Goal: Information Seeking & Learning: Check status

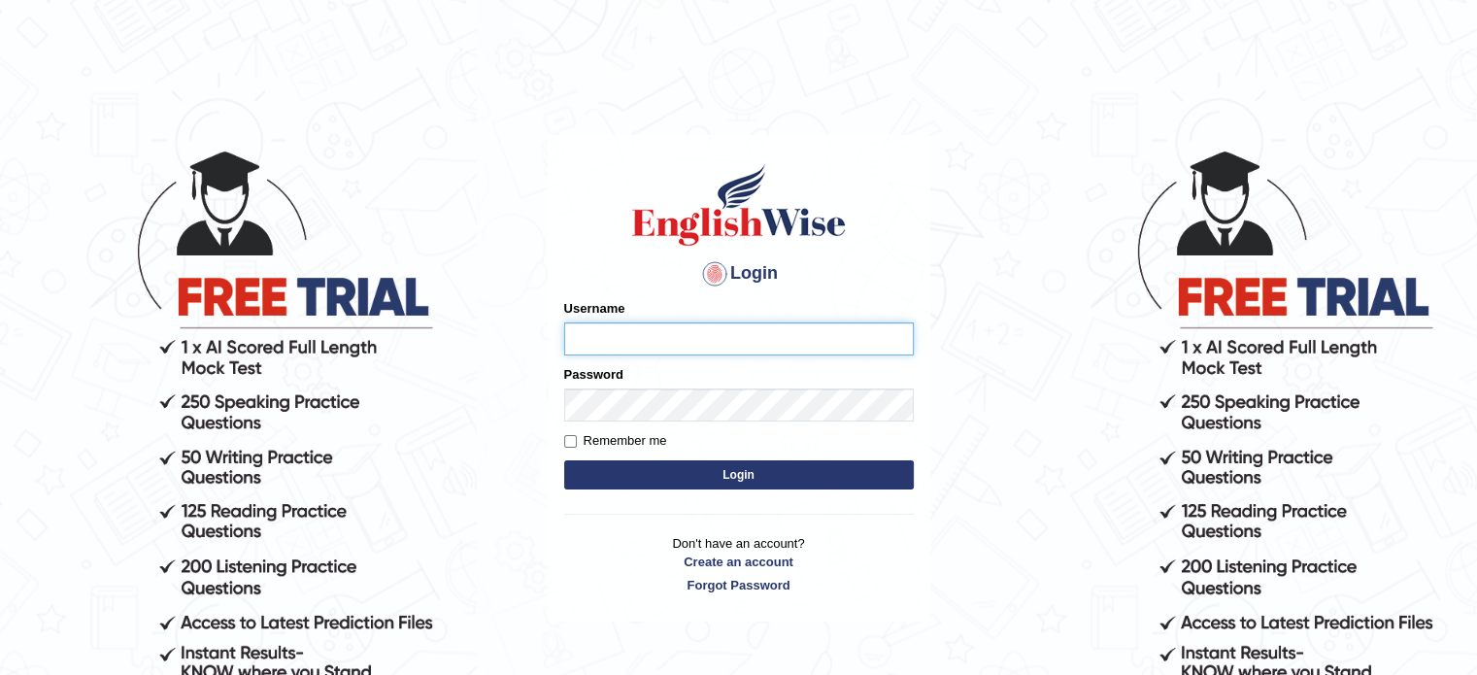
type input "DilmiPerera"
click at [668, 466] on button "Login" at bounding box center [739, 474] width 350 height 29
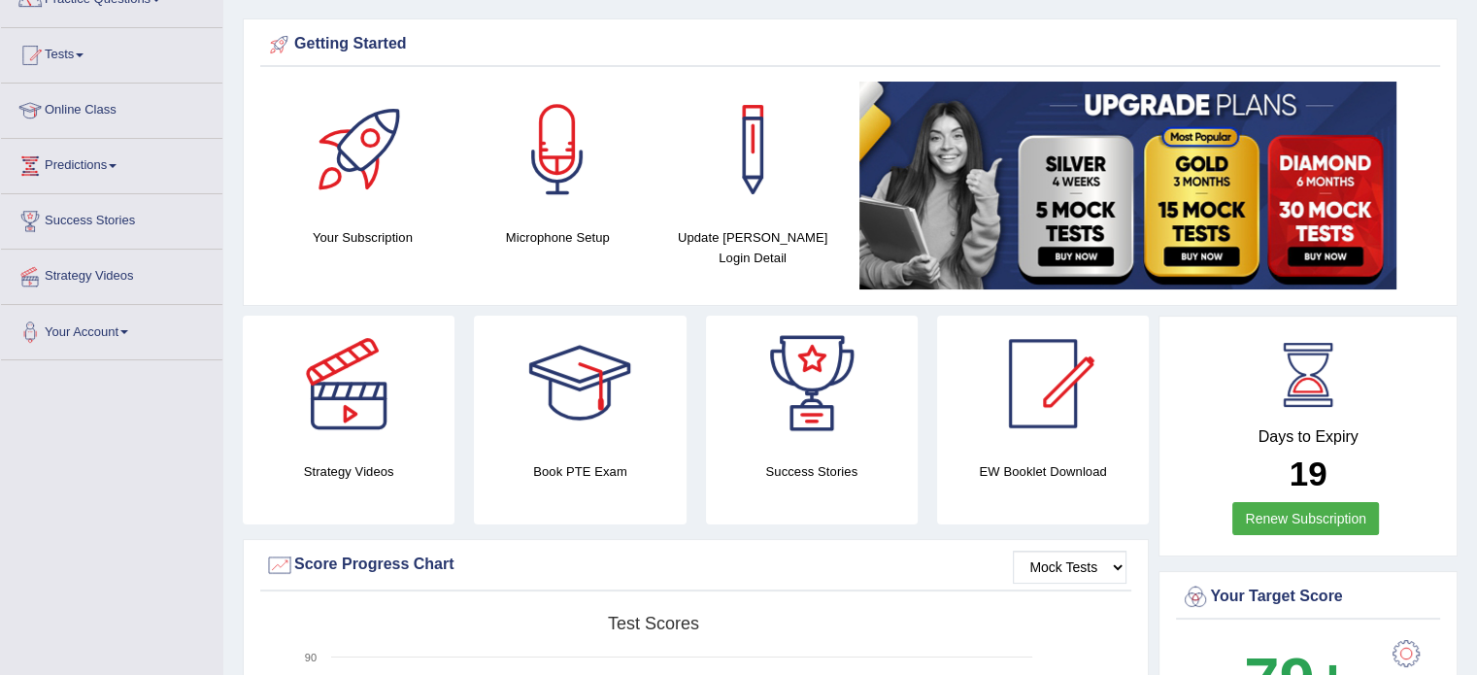
scroll to position [175, 0]
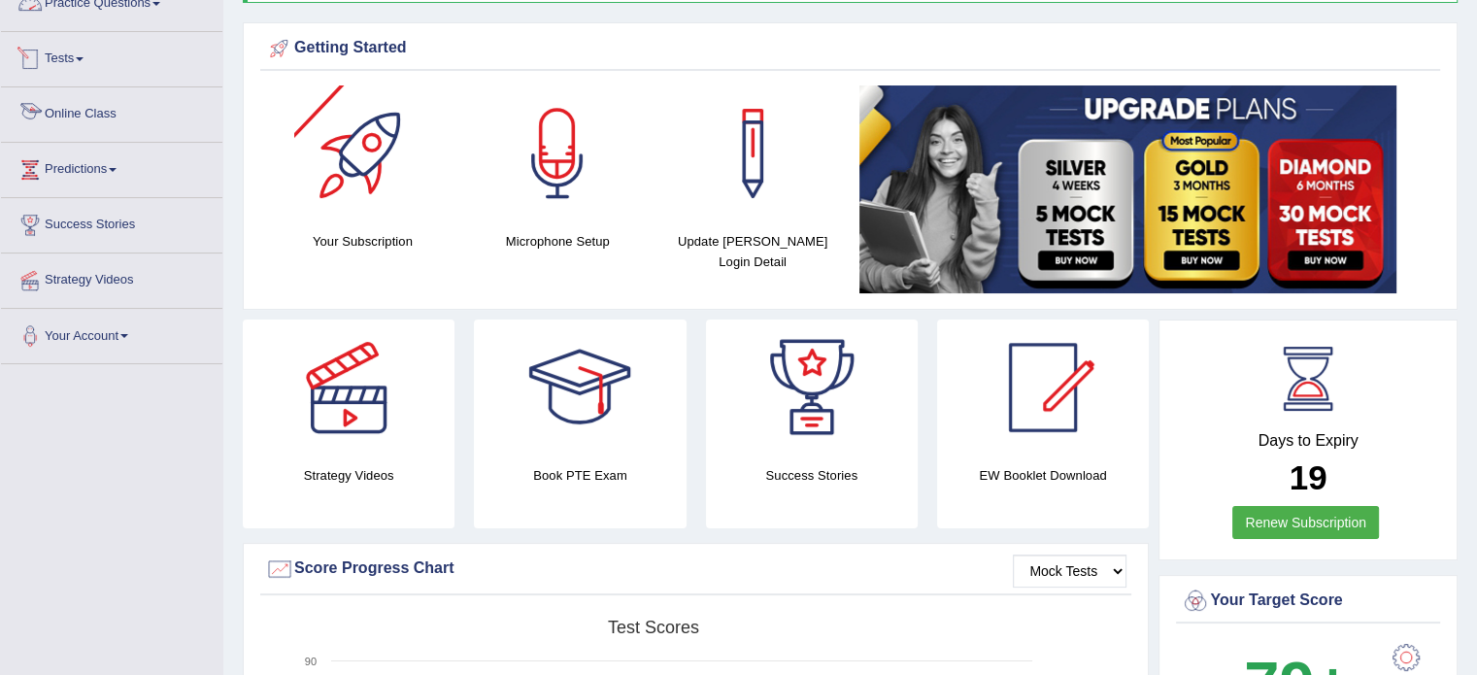
click at [120, 116] on link "Online Class" at bounding box center [111, 111] width 221 height 49
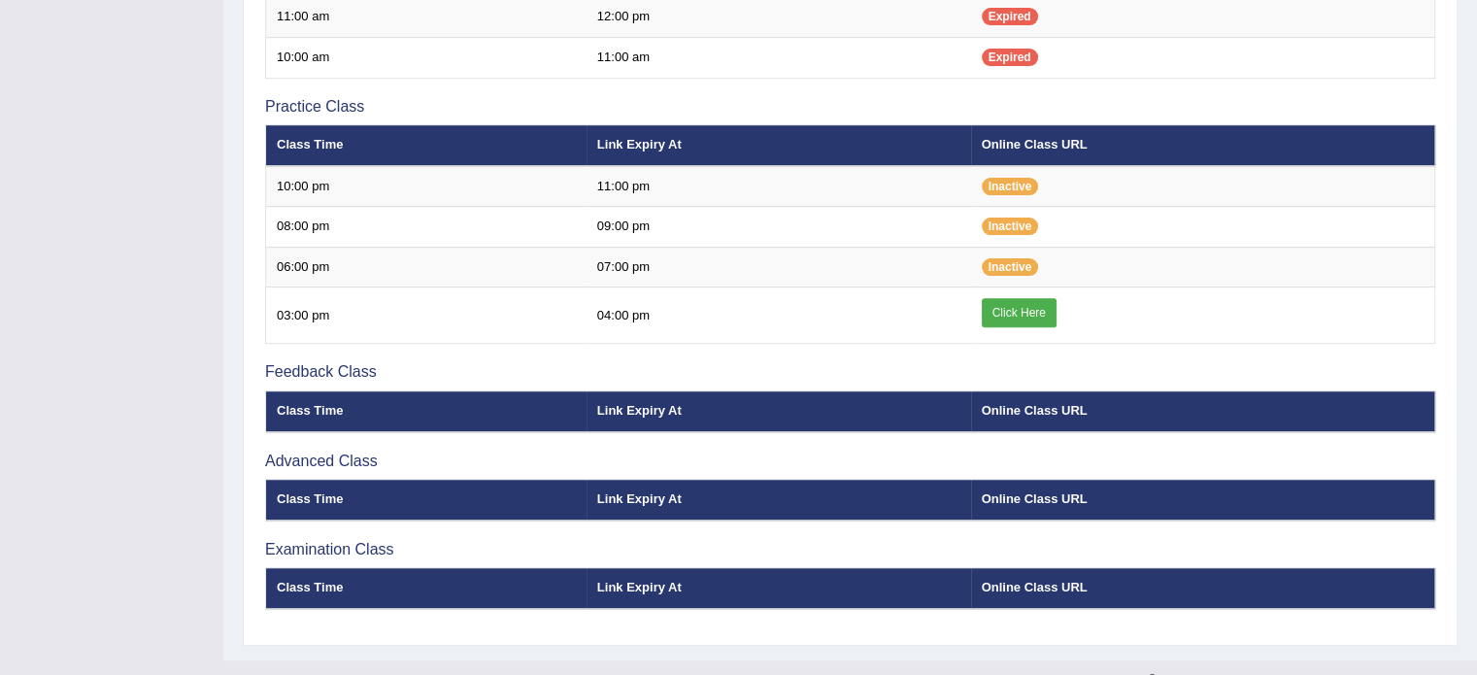
scroll to position [664, 0]
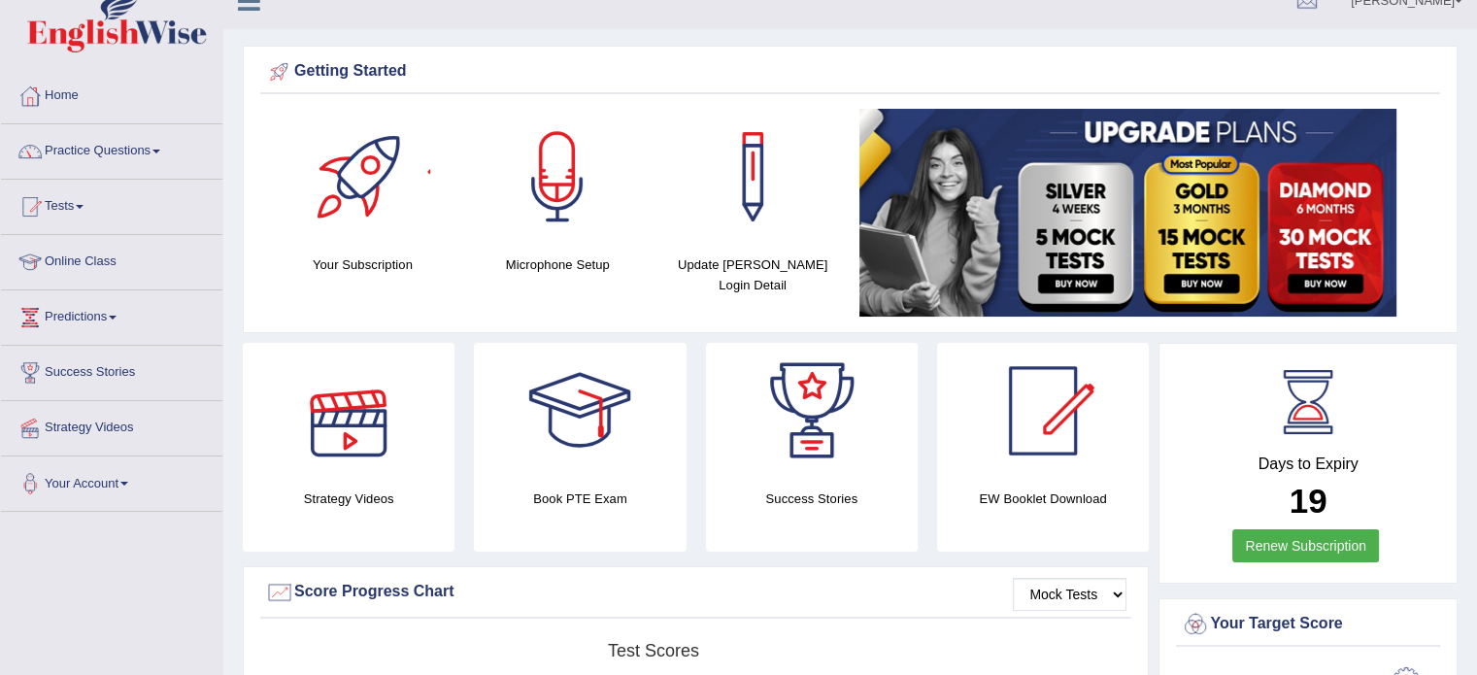
scroll to position [26, 0]
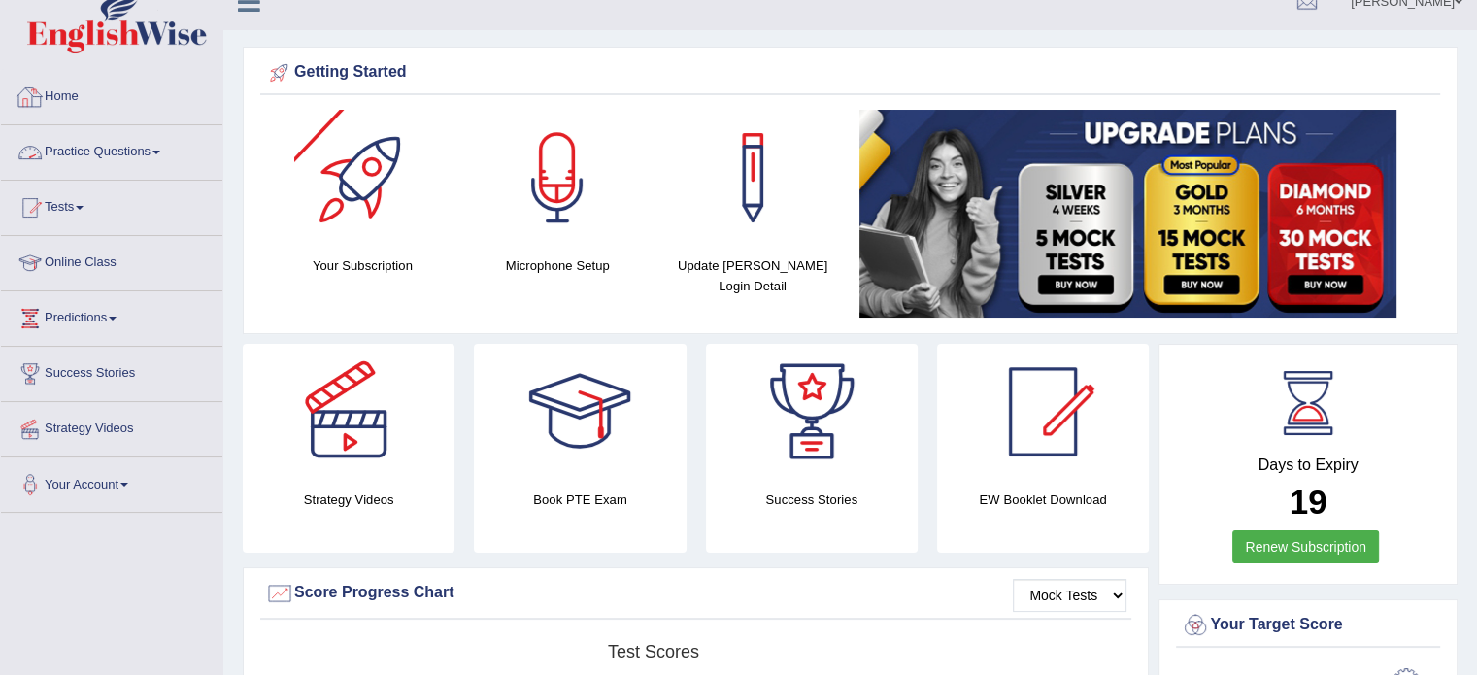
click at [131, 161] on link "Practice Questions" at bounding box center [111, 149] width 221 height 49
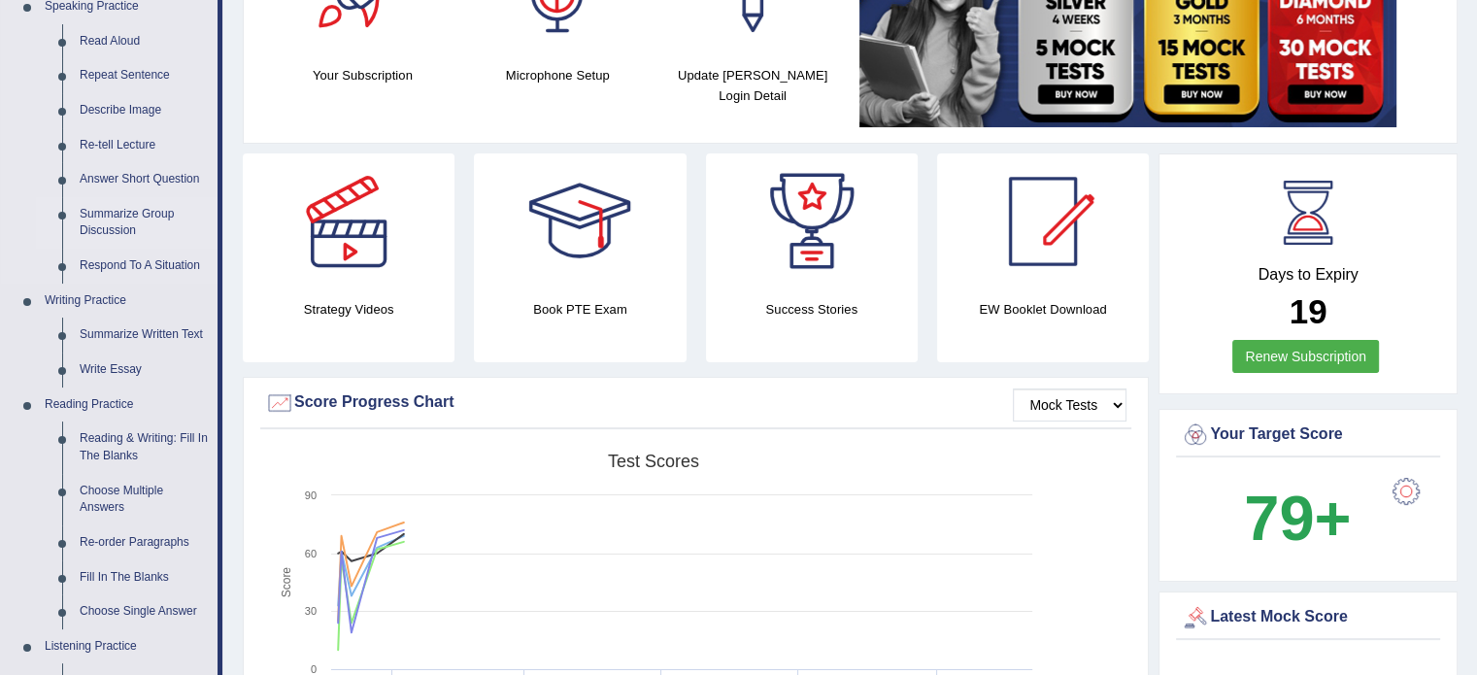
scroll to position [249, 0]
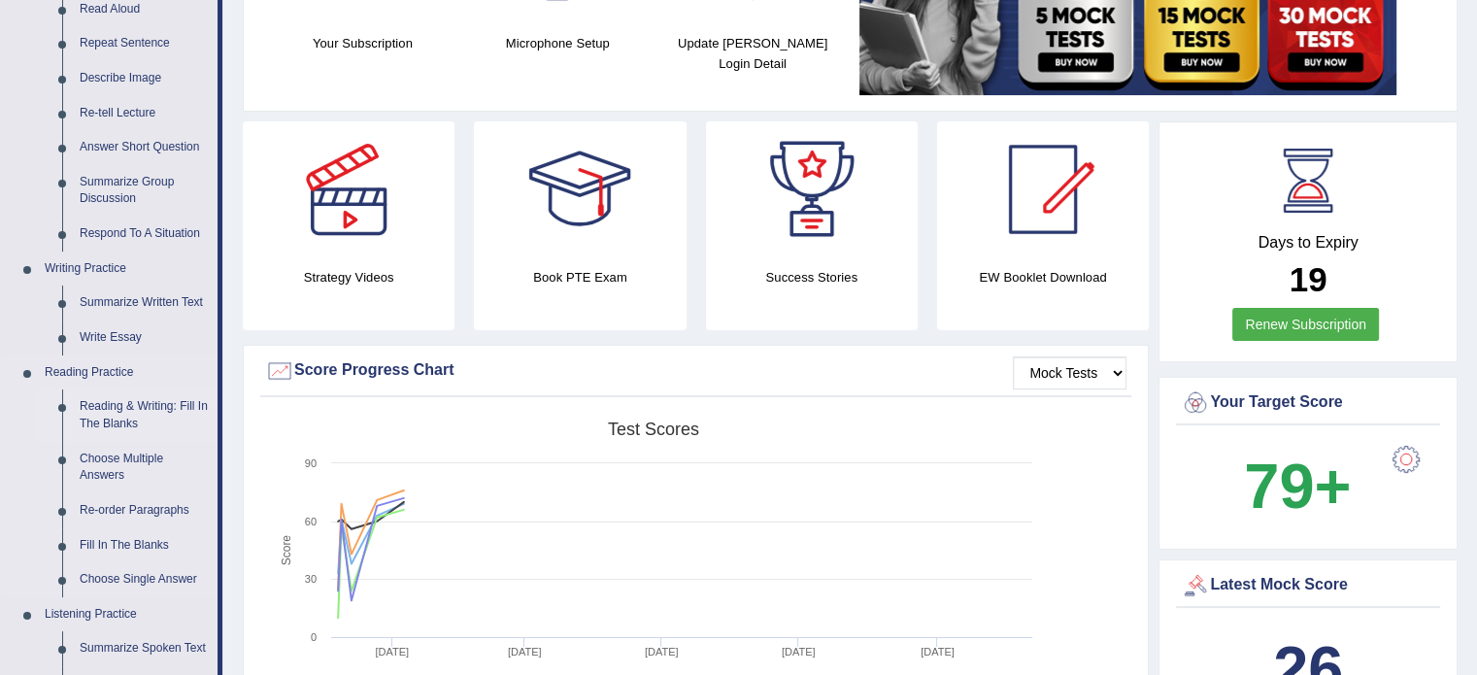
click at [90, 419] on link "Reading & Writing: Fill In The Blanks" at bounding box center [144, 415] width 147 height 51
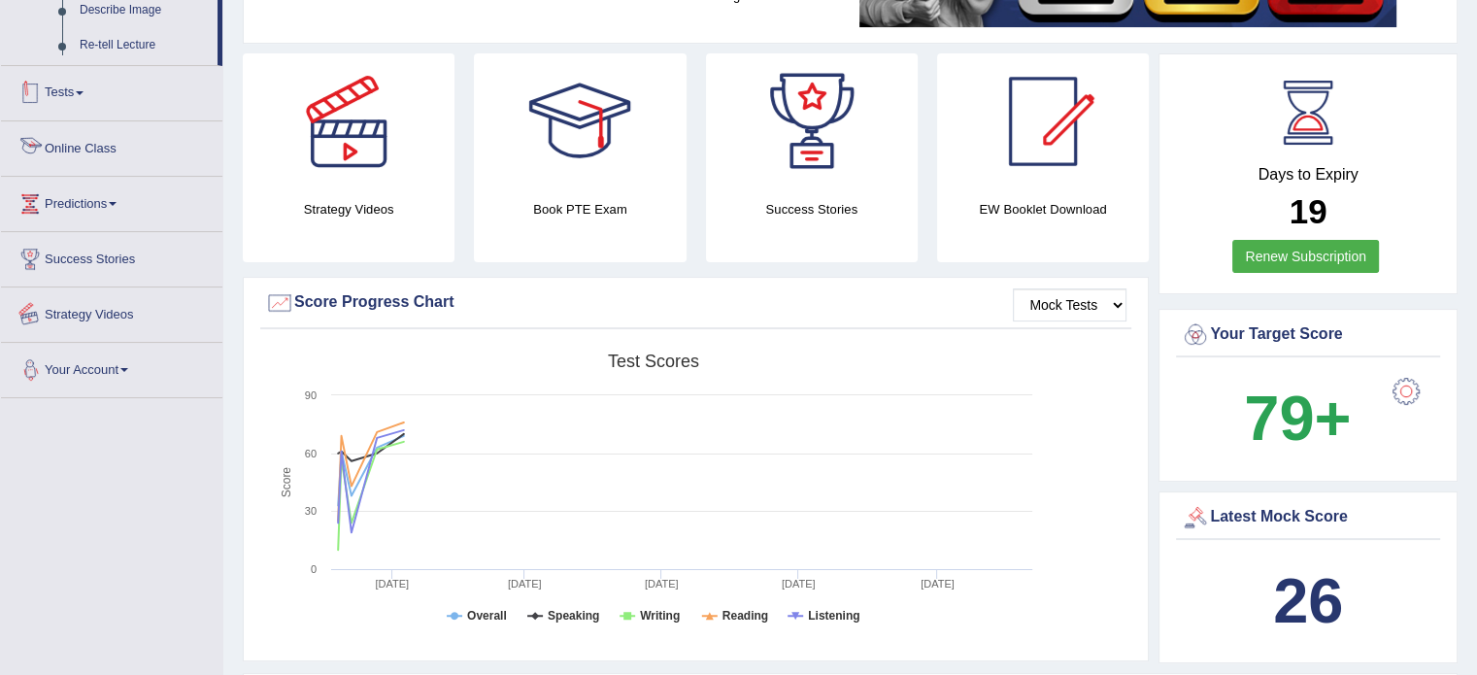
scroll to position [466, 0]
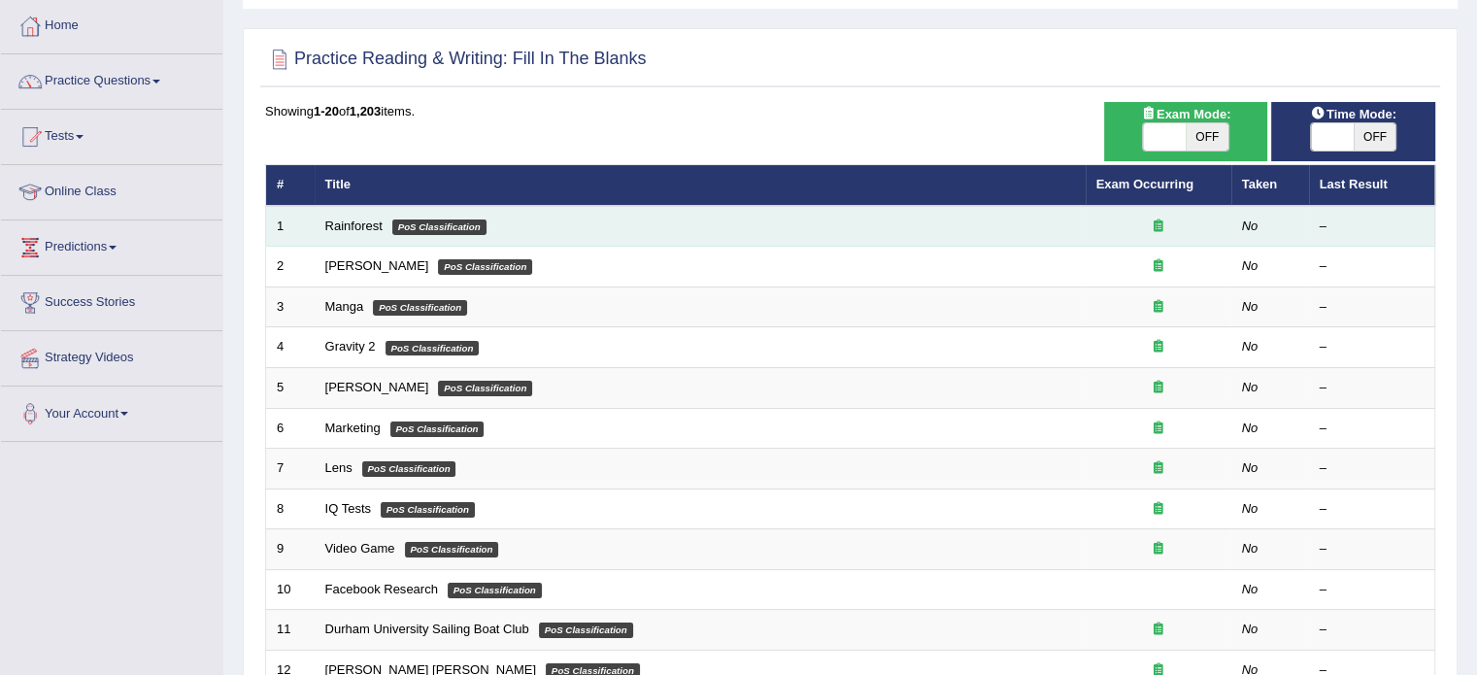
click at [346, 231] on td "Rainforest PoS Classification" at bounding box center [700, 226] width 771 height 41
click at [343, 226] on link "Rainforest" at bounding box center [353, 226] width 57 height 15
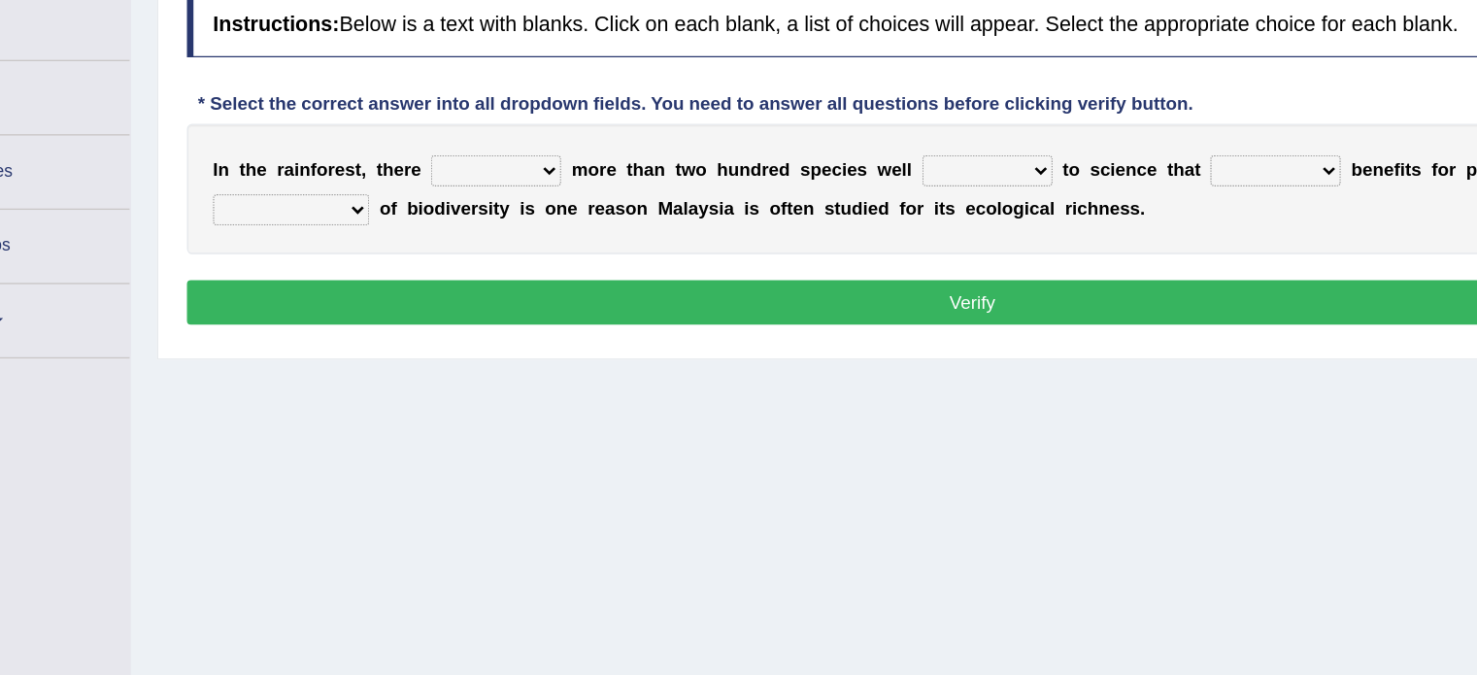
scroll to position [194, 0]
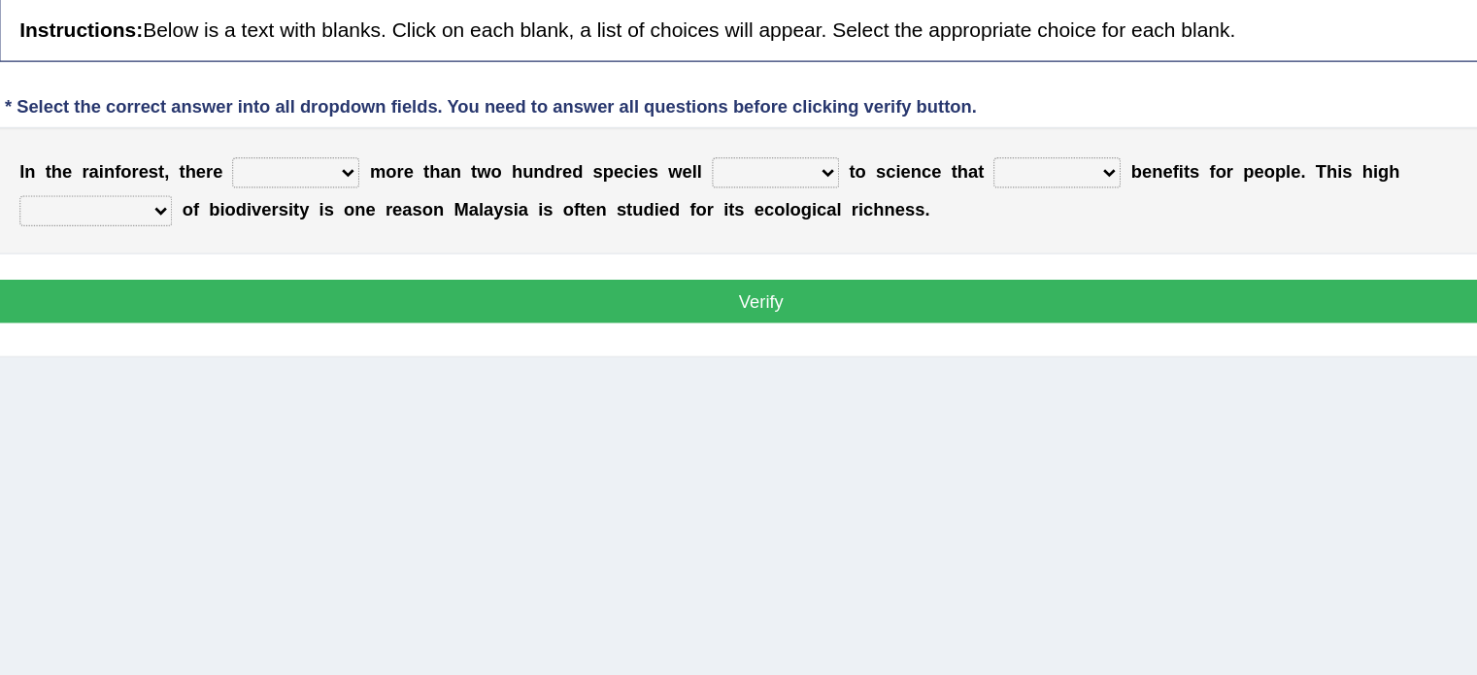
click at [482, 208] on select "have can be has is" at bounding box center [495, 204] width 97 height 23
click at [854, 198] on select "knowing known knew know" at bounding box center [861, 204] width 97 height 23
click at [472, 193] on select "have can be has is" at bounding box center [495, 204] width 97 height 23
click at [447, 193] on select "have can be has is" at bounding box center [495, 204] width 97 height 23
click at [506, 205] on select "have can be has is" at bounding box center [495, 204] width 97 height 23
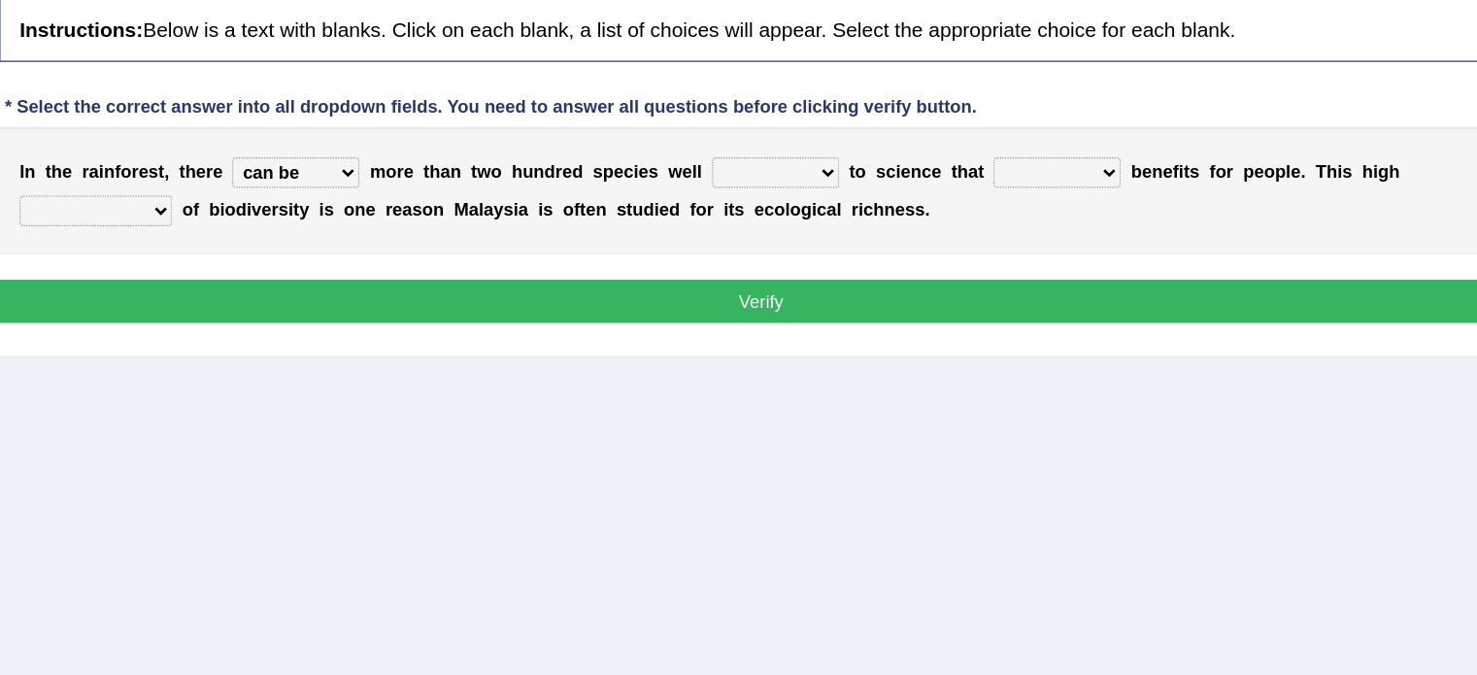
select select "is"
click at [447, 193] on select "have can be has is" at bounding box center [495, 204] width 97 height 23
click at [810, 196] on b at bounding box center [809, 204] width 8 height 16
click at [819, 201] on select "knowing known knew know" at bounding box center [861, 204] width 97 height 23
select select "known"
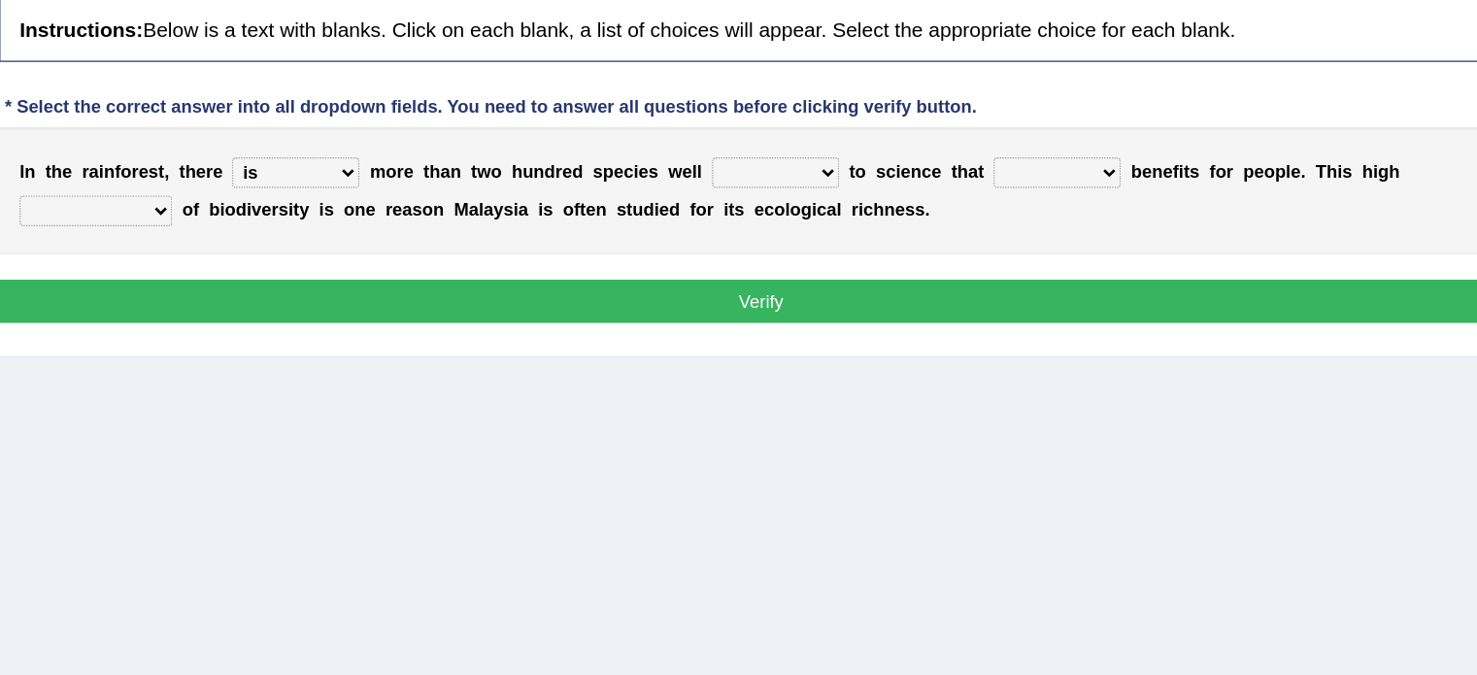
click at [813, 193] on select "knowing known knew know" at bounding box center [861, 204] width 97 height 23
click at [891, 216] on div "I n t h e r a i n f o r e s t , t h e r e have can be has is m o r e t h a n t …" at bounding box center [850, 218] width 1170 height 97
click at [887, 208] on select "knowing known knew know" at bounding box center [861, 204] width 97 height 23
click at [813, 193] on select "knowing known knew know" at bounding box center [861, 204] width 97 height 23
click at [1066, 196] on select "contain contained containing contains" at bounding box center [1076, 204] width 97 height 23
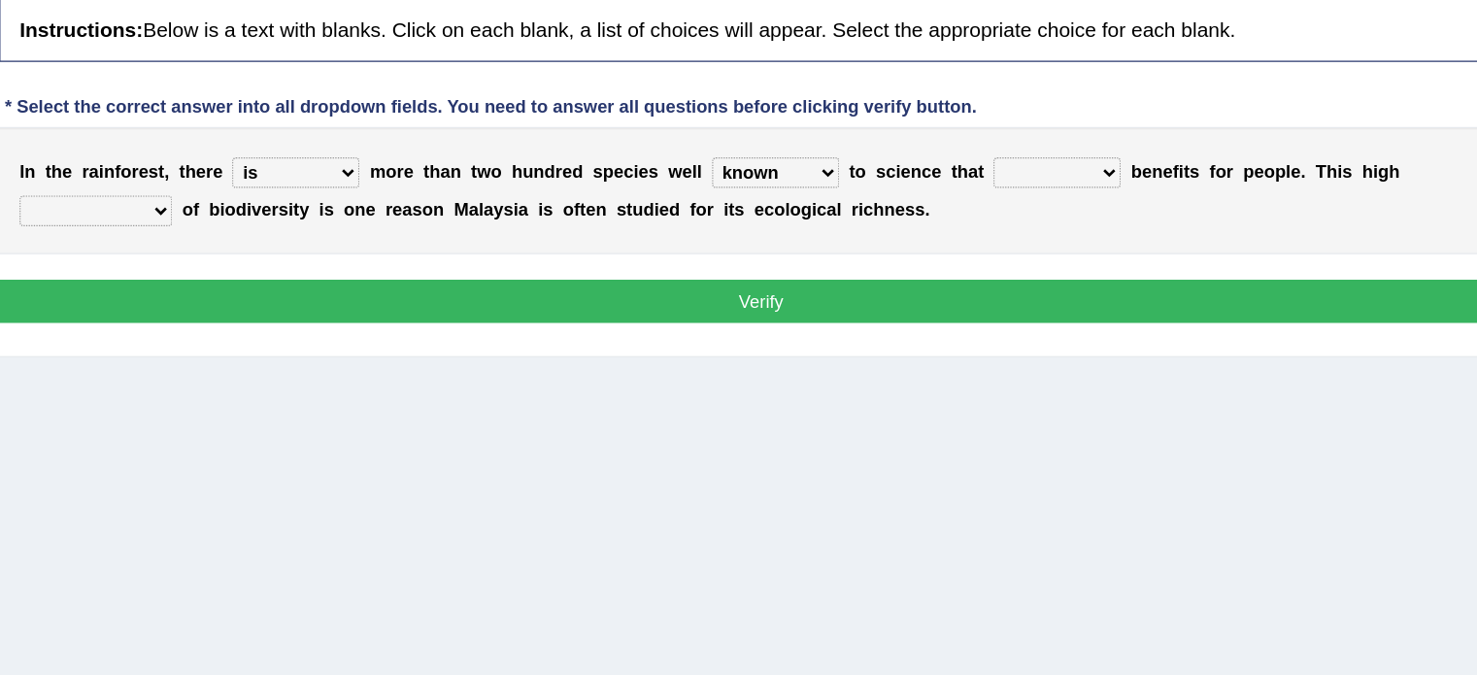
select select "contains"
click at [1028, 193] on select "contain contained containing contains" at bounding box center [1076, 204] width 97 height 23
click at [303, 229] on select "condensation conjunction continuity complexity" at bounding box center [343, 233] width 117 height 23
select select "complexity"
click at [285, 222] on select "condensation conjunction continuity complexity" at bounding box center [343, 233] width 117 height 23
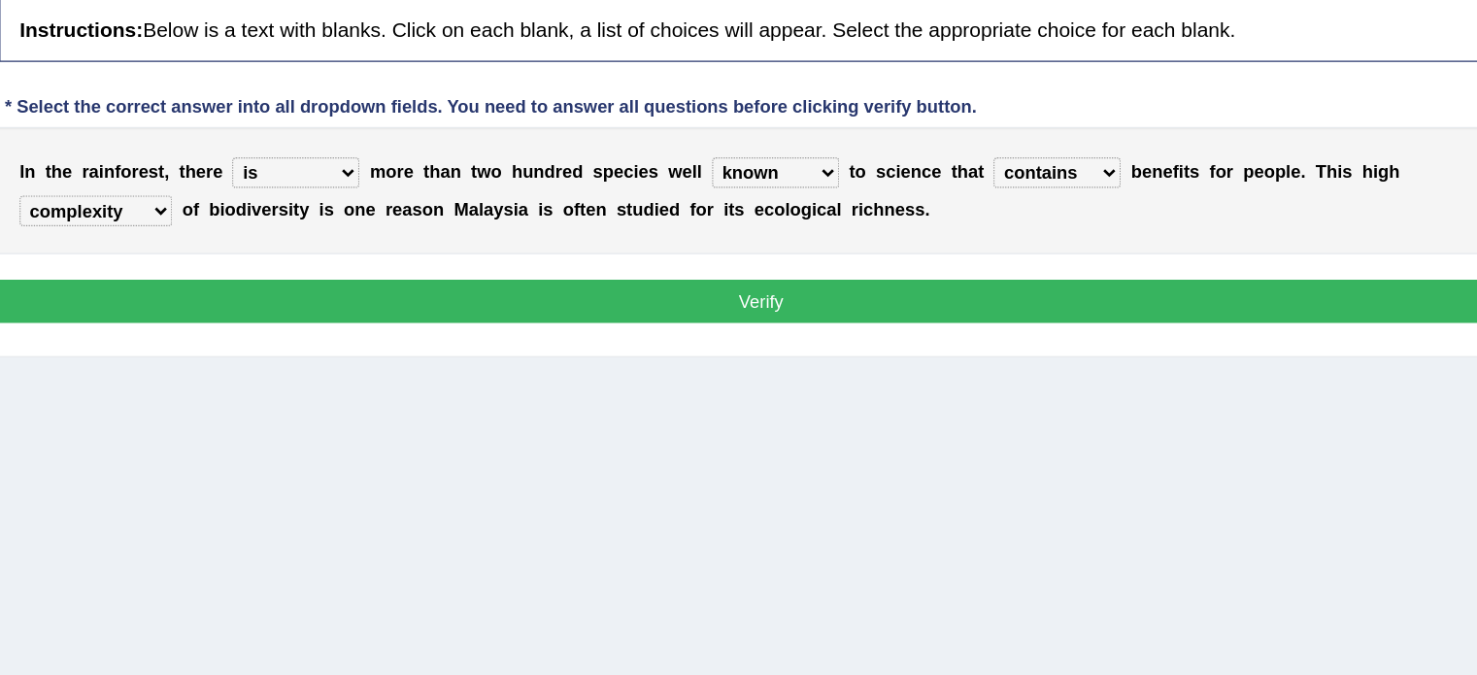
click at [370, 297] on button "Verify" at bounding box center [850, 303] width 1170 height 33
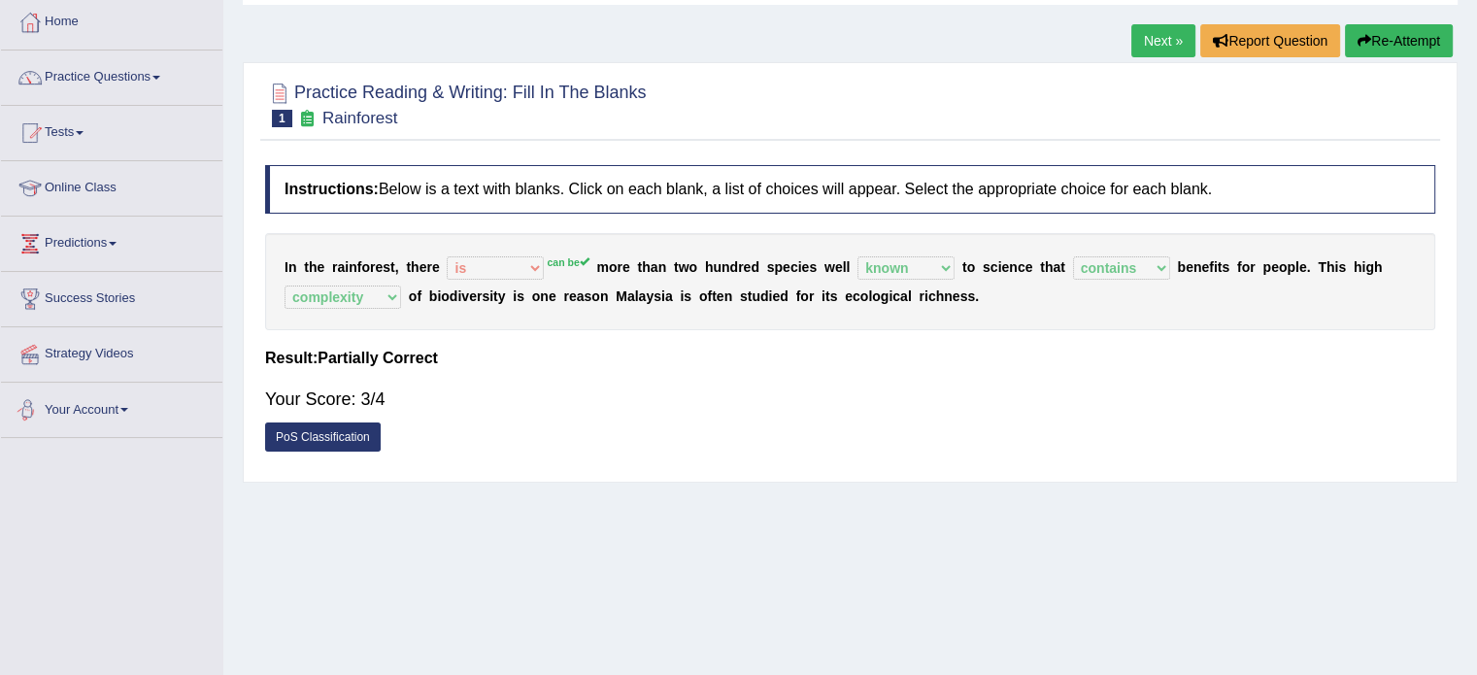
scroll to position [84, 0]
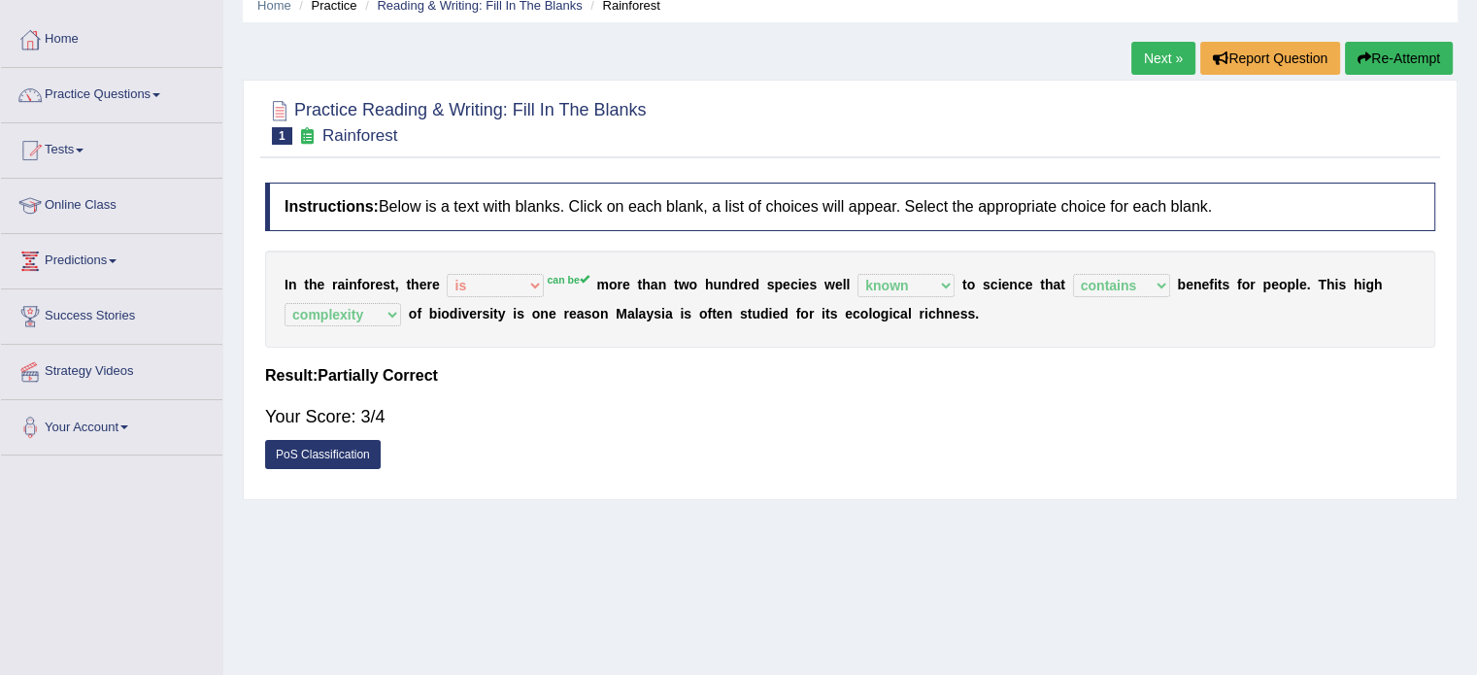
click at [1154, 47] on link "Next »" at bounding box center [1164, 58] width 64 height 33
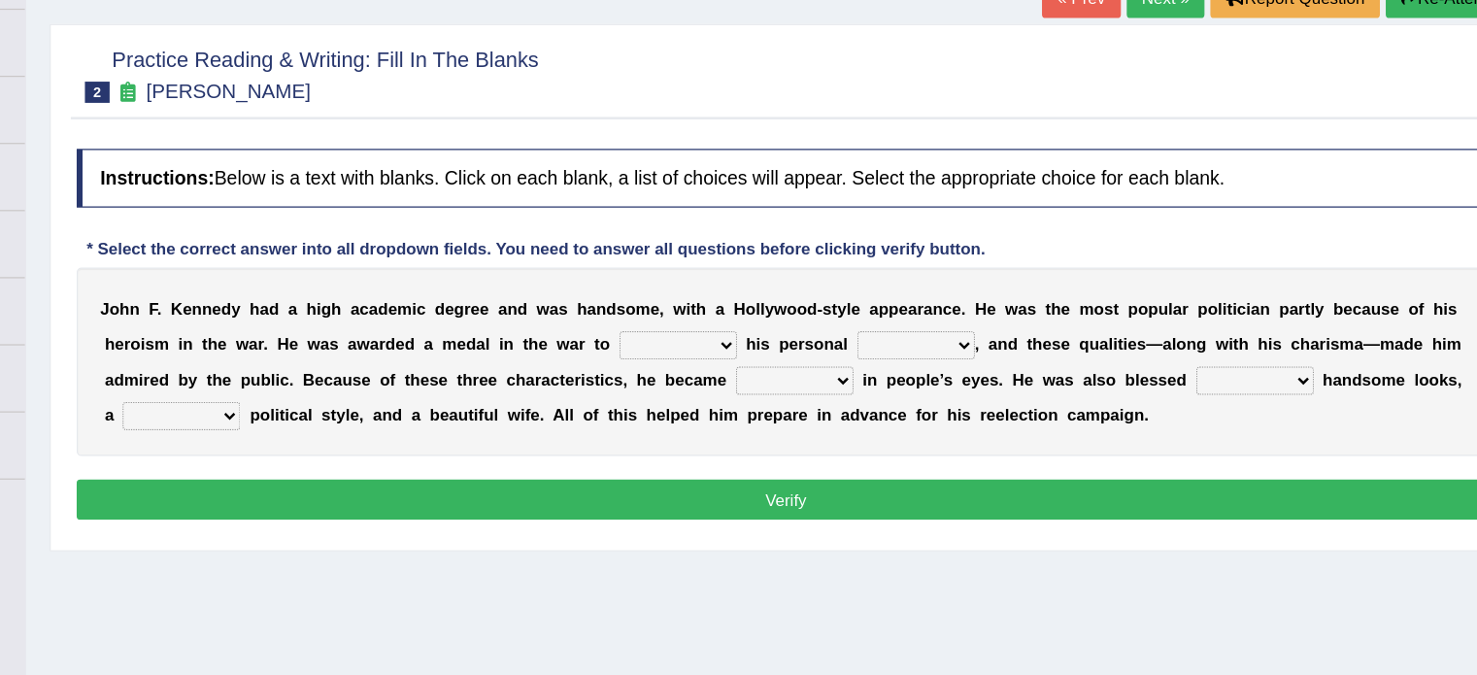
scroll to position [36, 0]
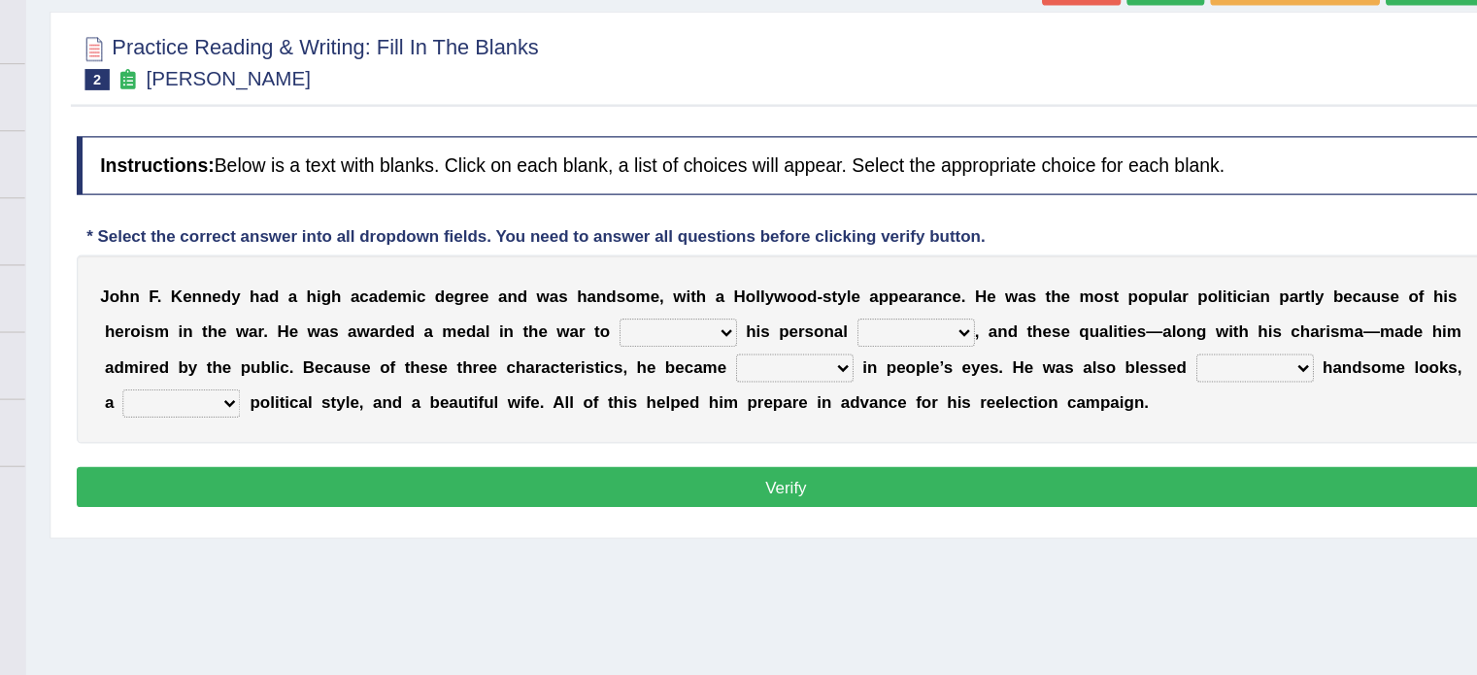
click at [773, 390] on select "prove show evidence upthrow" at bounding box center [761, 392] width 97 height 23
click at [952, 384] on select "passion courage charm liking" at bounding box center [957, 392] width 97 height 23
click at [765, 385] on select "prove show evidence upthrow" at bounding box center [761, 392] width 97 height 23
select select "prove"
click at [713, 381] on select "prove show evidence upthrow" at bounding box center [761, 392] width 97 height 23
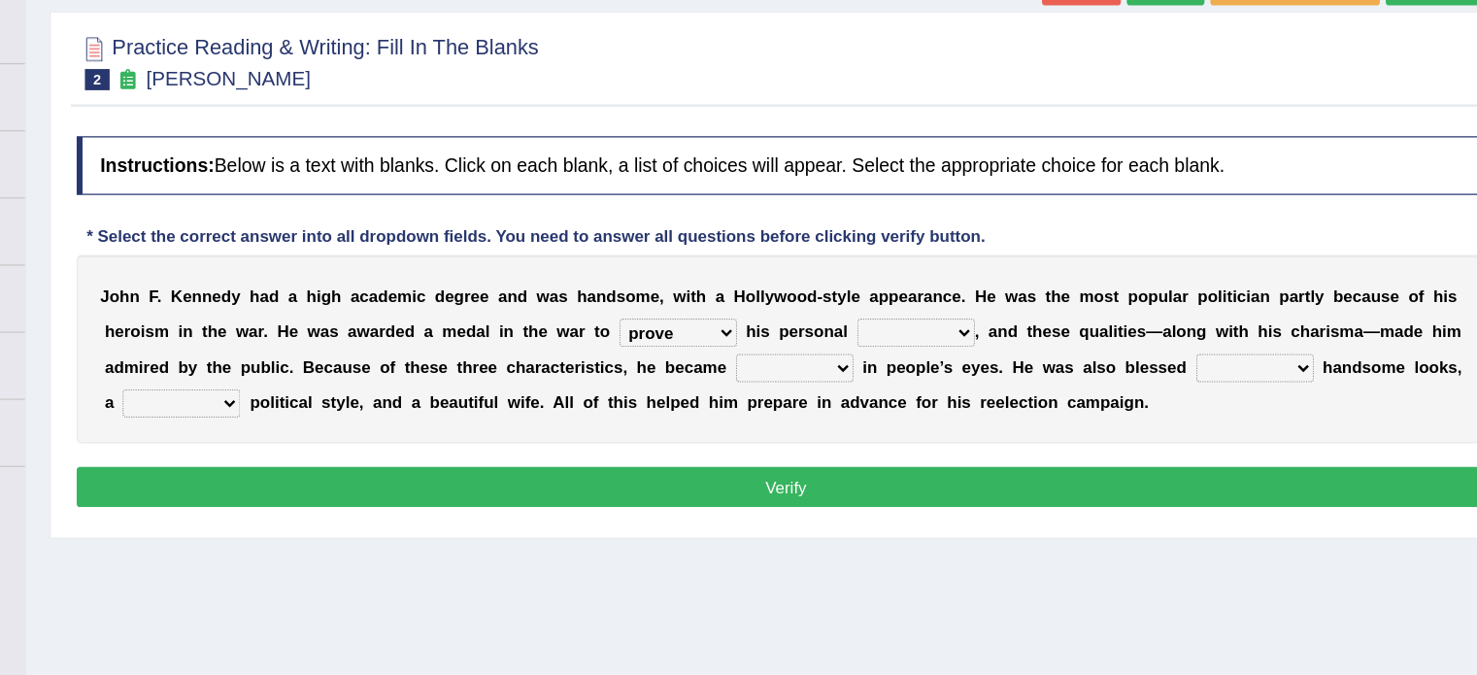
click at [952, 390] on select "passion courage charm liking" at bounding box center [957, 392] width 97 height 23
select select "courage"
click at [909, 381] on select "passion courage charm liking" at bounding box center [957, 392] width 97 height 23
click at [854, 422] on select "iconic ironic identical impotent" at bounding box center [857, 421] width 97 height 23
select select "iconic"
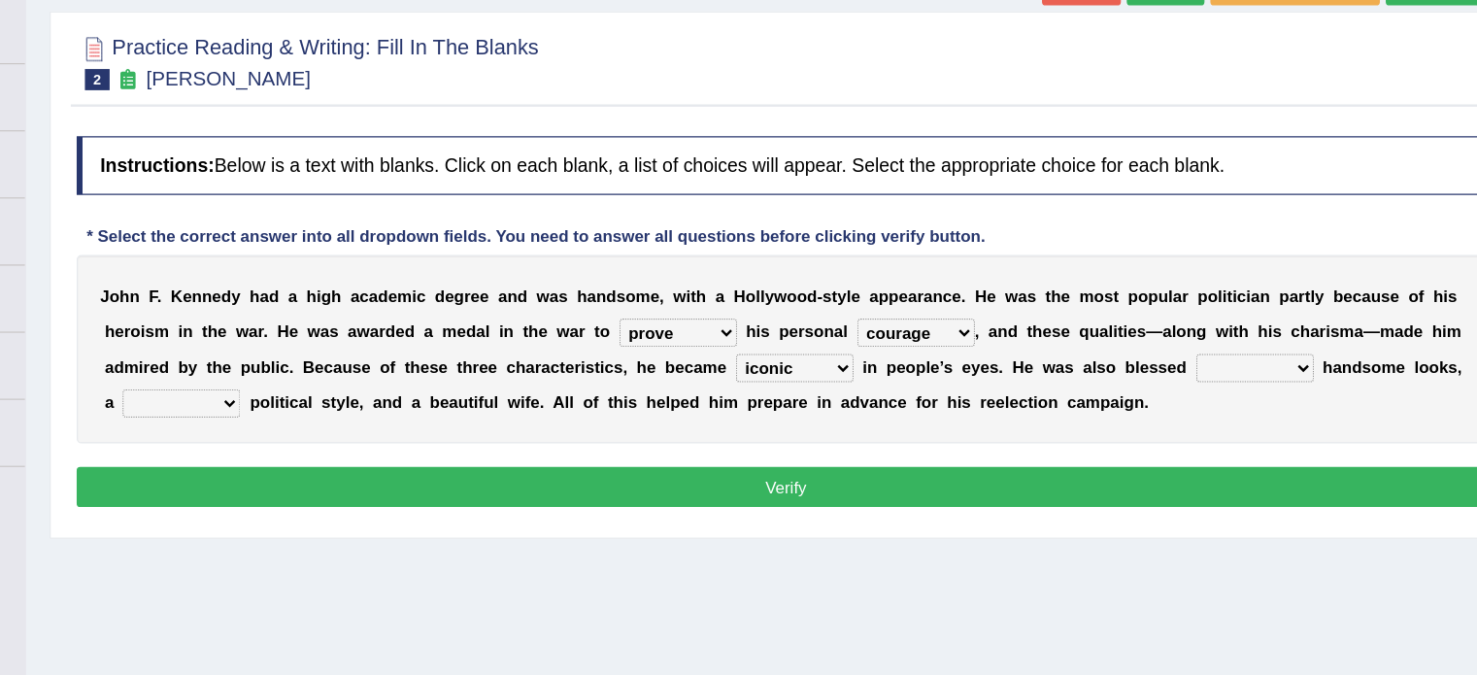
click at [809, 410] on select "iconic ironic identical impotent" at bounding box center [857, 421] width 97 height 23
click at [1225, 424] on select "with in upon to" at bounding box center [1237, 421] width 97 height 23
select select "with"
click at [1189, 410] on select "with in upon to" at bounding box center [1237, 421] width 97 height 23
click at [335, 446] on select "mending mends mended mend" at bounding box center [351, 450] width 97 height 23
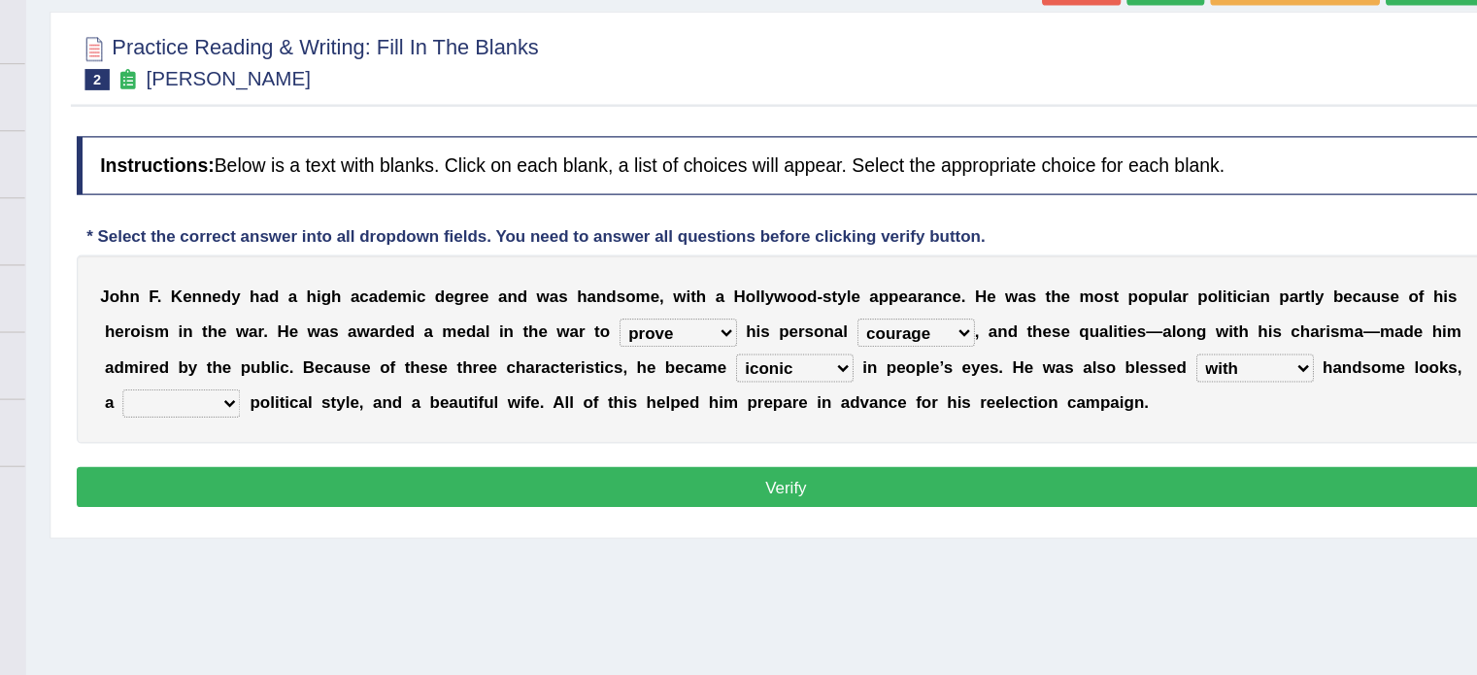
select select "mended"
click at [303, 439] on select "mending mends mended mend" at bounding box center [351, 450] width 97 height 23
click at [367, 520] on button "Verify" at bounding box center [850, 519] width 1170 height 33
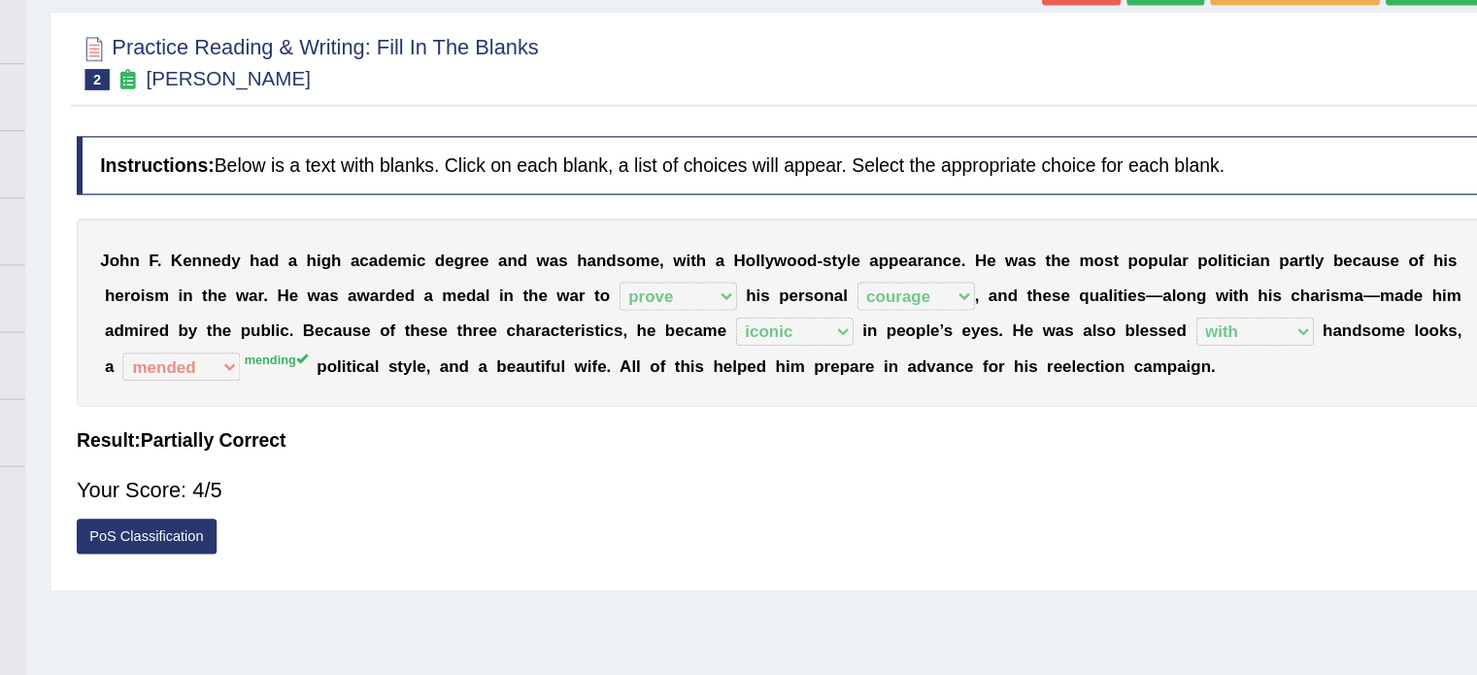
scroll to position [35, 0]
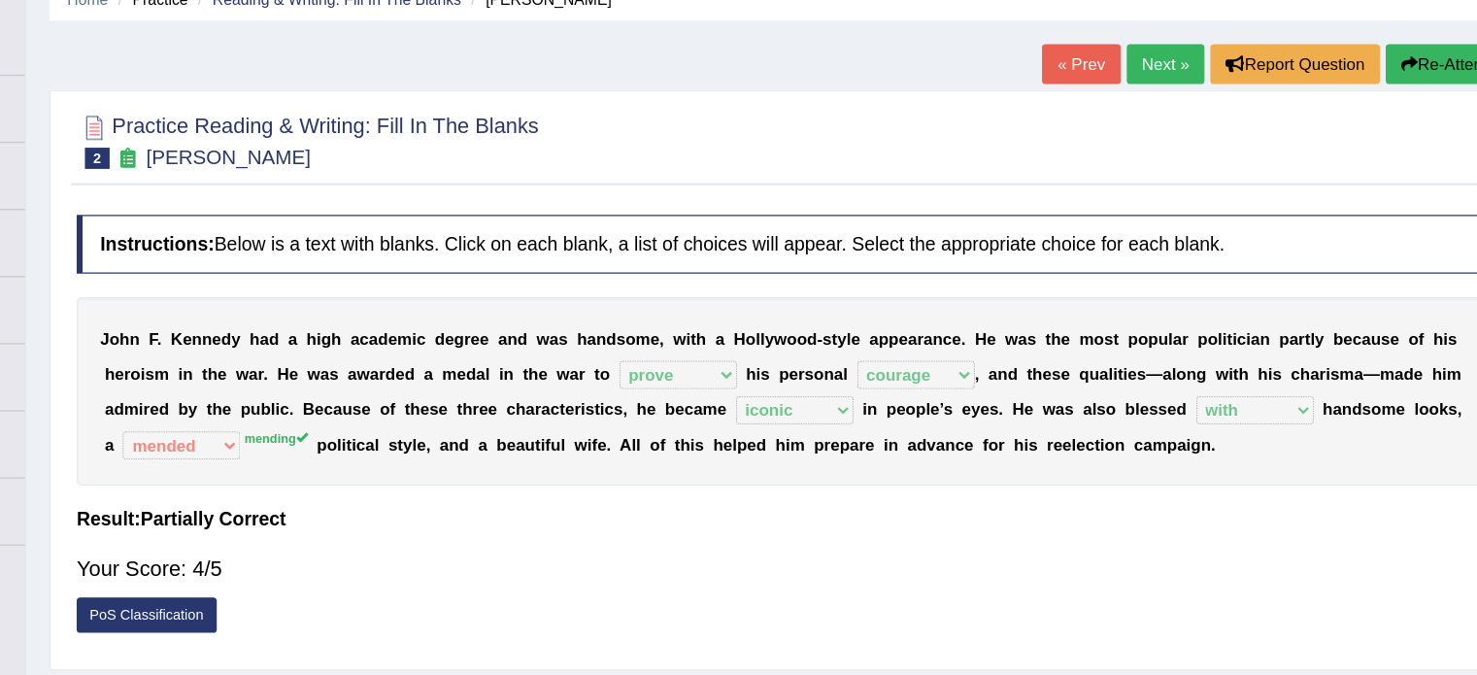
click at [1136, 98] on link "Next »" at bounding box center [1164, 106] width 64 height 33
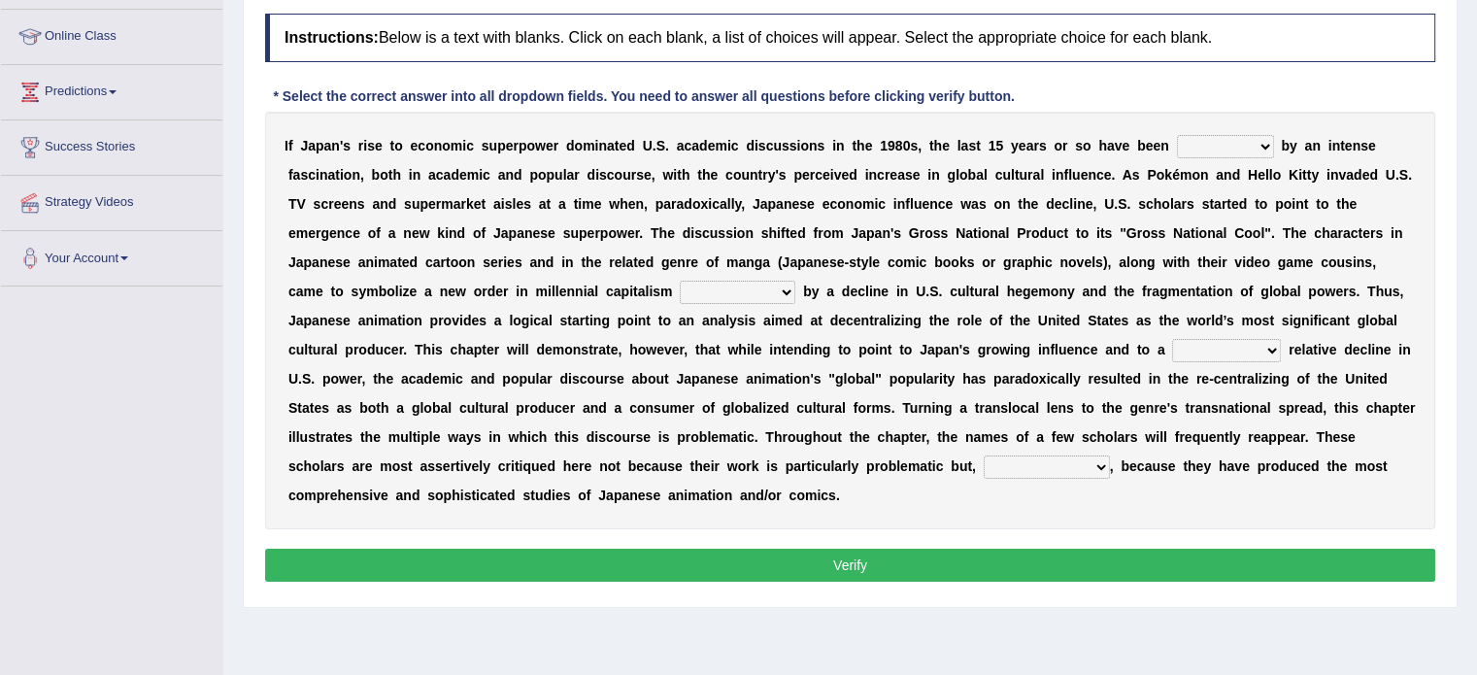
scroll to position [289, 0]
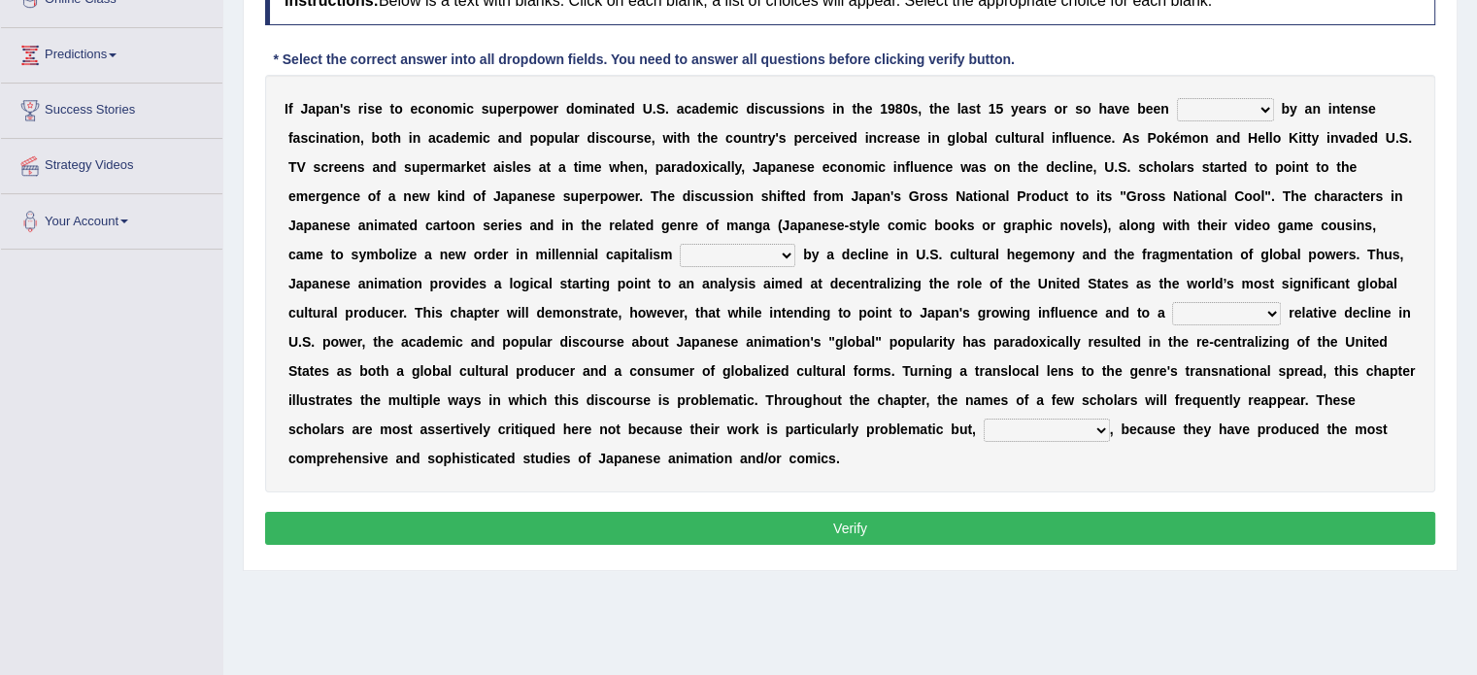
click at [1255, 111] on select "marked dedicated made inspired" at bounding box center [1225, 109] width 97 height 23
select select "inspired"
click at [1177, 98] on select "marked dedicated made inspired" at bounding box center [1225, 109] width 97 height 23
click at [729, 249] on select "pocessed characterized opposed tangled" at bounding box center [738, 255] width 116 height 23
select select "opposed"
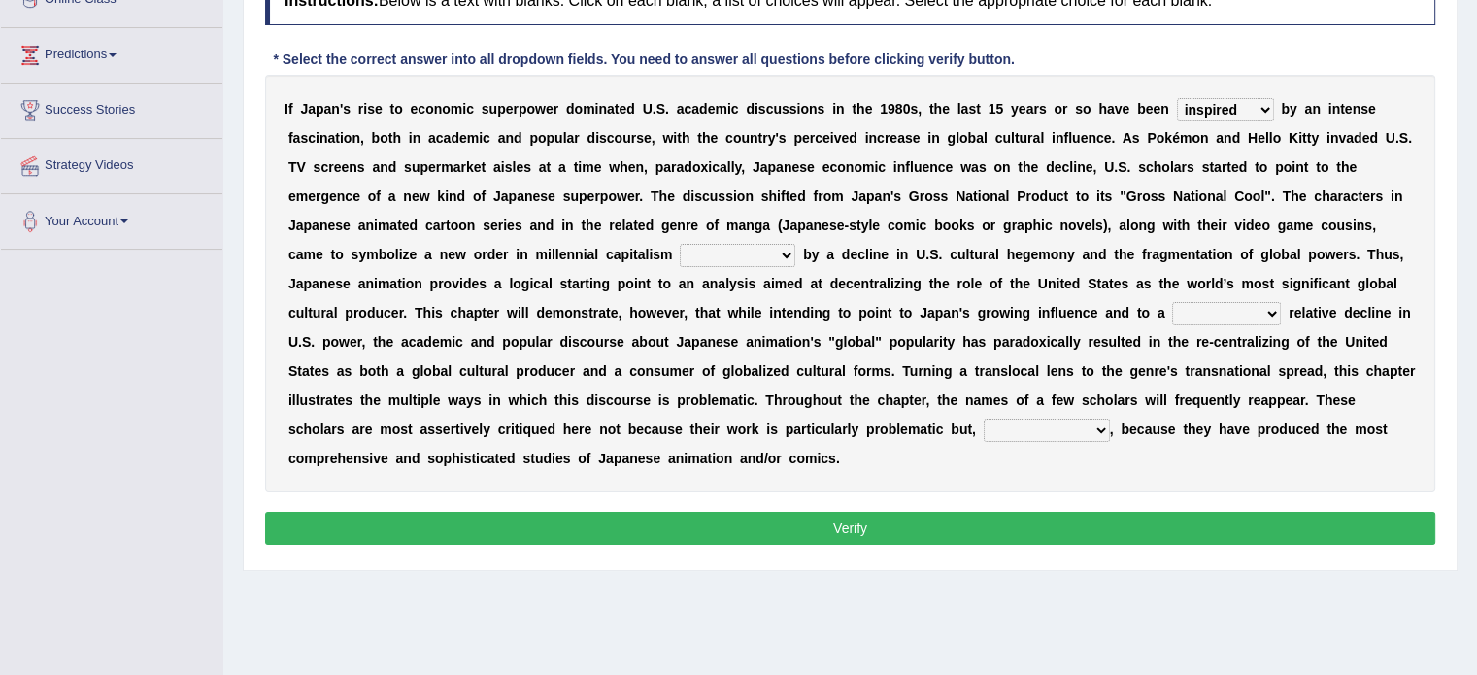
click at [680, 244] on select "pocessed characterized opposed tangled" at bounding box center [738, 255] width 116 height 23
click at [1214, 295] on div "I f J a p a n ' s r i s e t o e c o n o m i c s u p e r p o w e r d o m i n a t…" at bounding box center [850, 284] width 1170 height 418
click at [1215, 310] on select "concomitant discrete proportional legitimate" at bounding box center [1226, 313] width 109 height 23
select select "proportional"
click at [1172, 302] on select "concomitant discrete proportional legitimate" at bounding box center [1226, 313] width 109 height 23
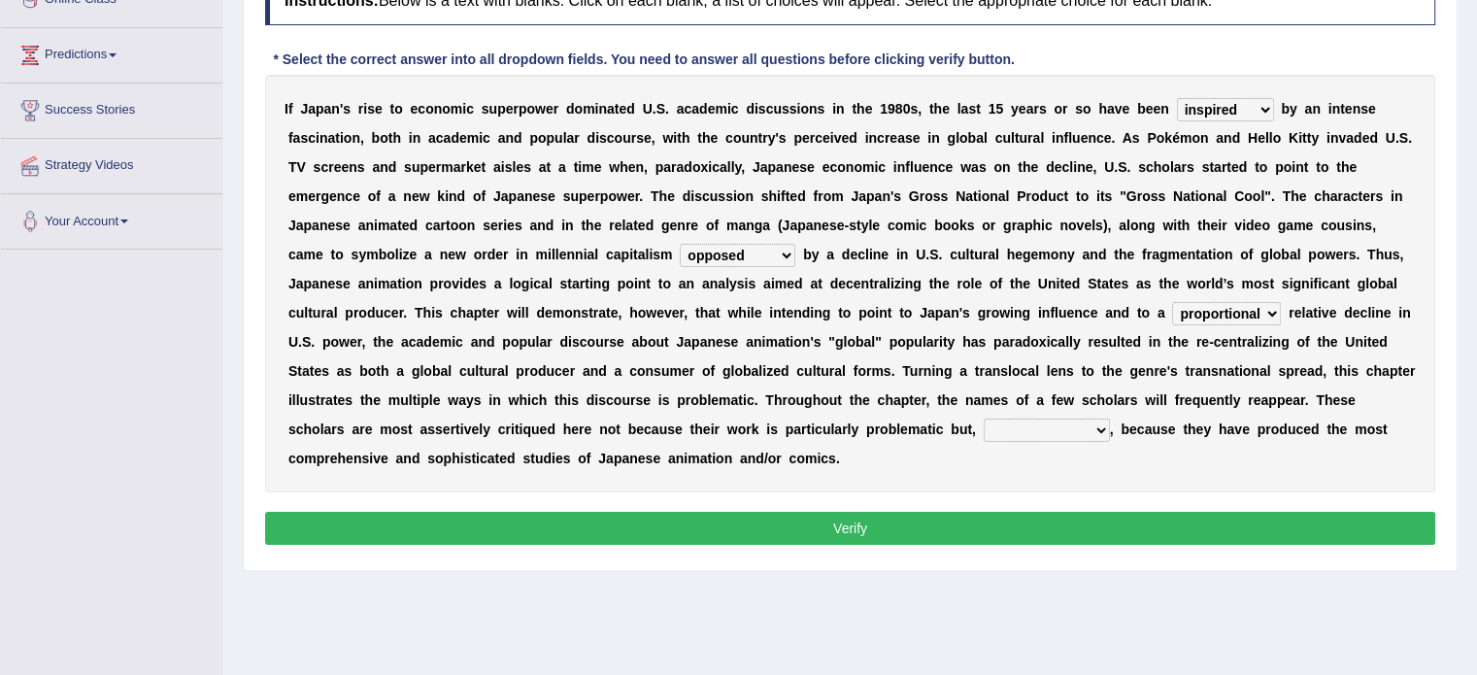
click at [1019, 427] on select "however on the contrary in addition on the whole" at bounding box center [1047, 430] width 126 height 23
select select "on the contrary"
click at [984, 419] on select "however on the contrary in addition on the whole" at bounding box center [1047, 430] width 126 height 23
click at [1026, 535] on button "Verify" at bounding box center [850, 528] width 1170 height 33
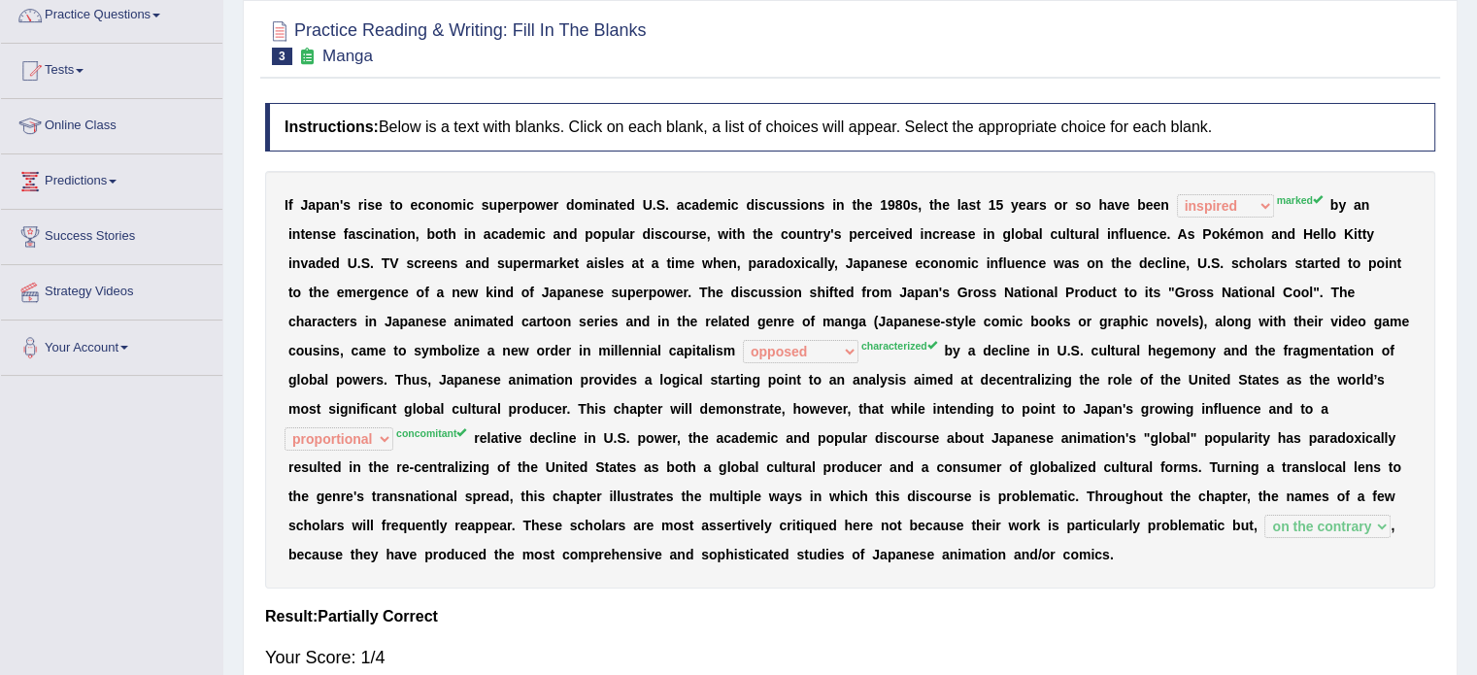
scroll to position [136, 0]
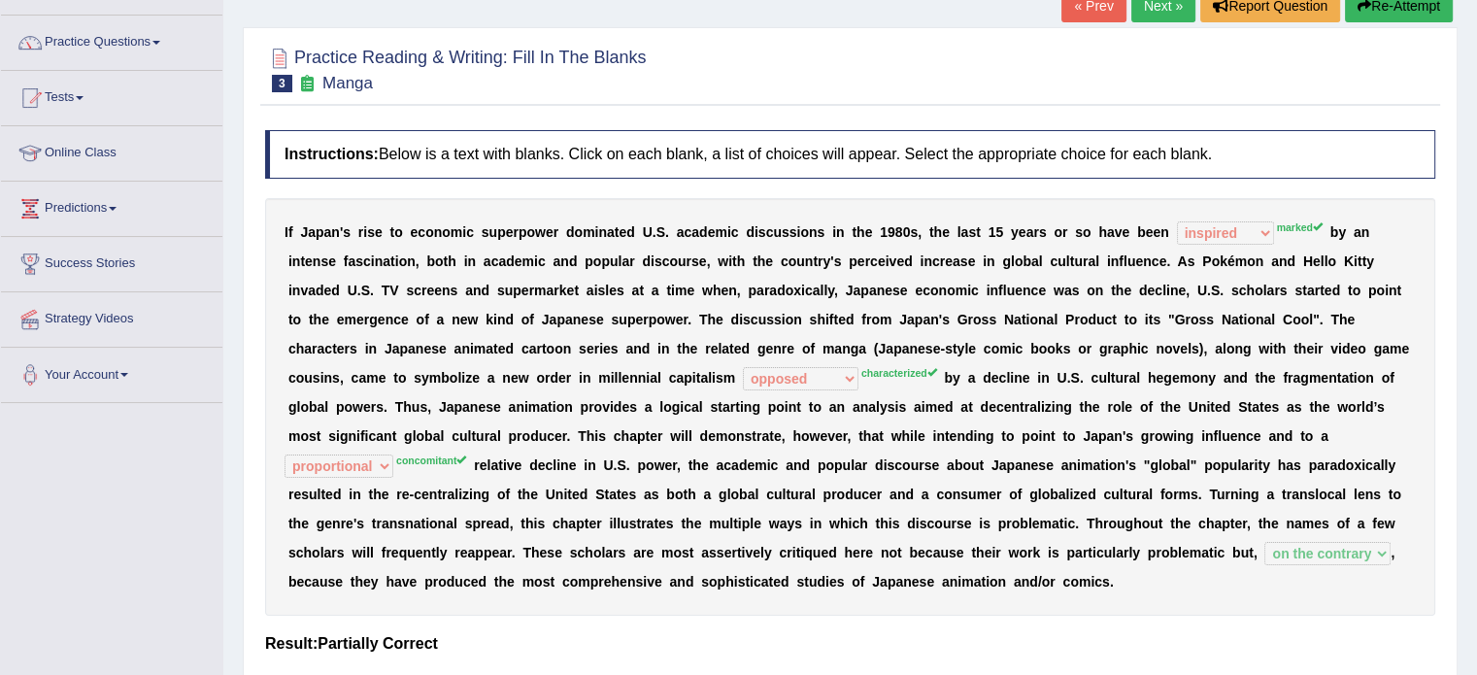
click at [1167, 13] on link "Next »" at bounding box center [1164, 5] width 64 height 33
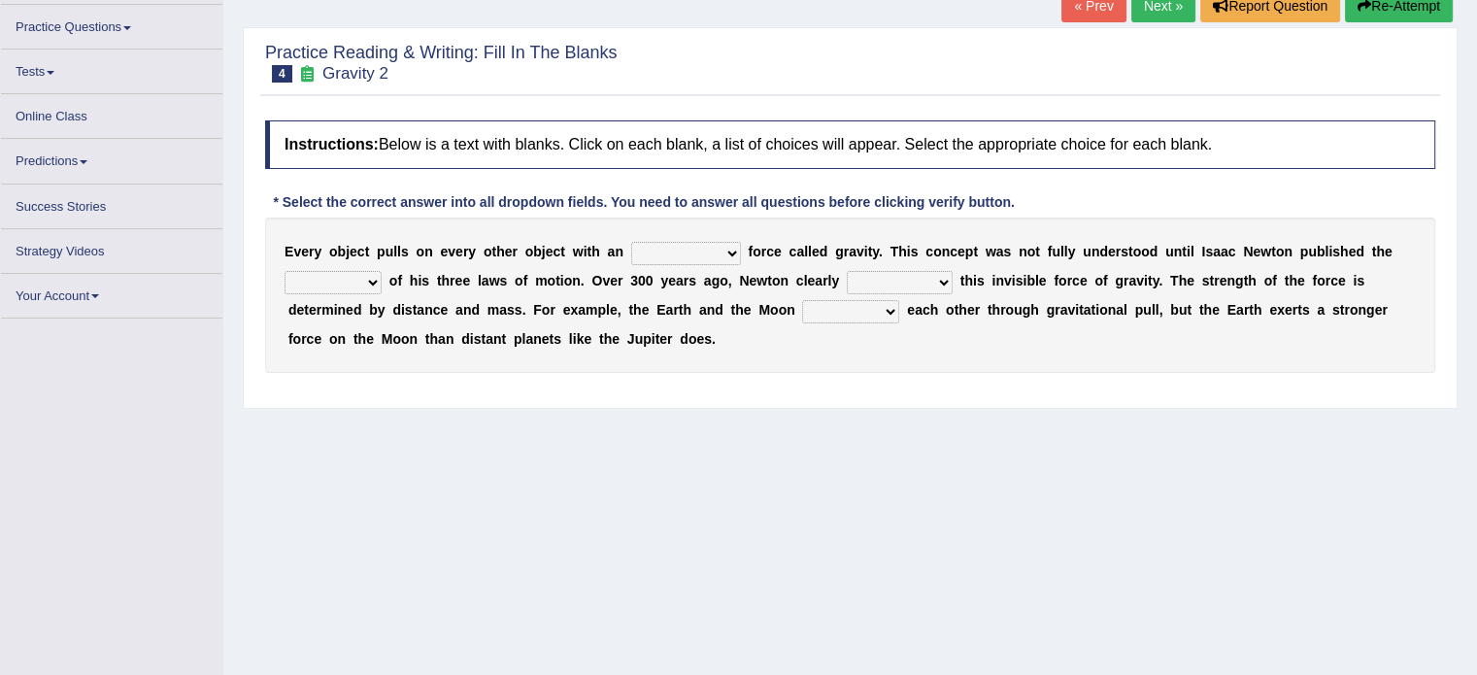
scroll to position [139, 0]
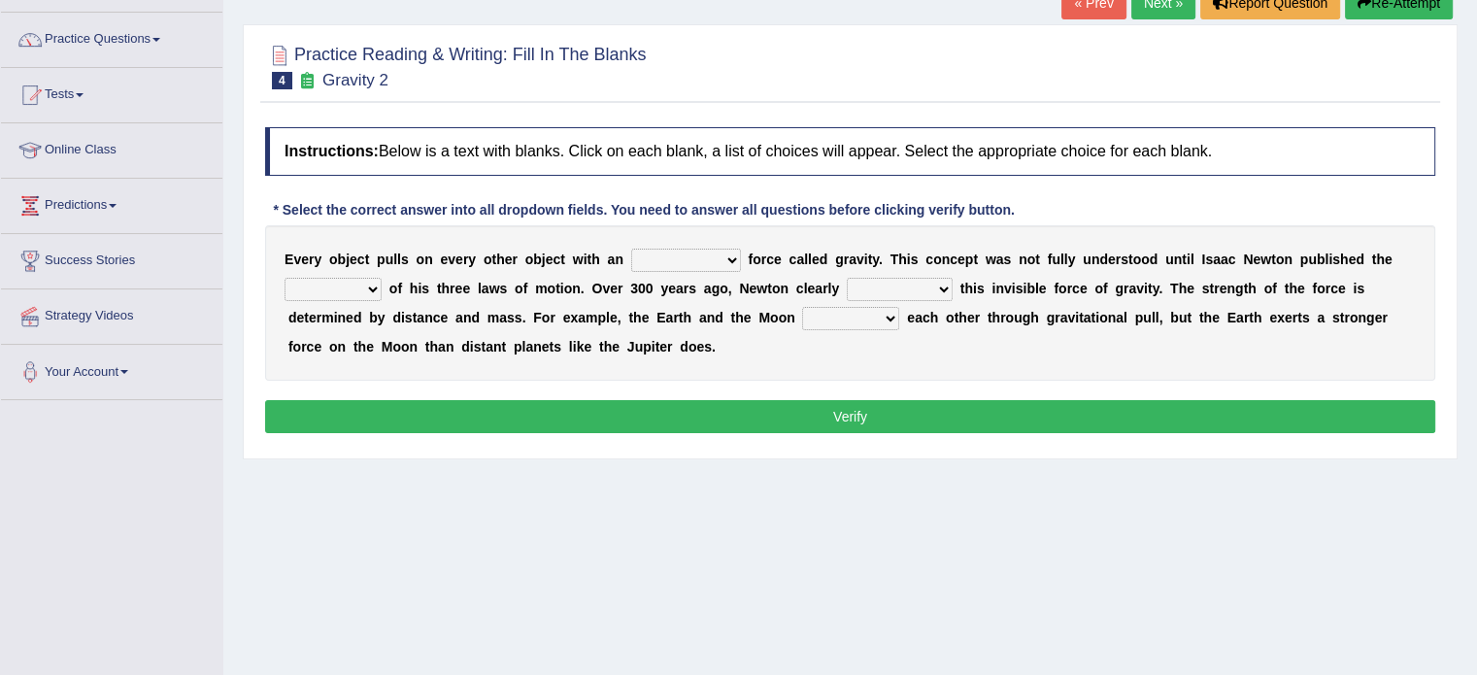
click at [683, 257] on select "invisible unknown unbelievable inconsistent" at bounding box center [686, 260] width 110 height 23
select select "invisible"
click at [631, 249] on select "invisible unknown unbelievable inconsistent" at bounding box center [686, 260] width 110 height 23
click at [342, 293] on select "concept theory method argument" at bounding box center [333, 289] width 97 height 23
select select "theory"
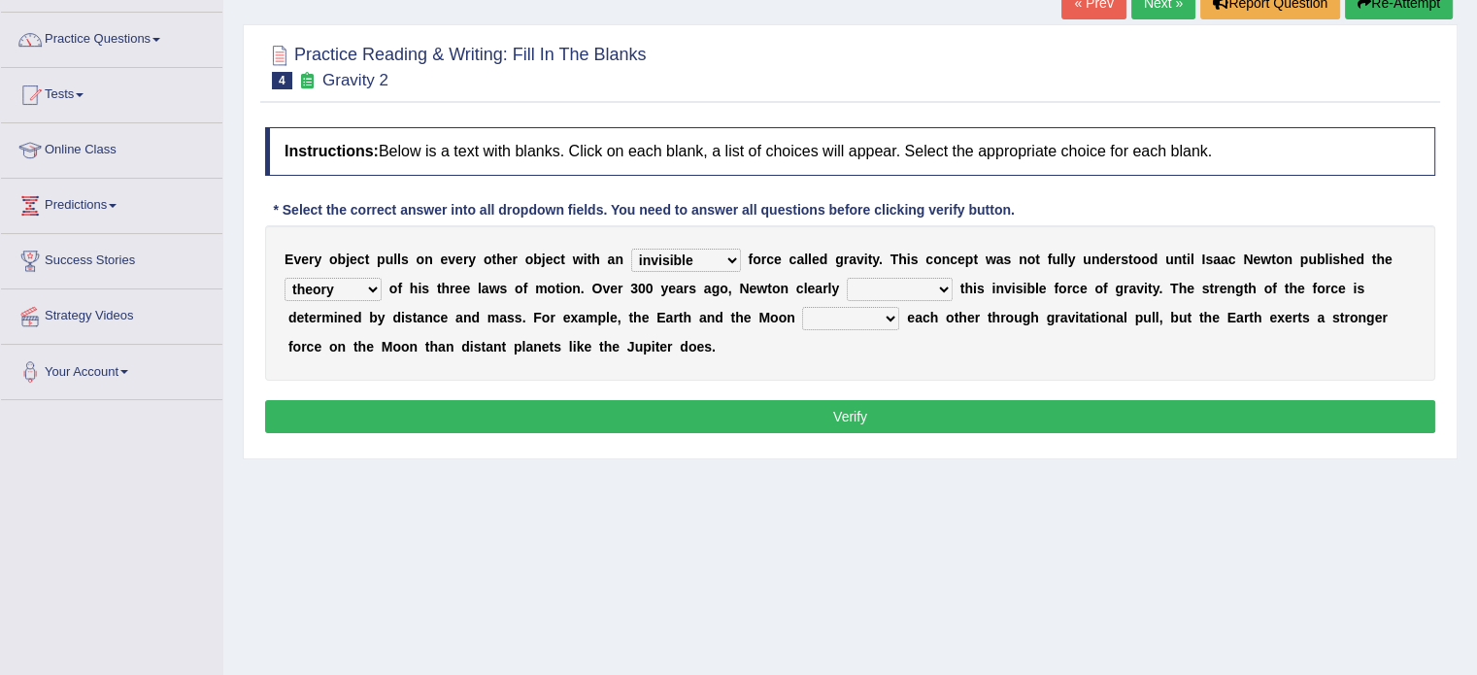
click at [285, 278] on select "concept theory method argument" at bounding box center [333, 289] width 97 height 23
click at [917, 280] on select "explained undermined overturned realized" at bounding box center [900, 289] width 106 height 23
select select "explained"
click at [847, 278] on select "explained undermined overturned realized" at bounding box center [900, 289] width 106 height 23
click at [826, 323] on select "affect spin evade span" at bounding box center [850, 318] width 97 height 23
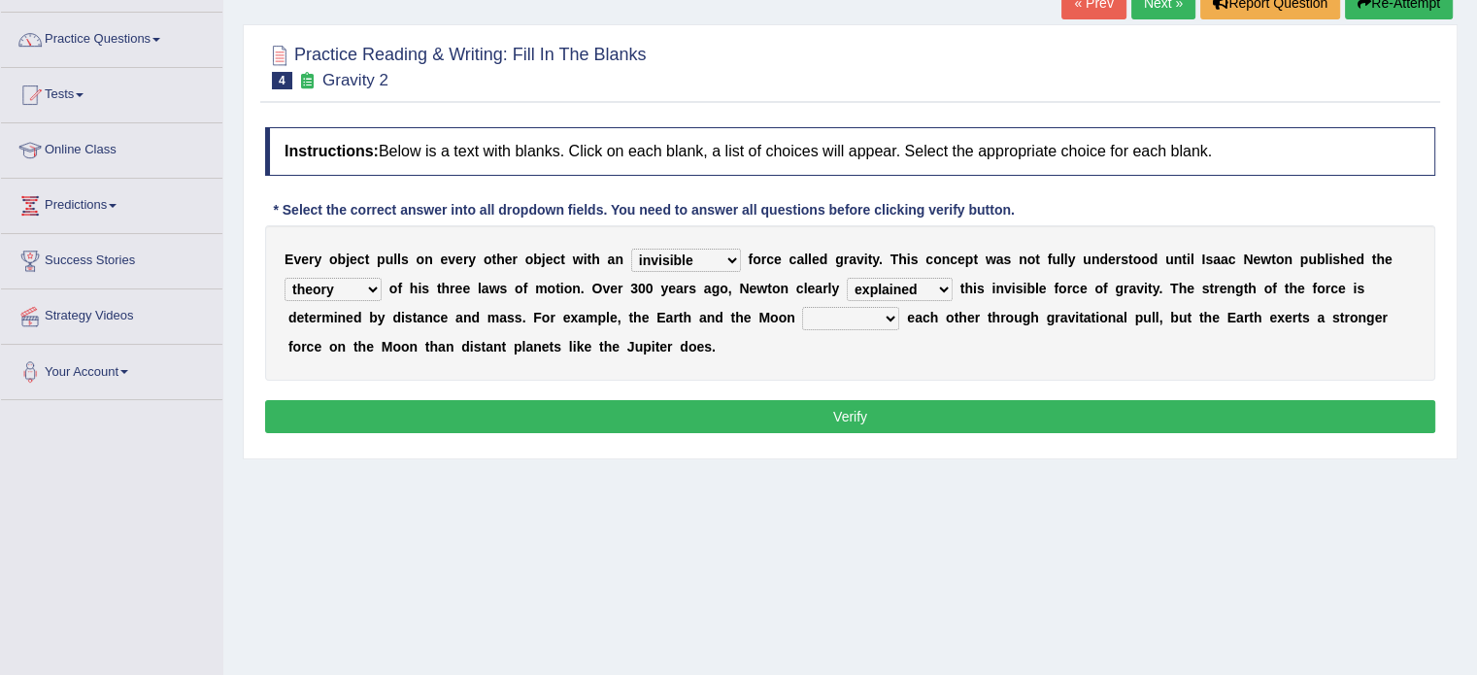
select select "spin"
click at [802, 307] on select "affect spin evade span" at bounding box center [850, 318] width 97 height 23
click at [834, 407] on button "Verify" at bounding box center [850, 416] width 1170 height 33
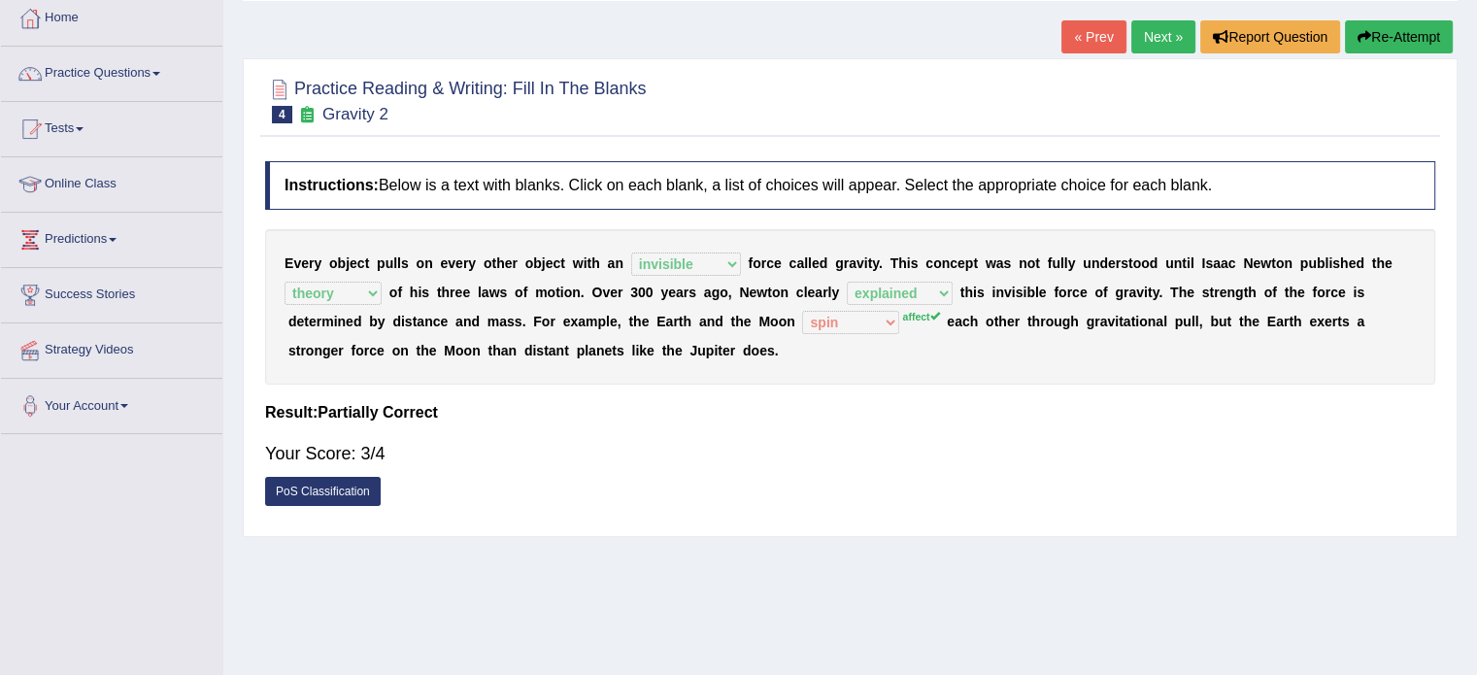
scroll to position [104, 0]
click at [1150, 40] on link "Next »" at bounding box center [1164, 37] width 64 height 33
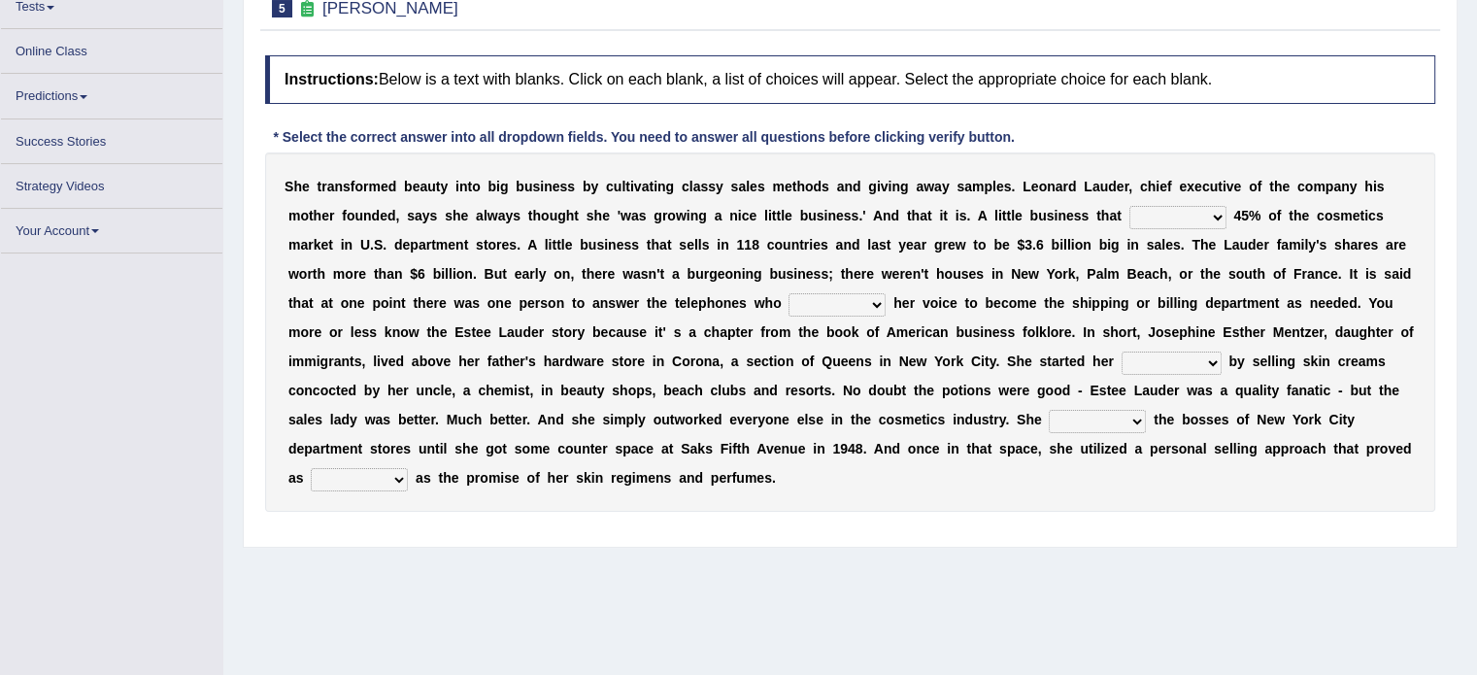
scroll to position [202, 0]
click at [1150, 40] on div "Practice Reading & Writing: Fill In The Blanks 5 [PERSON_NAME] Instructions: Be…" at bounding box center [850, 254] width 1215 height 586
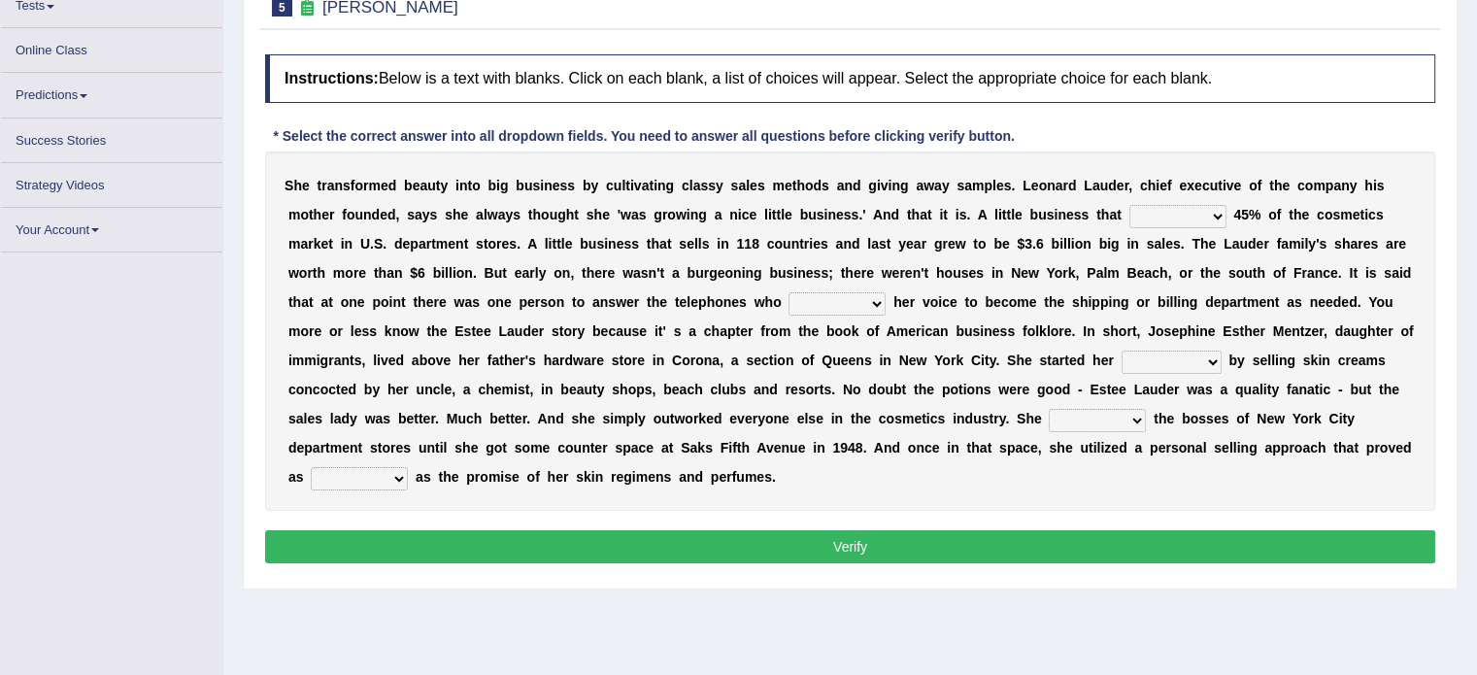
scroll to position [228, 0]
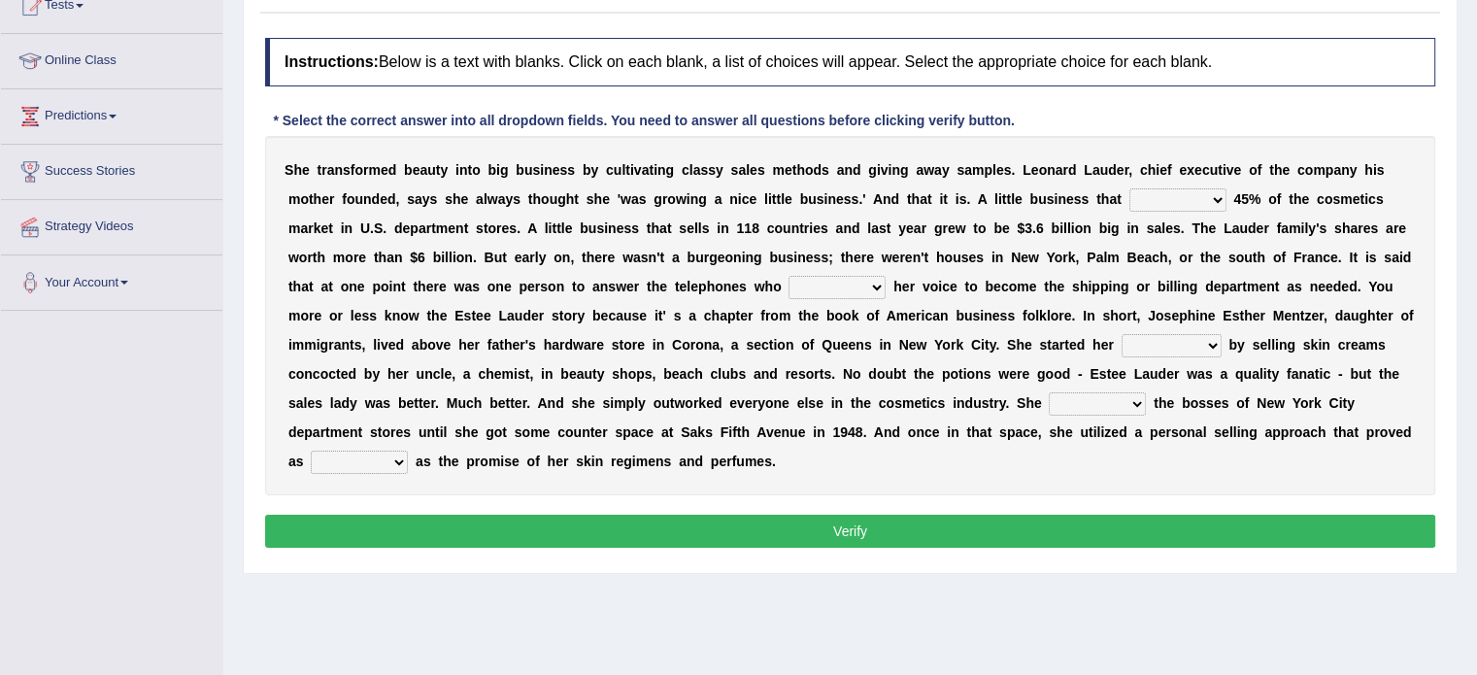
click at [1214, 201] on select "has controls makes maintains" at bounding box center [1178, 199] width 97 height 23
select select "has"
click at [1130, 188] on select "has controls makes maintains" at bounding box center [1178, 199] width 97 height 23
click at [1161, 190] on select "has controls makes maintains" at bounding box center [1178, 199] width 97 height 23
click at [1130, 188] on select "has controls makes maintains" at bounding box center [1178, 199] width 97 height 23
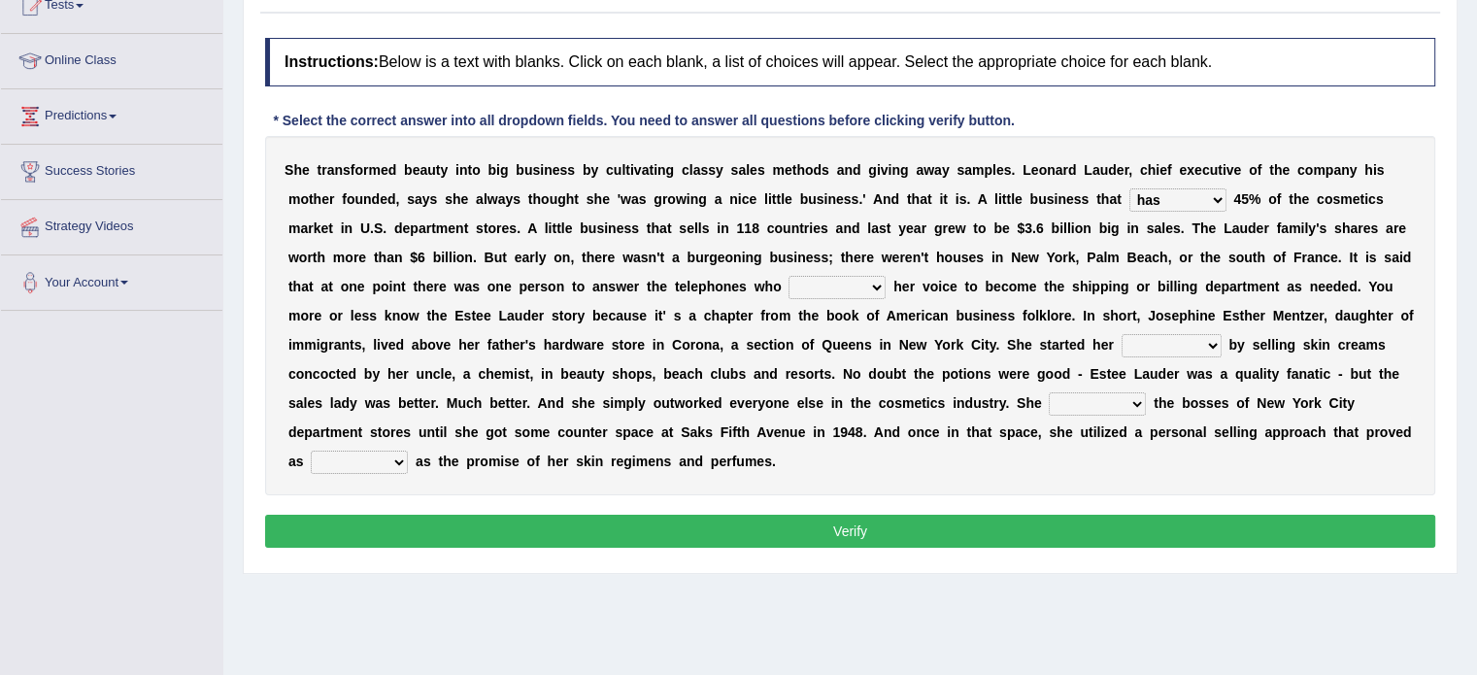
click at [813, 294] on select "switched changed raised used" at bounding box center [837, 287] width 97 height 23
select select "used"
click at [789, 276] on select "switched changed raised used" at bounding box center [837, 287] width 97 height 23
click at [1174, 348] on select "job institute companion enterprise" at bounding box center [1172, 345] width 100 height 23
select select "job"
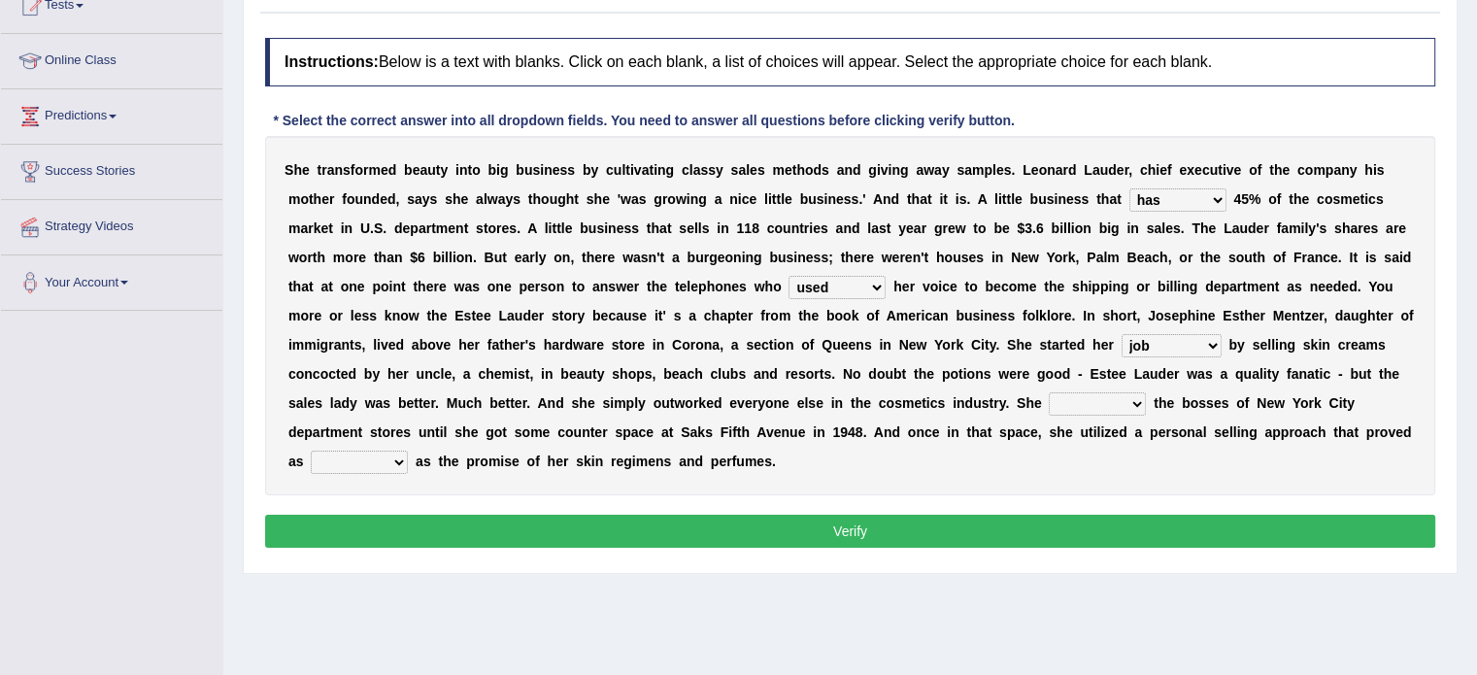
click at [1122, 334] on select "job institute companion enterprise" at bounding box center [1172, 345] width 100 height 23
click at [1083, 406] on select "stated bridged stalked heaved" at bounding box center [1097, 403] width 97 height 23
select select "stalked"
click at [1049, 392] on select "stated bridged stalked heaved" at bounding box center [1097, 403] width 97 height 23
click at [380, 454] on select "potent ruthless potential expensive" at bounding box center [359, 462] width 97 height 23
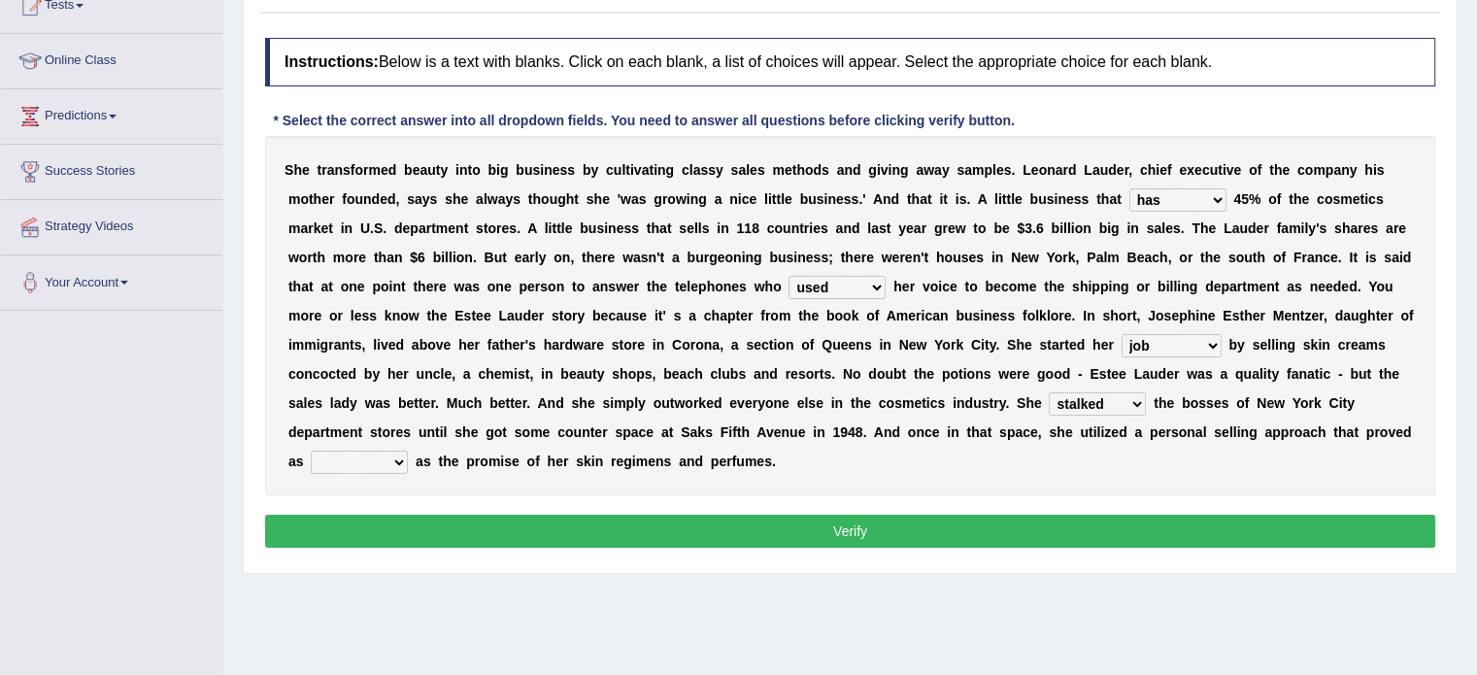
select select "potential"
click at [311, 451] on select "potent ruthless potential expensive" at bounding box center [359, 462] width 97 height 23
click at [372, 524] on button "Verify" at bounding box center [850, 531] width 1170 height 33
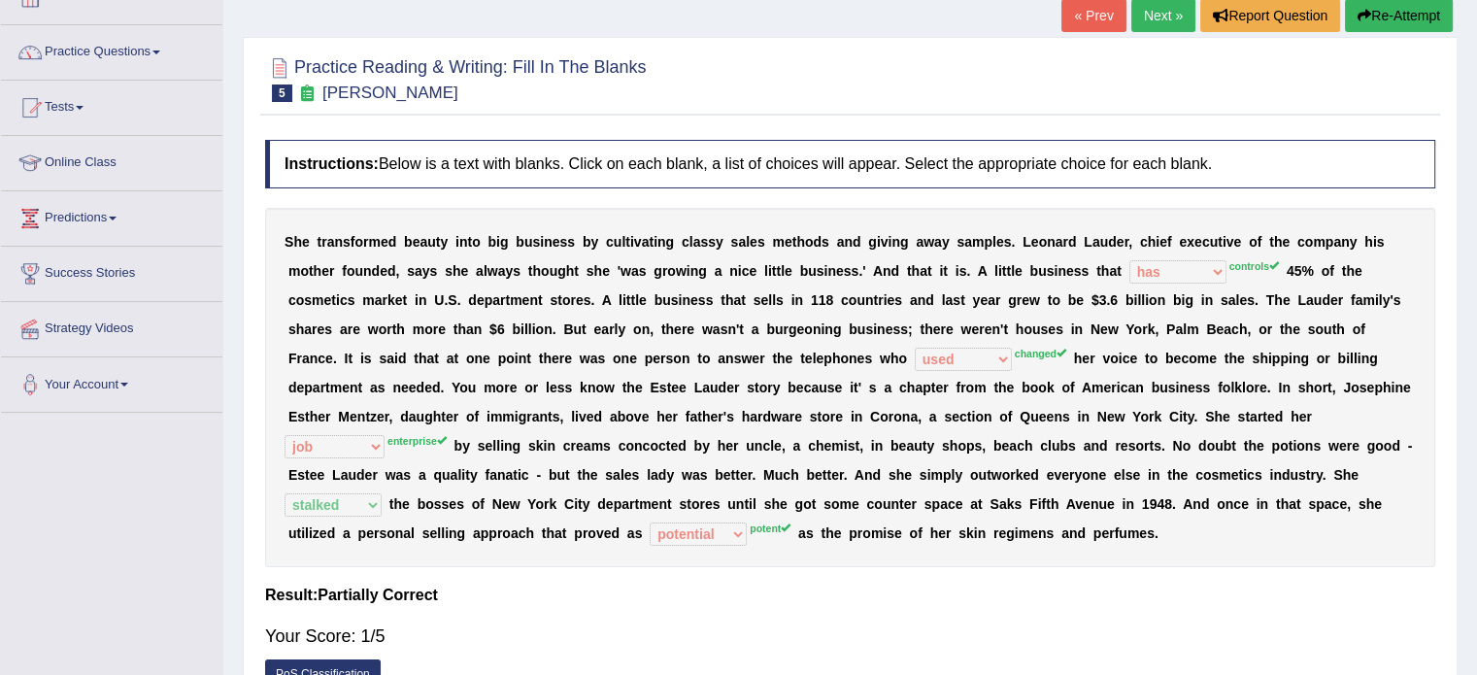
scroll to position [124, 0]
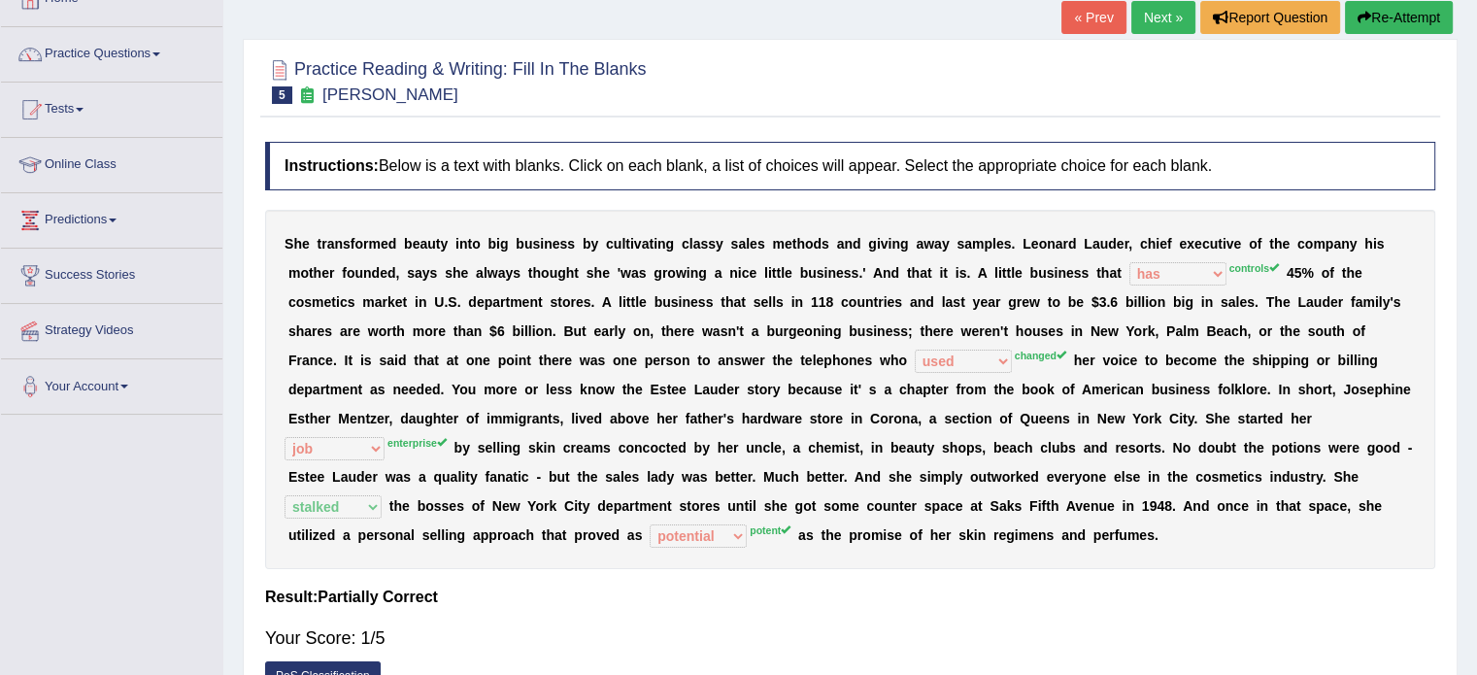
click at [1168, 24] on link "Next »" at bounding box center [1164, 17] width 64 height 33
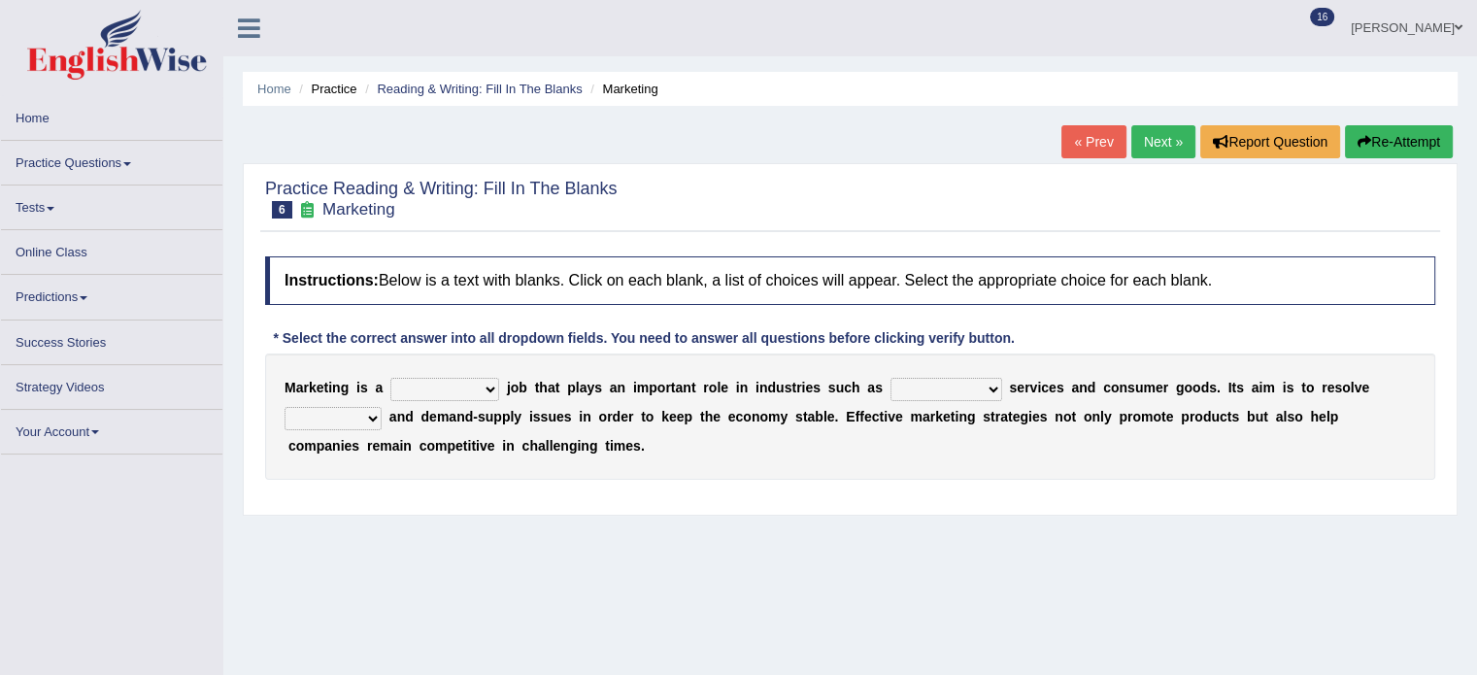
scroll to position [97, 0]
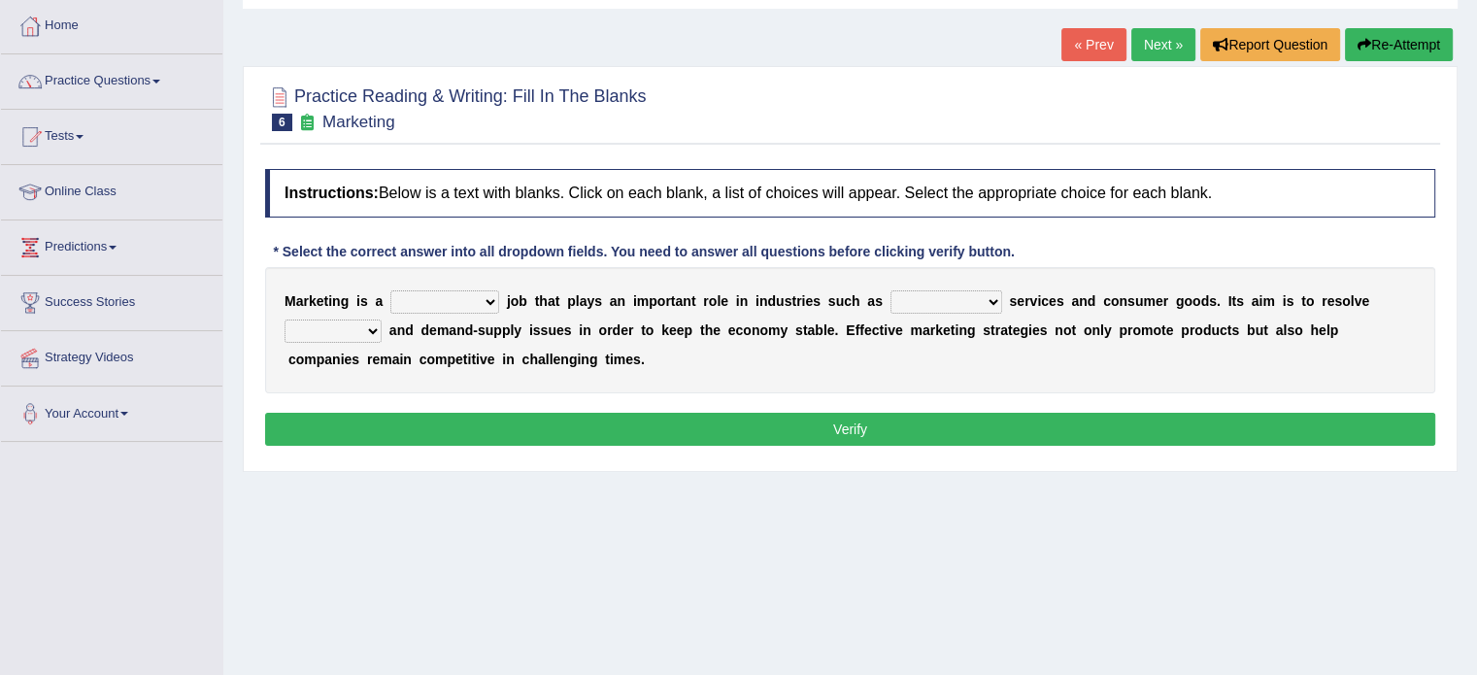
click at [463, 290] on select "professional flexible parochial descriptive" at bounding box center [444, 301] width 109 height 23
select select "professional"
click at [390, 290] on select "professional flexible parochial descriptive" at bounding box center [444, 301] width 109 height 23
click at [906, 290] on select "civil financial conventional foremost" at bounding box center [947, 301] width 112 height 23
select select "financial"
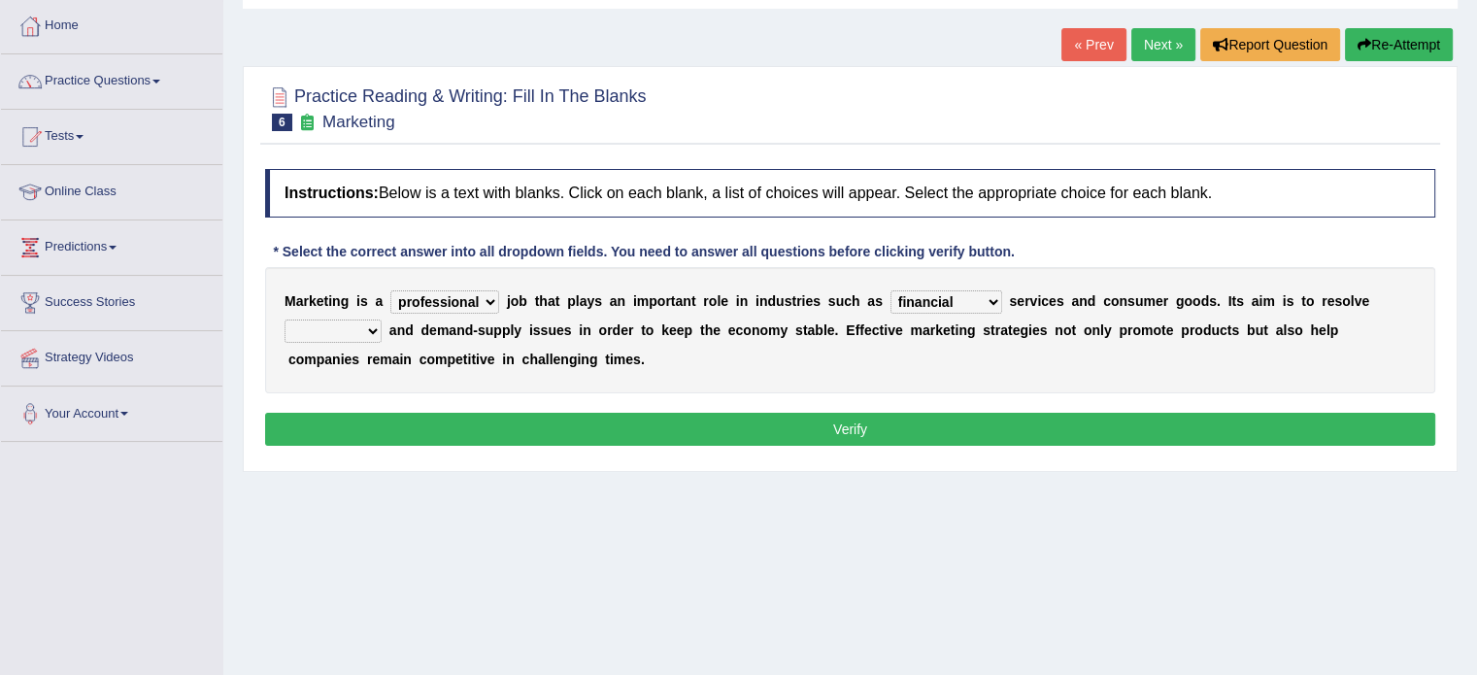
click at [891, 290] on select "civil financial conventional foremost" at bounding box center [947, 301] width 112 height 23
click at [310, 321] on select "imbalance excess symmetry budget" at bounding box center [333, 331] width 97 height 23
select select "imbalance"
click at [285, 320] on select "imbalance excess symmetry budget" at bounding box center [333, 331] width 97 height 23
click at [525, 423] on button "Verify" at bounding box center [850, 429] width 1170 height 33
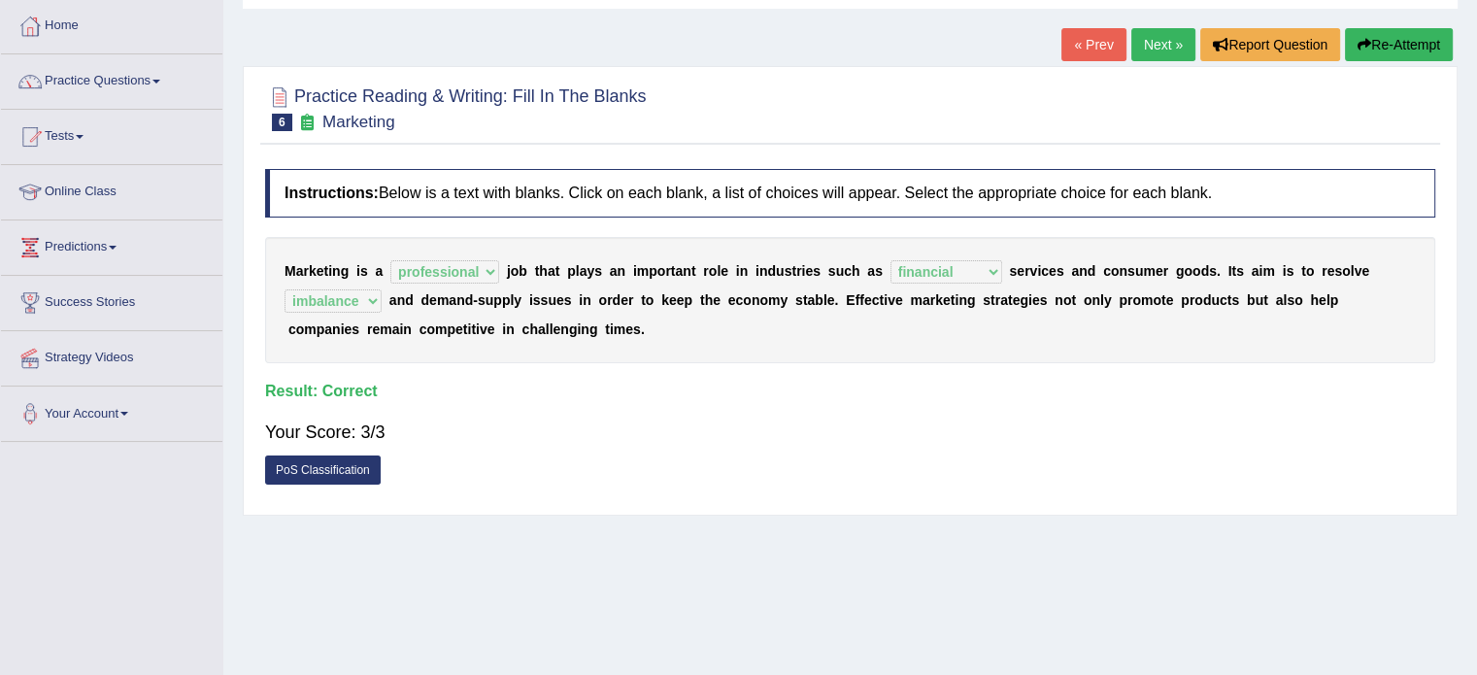
click at [1162, 51] on link "Next »" at bounding box center [1164, 44] width 64 height 33
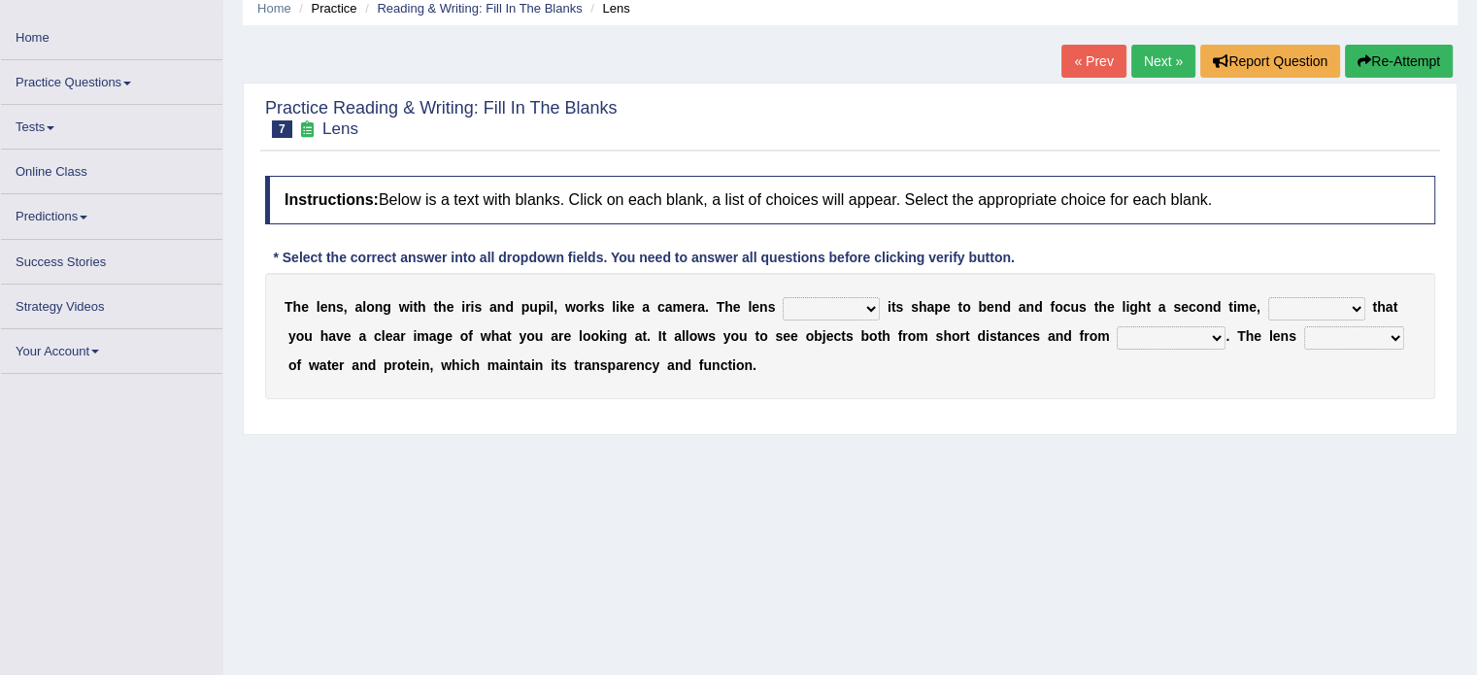
scroll to position [82, 0]
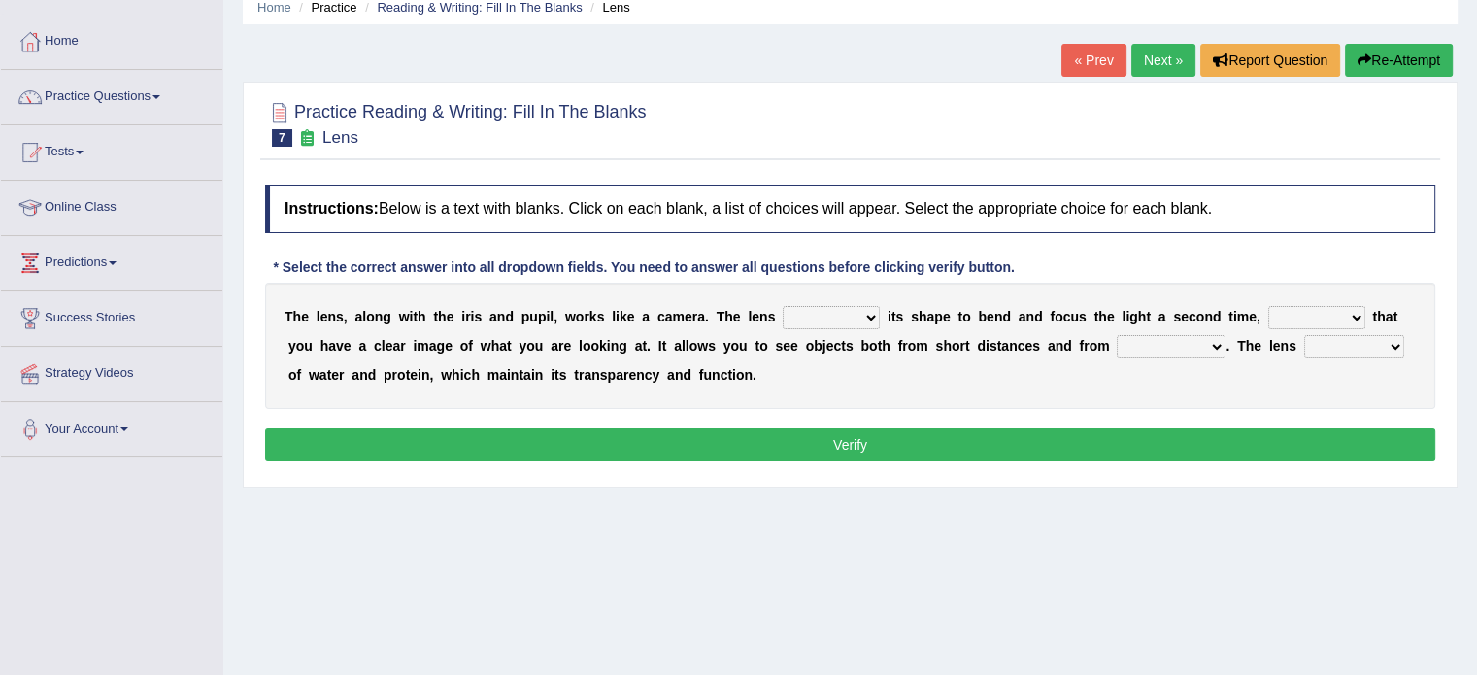
click at [821, 313] on select "adjusts shows selects presents" at bounding box center [831, 317] width 97 height 23
select select "adjusts"
click at [783, 306] on select "adjusts shows selects presents" at bounding box center [831, 317] width 97 height 23
click at [1287, 307] on select "ensures to ensure ensure ensured" at bounding box center [1317, 317] width 97 height 23
select select "to ensure"
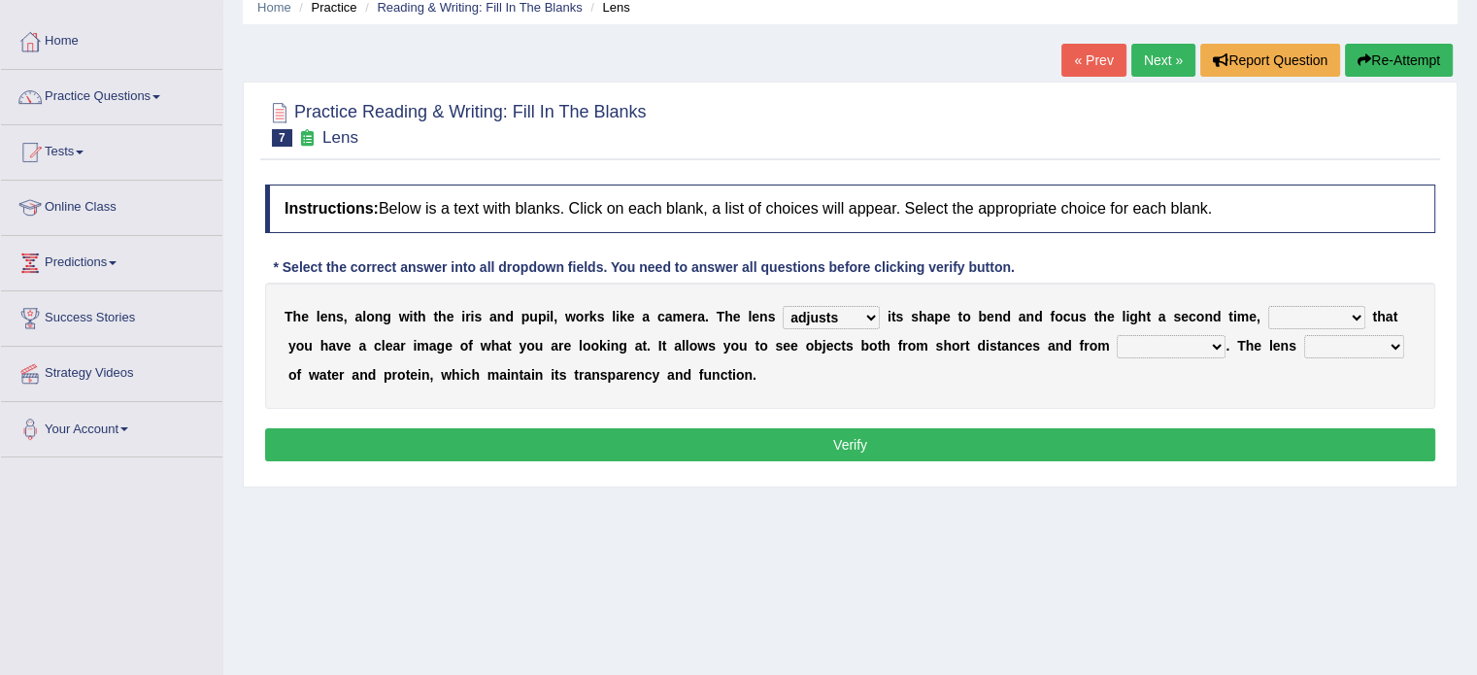
click at [1269, 306] on select "ensures to ensure ensure ensured" at bounding box center [1317, 317] width 97 height 23
click at [1124, 346] on select "far away in between further apart all along" at bounding box center [1171, 346] width 109 height 23
select select "all along"
click at [1117, 335] on select "far away in between further apart all along" at bounding box center [1171, 346] width 109 height 23
click at [1338, 352] on select "constitutes comprises composes consists" at bounding box center [1355, 346] width 100 height 23
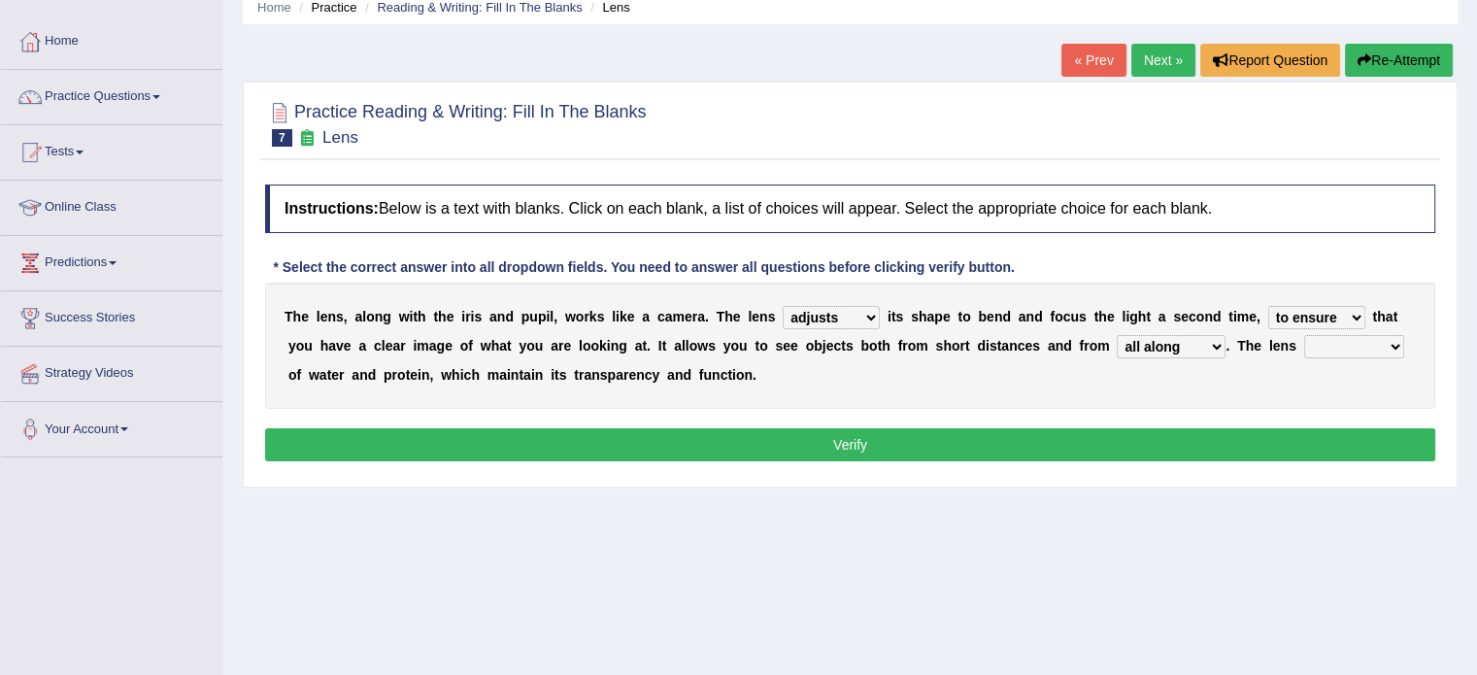
select select "consists"
click at [1305, 335] on select "constitutes comprises composes consists" at bounding box center [1355, 346] width 100 height 23
click at [1282, 430] on button "Verify" at bounding box center [850, 444] width 1170 height 33
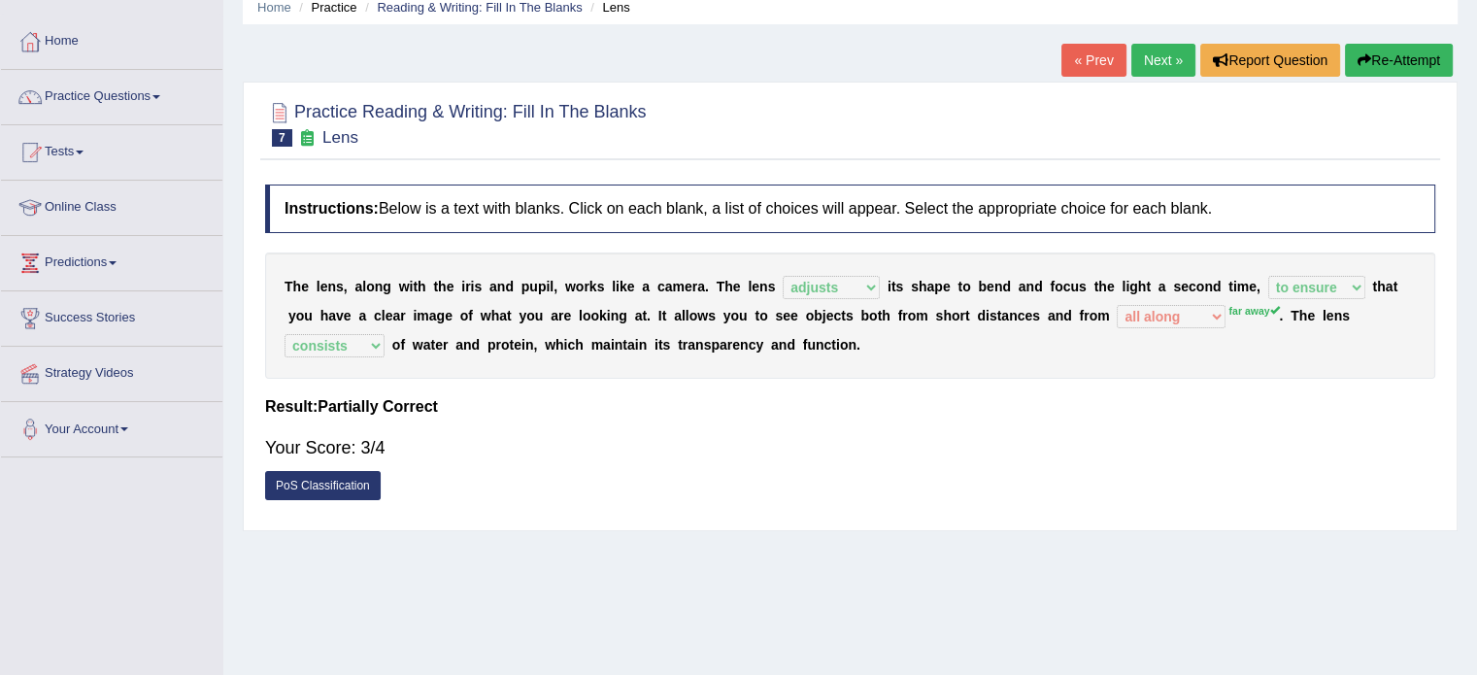
click at [1159, 51] on link "Next »" at bounding box center [1164, 60] width 64 height 33
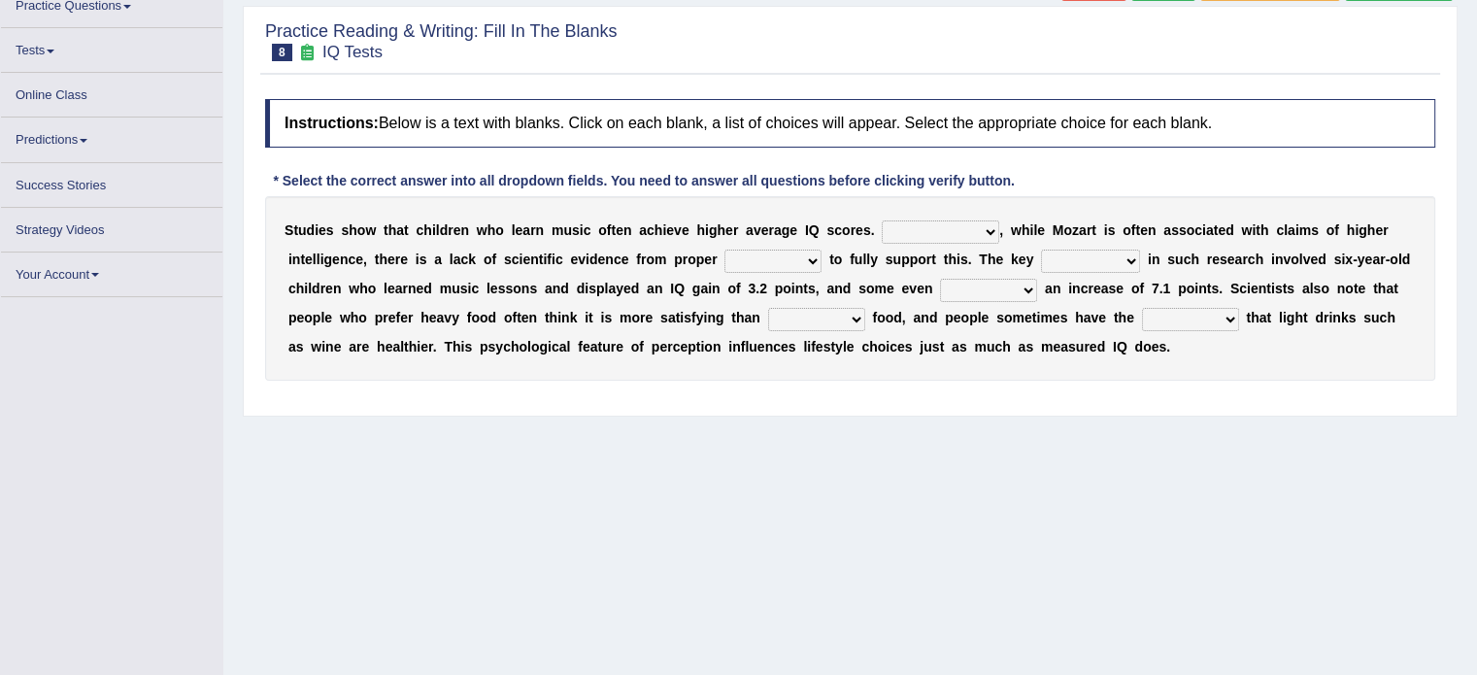
scroll to position [173, 0]
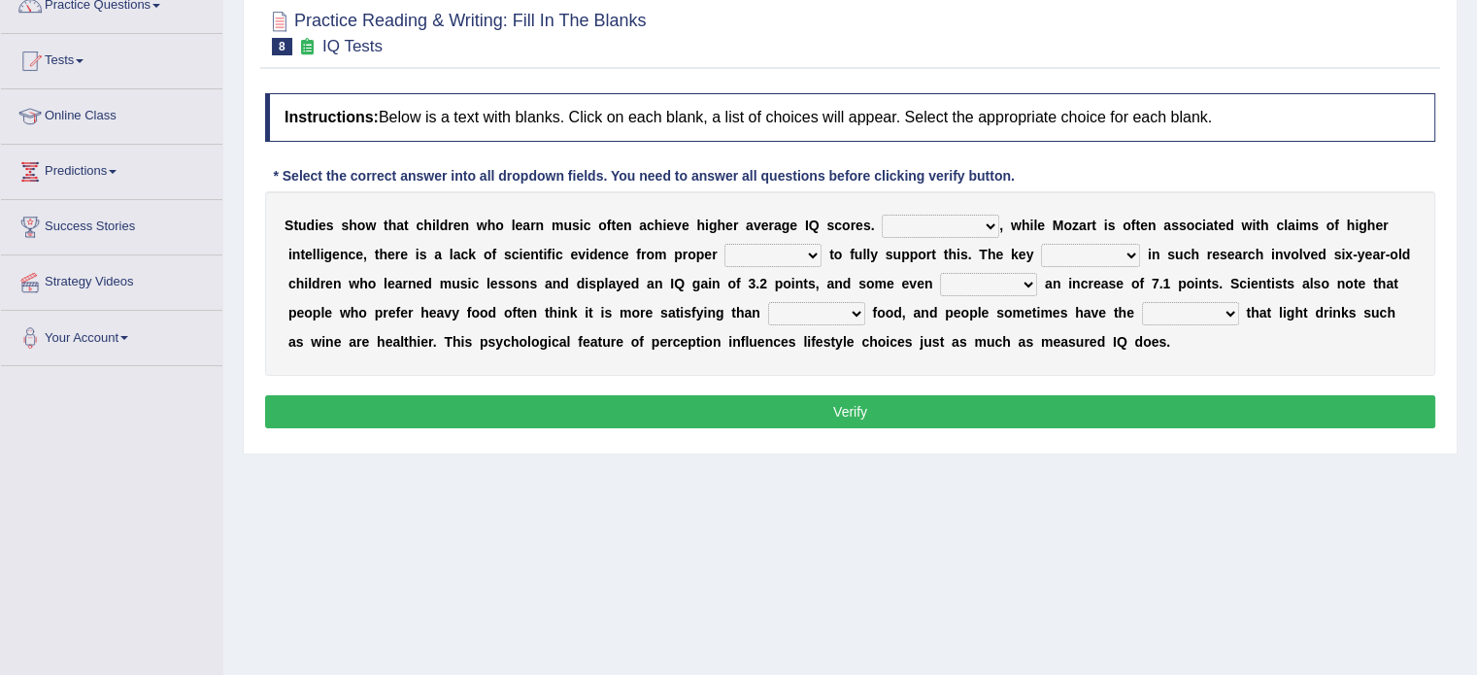
click at [949, 228] on select "However Therefore Consequently While" at bounding box center [941, 226] width 118 height 23
select select "However"
click at [882, 215] on select "However Therefore Consequently While" at bounding box center [941, 226] width 118 height 23
click at [745, 255] on select "test tests testing tested" at bounding box center [773, 255] width 97 height 23
select select "test"
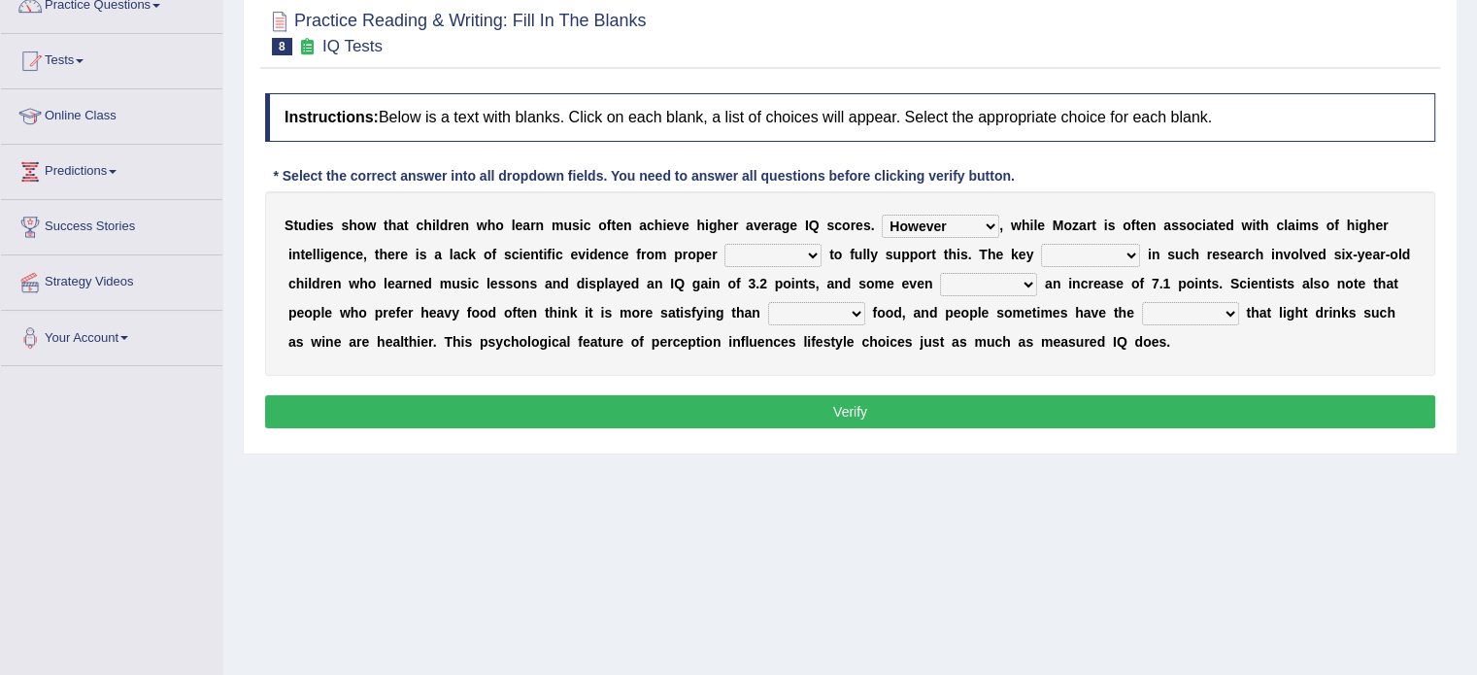
click at [725, 244] on select "test tests testing tested" at bounding box center [773, 255] width 97 height 23
click at [1078, 249] on select "process goal implication odd" at bounding box center [1090, 255] width 99 height 23
select select "goal"
click at [1041, 244] on select "process goal implication odd" at bounding box center [1090, 255] width 99 height 23
click at [1069, 248] on select "process goal implication odd" at bounding box center [1090, 255] width 99 height 23
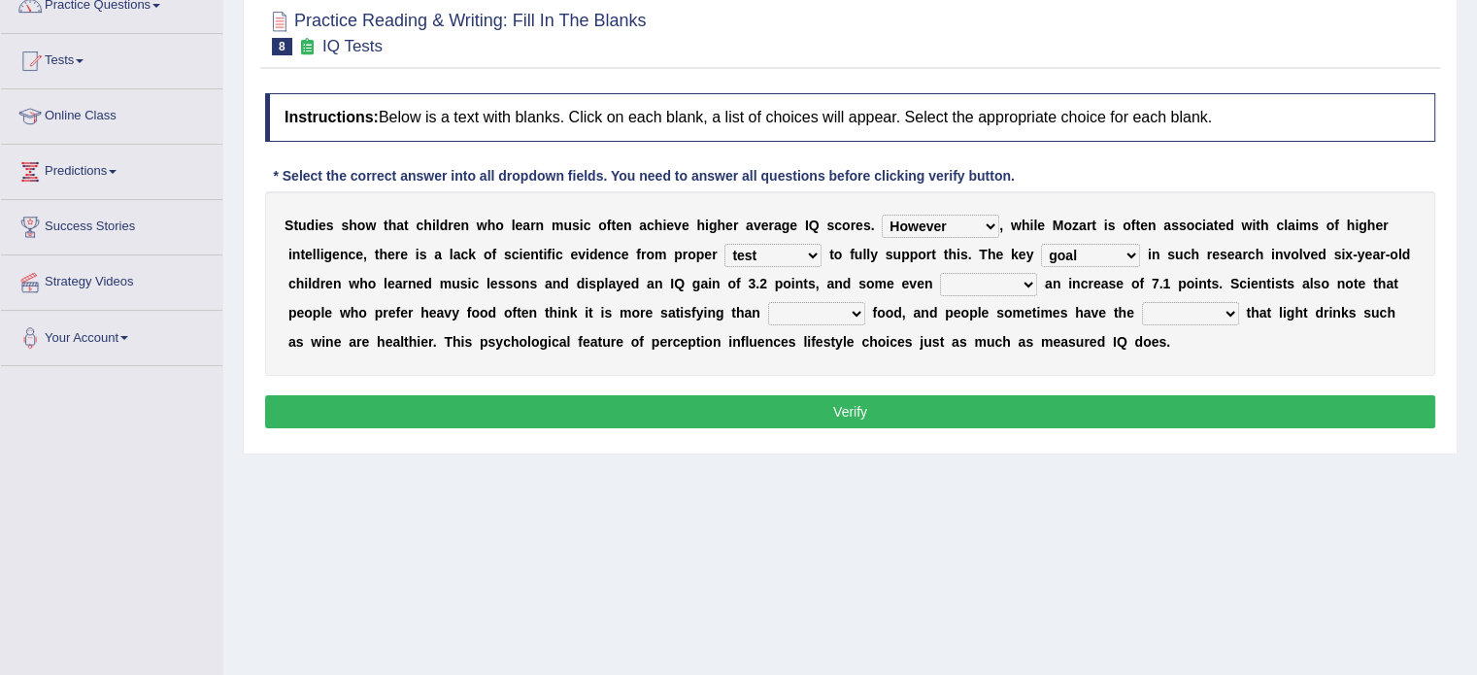
click at [1041, 244] on select "process goal implication odd" at bounding box center [1090, 255] width 99 height 23
click at [960, 284] on select "exhibited taught learned threatened" at bounding box center [988, 284] width 97 height 23
click at [963, 503] on div "Home Practice Reading & Writing: Fill In The Blanks IQ Tests « Prev Next » Repo…" at bounding box center [850, 312] width 1254 height 971
click at [794, 305] on select "choosy lighter cushiony spooky" at bounding box center [816, 313] width 97 height 23
select select "lighter"
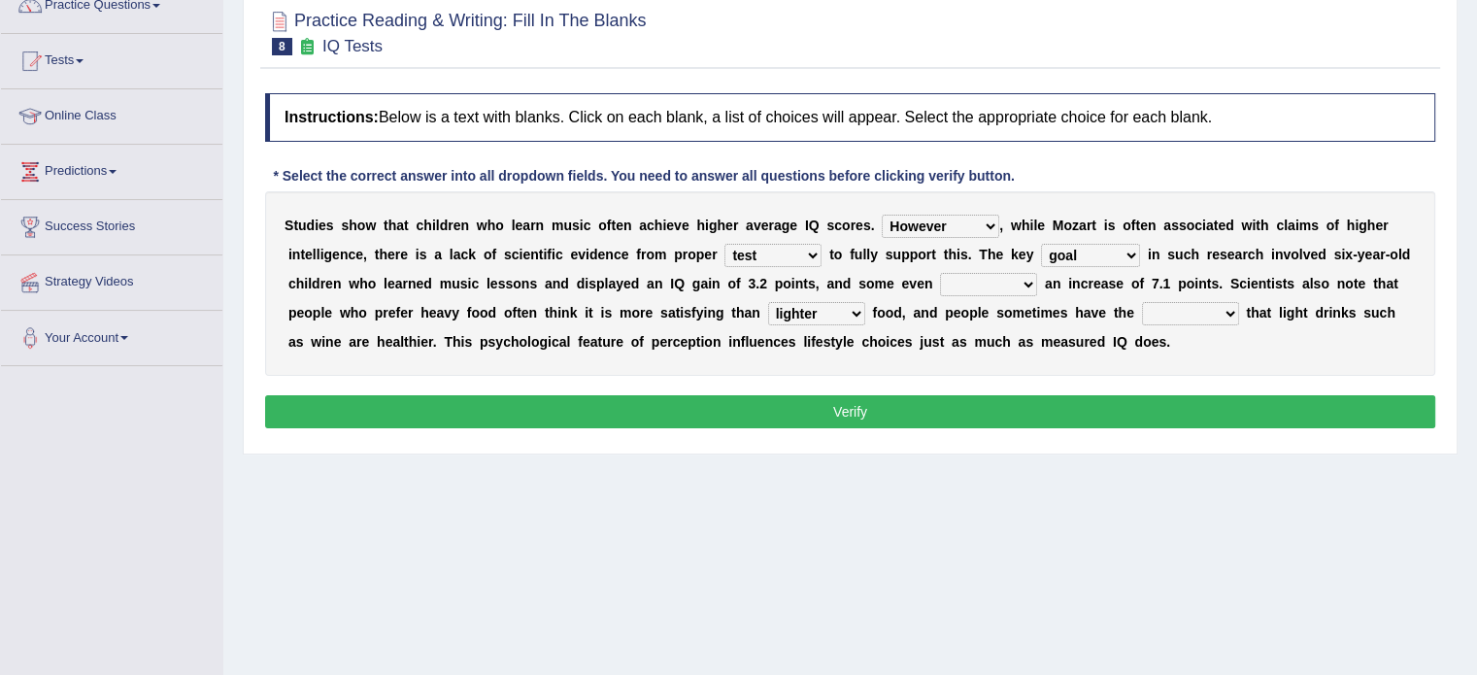
click at [768, 302] on select "choosy lighter cushiony spooky" at bounding box center [816, 313] width 97 height 23
click at [1212, 310] on select "illusion sight anecdote intention" at bounding box center [1190, 313] width 97 height 23
select select "intention"
click at [1142, 302] on select "illusion sight anecdote intention" at bounding box center [1190, 313] width 97 height 23
click at [1002, 294] on div "S t u d i e s s h o w t h a t c h i l d r e n w h o l e a r n m u s i c o f t e…" at bounding box center [850, 283] width 1170 height 185
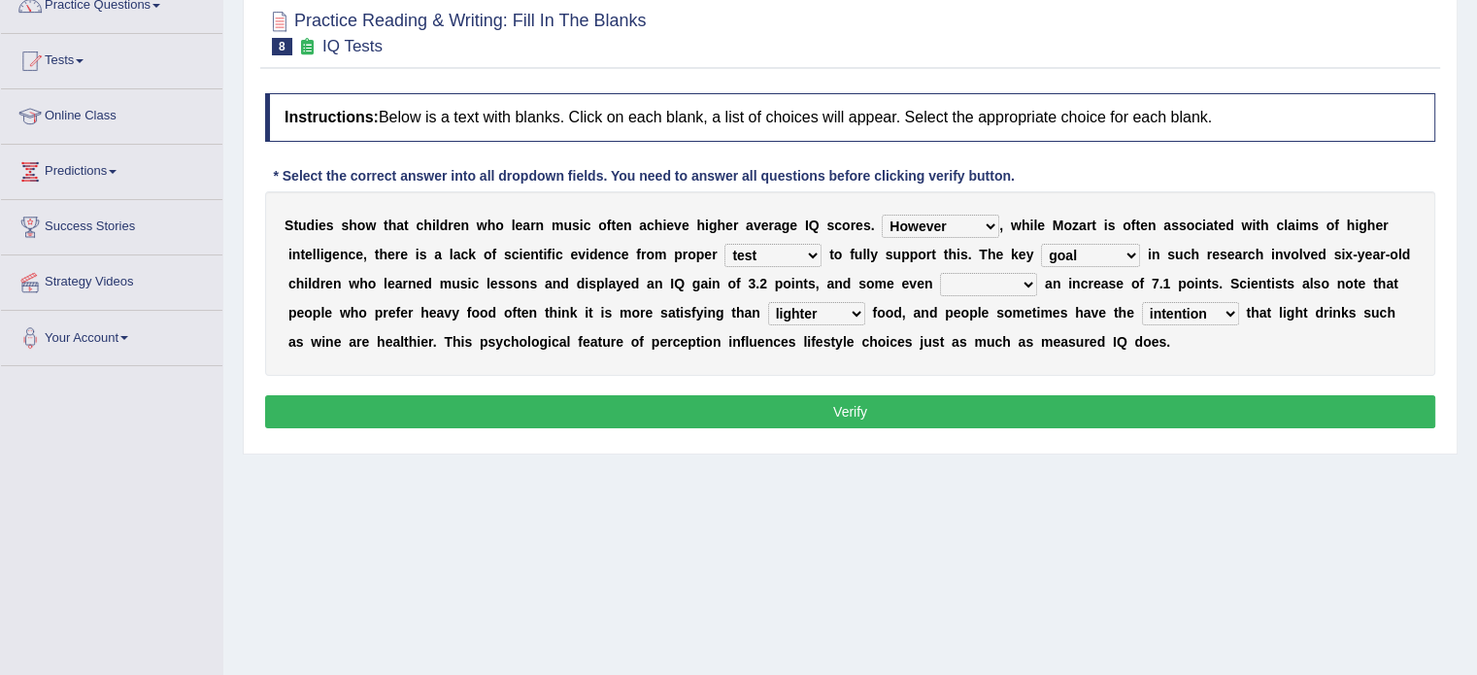
click at [1002, 279] on select "exhibited taught learned threatened" at bounding box center [988, 284] width 97 height 23
select select "learned"
click at [940, 273] on select "exhibited taught learned threatened" at bounding box center [988, 284] width 97 height 23
click at [1009, 403] on button "Verify" at bounding box center [850, 411] width 1170 height 33
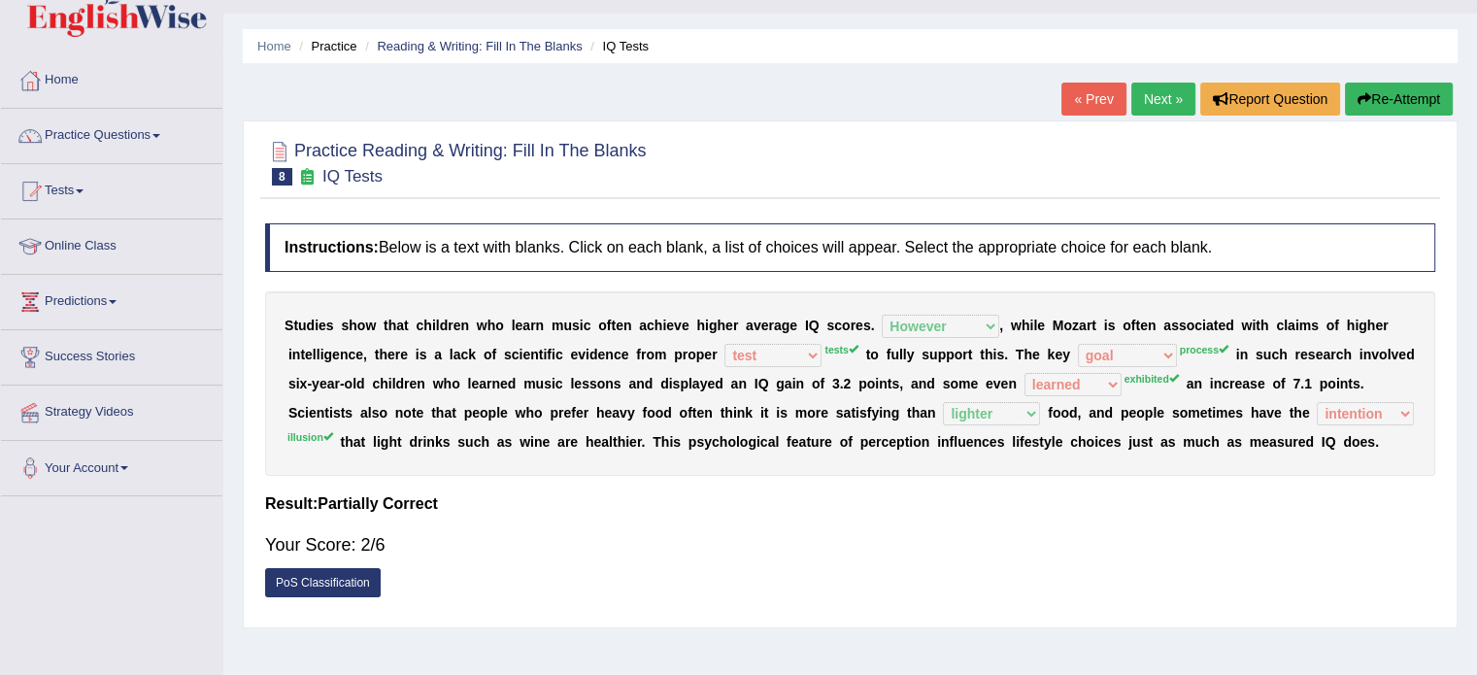
scroll to position [34, 0]
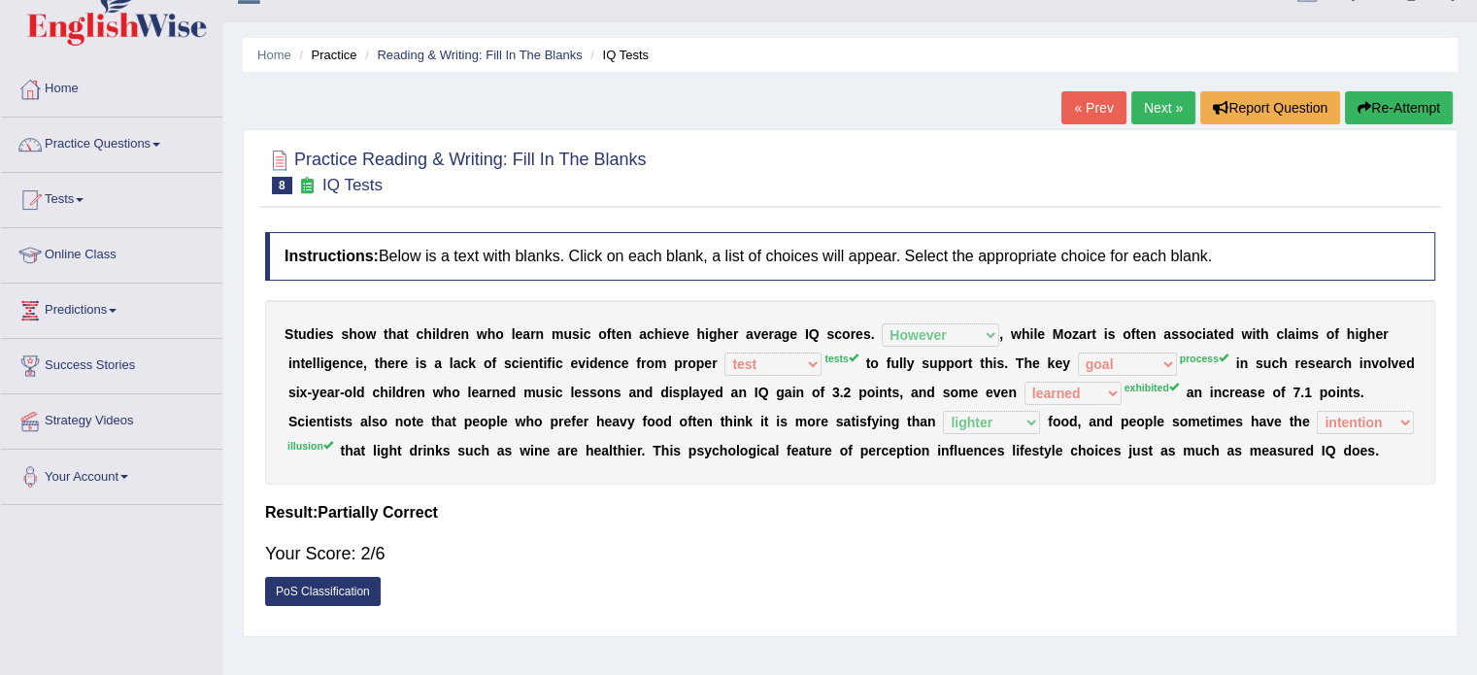
click at [1169, 104] on link "Next »" at bounding box center [1164, 107] width 64 height 33
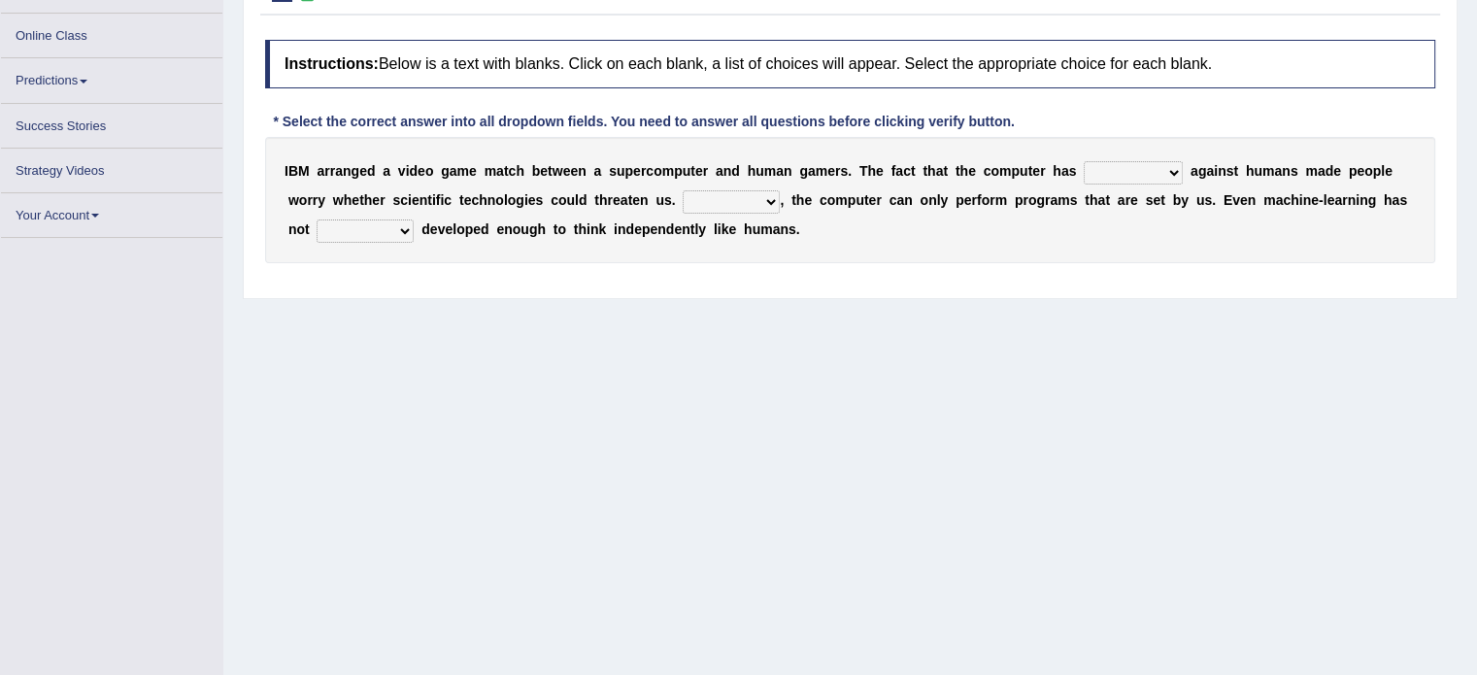
scroll to position [238, 0]
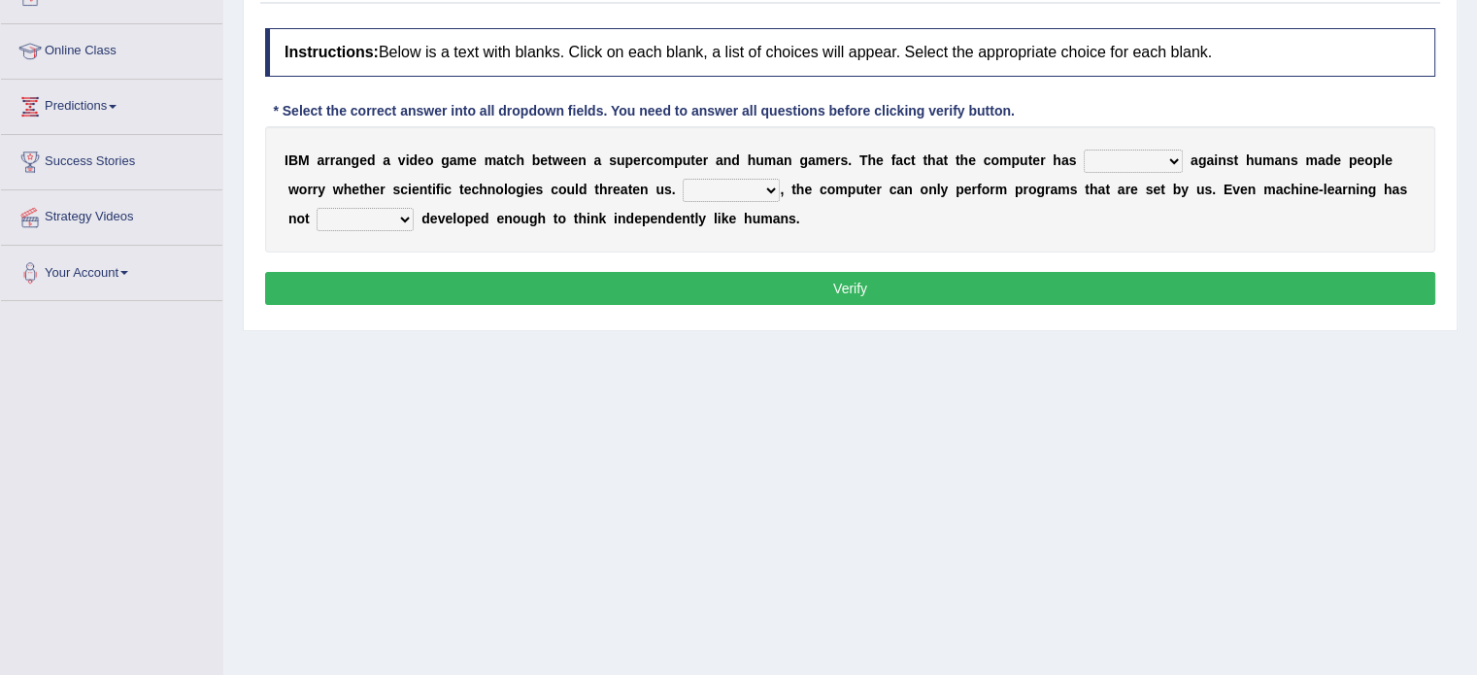
click at [1168, 170] on div "I B M a r r a n g e d a v i d e o g a m e m a t c h b e t w e e n a s u p e r c…" at bounding box center [850, 189] width 1170 height 126
click at [1166, 163] on select "competed fought acted challenged" at bounding box center [1133, 161] width 99 height 23
select select "challenged"
click at [1084, 150] on select "competed fought acted challenged" at bounding box center [1133, 161] width 99 height 23
click at [698, 189] on select "Moreover However Thus So" at bounding box center [731, 190] width 97 height 23
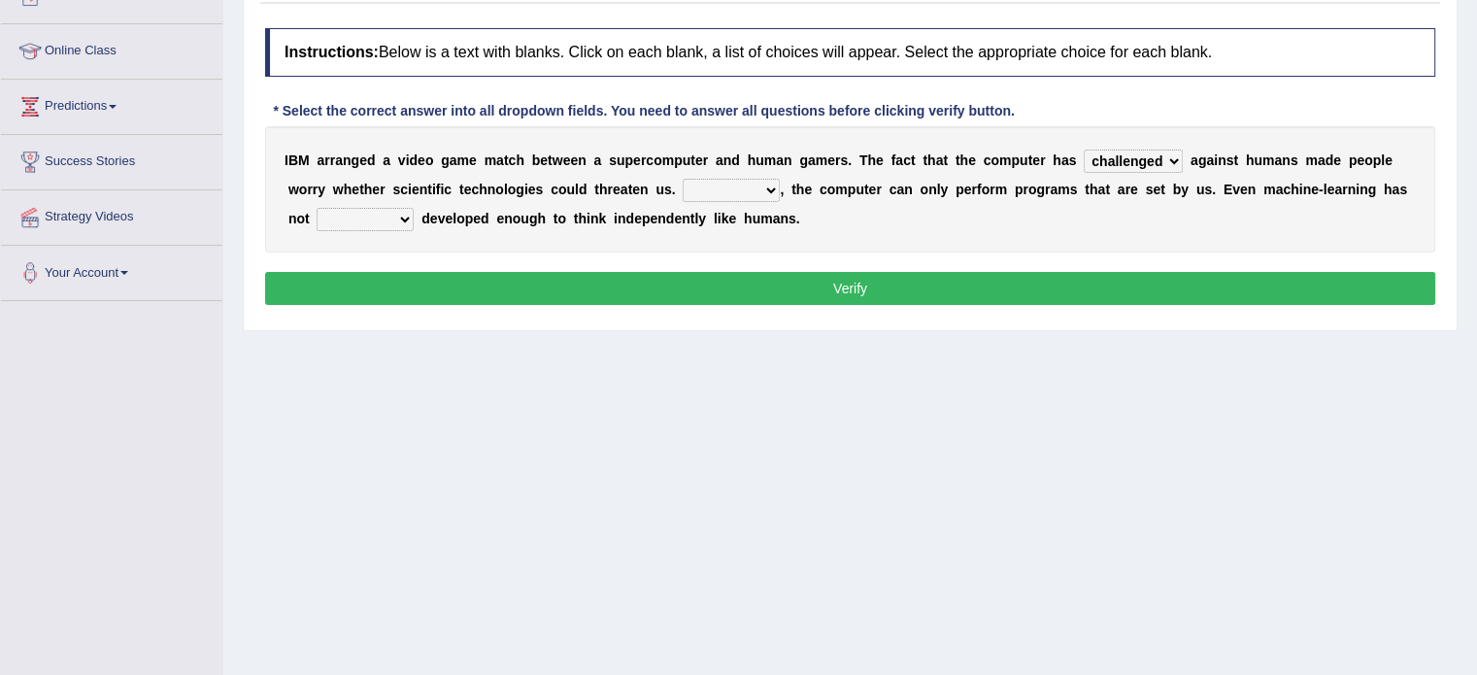
select select "However"
click at [683, 179] on select "Moreover However Thus So" at bounding box center [731, 190] width 97 height 23
click at [387, 209] on select "yet still only just" at bounding box center [365, 219] width 97 height 23
select select "yet"
click at [317, 208] on select "yet still only just" at bounding box center [365, 219] width 97 height 23
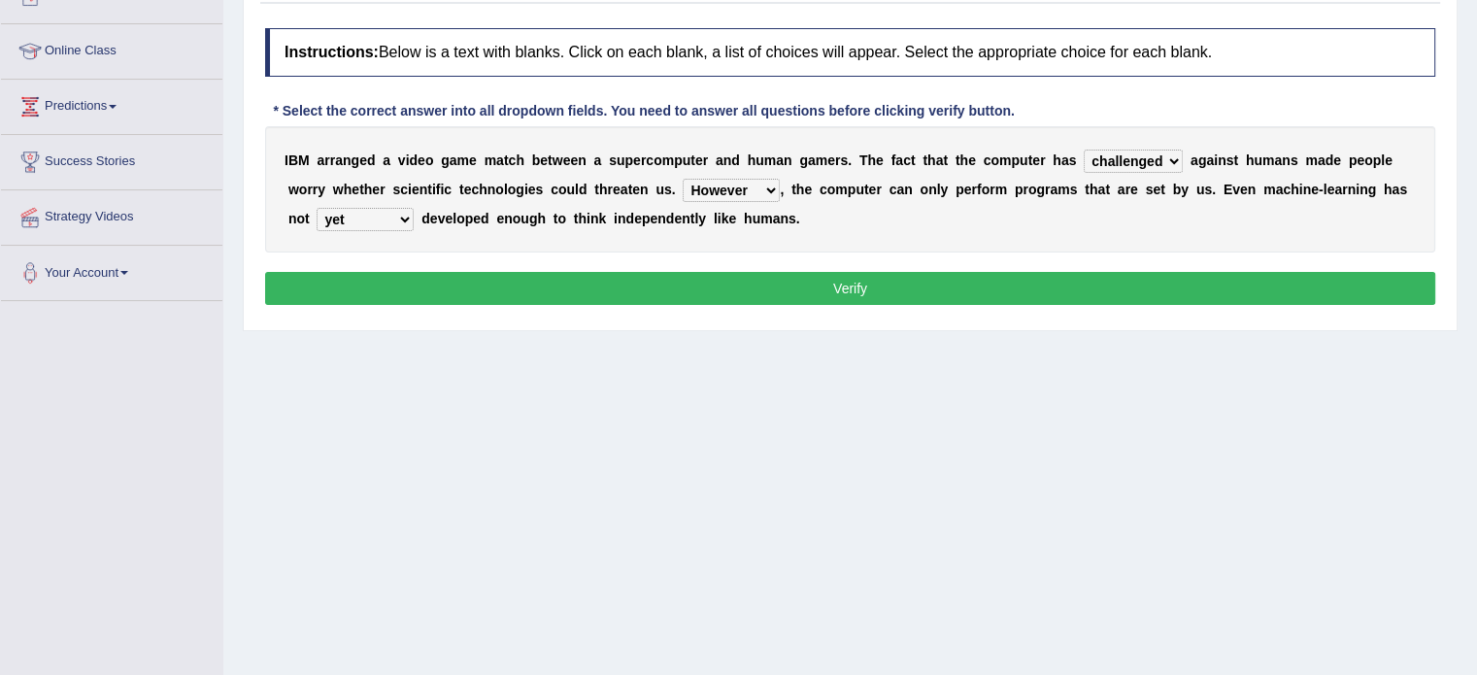
click at [382, 288] on button "Verify" at bounding box center [850, 288] width 1170 height 33
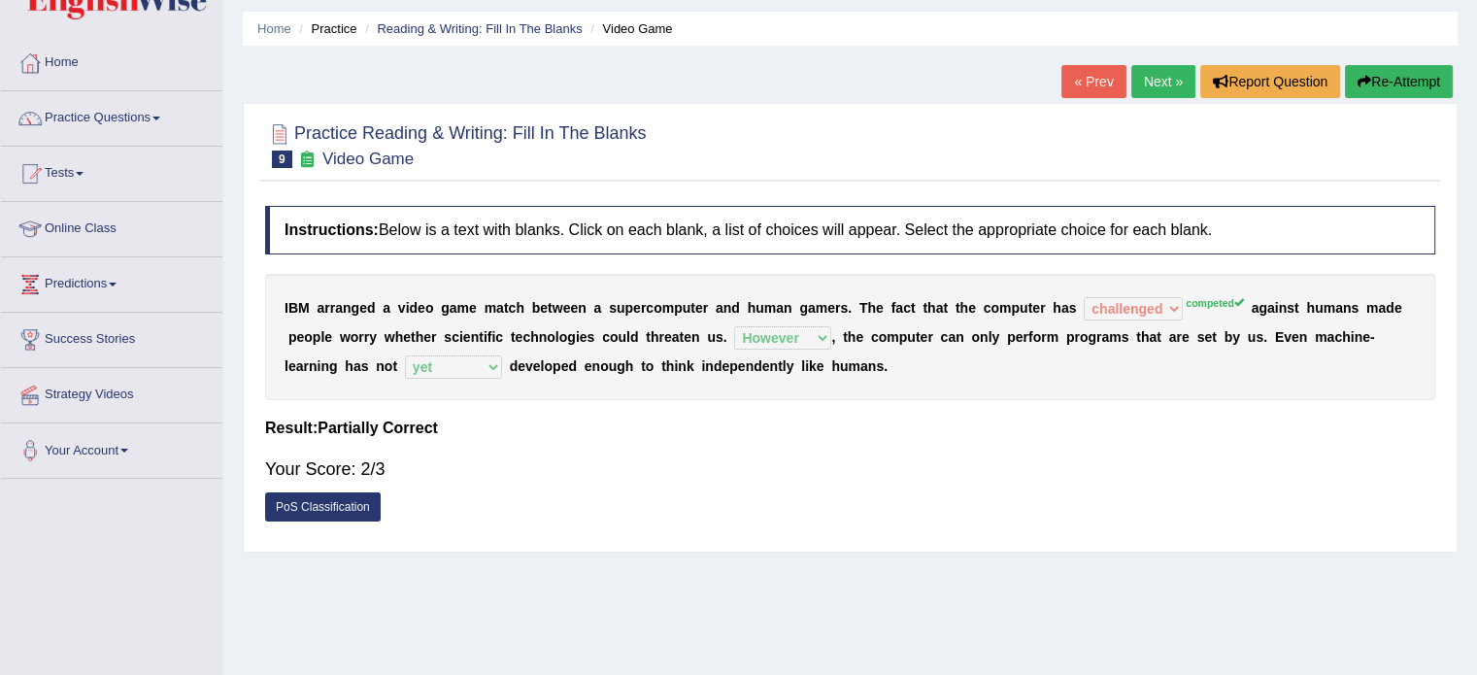
scroll to position [59, 0]
click at [78, 130] on link "Practice Questions" at bounding box center [111, 116] width 221 height 49
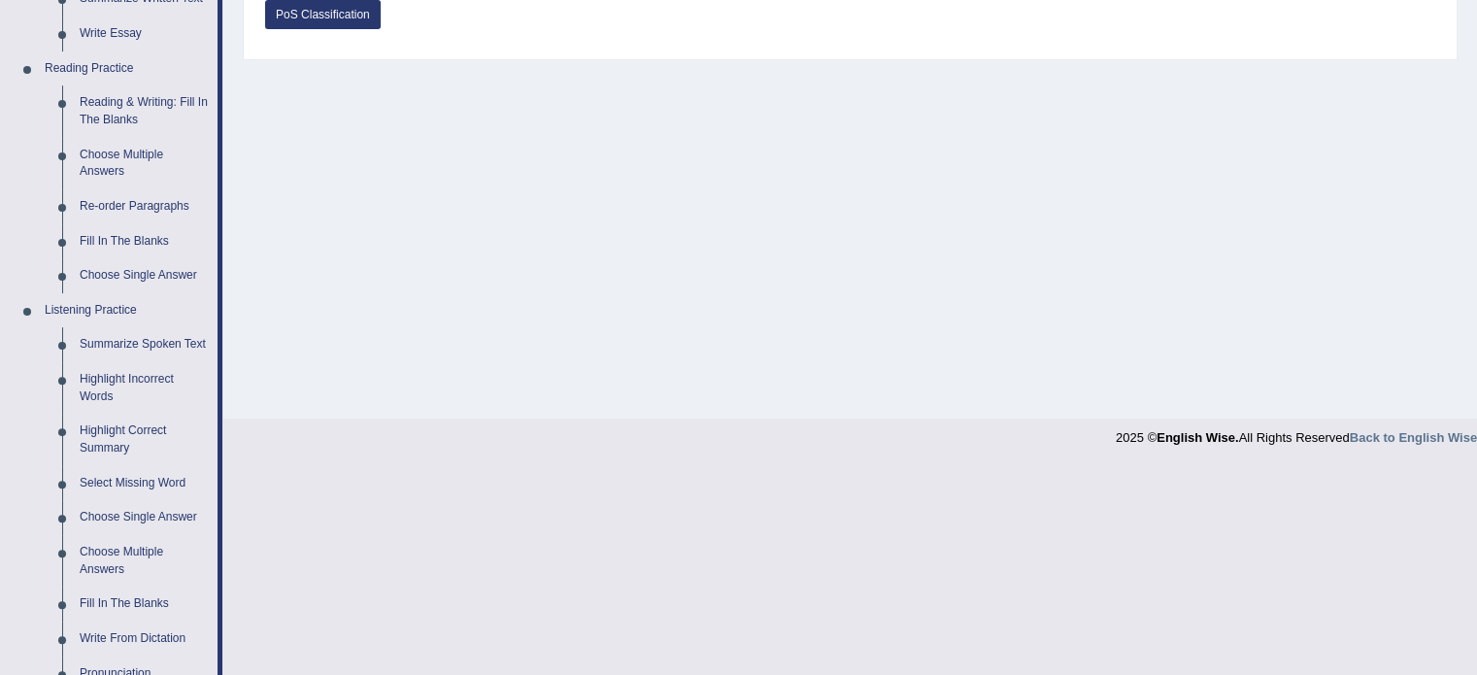
scroll to position [562, 0]
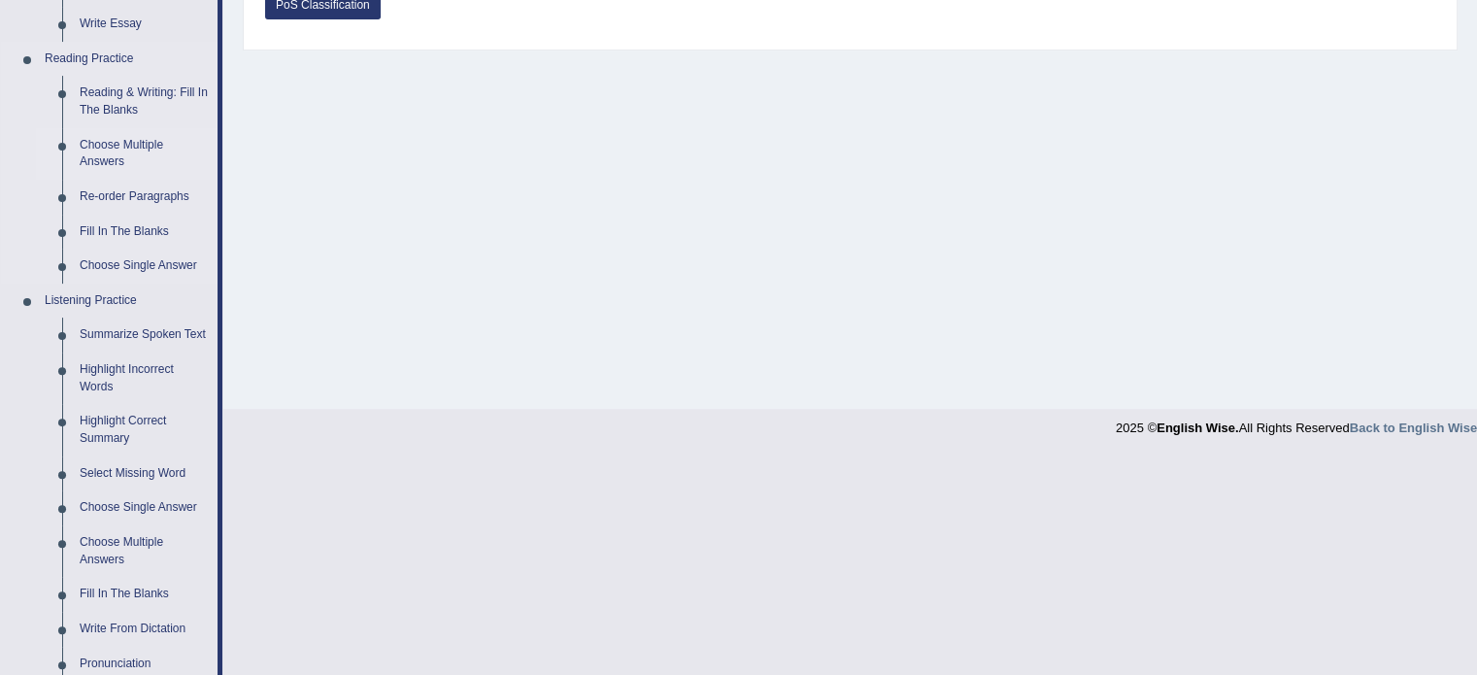
click at [124, 154] on link "Choose Multiple Answers" at bounding box center [144, 153] width 147 height 51
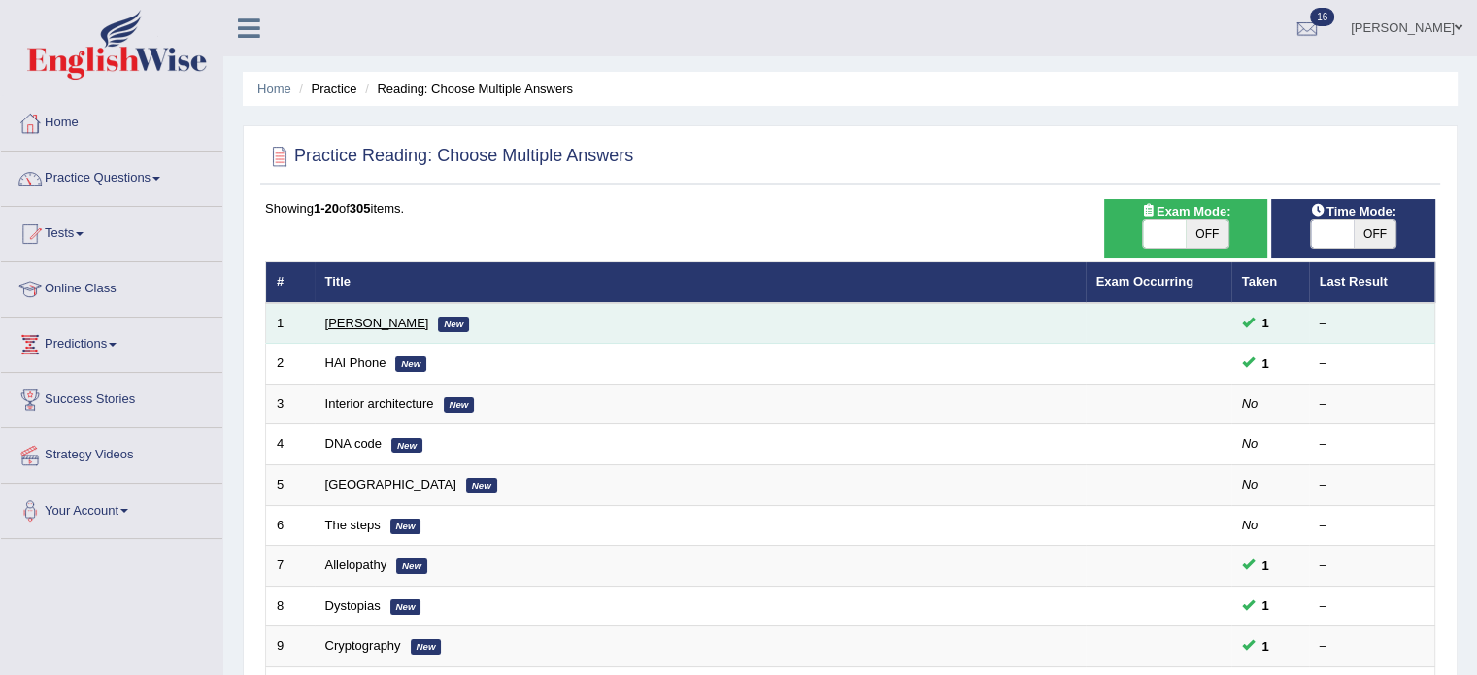
click at [344, 321] on link "[PERSON_NAME]" at bounding box center [377, 323] width 104 height 15
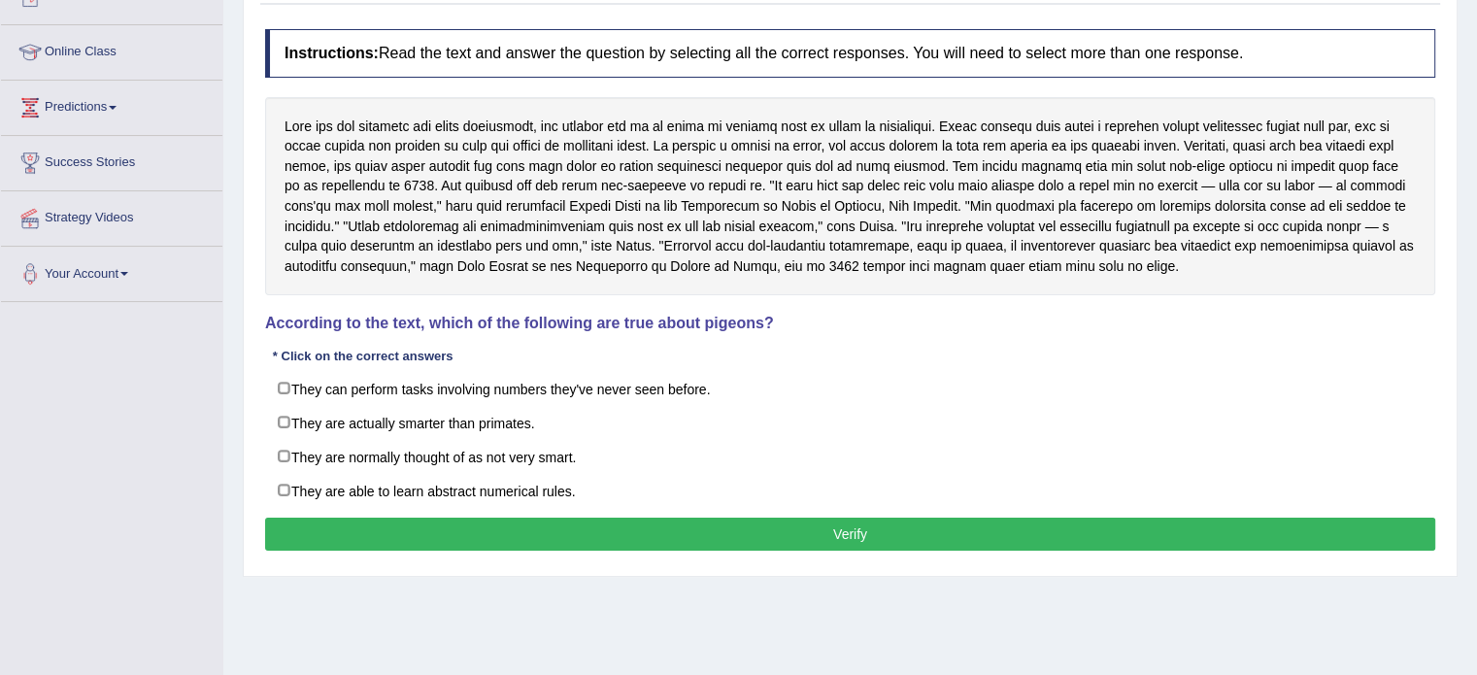
scroll to position [239, 0]
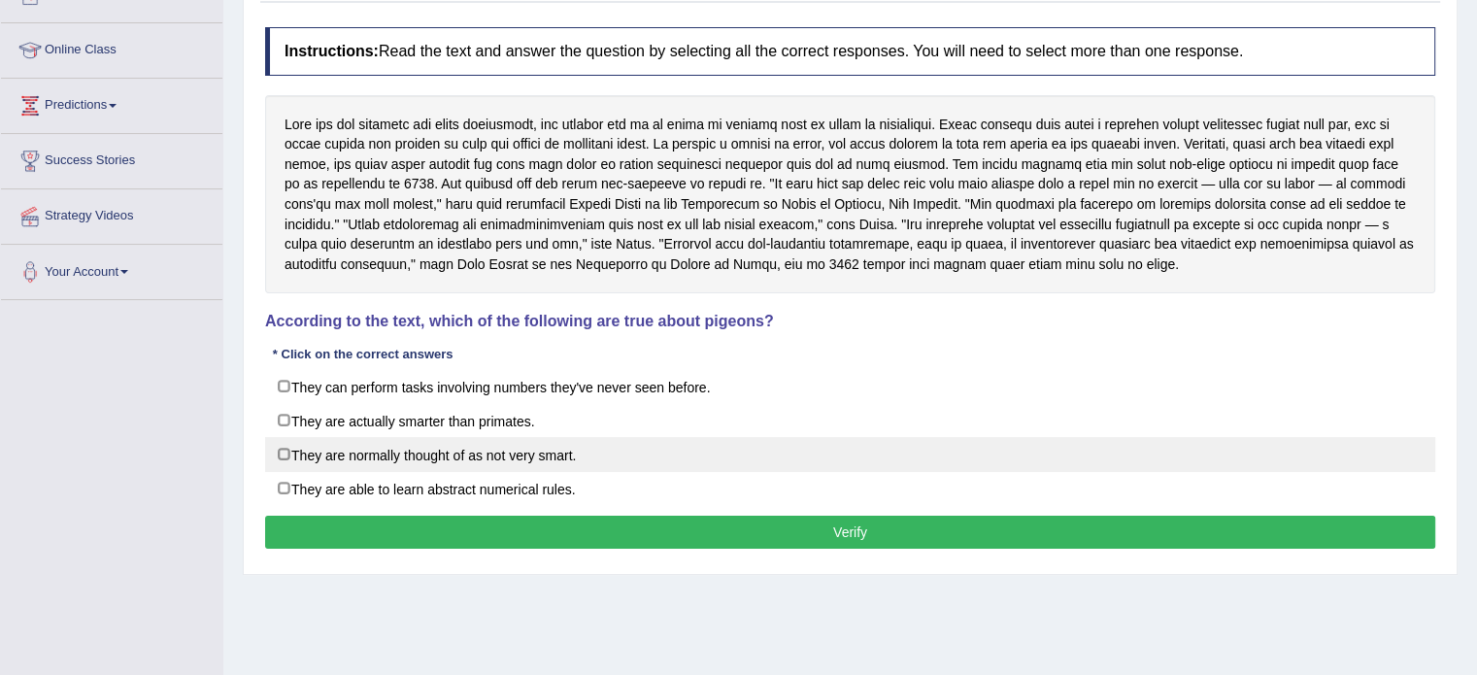
click at [417, 449] on label "They are normally thought of as not very smart." at bounding box center [850, 454] width 1170 height 35
checkbox input "true"
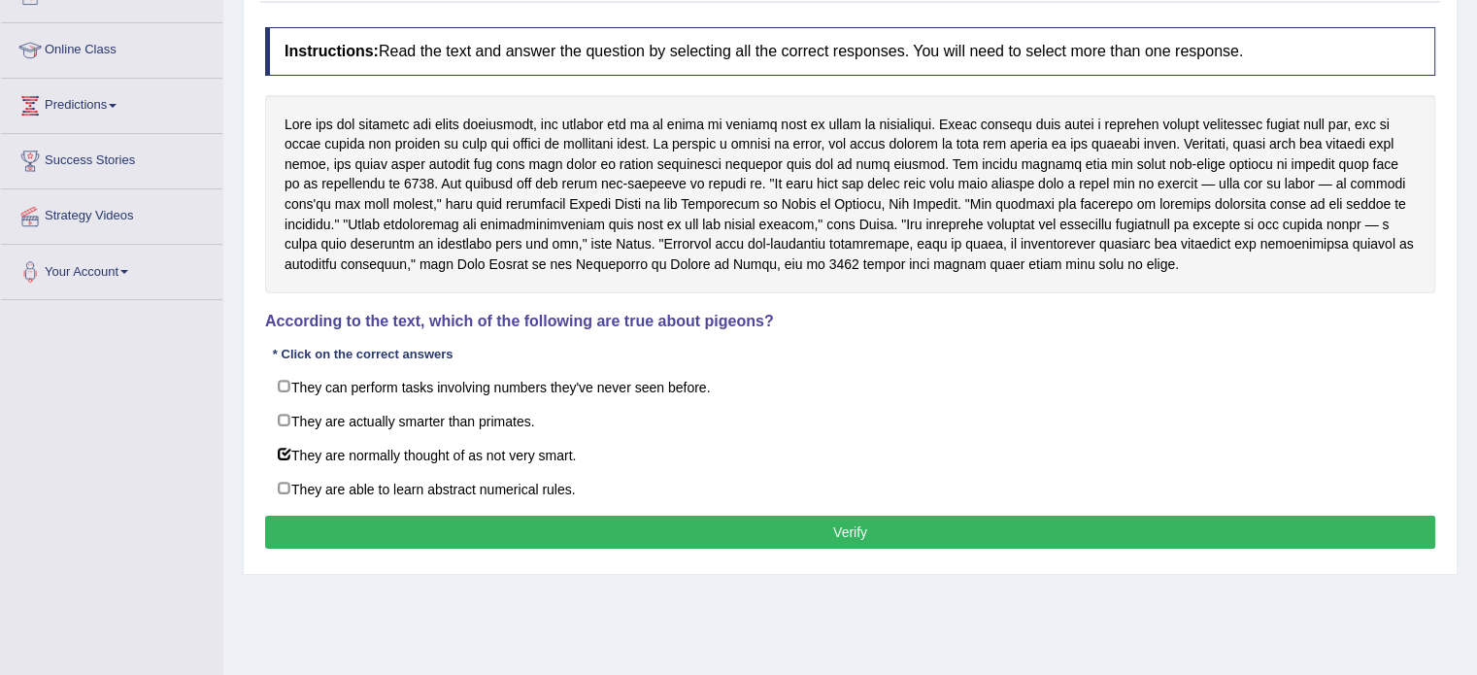
click at [447, 534] on button "Verify" at bounding box center [850, 532] width 1170 height 33
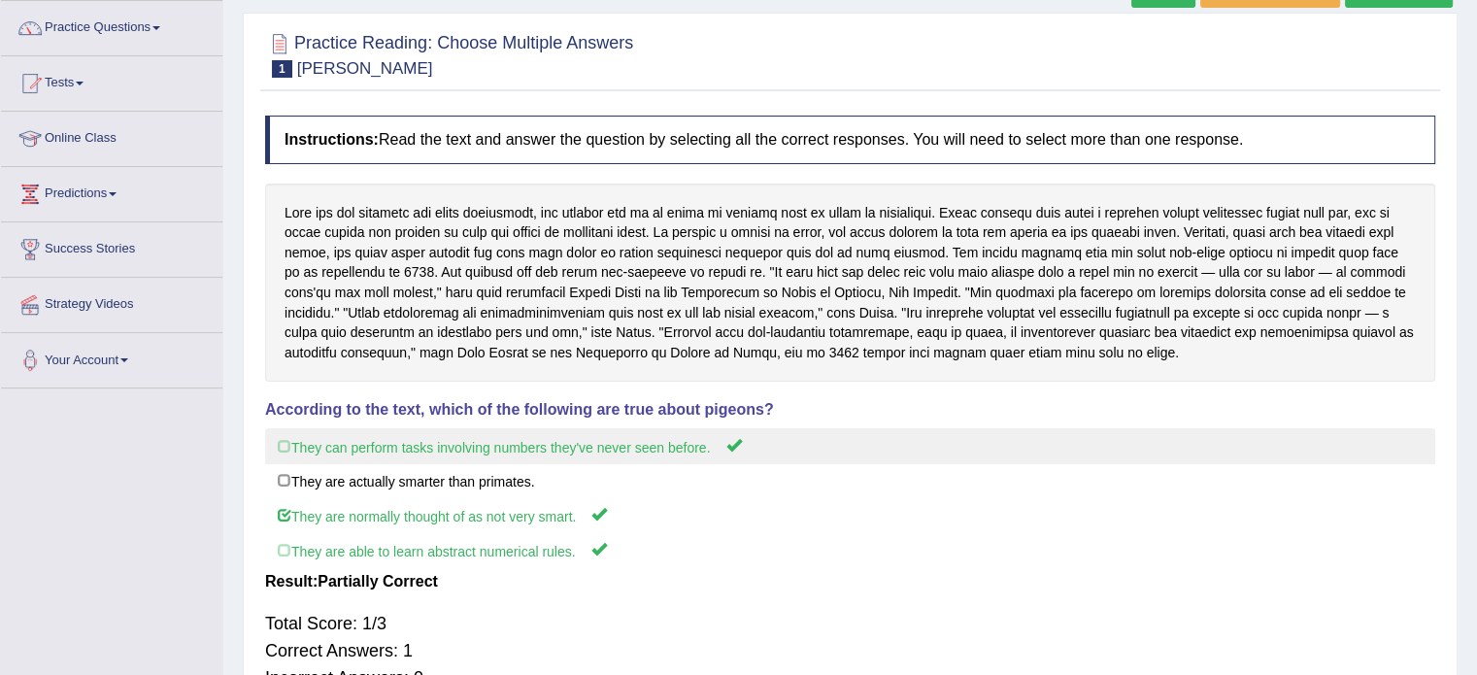
scroll to position [148, 0]
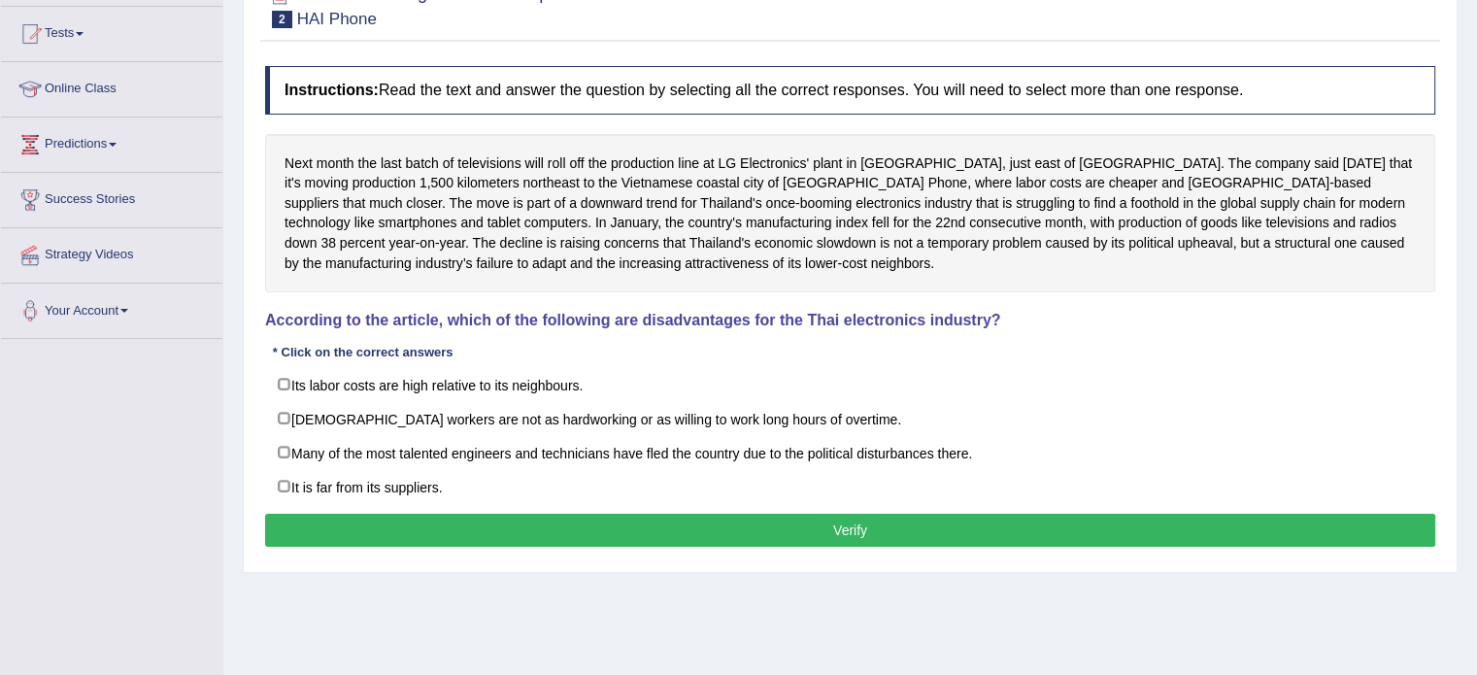
scroll to position [288, 0]
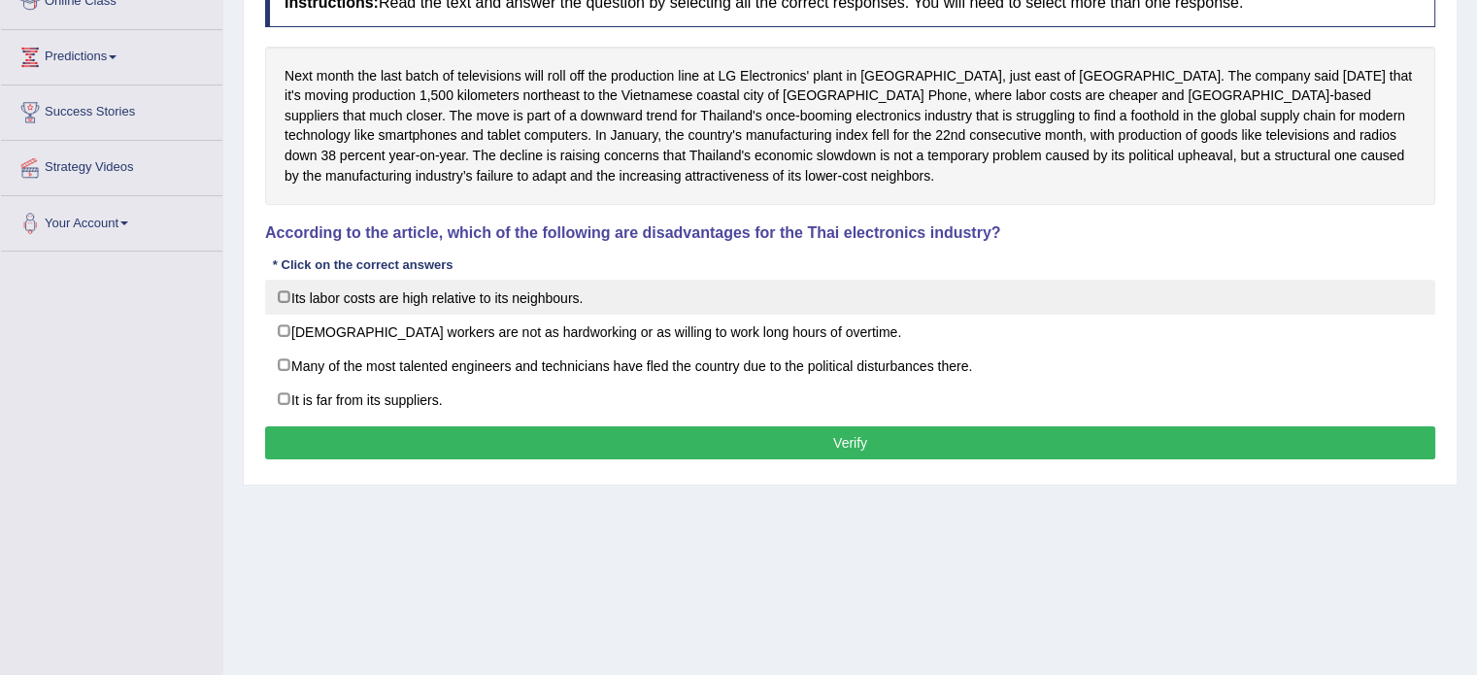
click at [449, 298] on label "Its labor costs are high relative to its neighbours." at bounding box center [850, 297] width 1170 height 35
checkbox input "true"
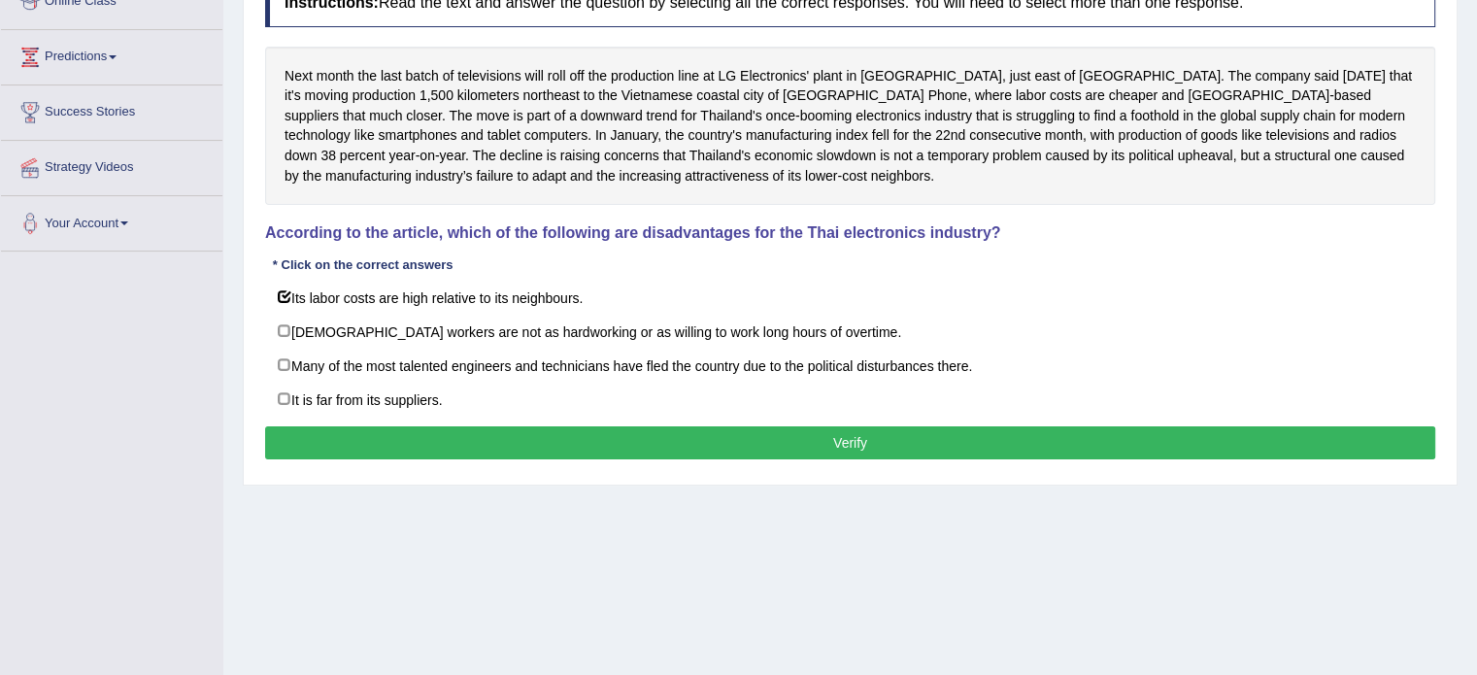
click at [598, 456] on button "Verify" at bounding box center [850, 442] width 1170 height 33
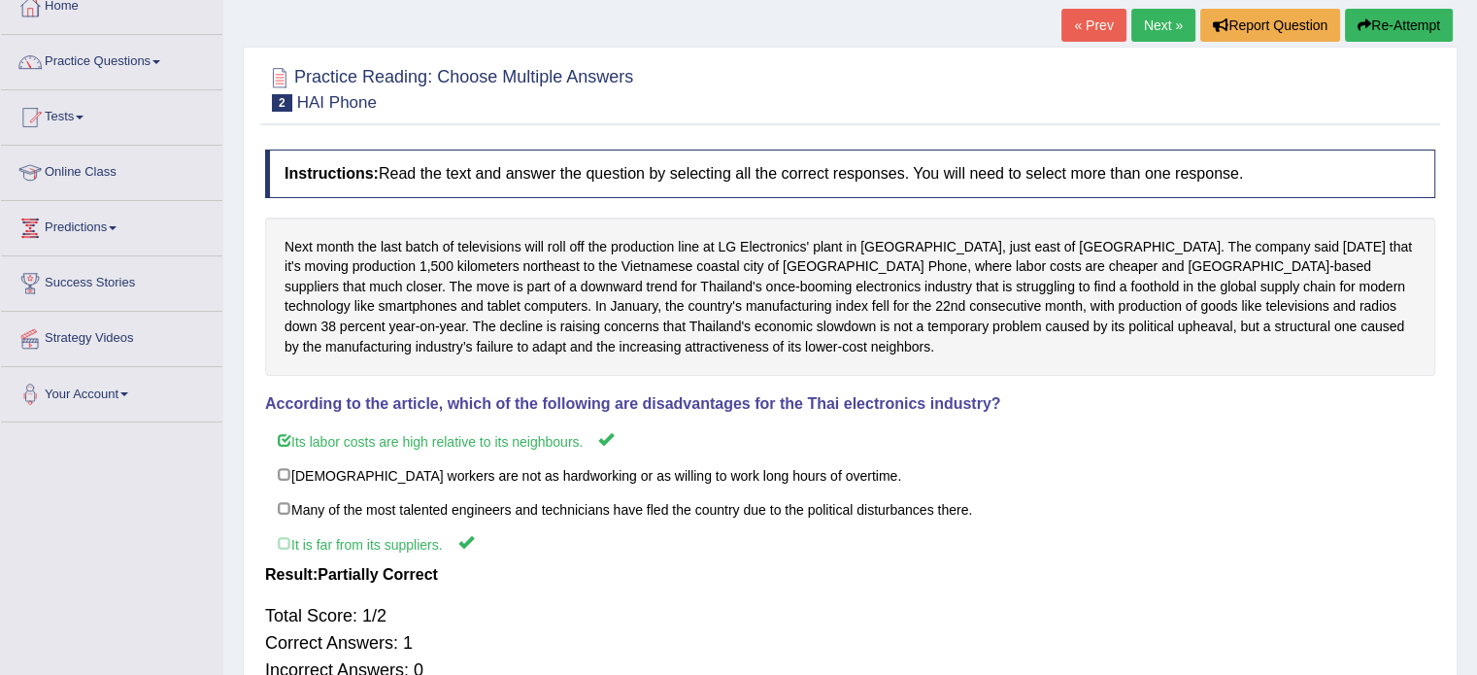
scroll to position [116, 0]
click at [1149, 17] on link "Next »" at bounding box center [1164, 26] width 64 height 33
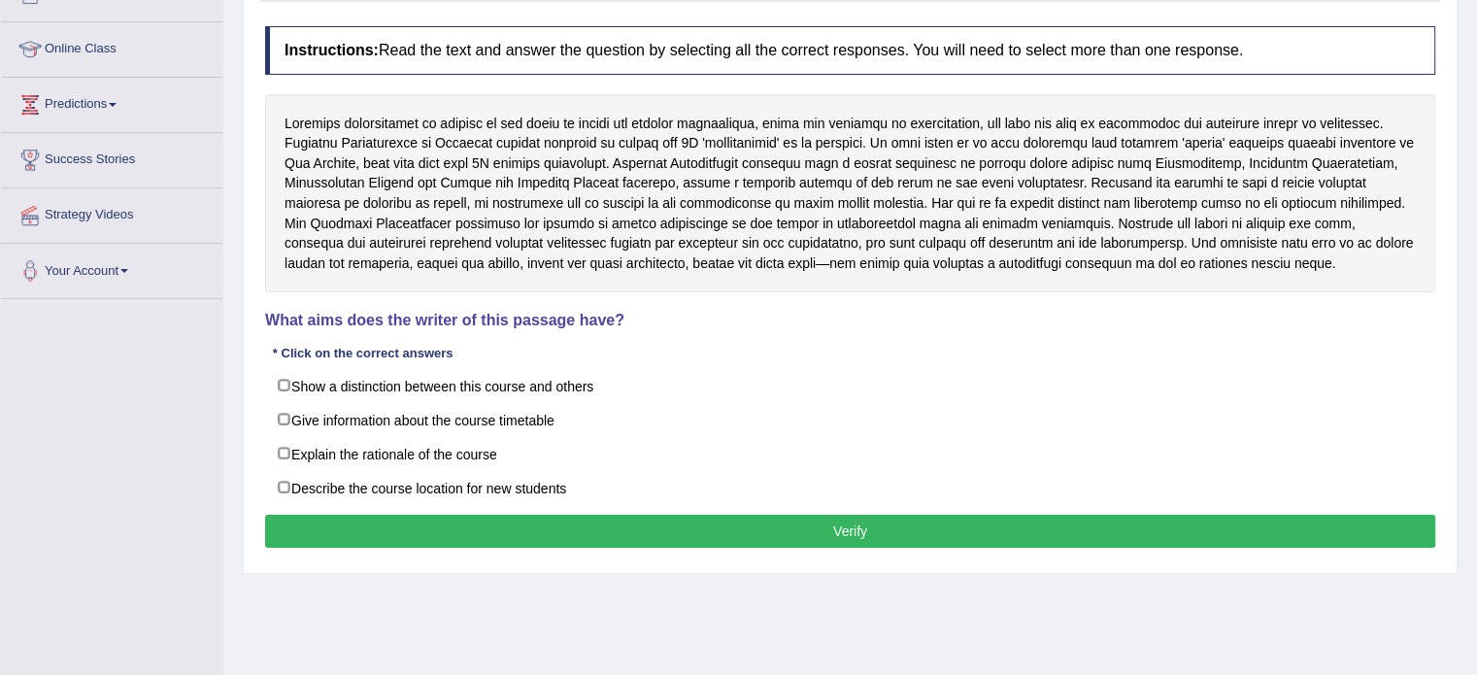
scroll to position [237, 0]
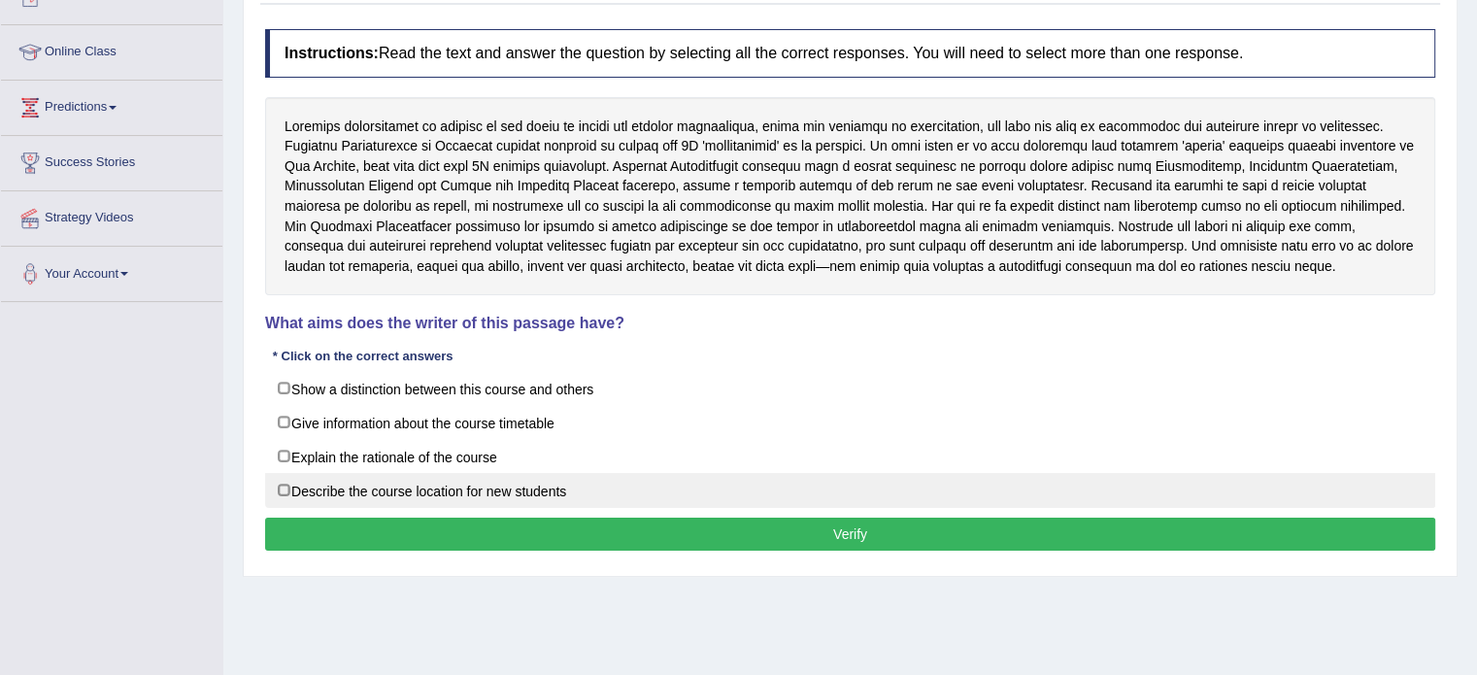
click at [401, 490] on label "Describe the course location for new students" at bounding box center [850, 490] width 1170 height 35
checkbox input "true"
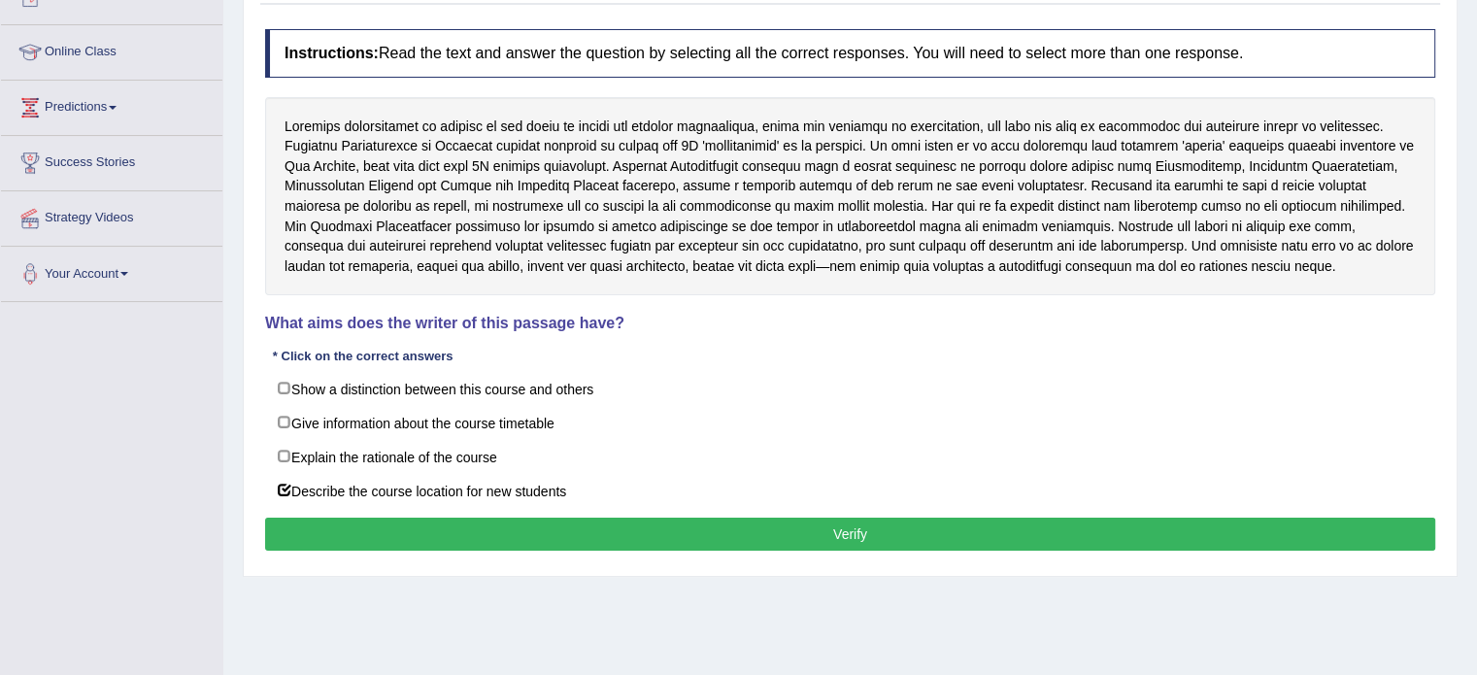
click at [440, 526] on button "Verify" at bounding box center [850, 534] width 1170 height 33
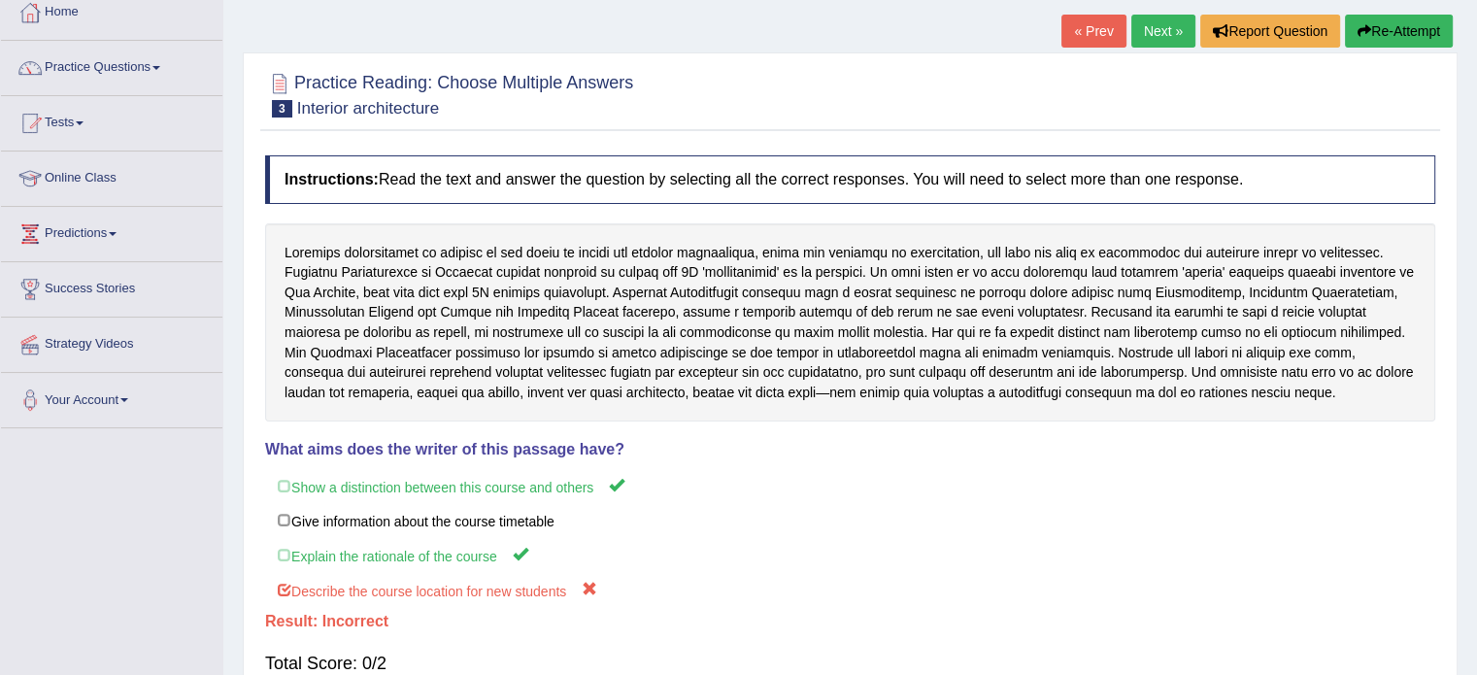
scroll to position [0, 0]
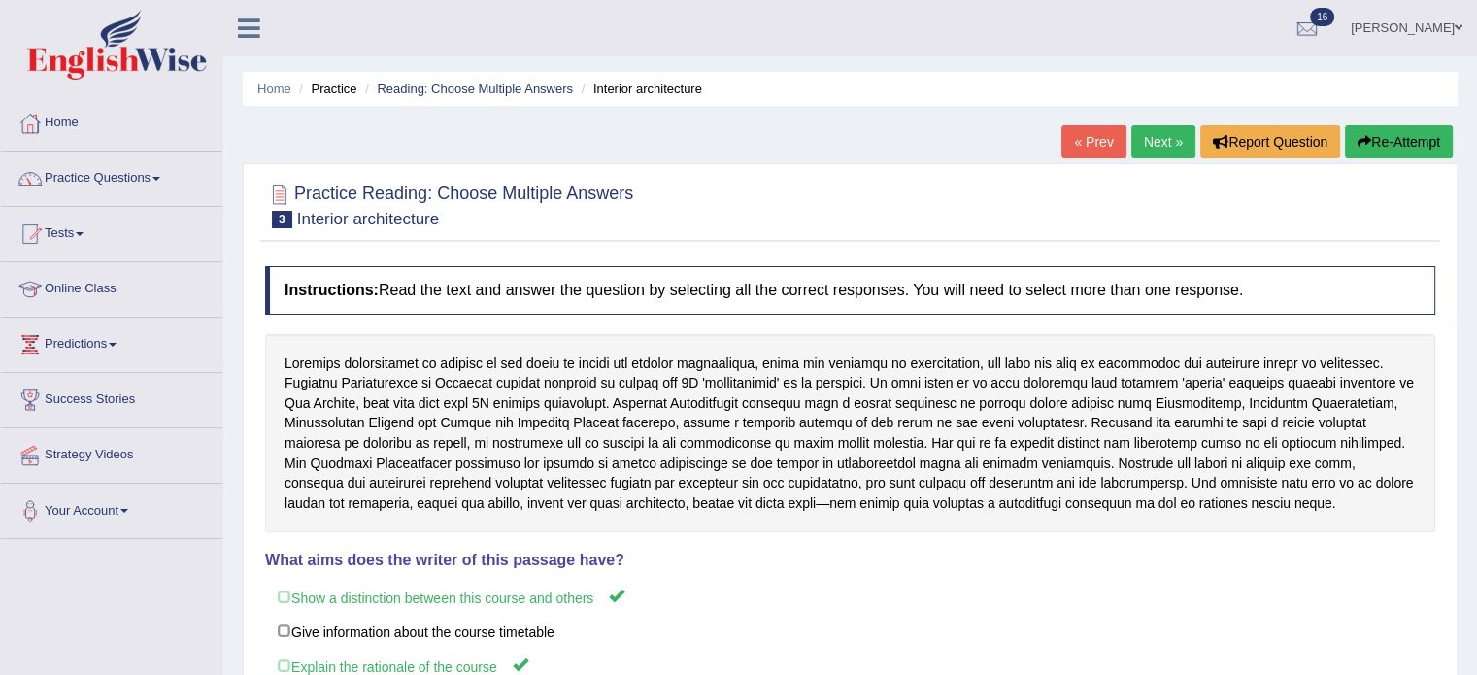
click at [1144, 150] on link "Next »" at bounding box center [1164, 141] width 64 height 33
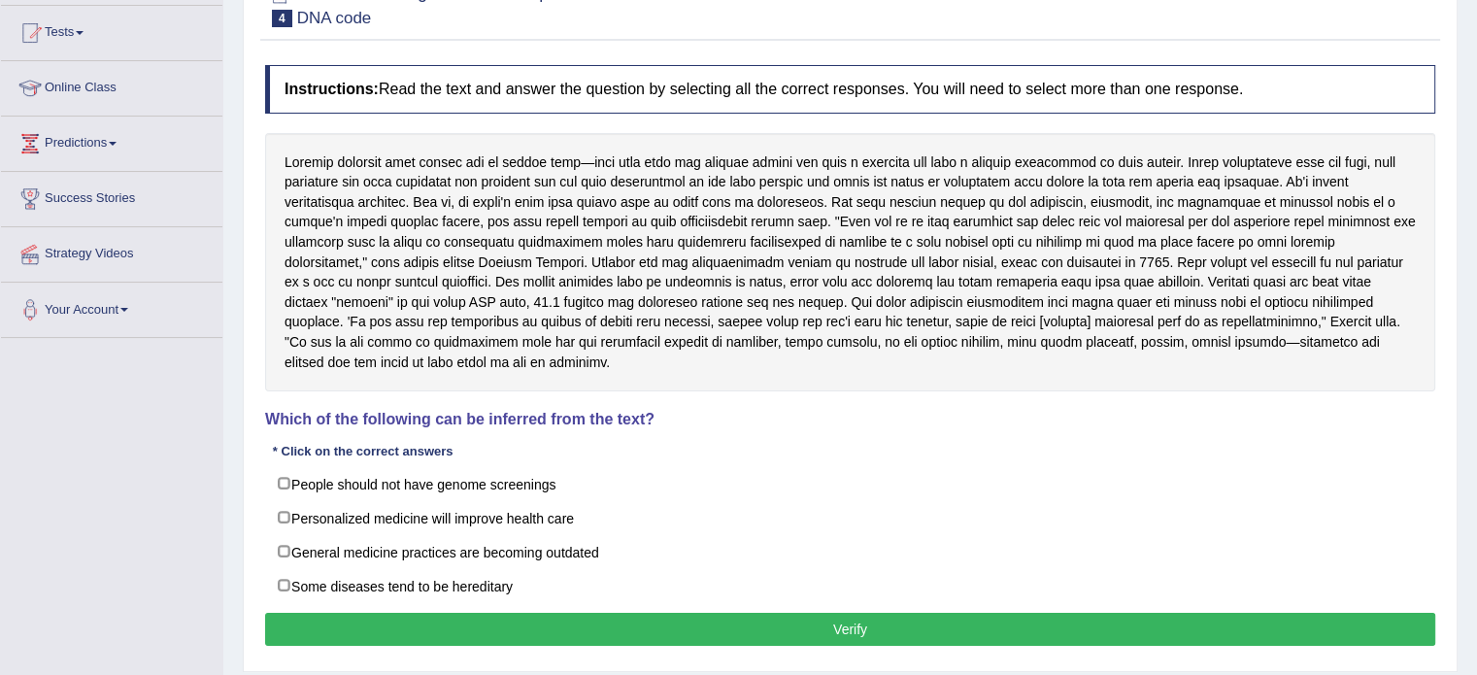
scroll to position [241, 0]
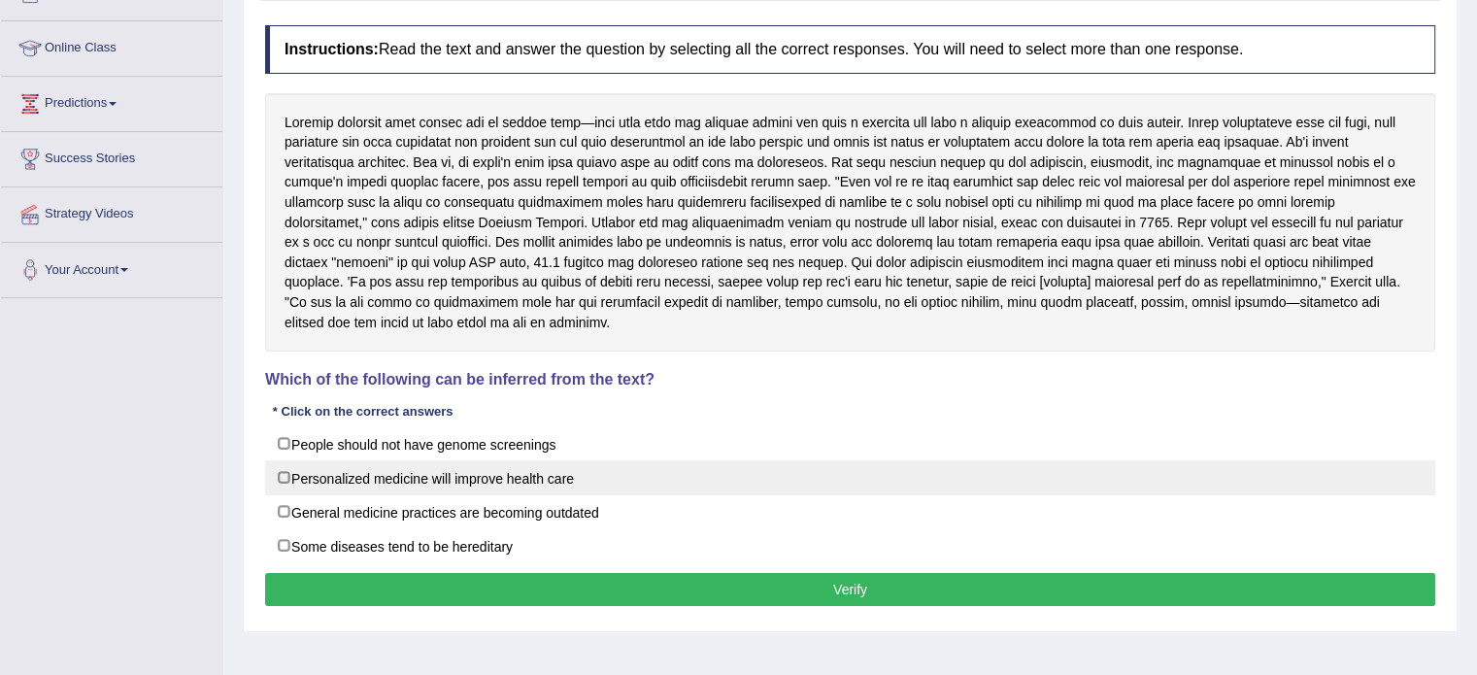
click at [430, 483] on label "Personalized medicine will improve health care" at bounding box center [850, 477] width 1170 height 35
checkbox input "true"
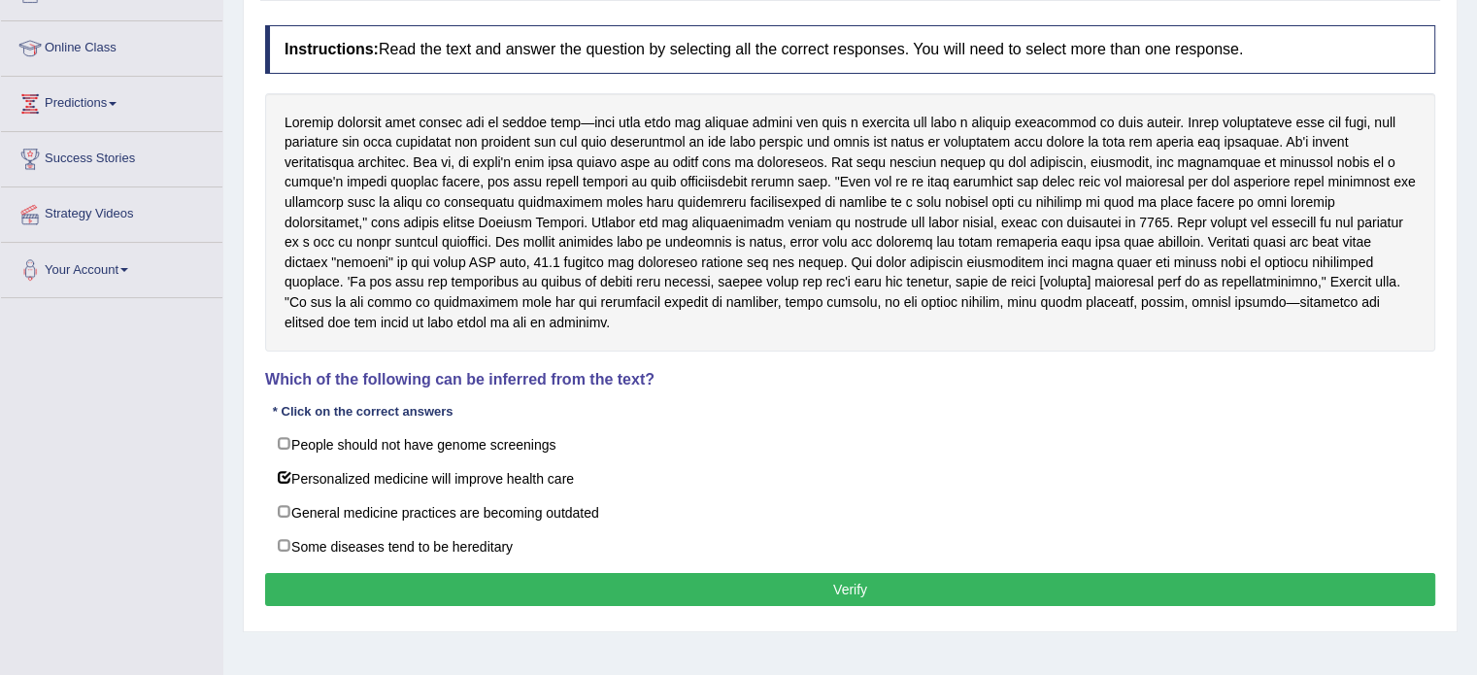
click at [495, 593] on button "Verify" at bounding box center [850, 589] width 1170 height 33
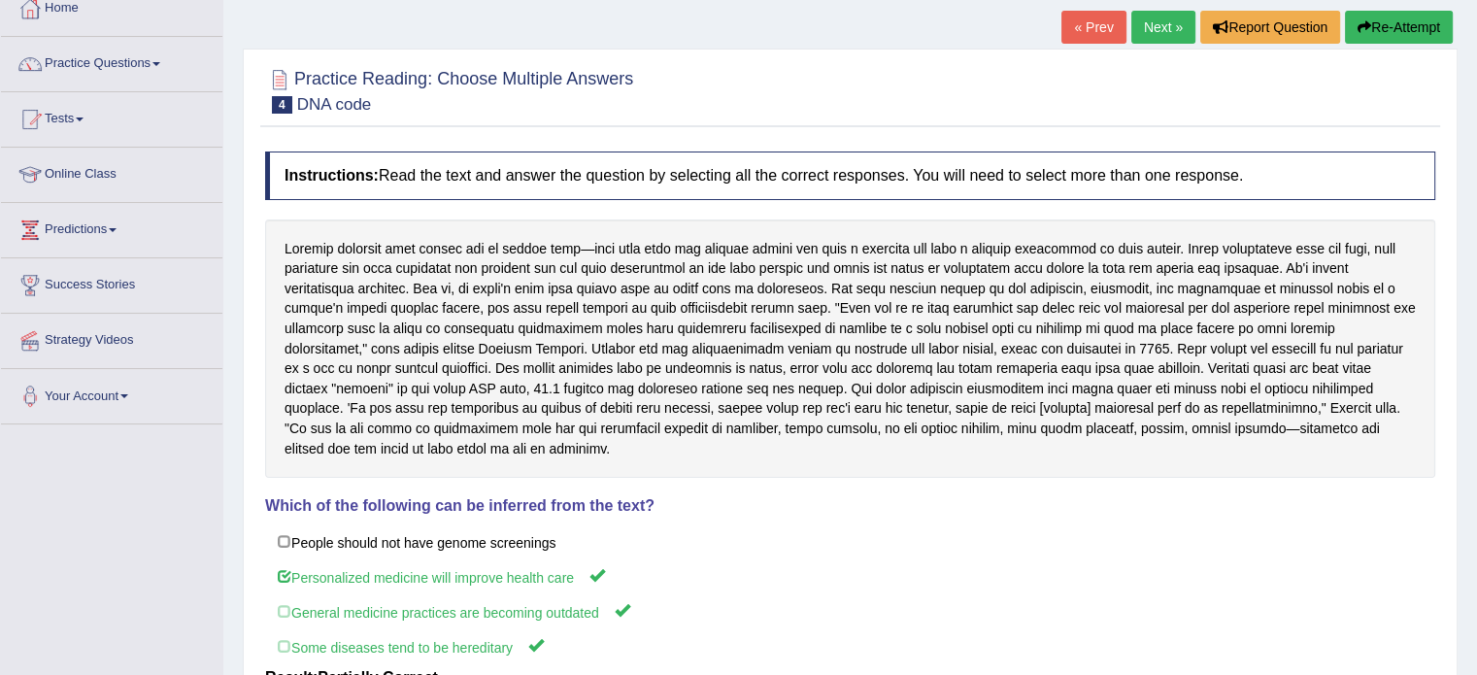
scroll to position [64, 0]
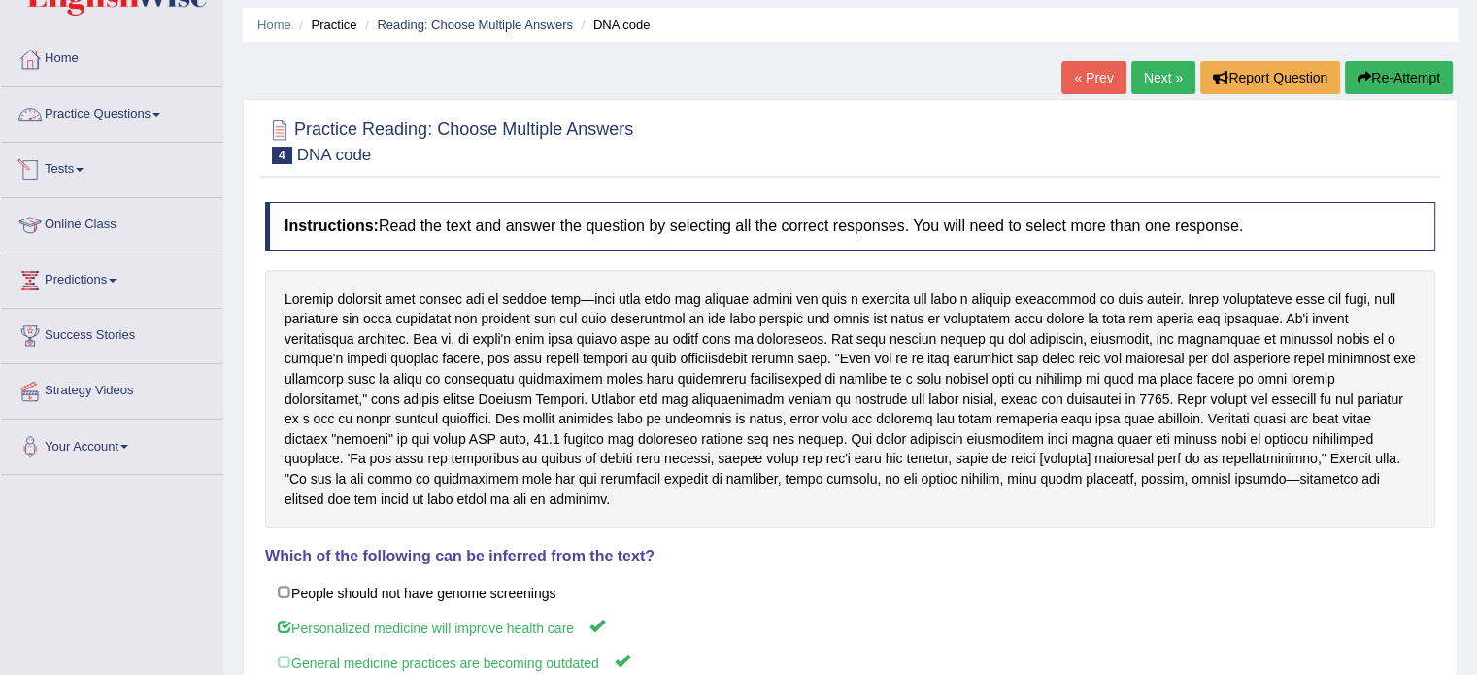
click at [77, 120] on link "Practice Questions" at bounding box center [111, 111] width 221 height 49
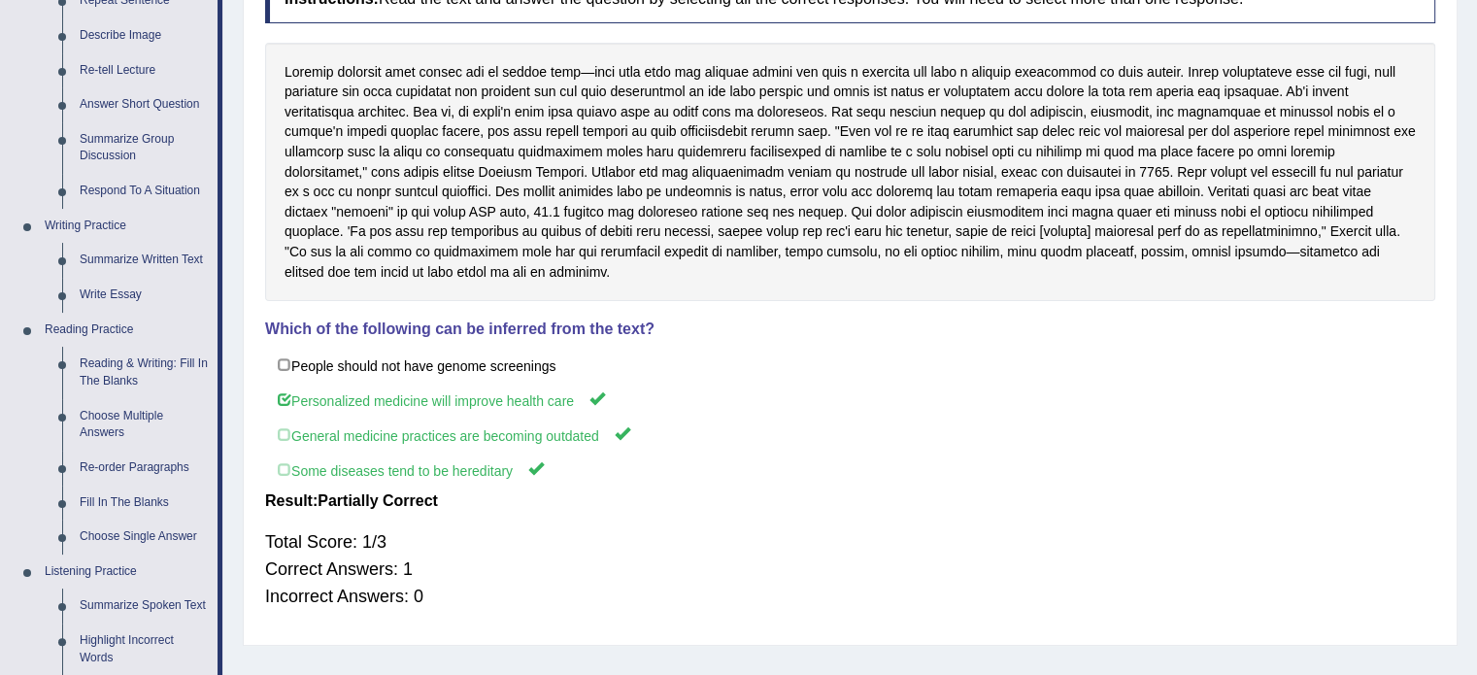
scroll to position [346, 0]
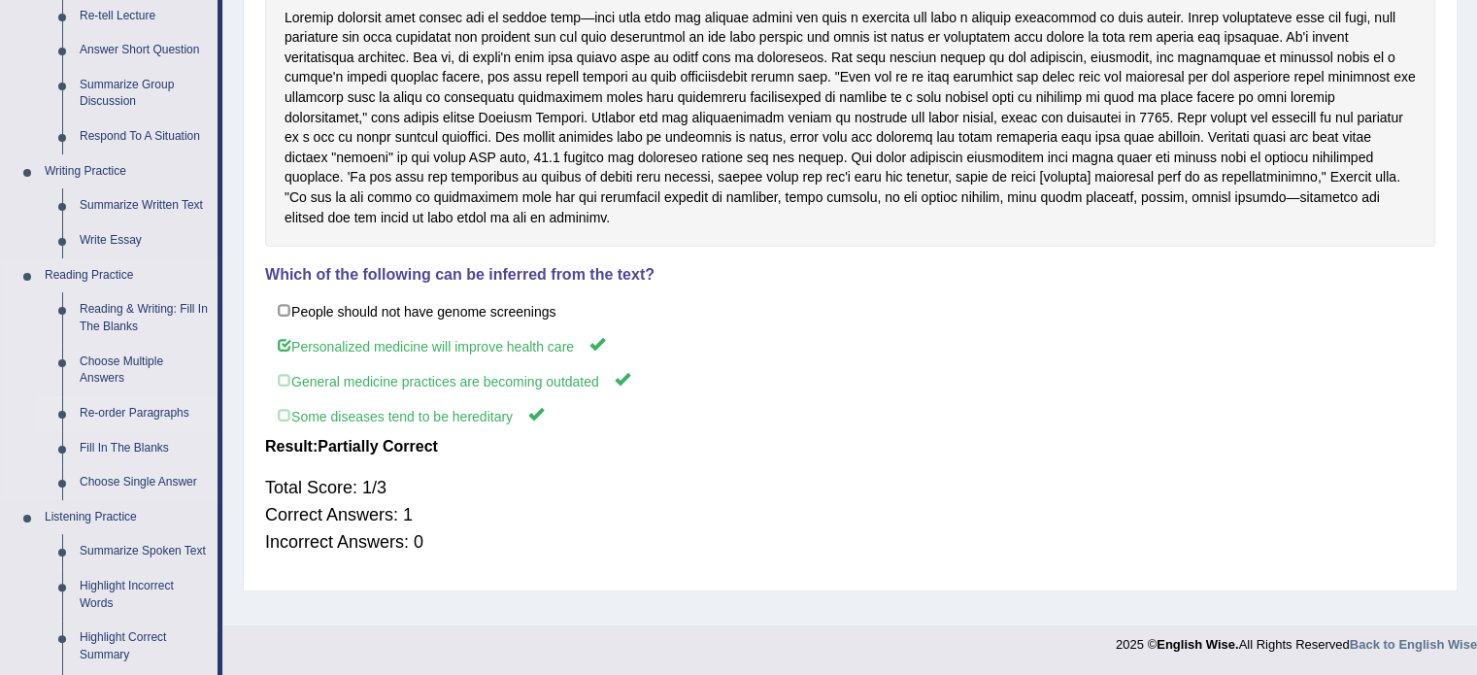
click at [152, 413] on link "Re-order Paragraphs" at bounding box center [144, 413] width 147 height 35
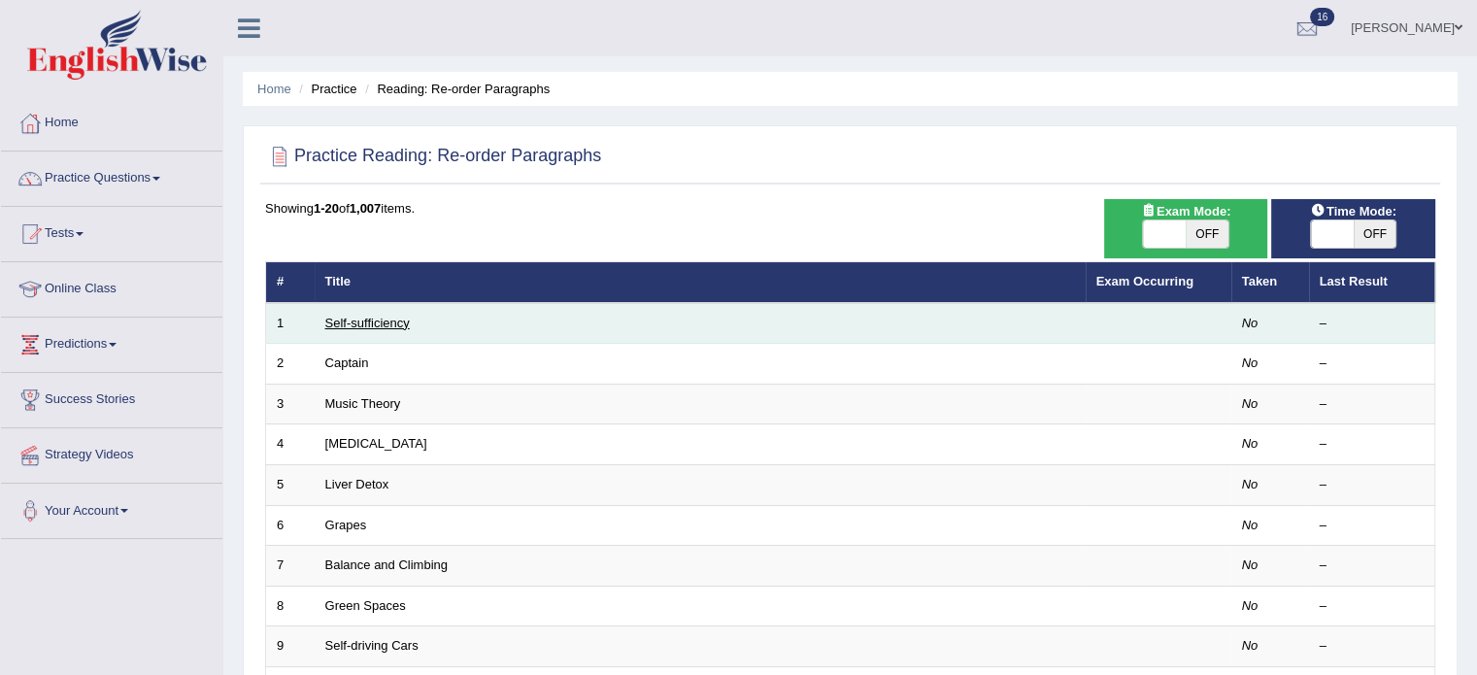
click at [355, 316] on link "Self-sufficiency" at bounding box center [367, 323] width 85 height 15
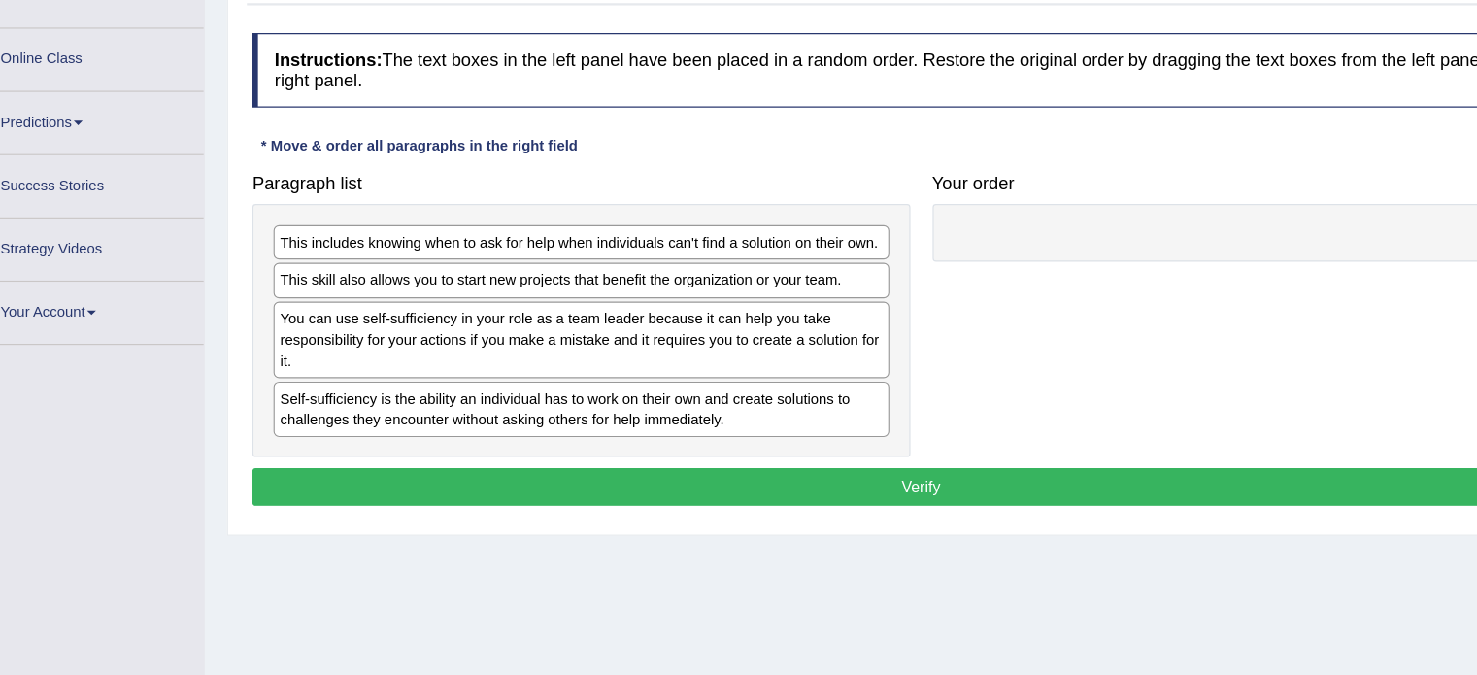
scroll to position [198, 0]
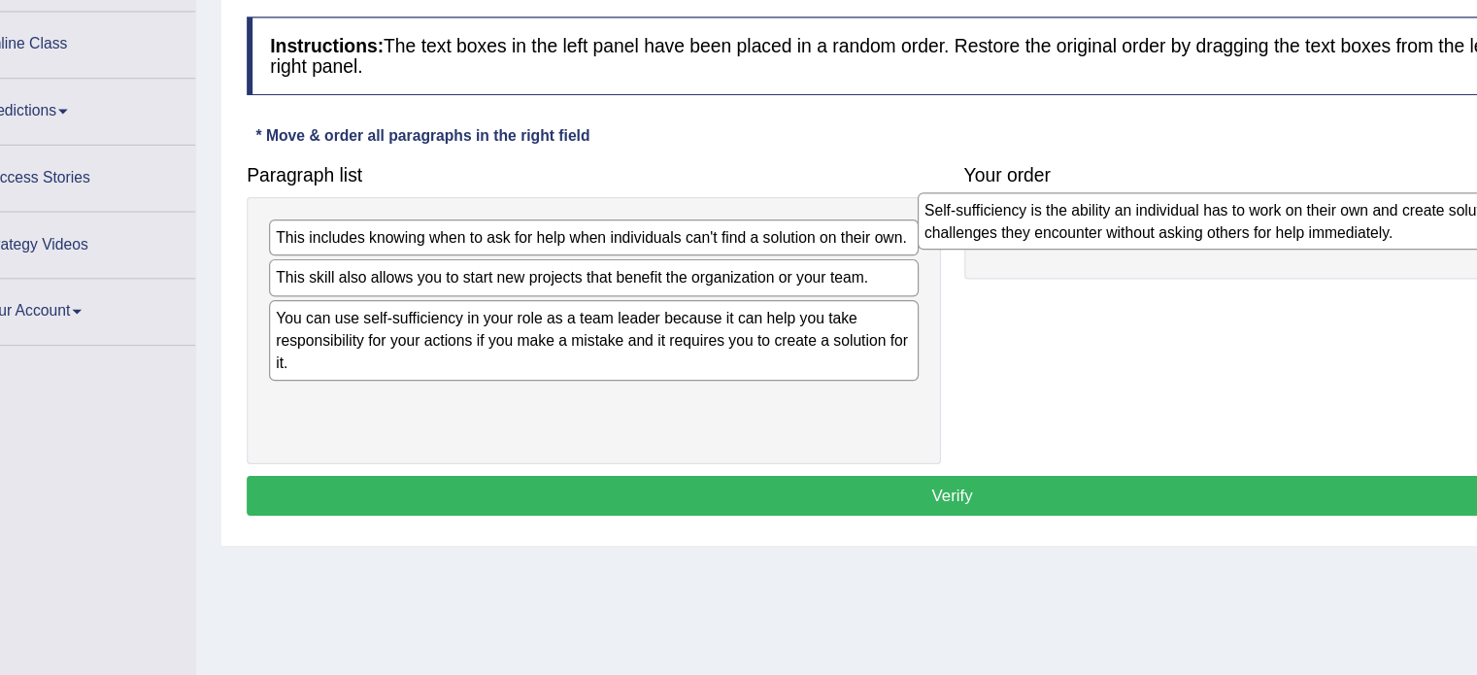
drag, startPoint x: 384, startPoint y: 397, endPoint x: 936, endPoint y: 245, distance: 573.3
click at [936, 245] on div "Self-sufficiency is the ability an individual has to work on their own and crea…" at bounding box center [1091, 238] width 539 height 49
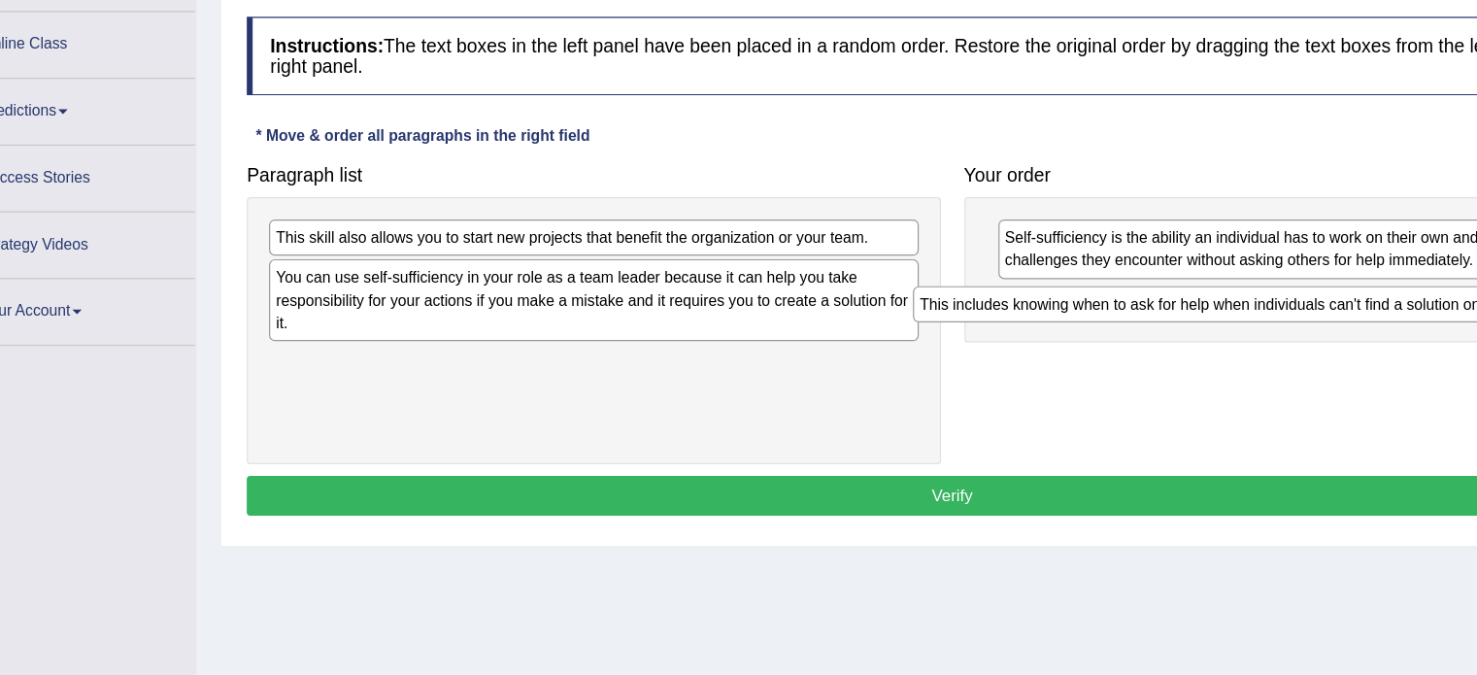
drag, startPoint x: 602, startPoint y: 241, endPoint x: 1137, endPoint y: 295, distance: 538.0
click at [1137, 295] on div "This includes knowing when to ask for help when individuals can't find a soluti…" at bounding box center [1087, 306] width 539 height 30
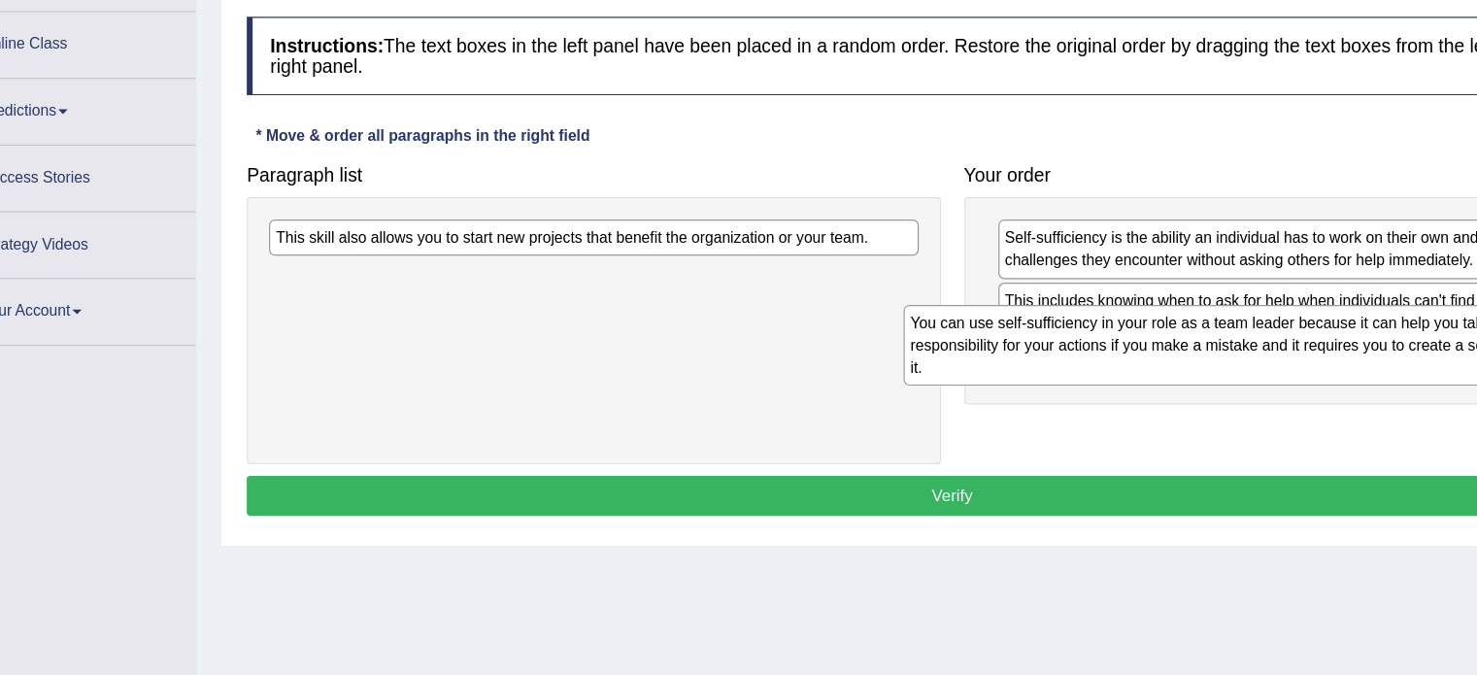
drag, startPoint x: 770, startPoint y: 314, endPoint x: 1297, endPoint y: 347, distance: 527.5
click at [1297, 347] on html "Toggle navigation Home Practice Questions Speaking Practice Read Aloud Repeat S…" at bounding box center [738, 139] width 1477 height 675
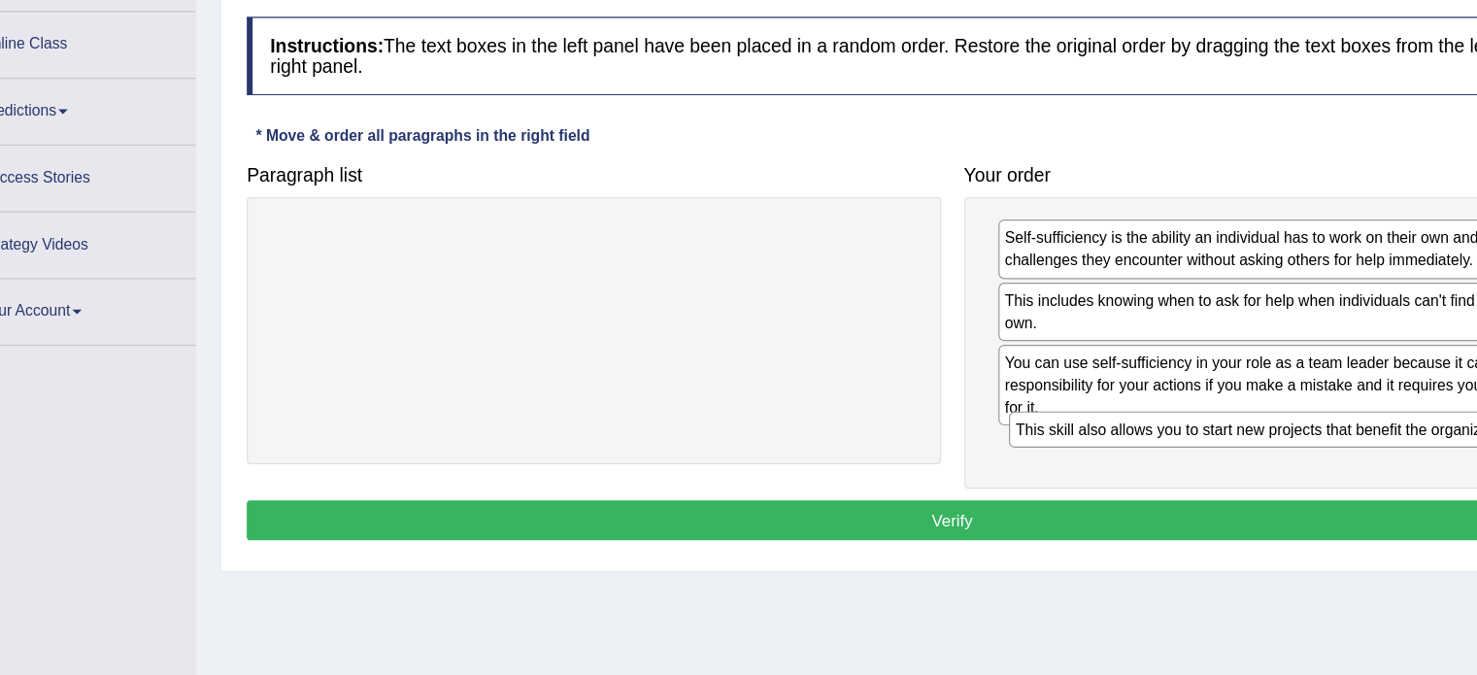
drag, startPoint x: 580, startPoint y: 256, endPoint x: 1197, endPoint y: 422, distance: 638.5
click at [1197, 422] on div "This skill also allows you to start new projects that benefit the organization …" at bounding box center [1167, 410] width 539 height 30
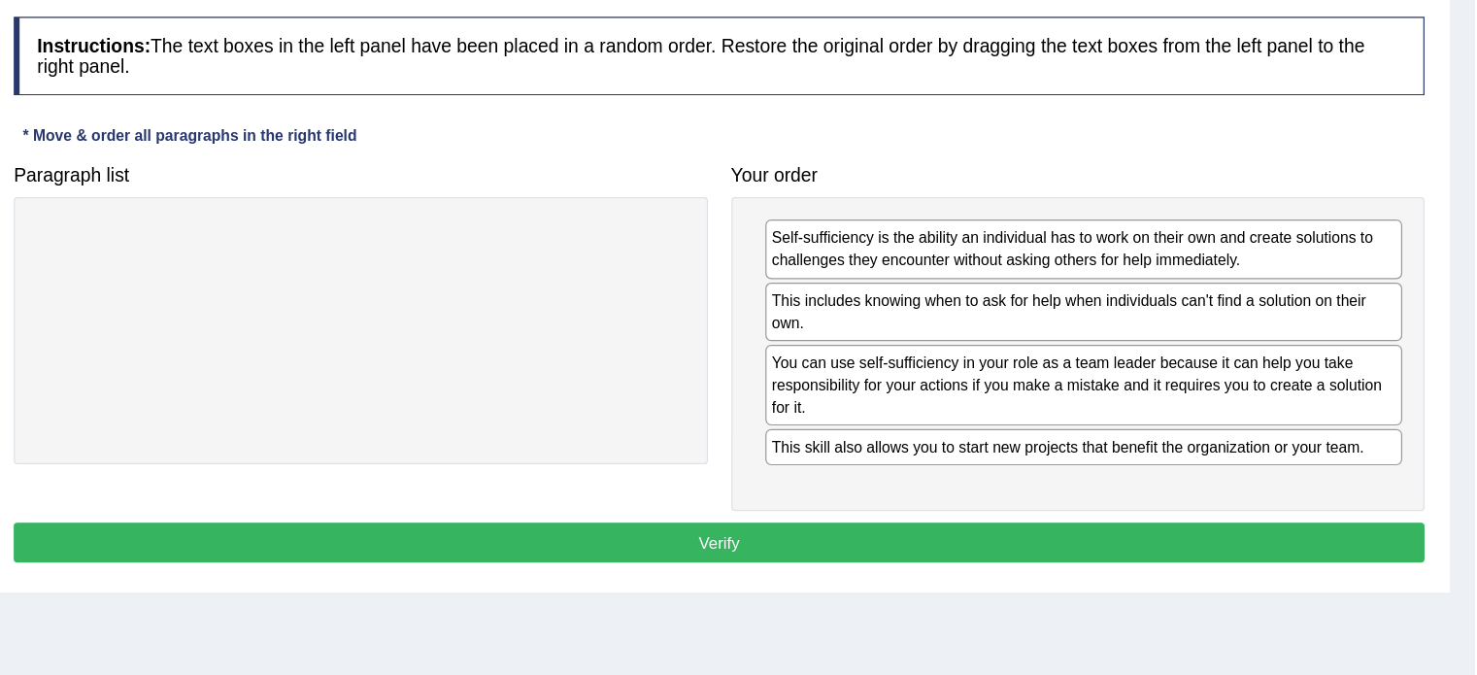
click at [1361, 499] on button "Verify" at bounding box center [850, 504] width 1170 height 33
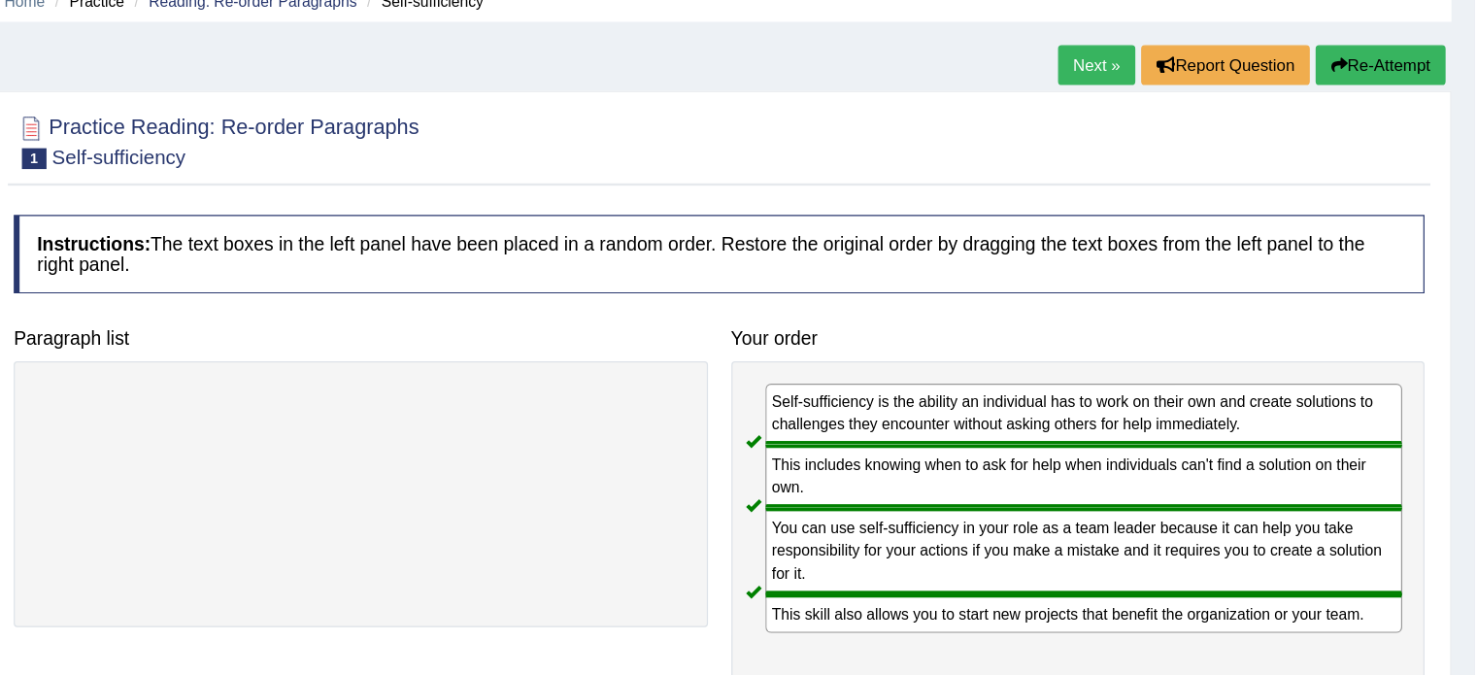
scroll to position [84, 0]
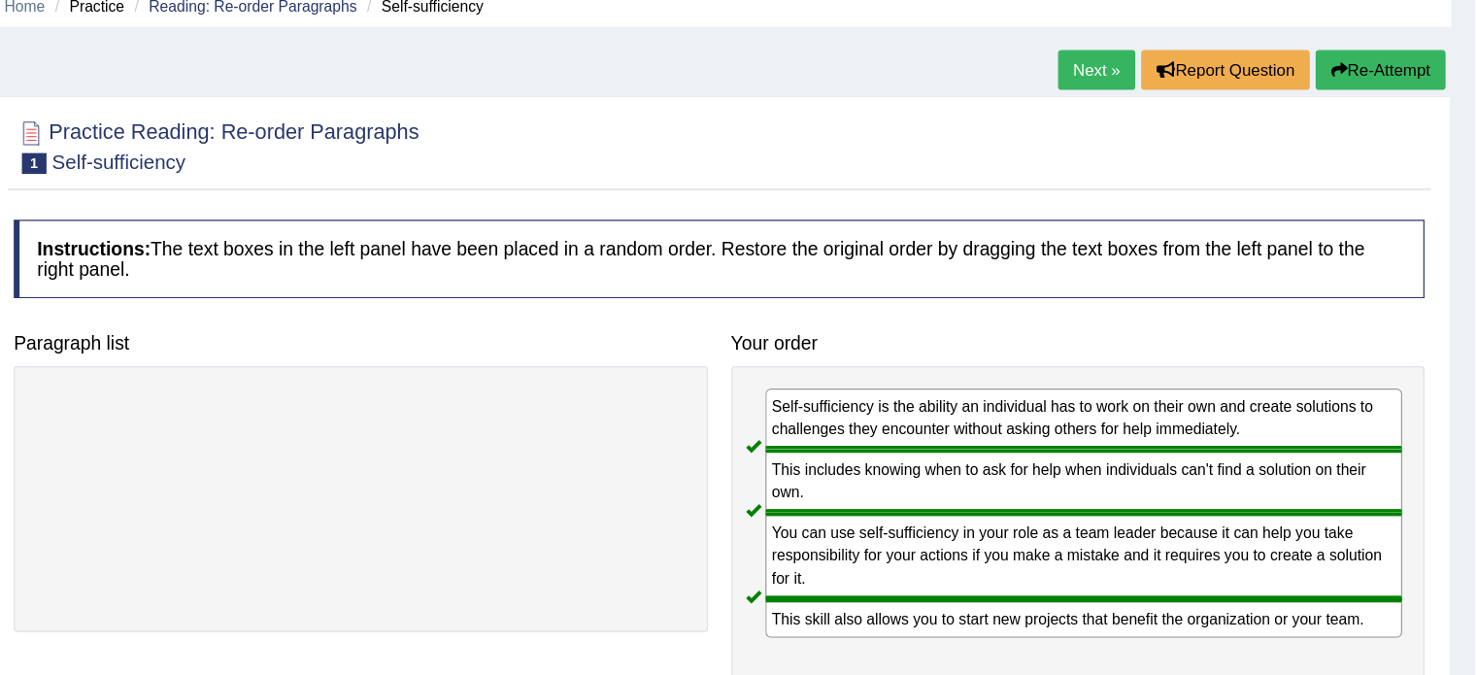
click at [1165, 53] on link "Next »" at bounding box center [1164, 58] width 64 height 33
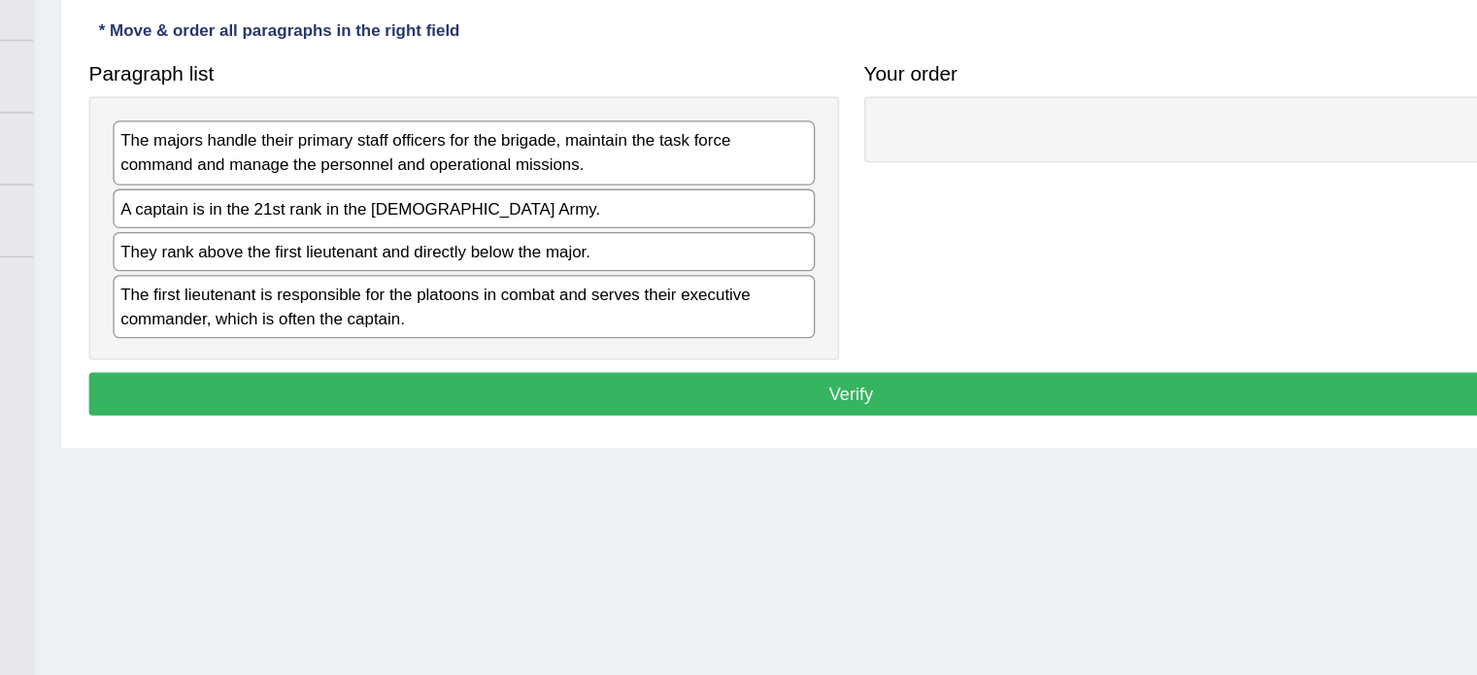
scroll to position [282, 0]
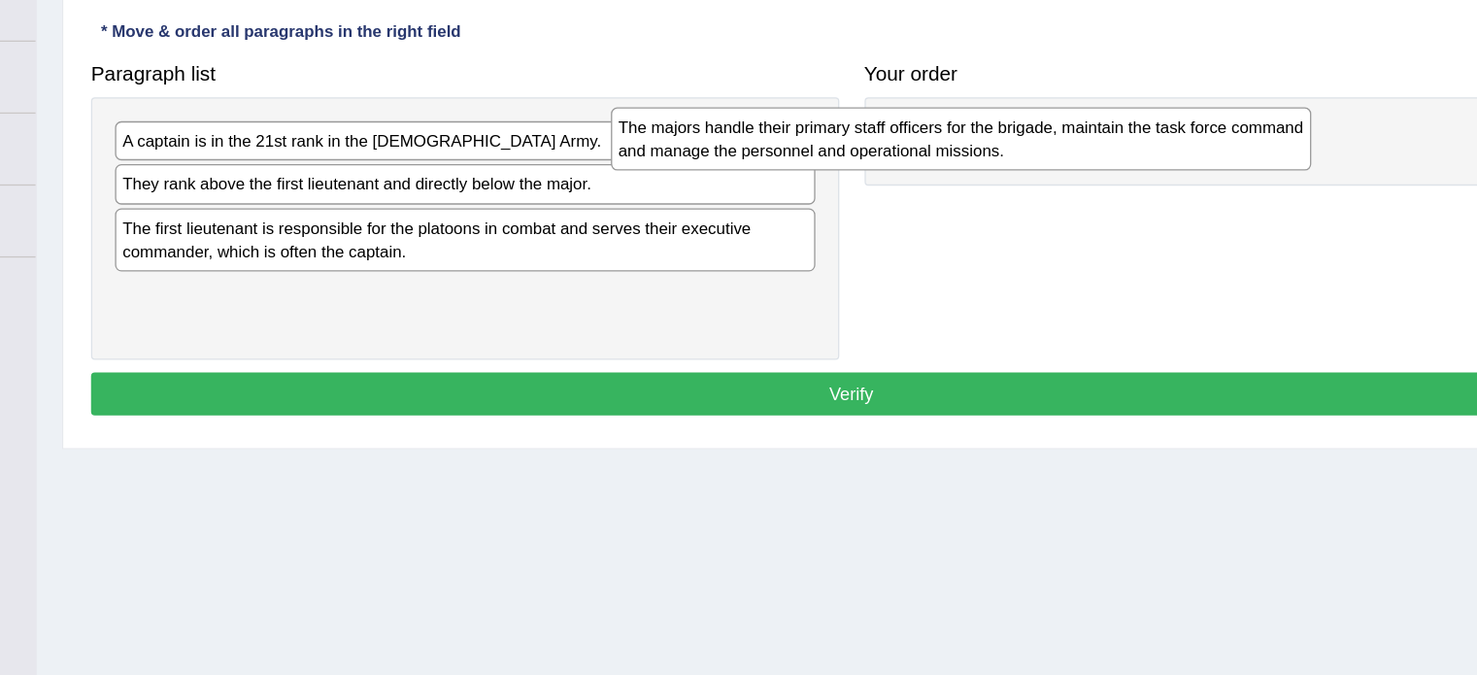
drag, startPoint x: 476, startPoint y: 187, endPoint x: 868, endPoint y: 176, distance: 392.6
click at [868, 176] on div "The majors handle their primary staff officers for the brigade, maintain the ta…" at bounding box center [934, 166] width 539 height 49
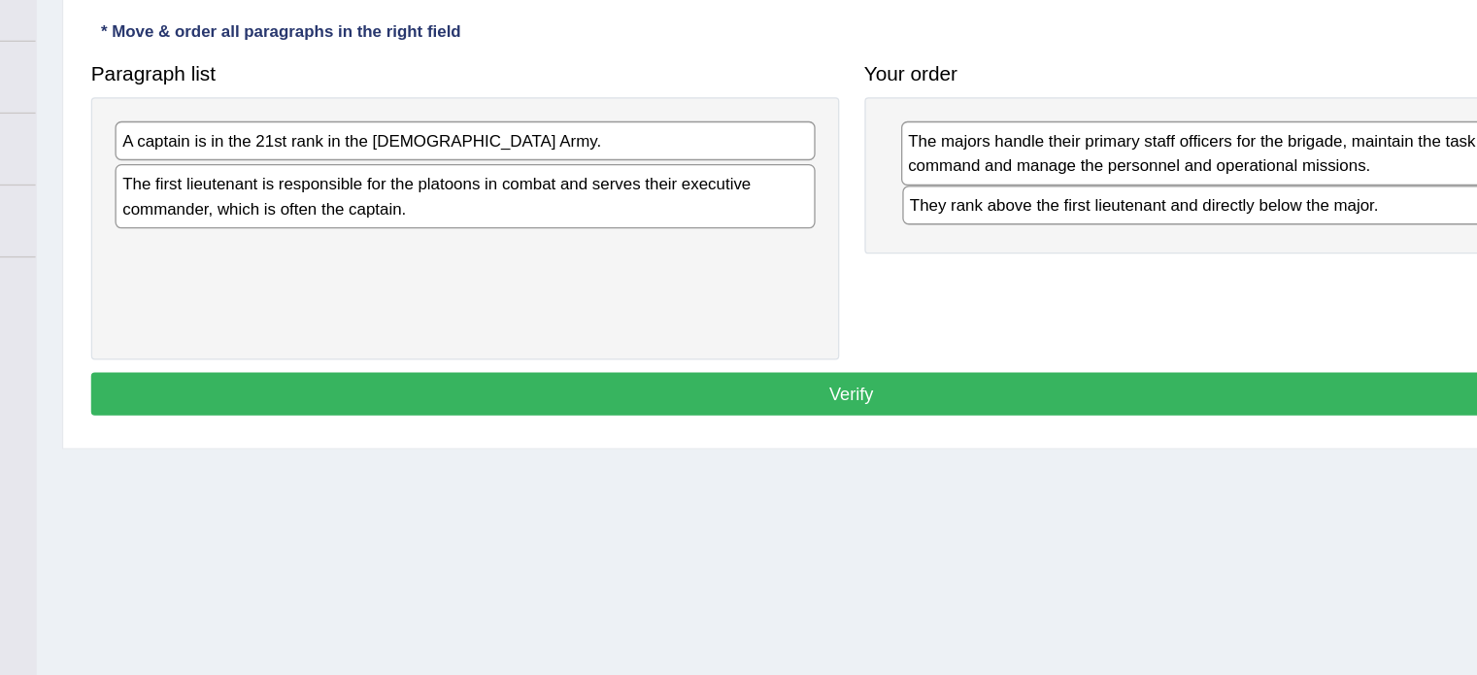
drag, startPoint x: 516, startPoint y: 194, endPoint x: 1122, endPoint y: 210, distance: 606.3
click at [1122, 210] on div "They rank above the first lieutenant and directly below the major." at bounding box center [1159, 217] width 539 height 30
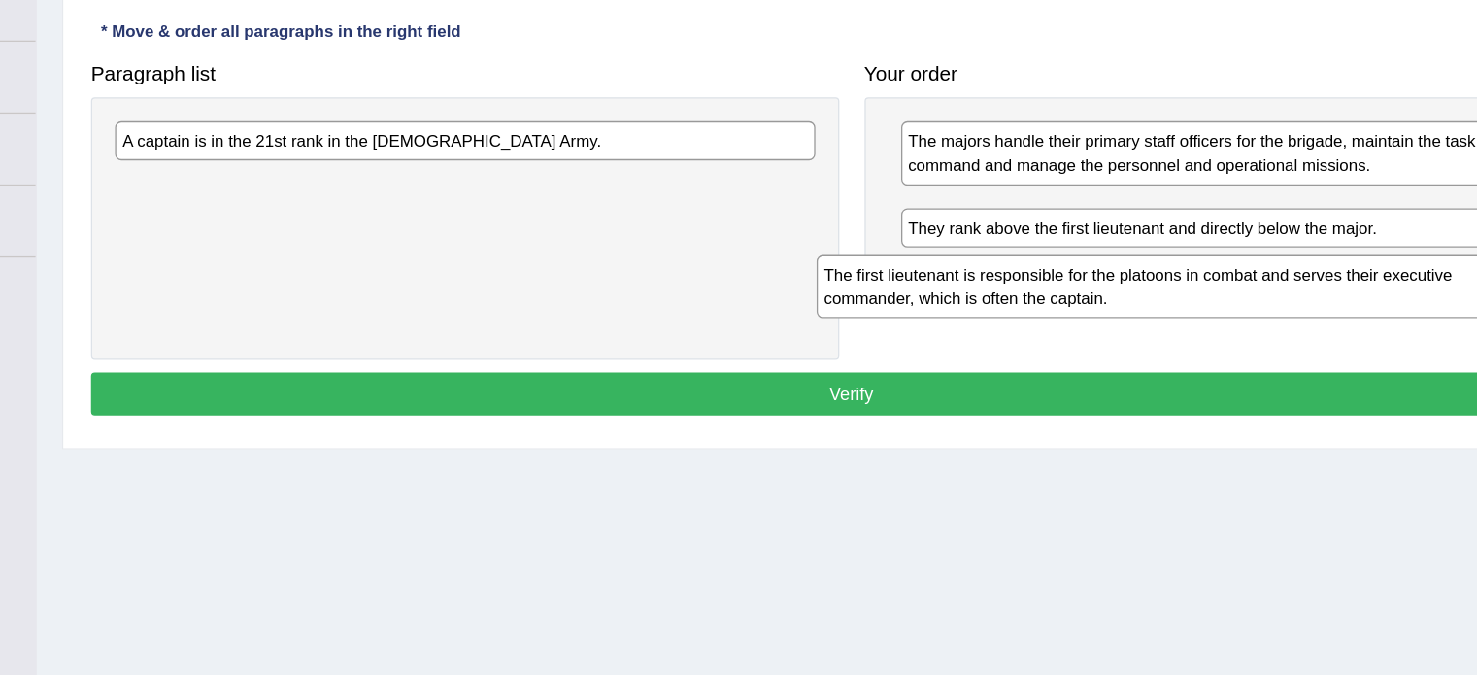
drag, startPoint x: 802, startPoint y: 209, endPoint x: 1342, endPoint y: 279, distance: 544.6
click at [1342, 279] on html "Toggle navigation Home Practice Questions Speaking Practice Read Aloud Repeat S…" at bounding box center [738, 55] width 1477 height 675
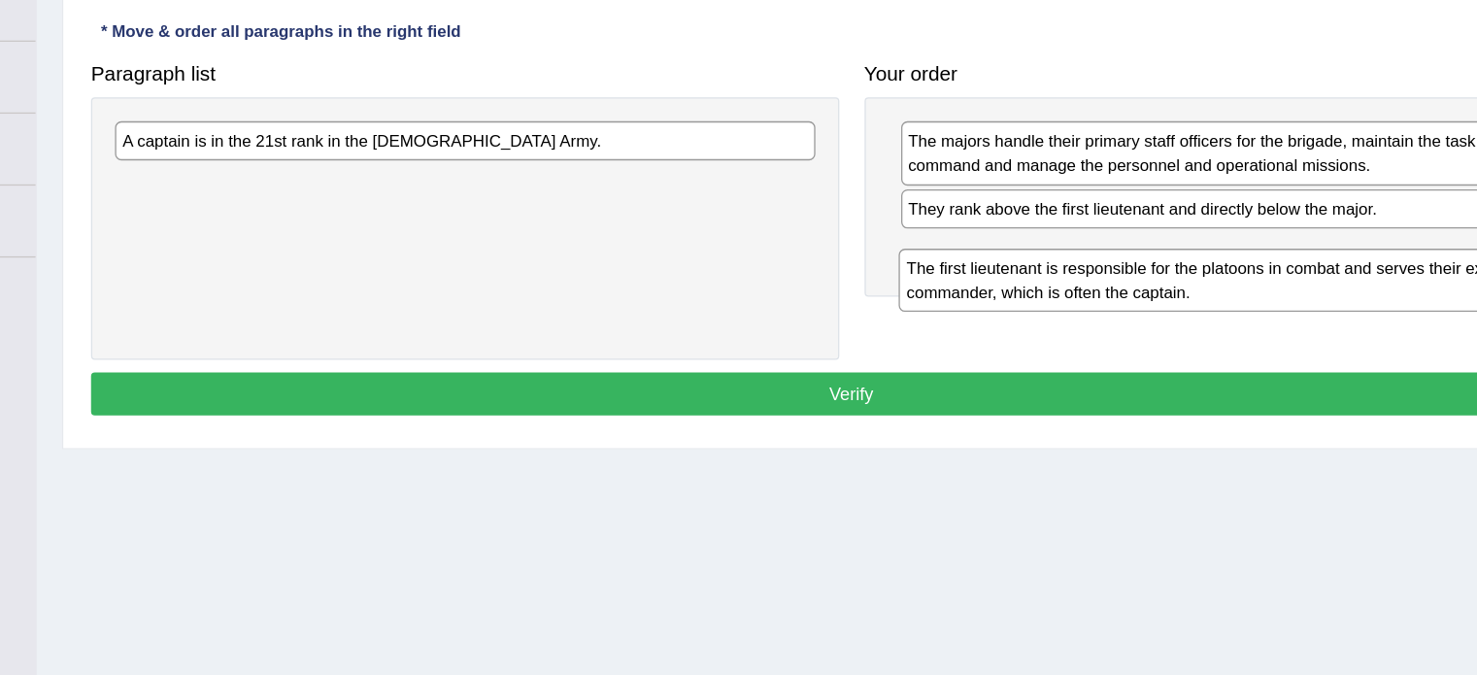
drag, startPoint x: 936, startPoint y: 240, endPoint x: 935, endPoint y: 279, distance: 38.9
click at [935, 279] on div "The first lieutenant is responsible for the platoons in combat and serves their…" at bounding box center [1151, 275] width 529 height 49
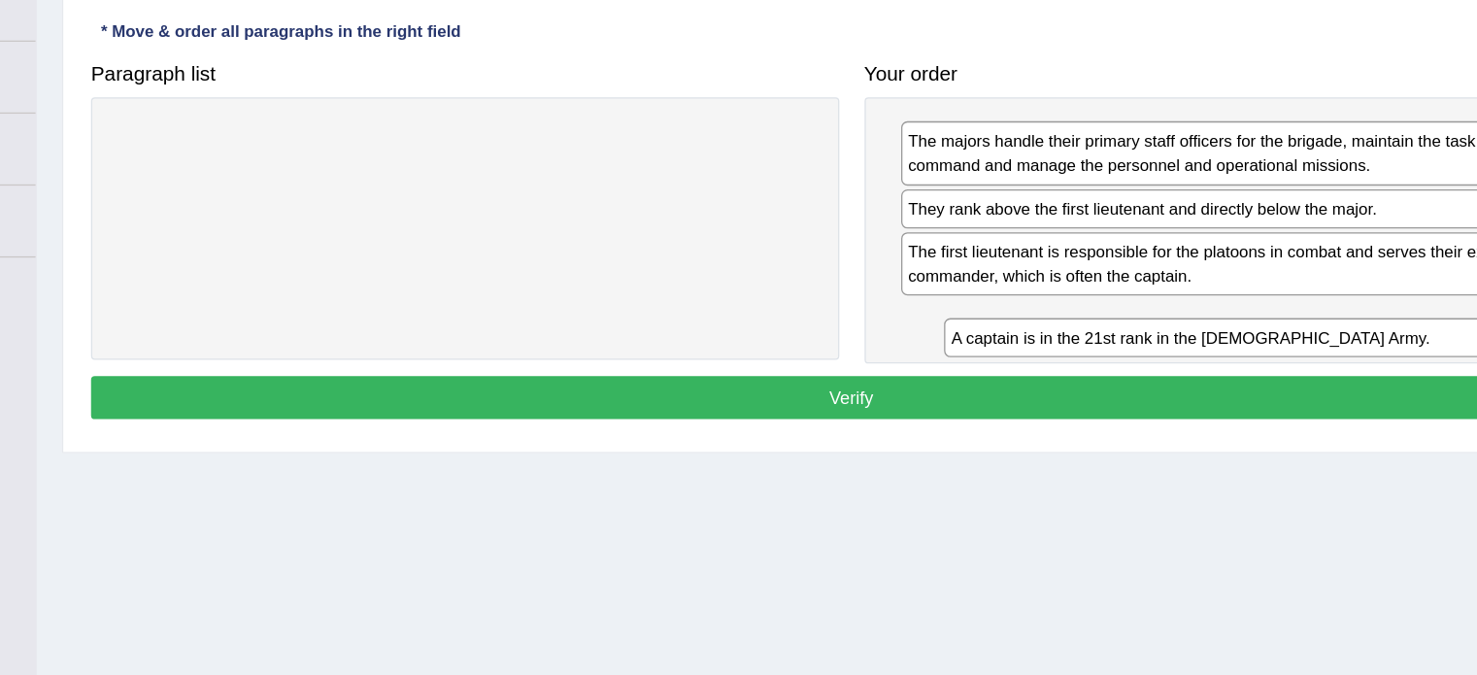
drag, startPoint x: 590, startPoint y: 162, endPoint x: 1228, endPoint y: 313, distance: 655.7
click at [1228, 313] on div "A captain is in the 21st rank in the US Army." at bounding box center [1191, 319] width 539 height 30
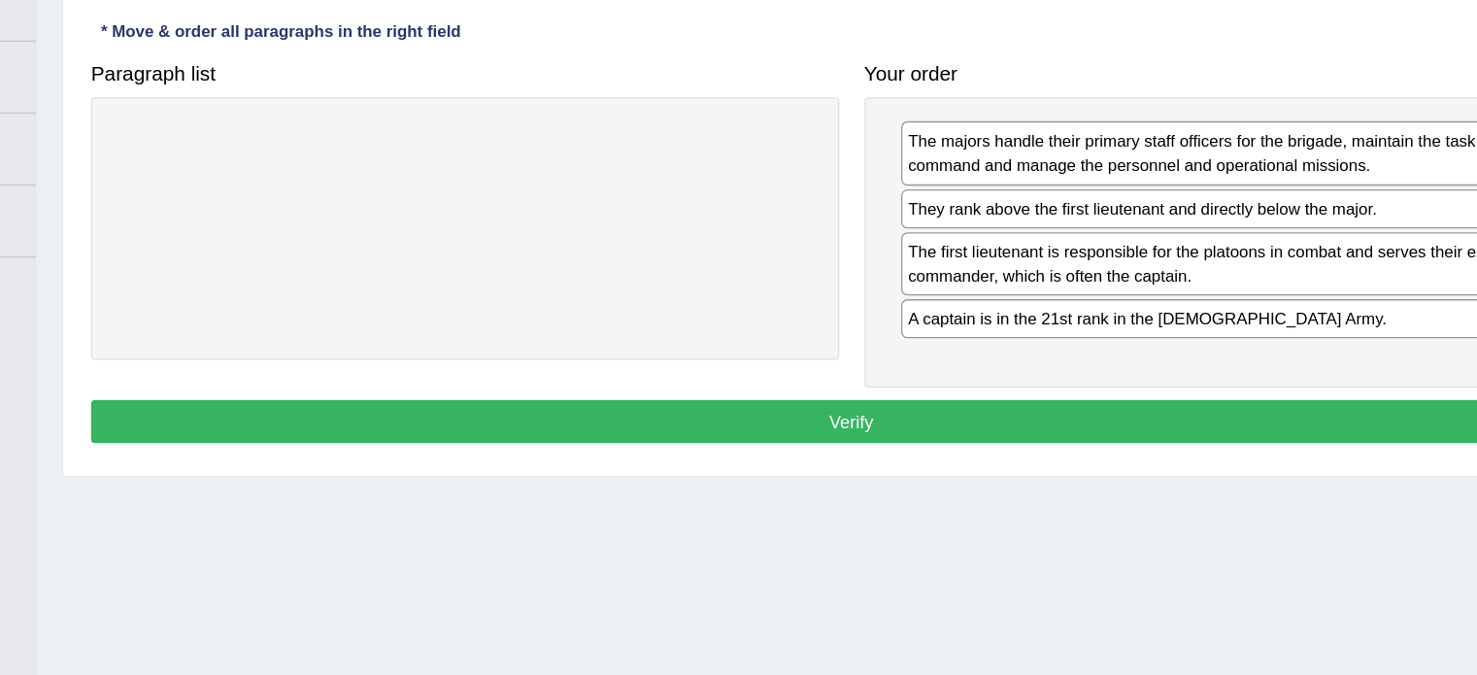
click at [1170, 382] on button "Verify" at bounding box center [850, 383] width 1170 height 33
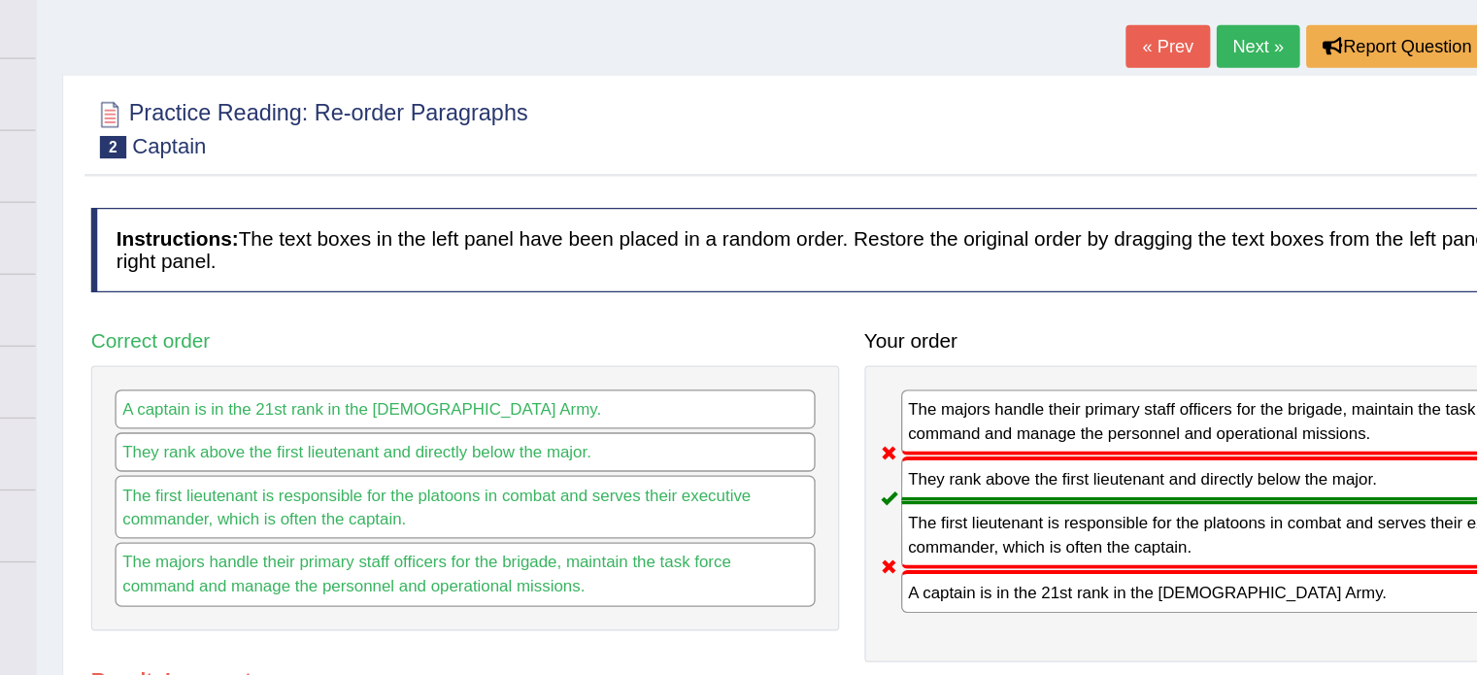
scroll to position [99, 0]
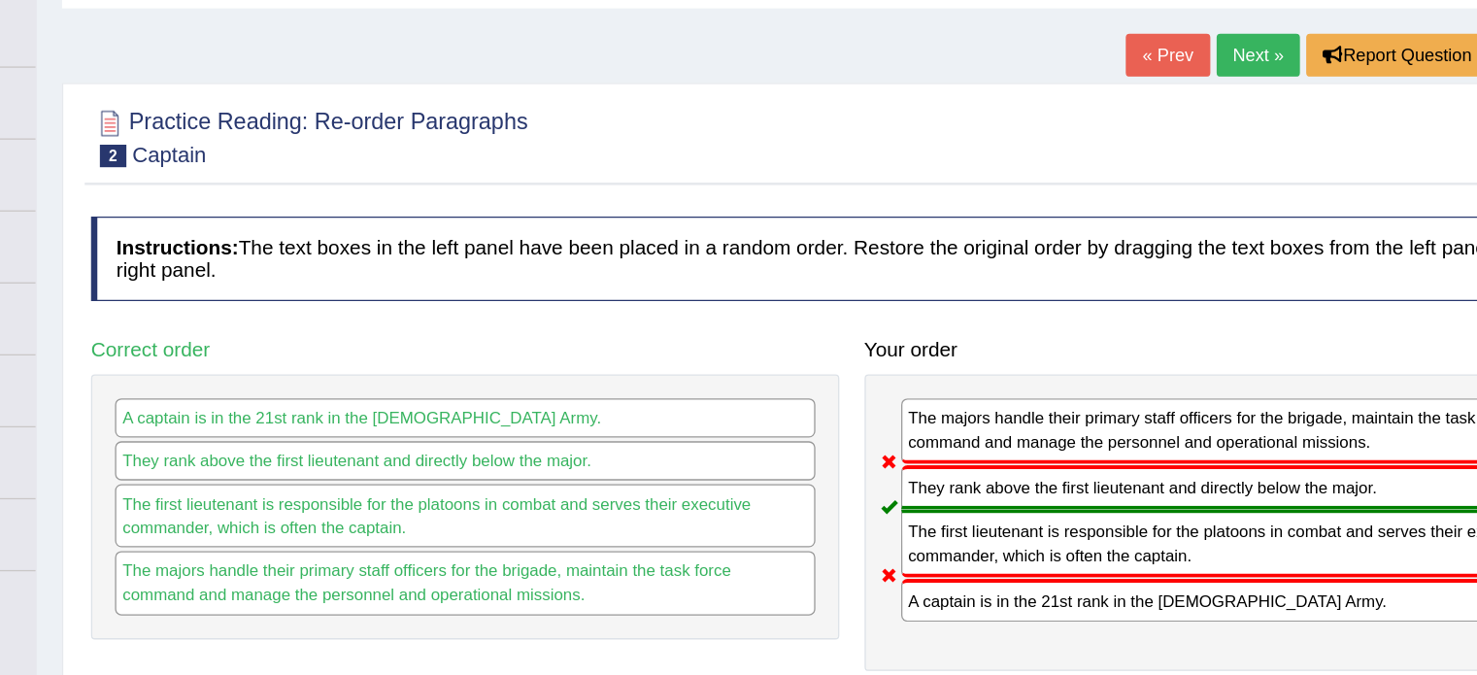
click at [1147, 49] on link "Next »" at bounding box center [1164, 42] width 64 height 33
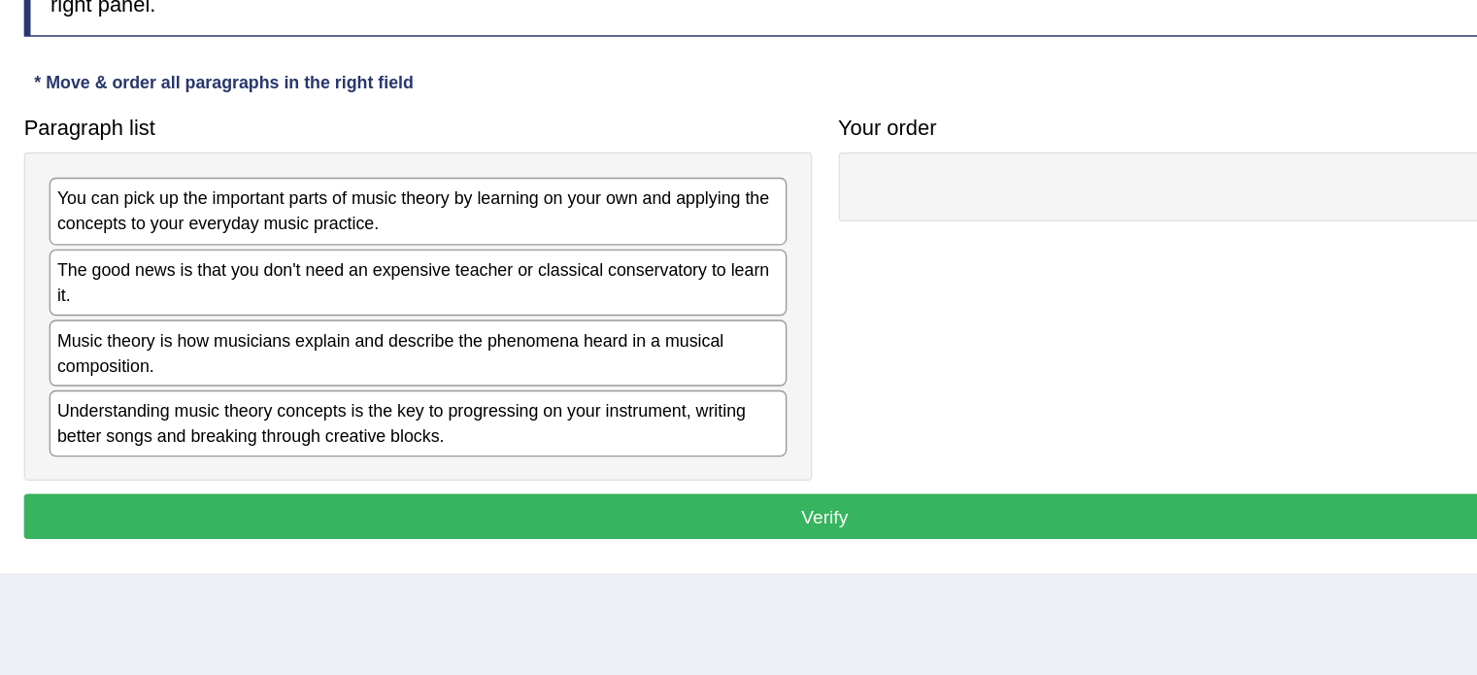
scroll to position [236, 0]
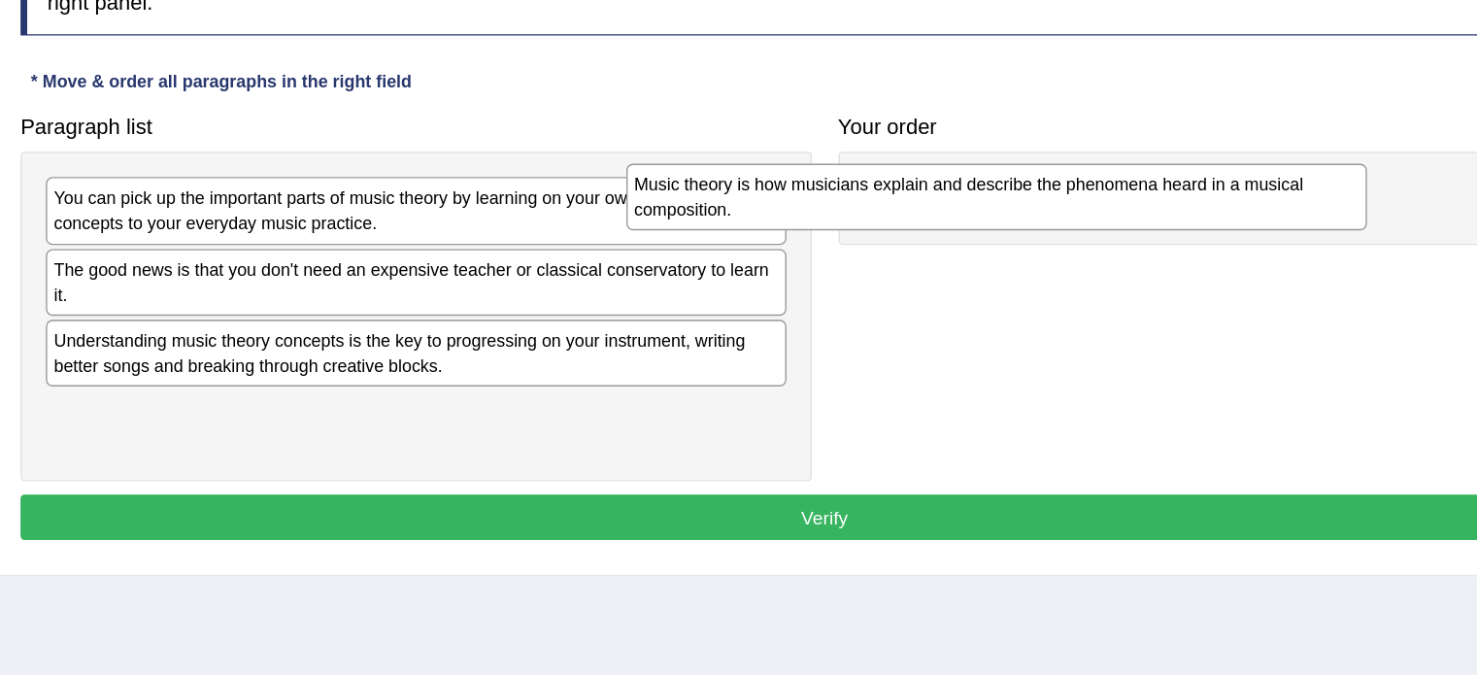
drag, startPoint x: 445, startPoint y: 324, endPoint x: 921, endPoint y: 208, distance: 490.0
click at [921, 208] on div "Music theory is how musicians explain and describe the phenomena heard in a mus…" at bounding box center [975, 212] width 539 height 49
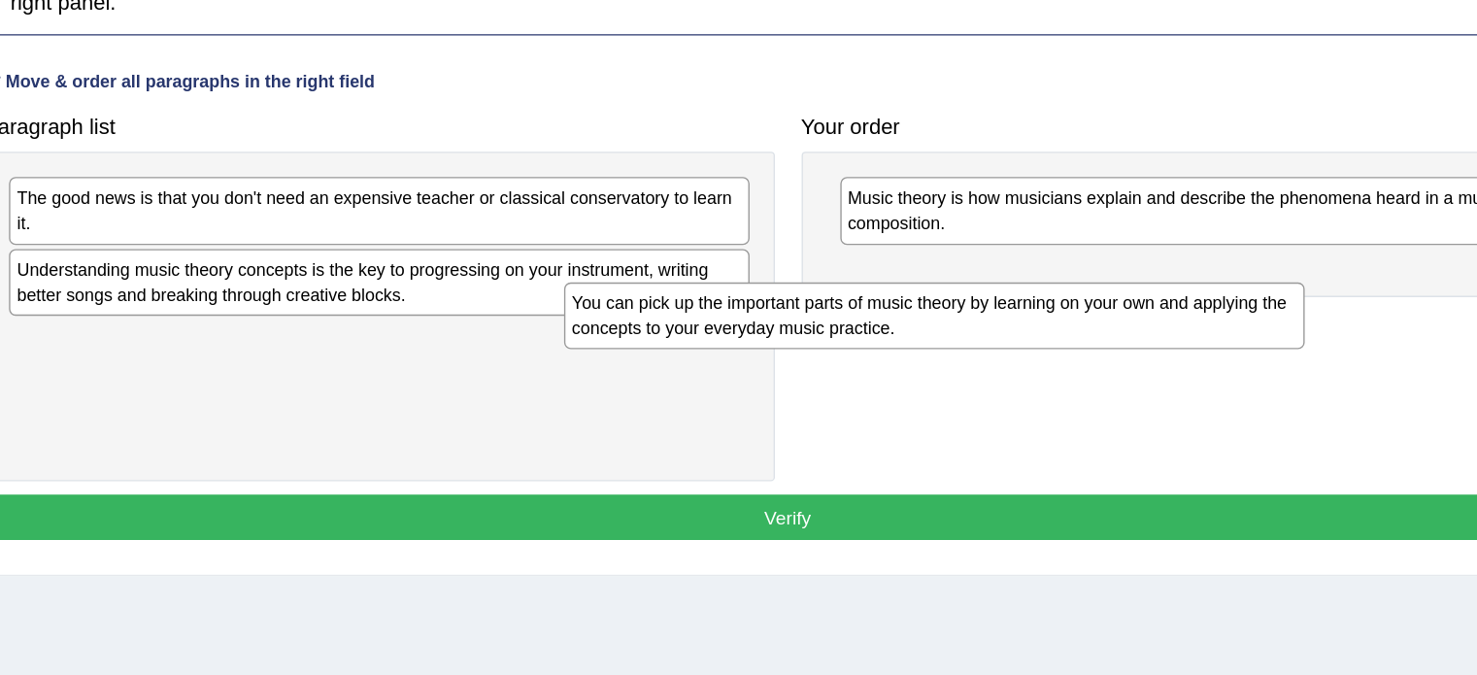
drag, startPoint x: 602, startPoint y: 222, endPoint x: 1020, endPoint y: 295, distance: 424.0
click at [1020, 295] on div "You can pick up the important parts of music theory by learning on your own and…" at bounding box center [957, 299] width 539 height 49
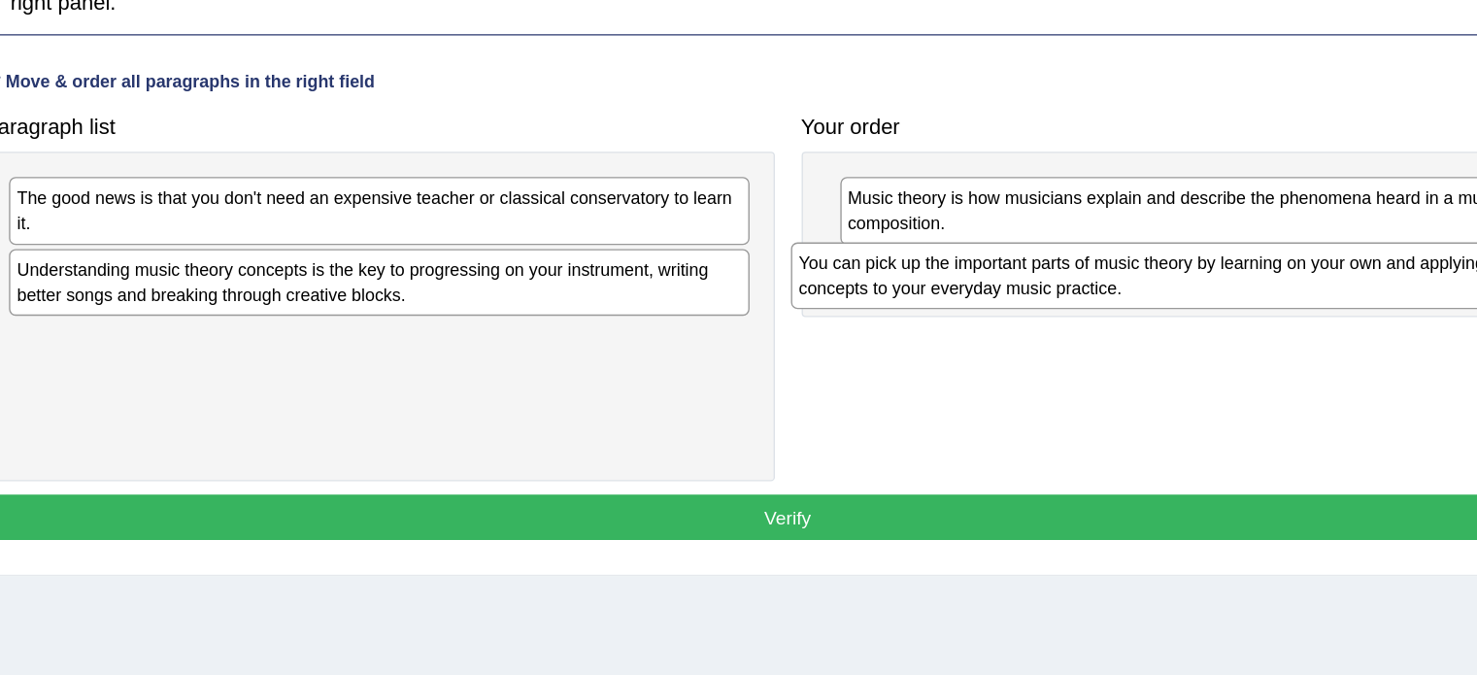
drag, startPoint x: 661, startPoint y: 319, endPoint x: 1230, endPoint y: 265, distance: 571.7
click at [1230, 265] on div "You can pick up the important parts of music theory by learning on your own and…" at bounding box center [1122, 270] width 539 height 49
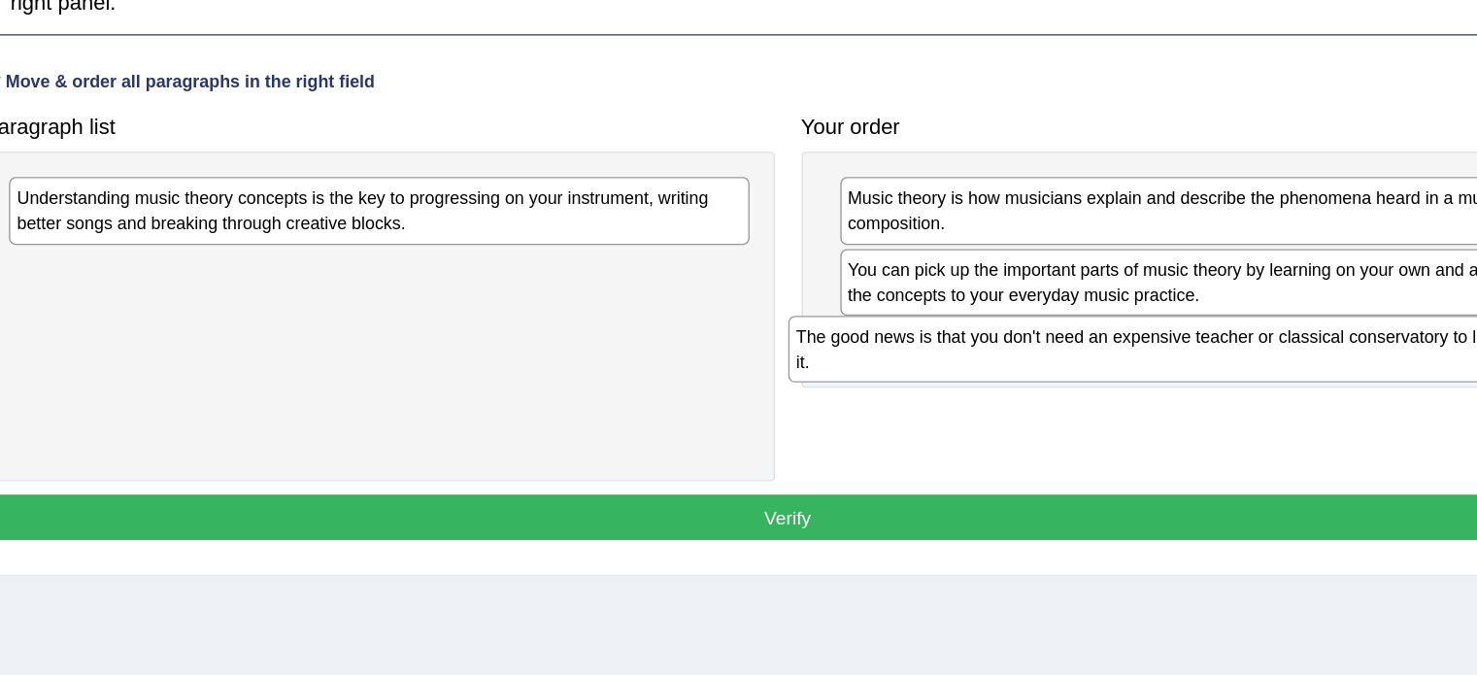
drag, startPoint x: 624, startPoint y: 231, endPoint x: 1193, endPoint y: 334, distance: 578.4
click at [1193, 334] on div "The good news is that you don't need an expensive teacher or classical conserva…" at bounding box center [1120, 323] width 539 height 49
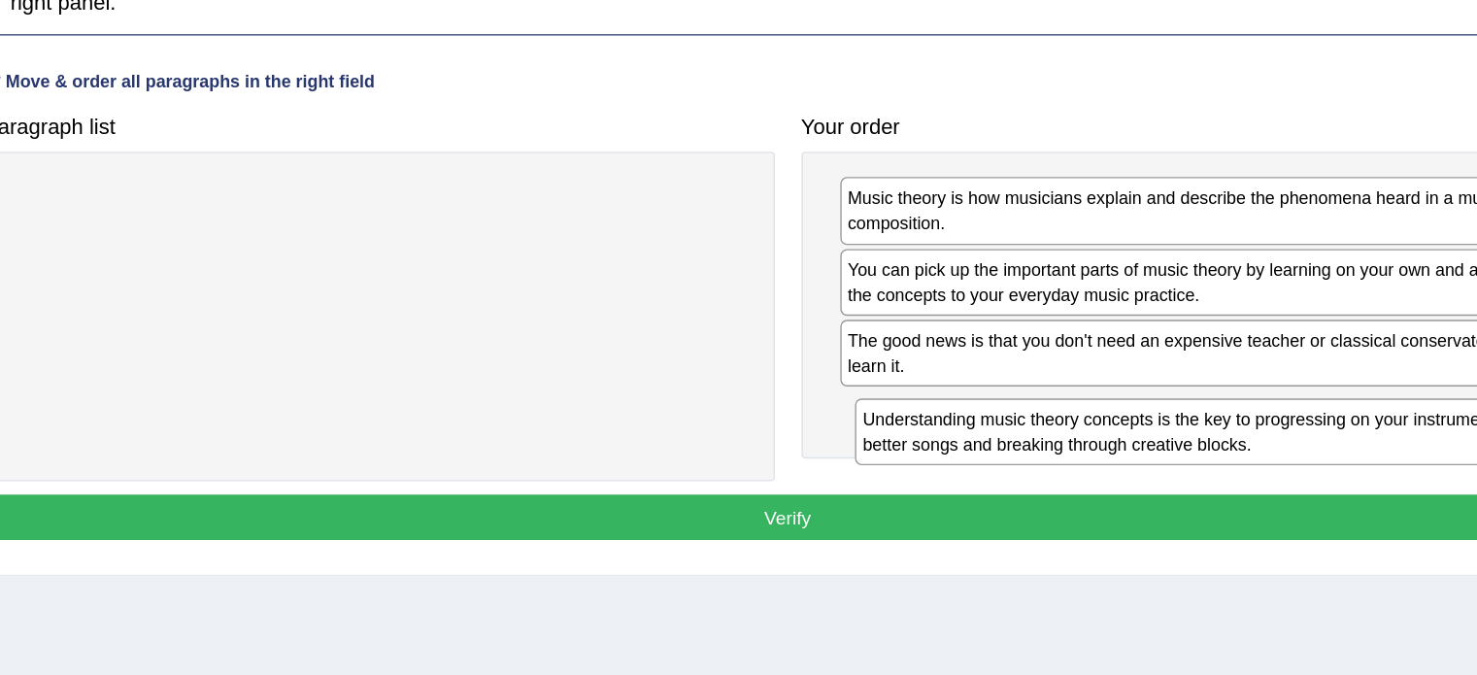
drag, startPoint x: 683, startPoint y: 221, endPoint x: 1299, endPoint y: 384, distance: 636.8
click at [1299, 384] on div "Understanding music theory concepts is the key to progressing on your instrumen…" at bounding box center [1168, 383] width 539 height 49
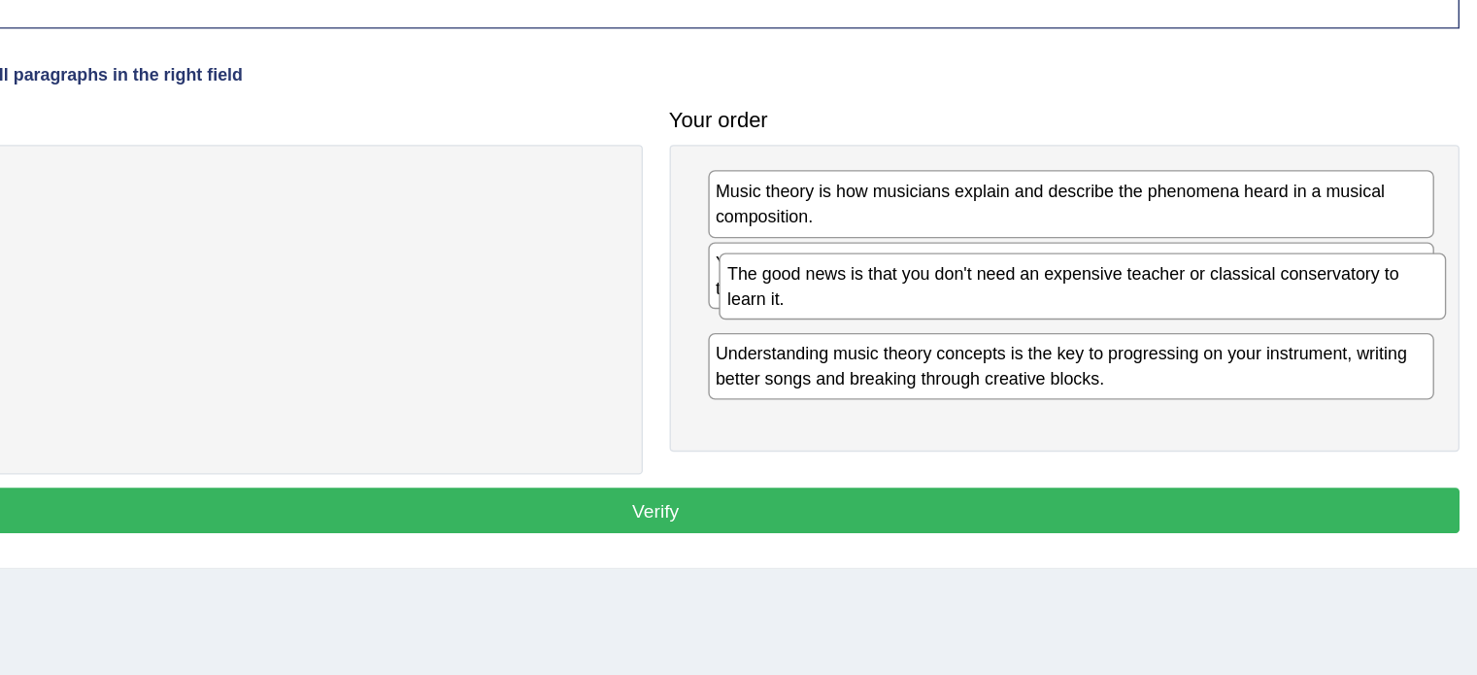
drag, startPoint x: 1338, startPoint y: 320, endPoint x: 1346, endPoint y: 277, distance: 43.6
click at [1346, 277] on div "The good news is that you don't need an expensive teacher or classical conserva…" at bounding box center [1161, 282] width 529 height 49
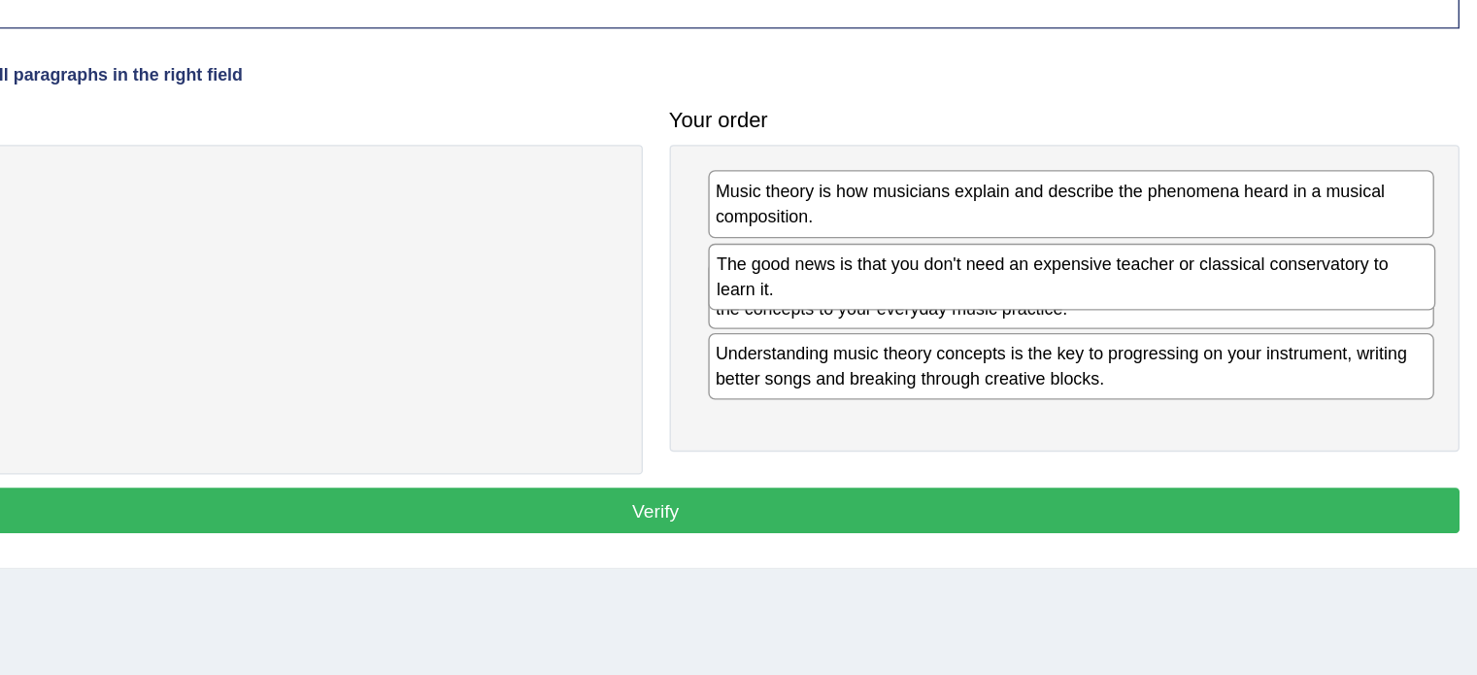
drag, startPoint x: 1315, startPoint y: 318, endPoint x: 1318, endPoint y: 270, distance: 47.7
click at [1318, 270] on div "The good news is that you don't need an expensive teacher or classical conserva…" at bounding box center [1153, 276] width 529 height 49
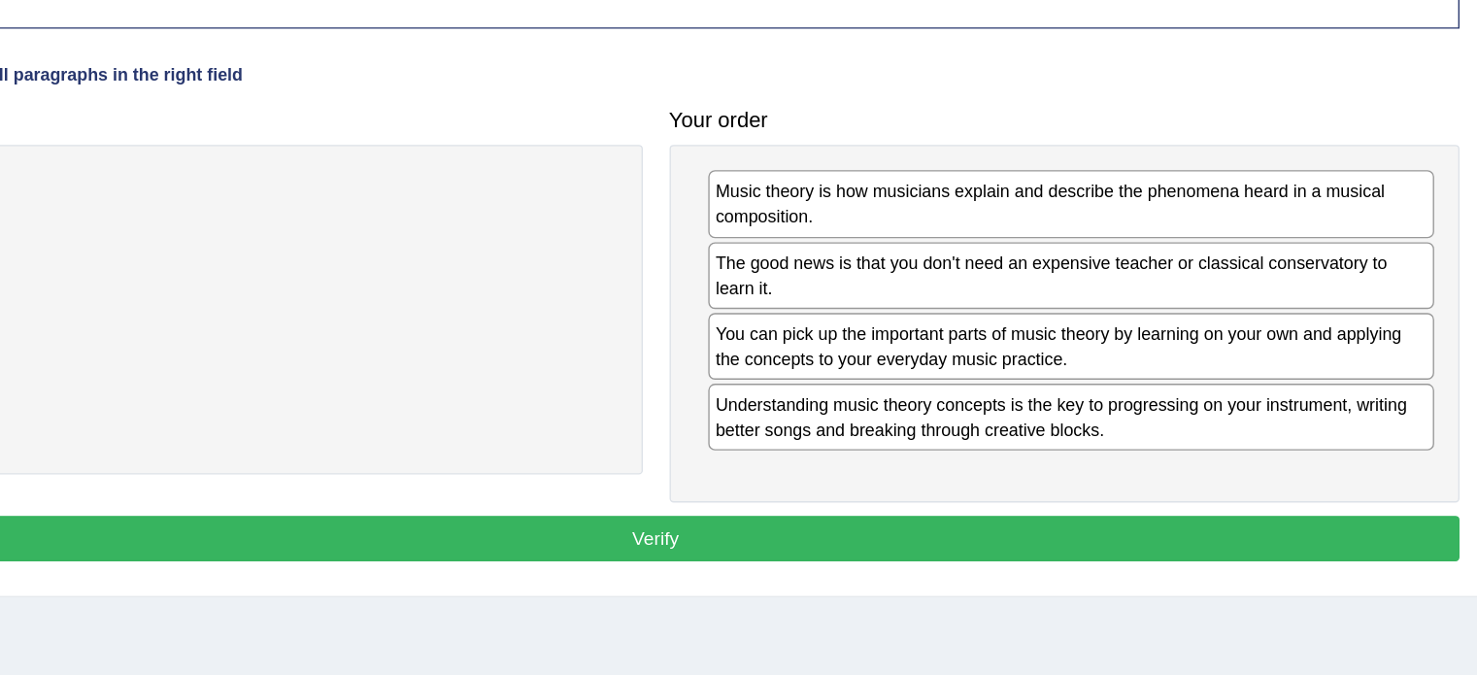
click at [1027, 463] on button "Verify" at bounding box center [850, 466] width 1170 height 33
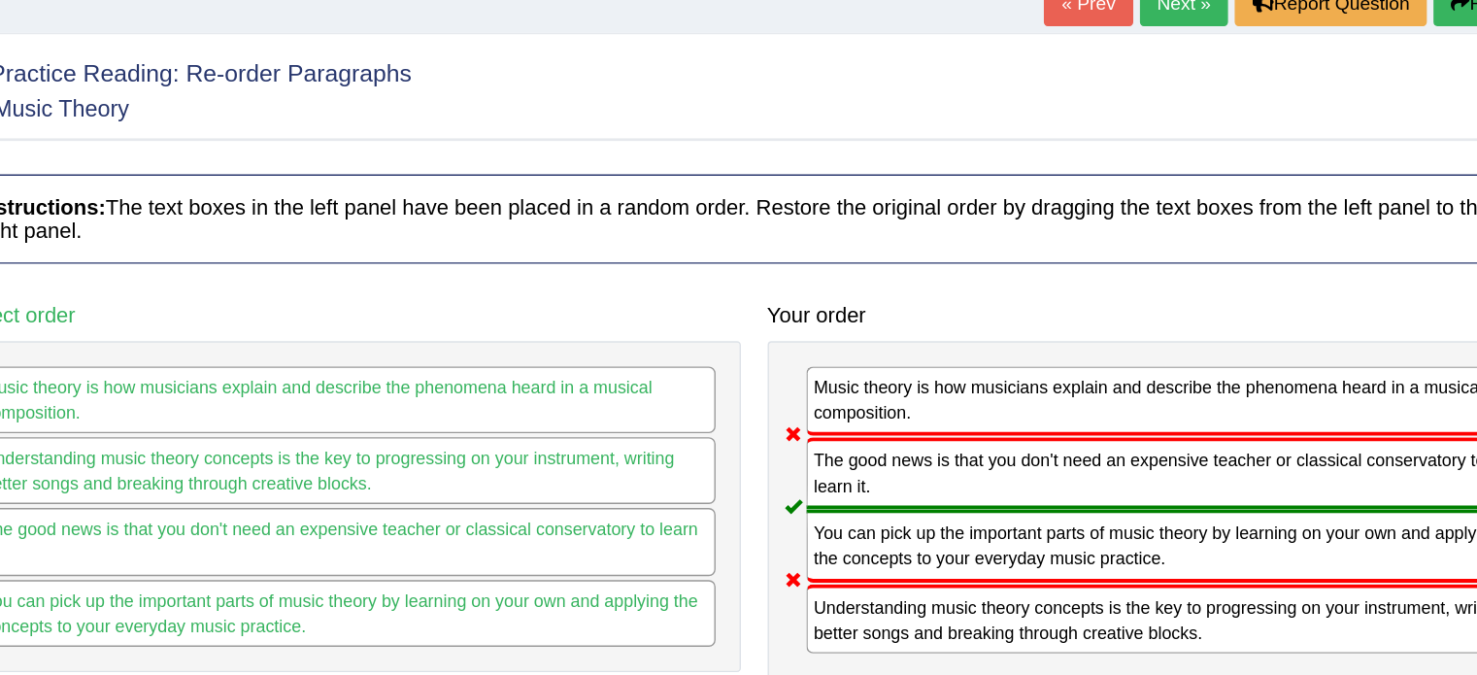
scroll to position [138, 0]
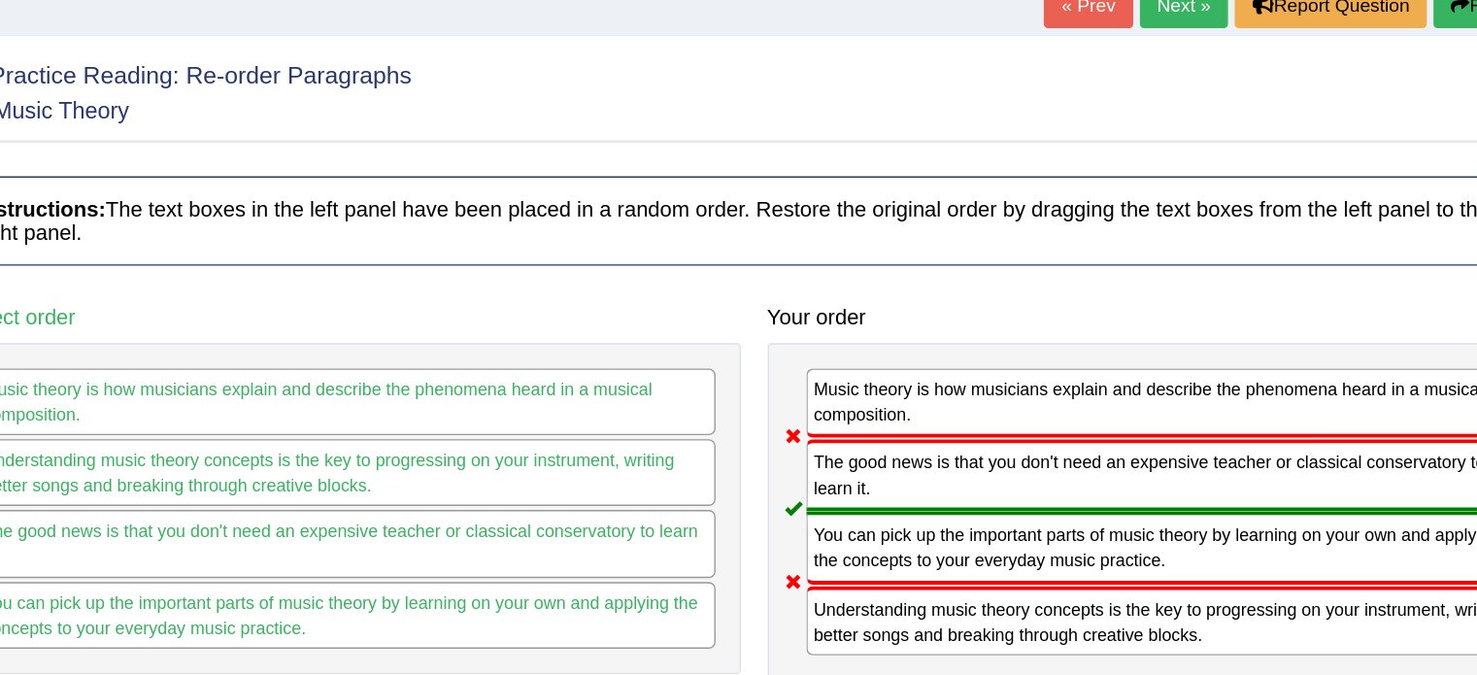
click at [1176, 4] on link "Next »" at bounding box center [1164, 3] width 64 height 33
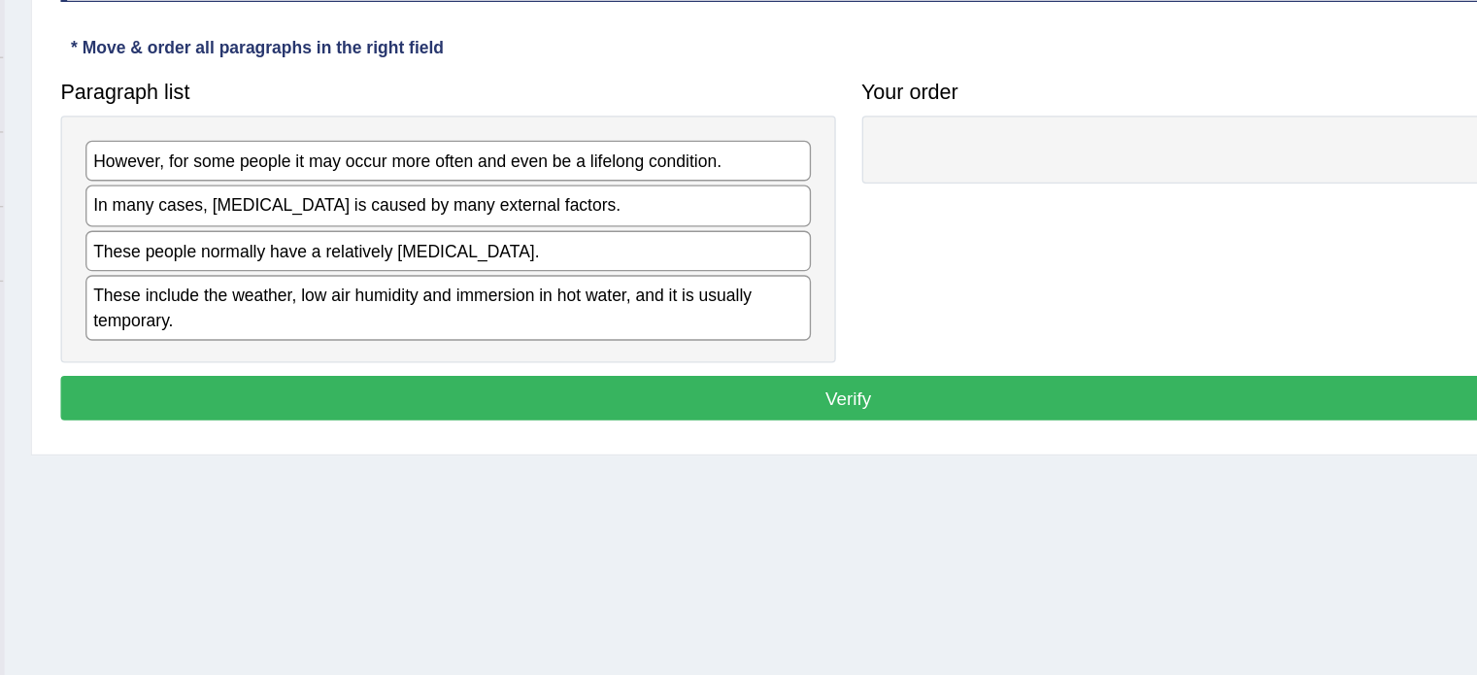
scroll to position [276, 0]
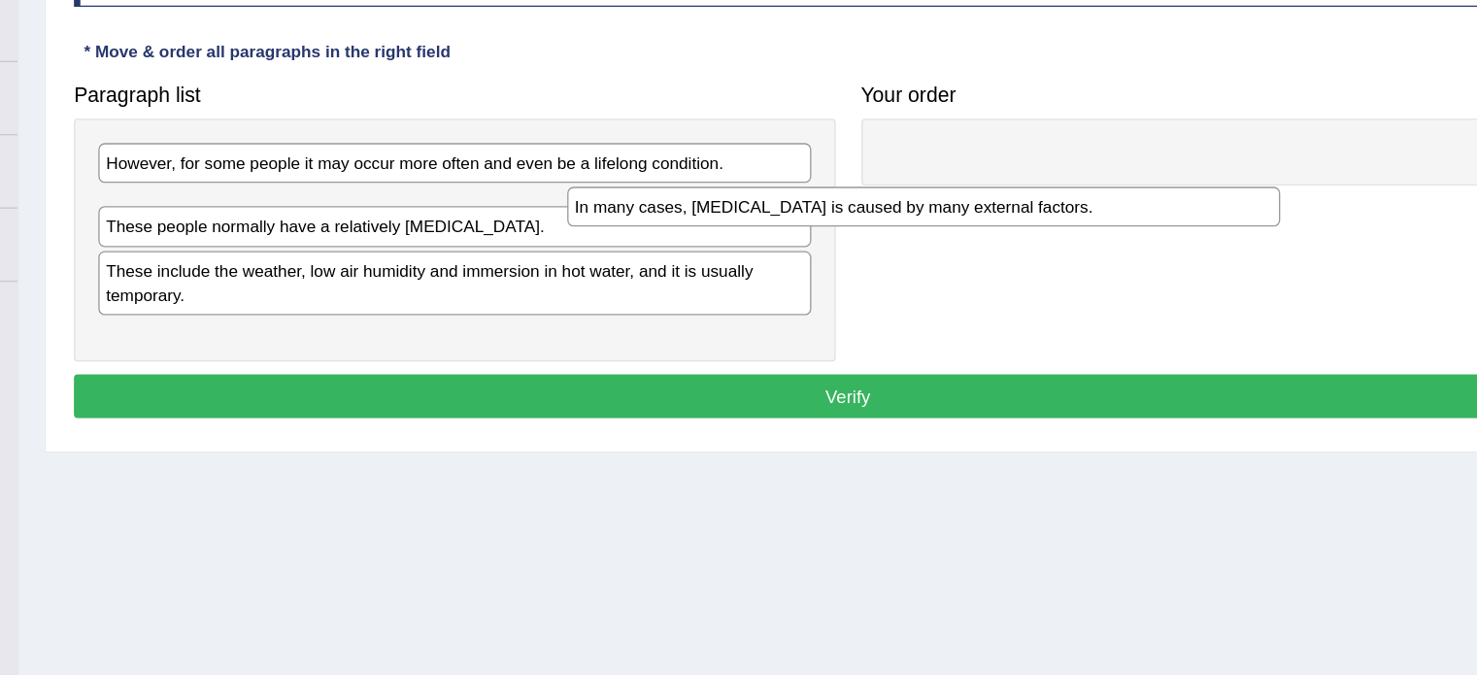
drag, startPoint x: 550, startPoint y: 203, endPoint x: 978, endPoint y: 176, distance: 429.2
click at [978, 191] on div "In many cases, [MEDICAL_DATA] is caused by many external factors." at bounding box center [907, 206] width 539 height 30
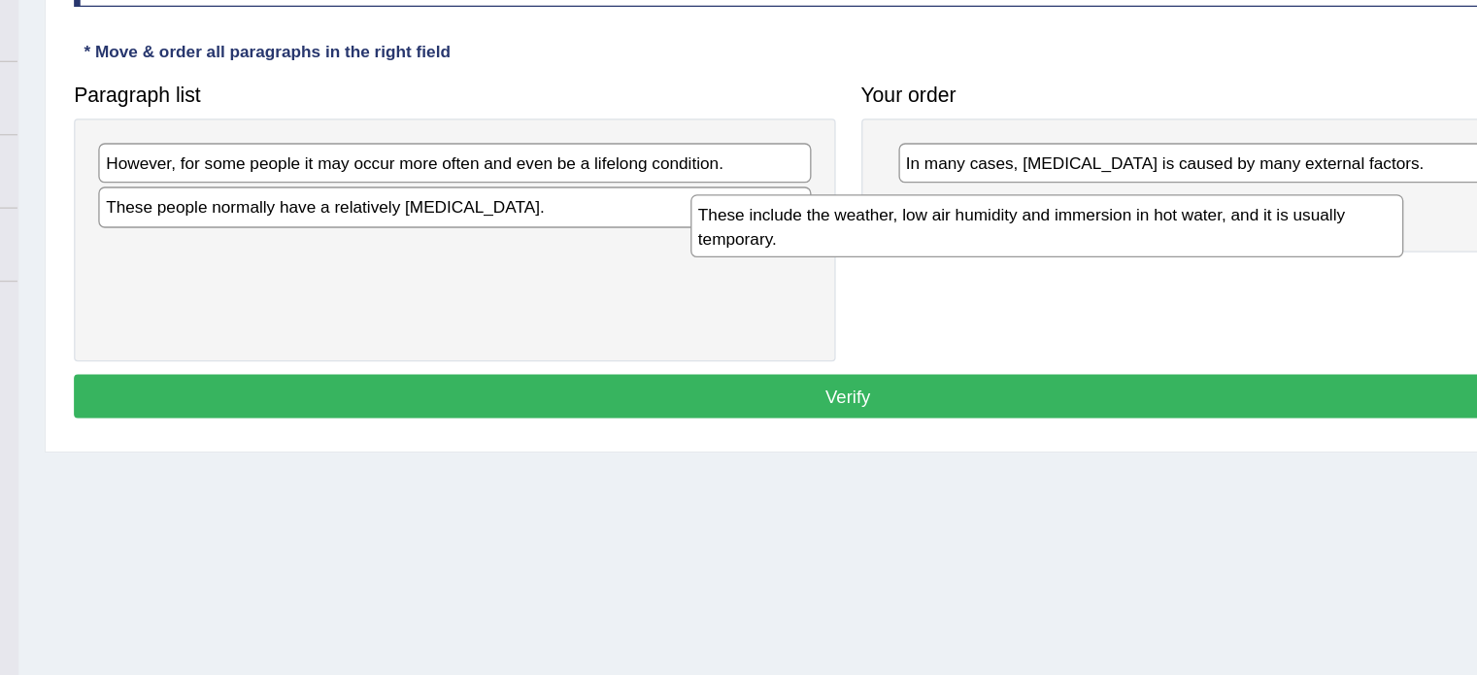
drag, startPoint x: 668, startPoint y: 252, endPoint x: 1191, endPoint y: 217, distance: 523.7
click at [1191, 217] on div "These include the weather, low air humidity and immersion in hot water, and it …" at bounding box center [1000, 221] width 539 height 49
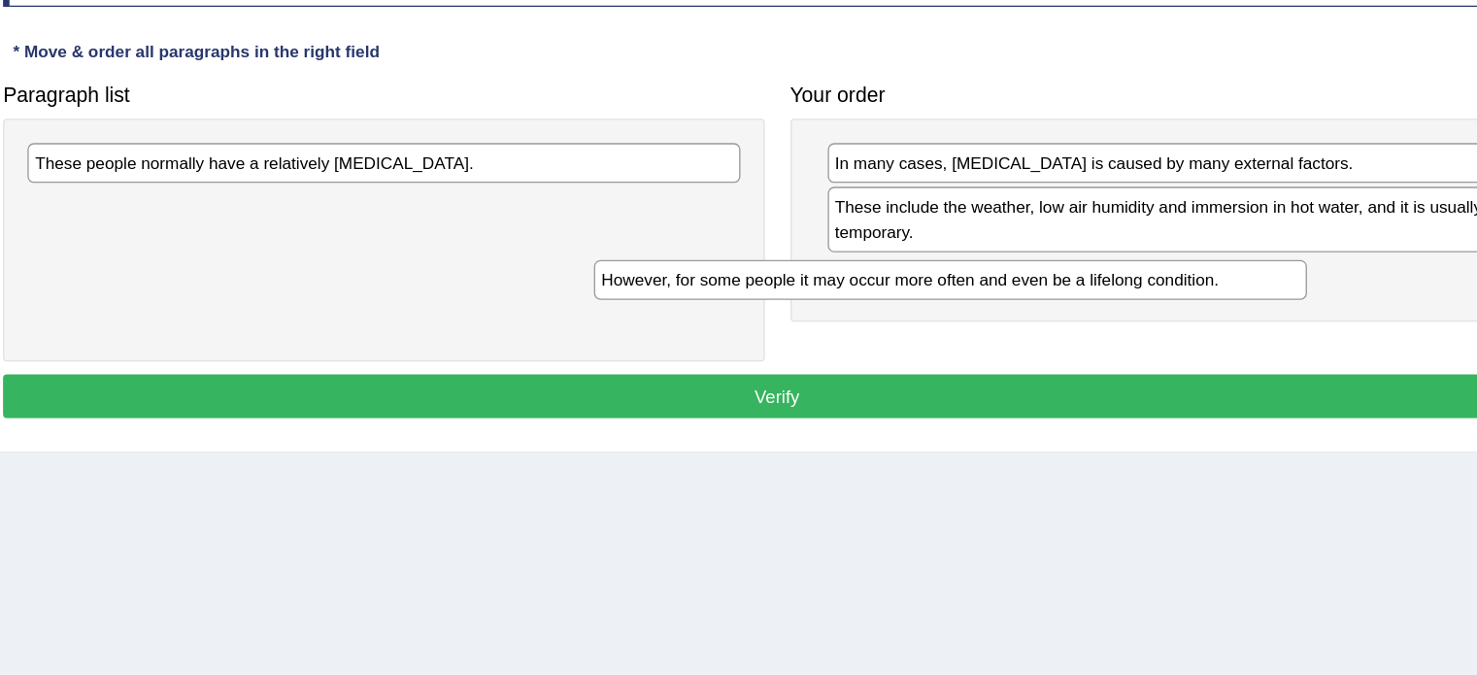
drag, startPoint x: 725, startPoint y: 175, endPoint x: 1156, endPoint y: 260, distance: 439.7
click at [1156, 260] on div "However, for some people it may occur more often and even be a lifelong conditi…" at bounding box center [981, 262] width 539 height 30
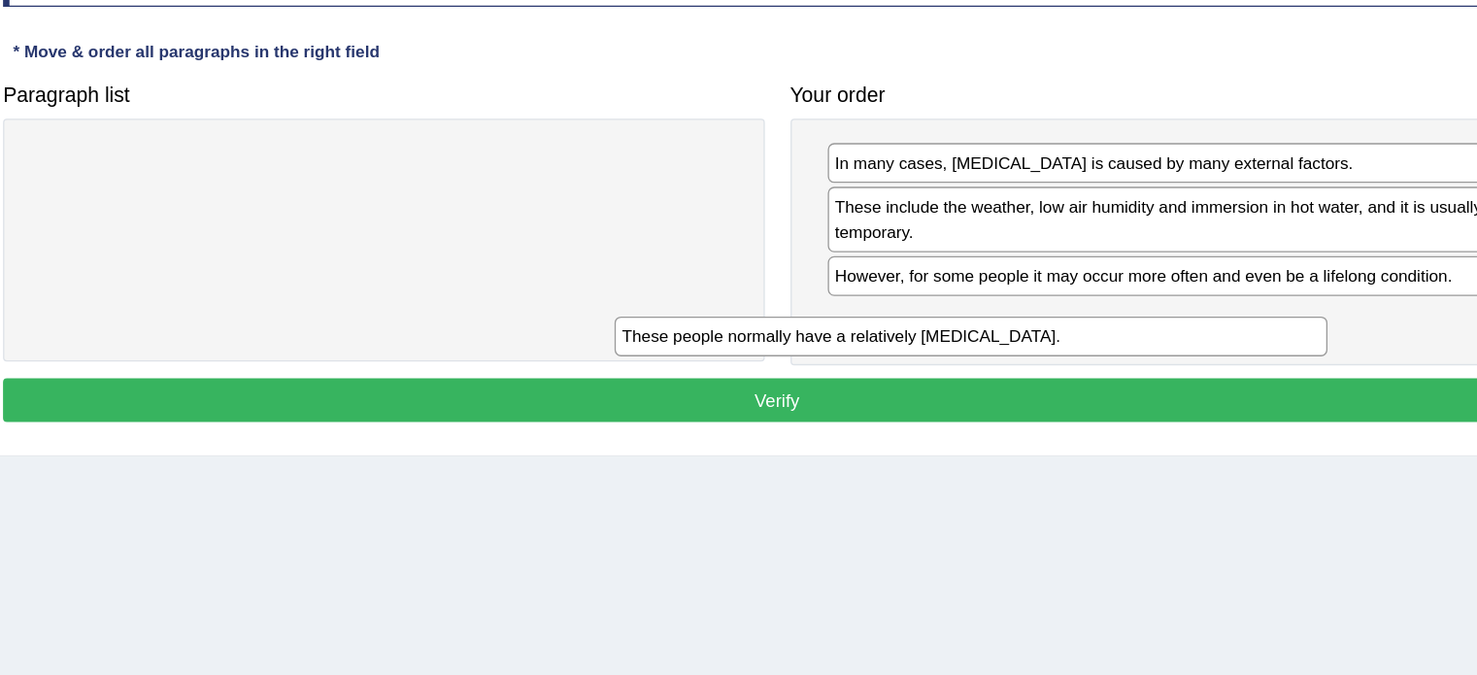
drag, startPoint x: 731, startPoint y: 178, endPoint x: 1187, endPoint y: 300, distance: 471.7
click at [1187, 300] on div "These people normally have a relatively [MEDICAL_DATA]." at bounding box center [997, 304] width 539 height 30
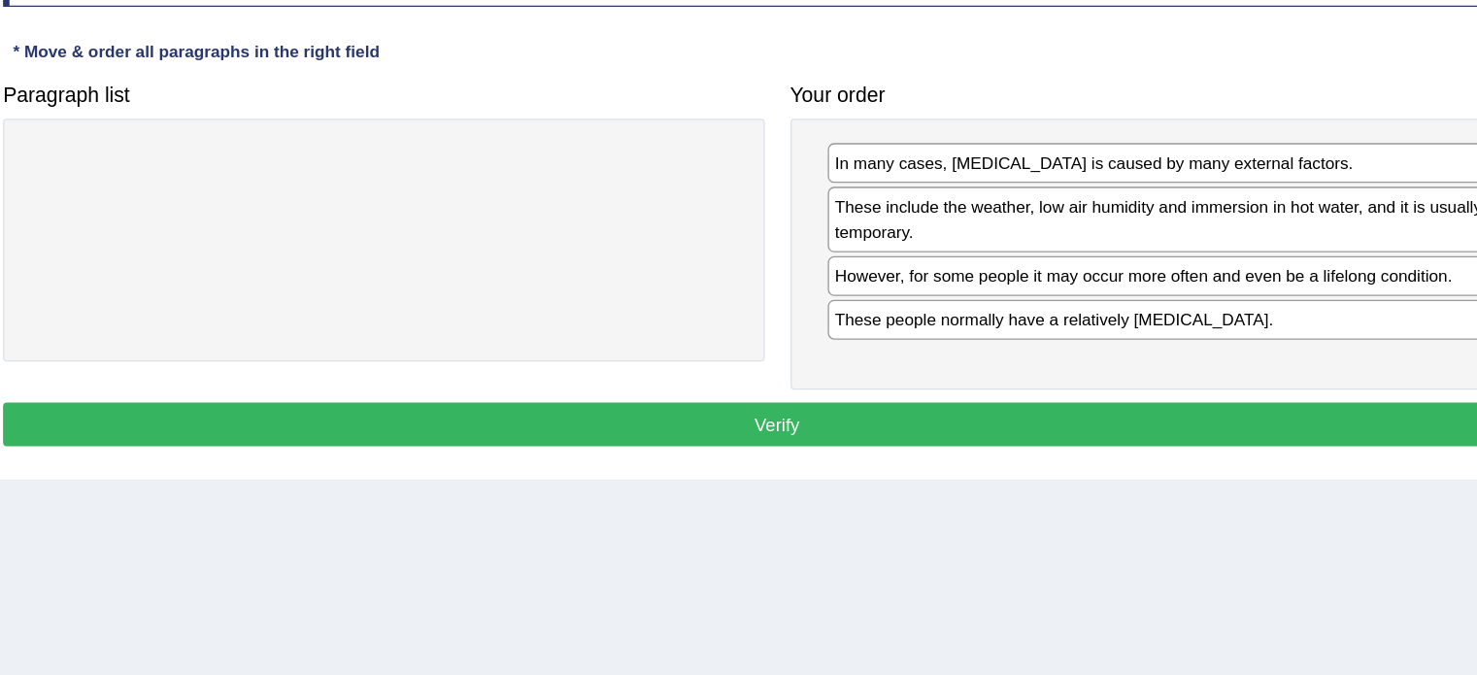
click at [1184, 362] on button "Verify" at bounding box center [850, 371] width 1170 height 33
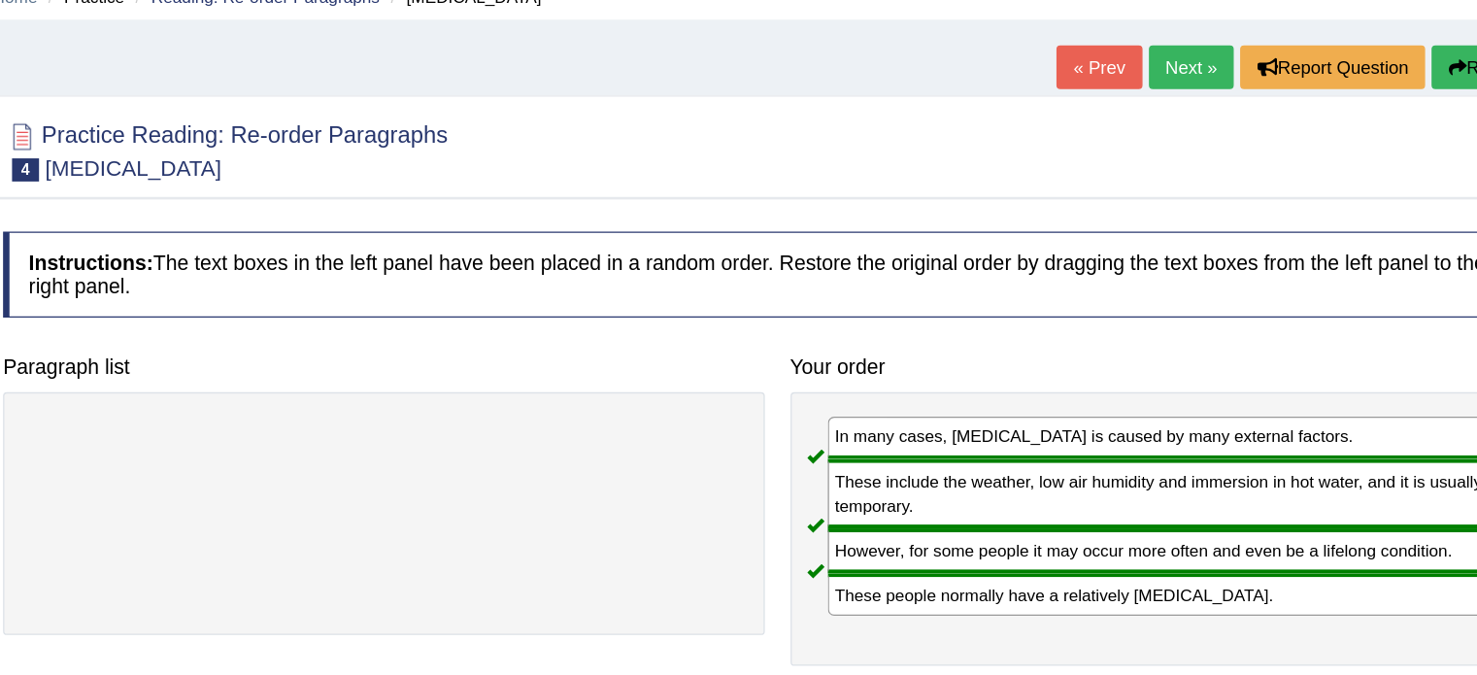
scroll to position [90, 0]
click at [1158, 58] on link "Next »" at bounding box center [1164, 51] width 64 height 33
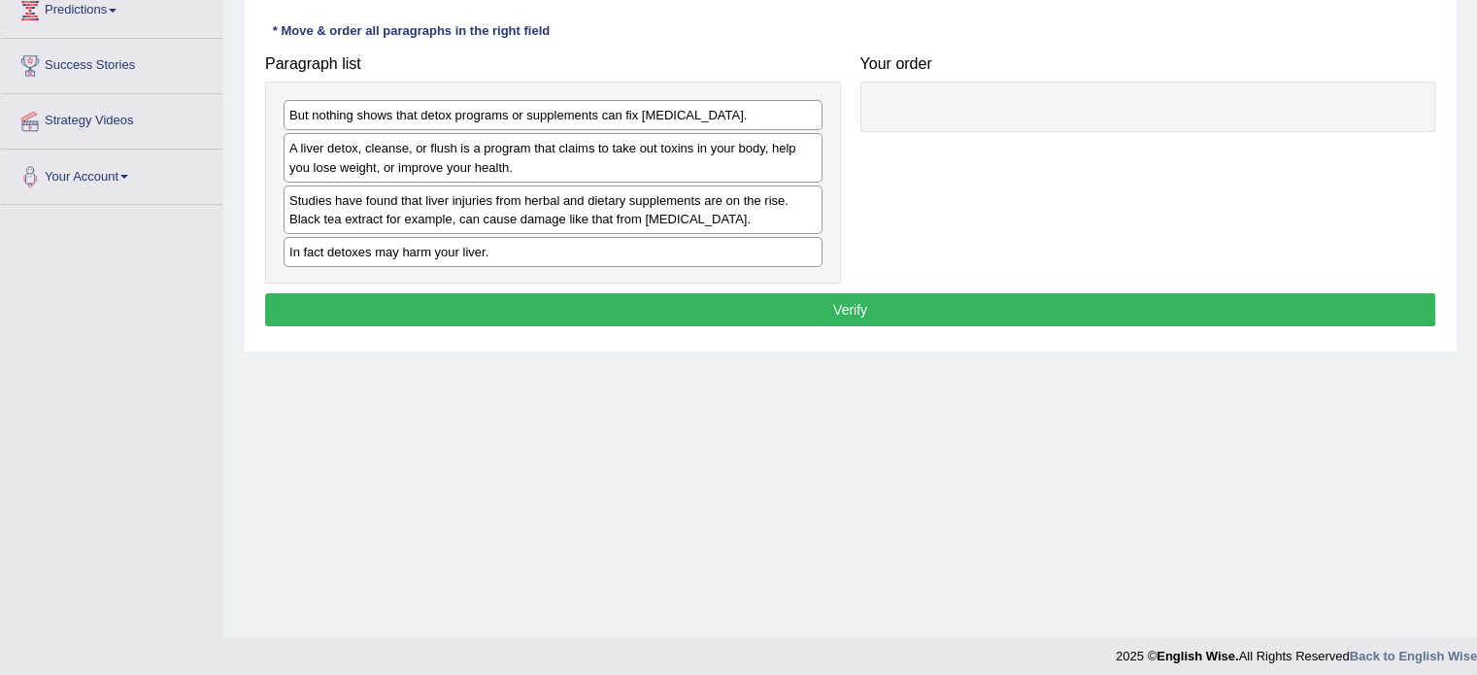
scroll to position [345, 0]
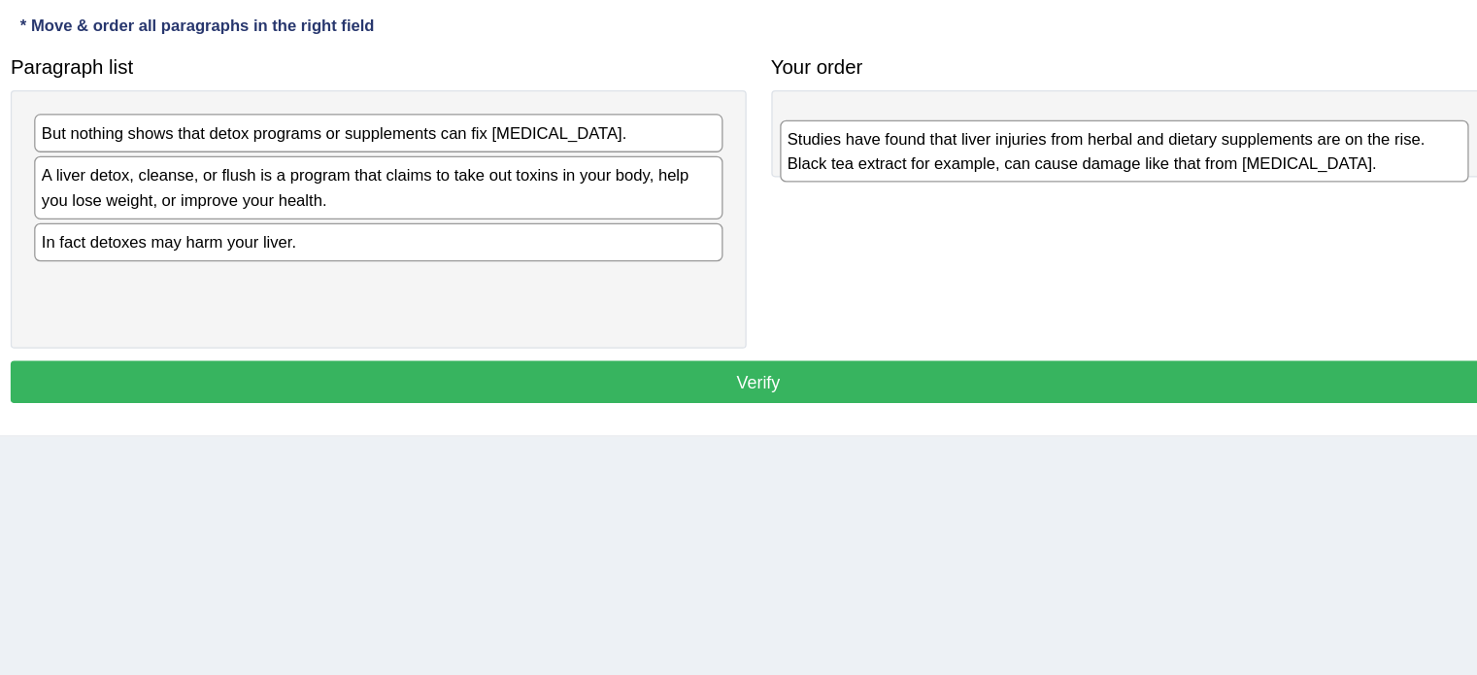
drag, startPoint x: 486, startPoint y: 199, endPoint x: 1083, endPoint y: 118, distance: 602.9
click at [1083, 118] on div "Studies have found that liver injuries from herbal and dietary supplements are …" at bounding box center [1136, 118] width 539 height 49
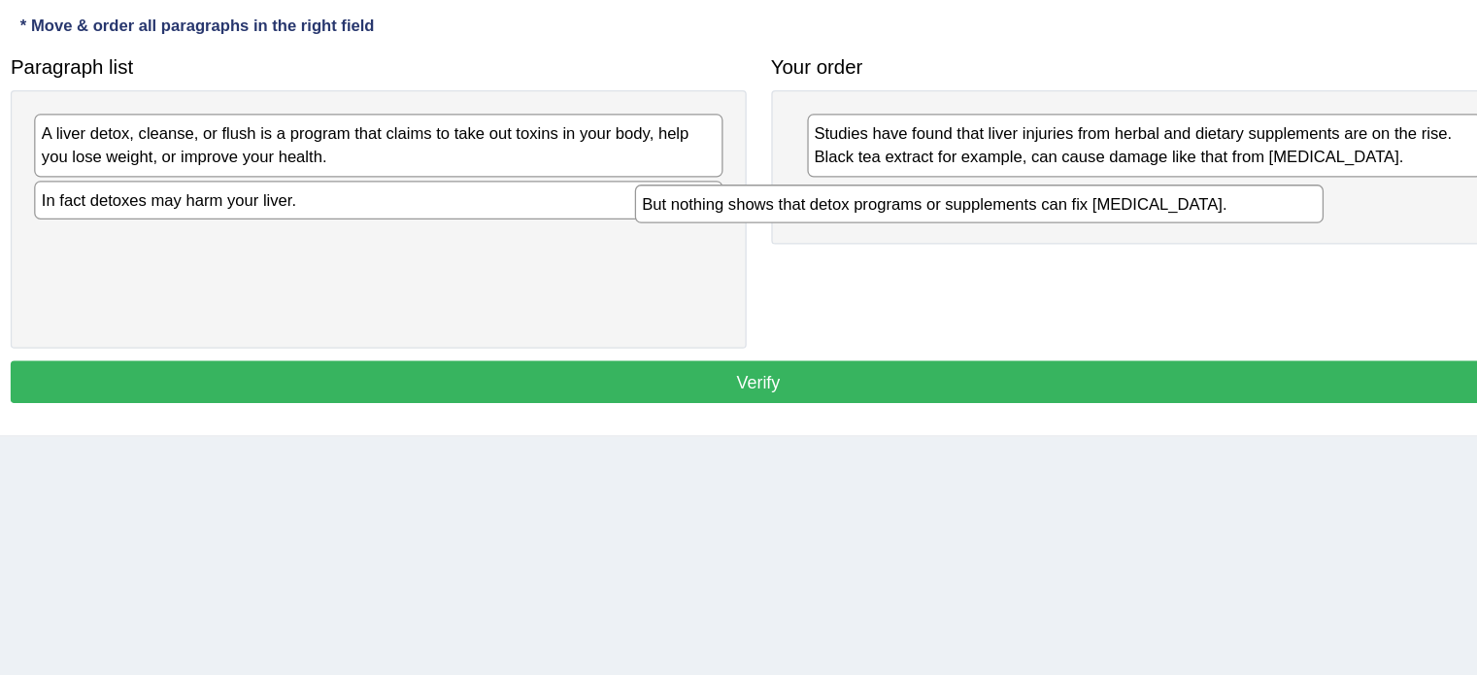
drag, startPoint x: 573, startPoint y: 102, endPoint x: 1053, endPoint y: 158, distance: 483.1
click at [1053, 158] on div "But nothing shows that detox programs or supplements can fix liver damage." at bounding box center [1023, 160] width 539 height 30
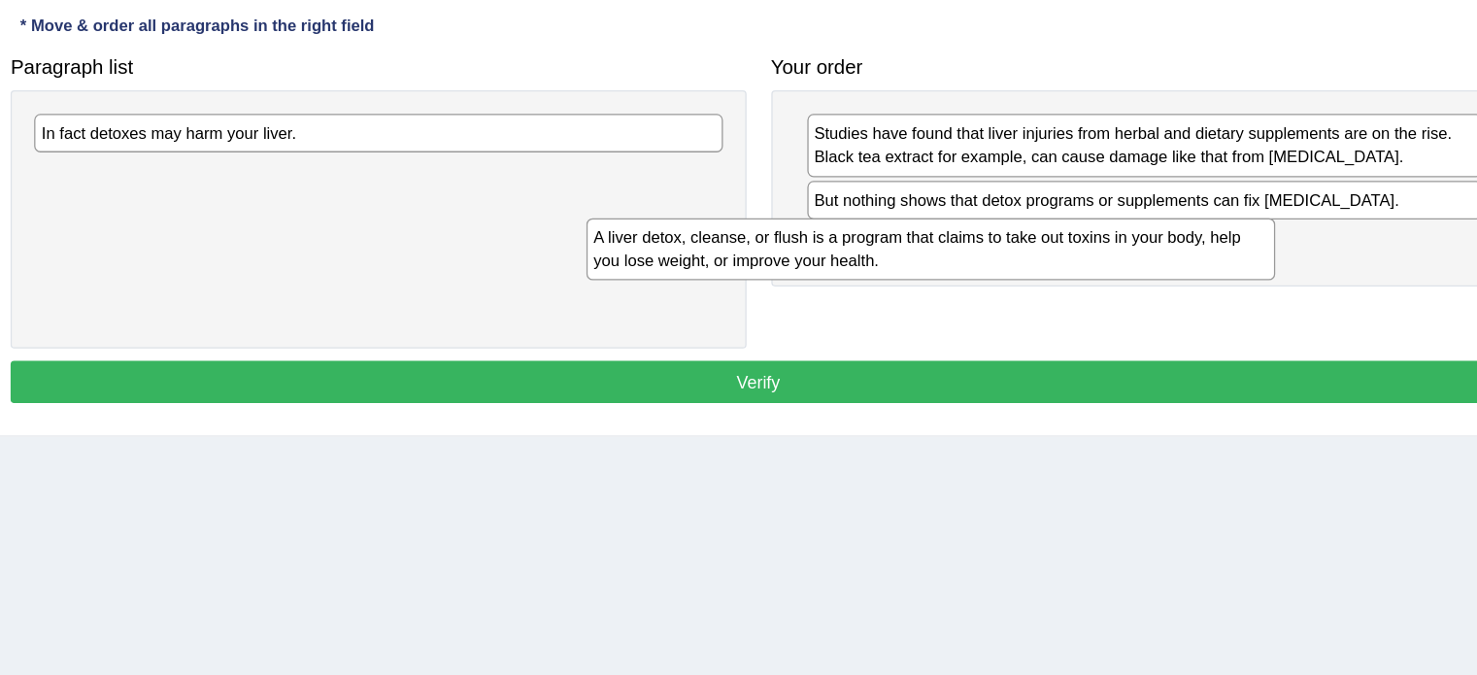
drag, startPoint x: 440, startPoint y: 118, endPoint x: 891, endPoint y: 197, distance: 457.7
click at [891, 197] on div "A liver detox, cleanse, or flush is a program that claims to take out toxins in…" at bounding box center [985, 195] width 539 height 49
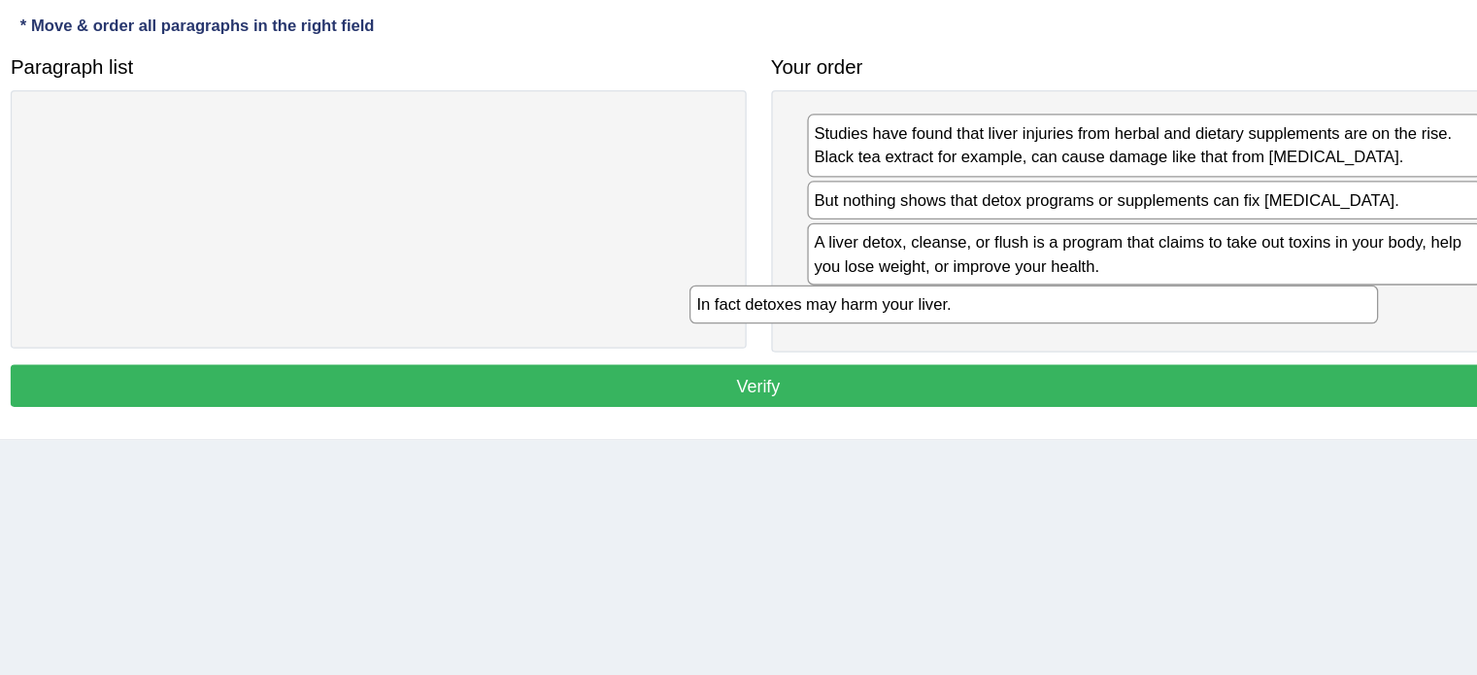
drag, startPoint x: 615, startPoint y: 117, endPoint x: 1128, endPoint y: 250, distance: 529.8
click at [1128, 250] on div "In fact detoxes may harm your liver." at bounding box center [1065, 238] width 539 height 30
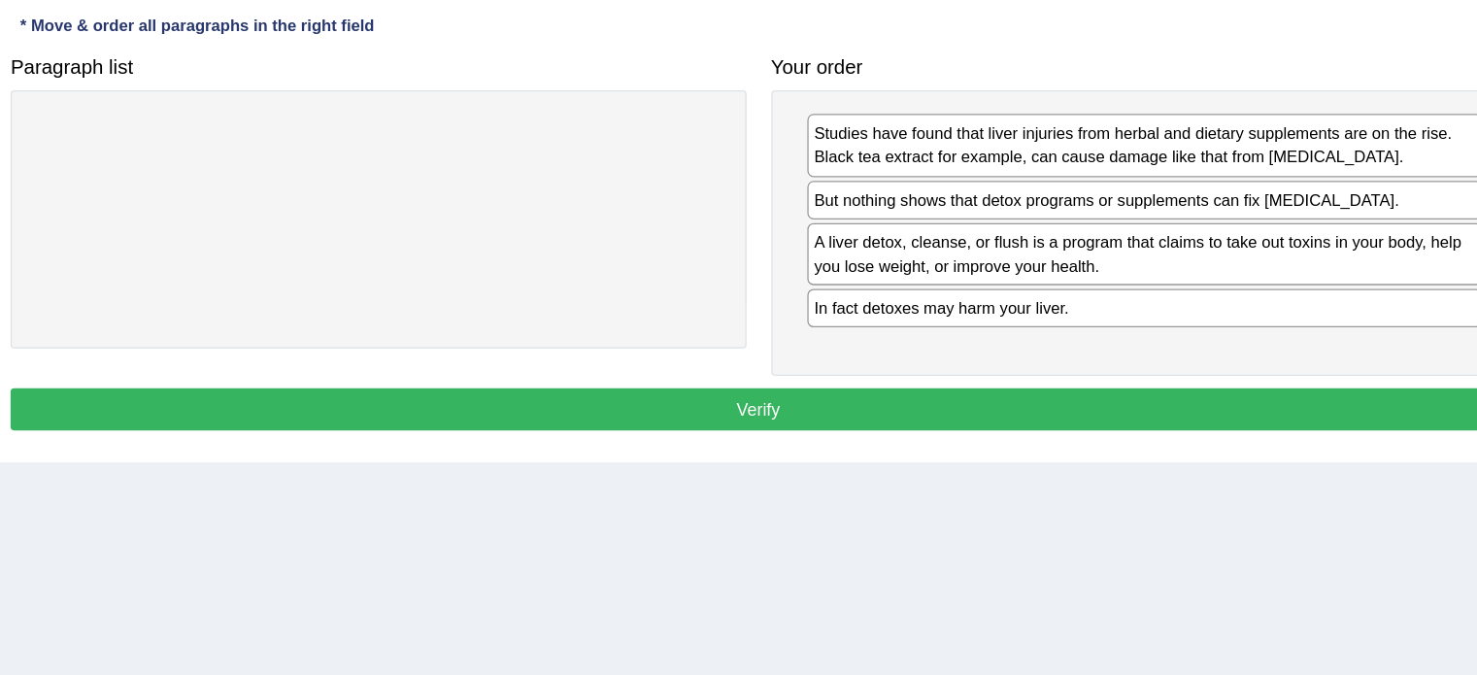
click at [1132, 311] on button "Verify" at bounding box center [850, 320] width 1170 height 33
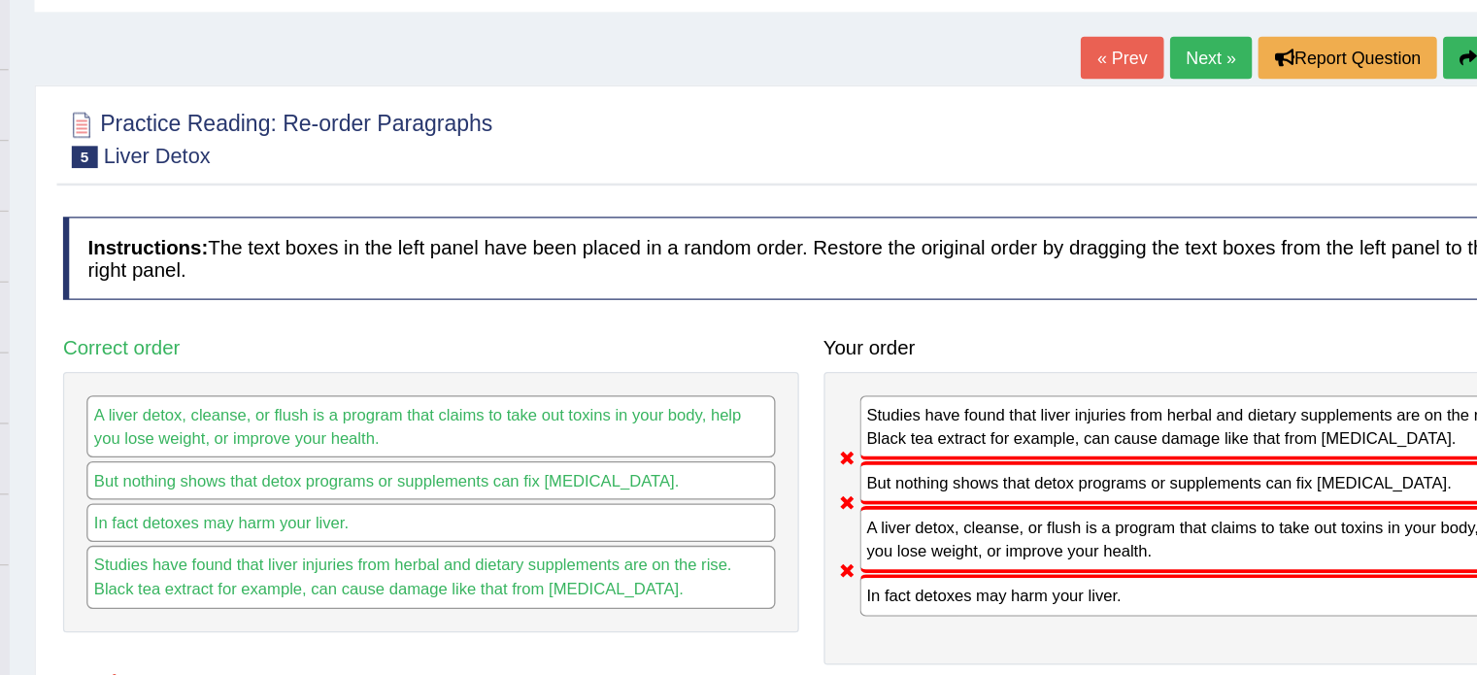
scroll to position [85, 0]
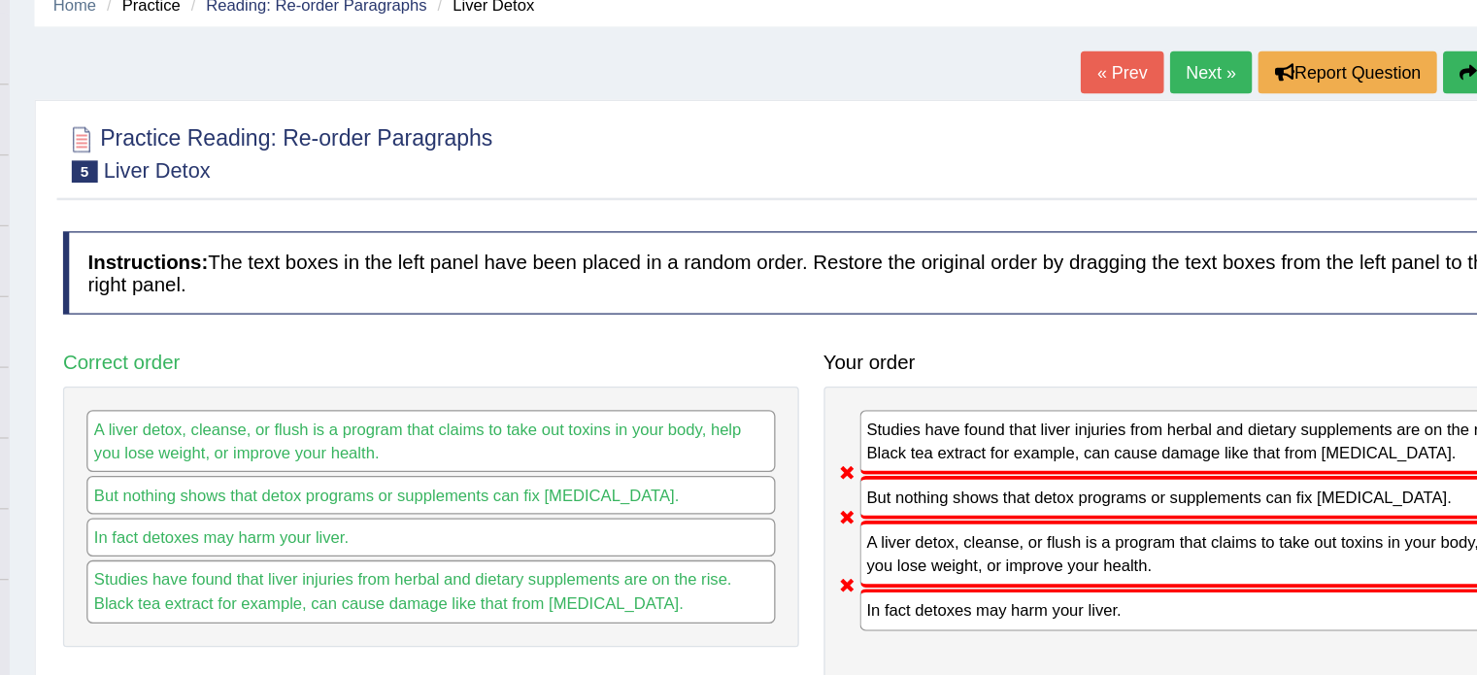
click at [1146, 59] on link "Next »" at bounding box center [1164, 56] width 64 height 33
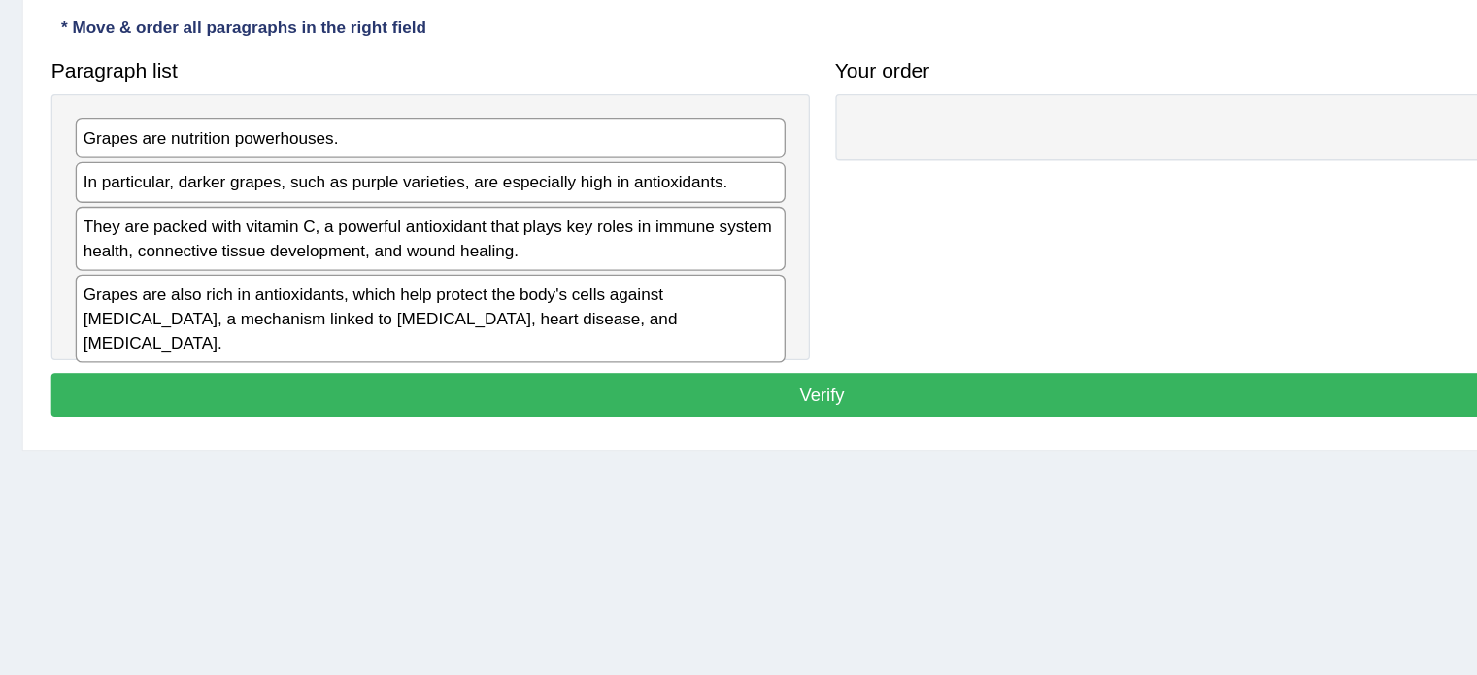
scroll to position [294, 0]
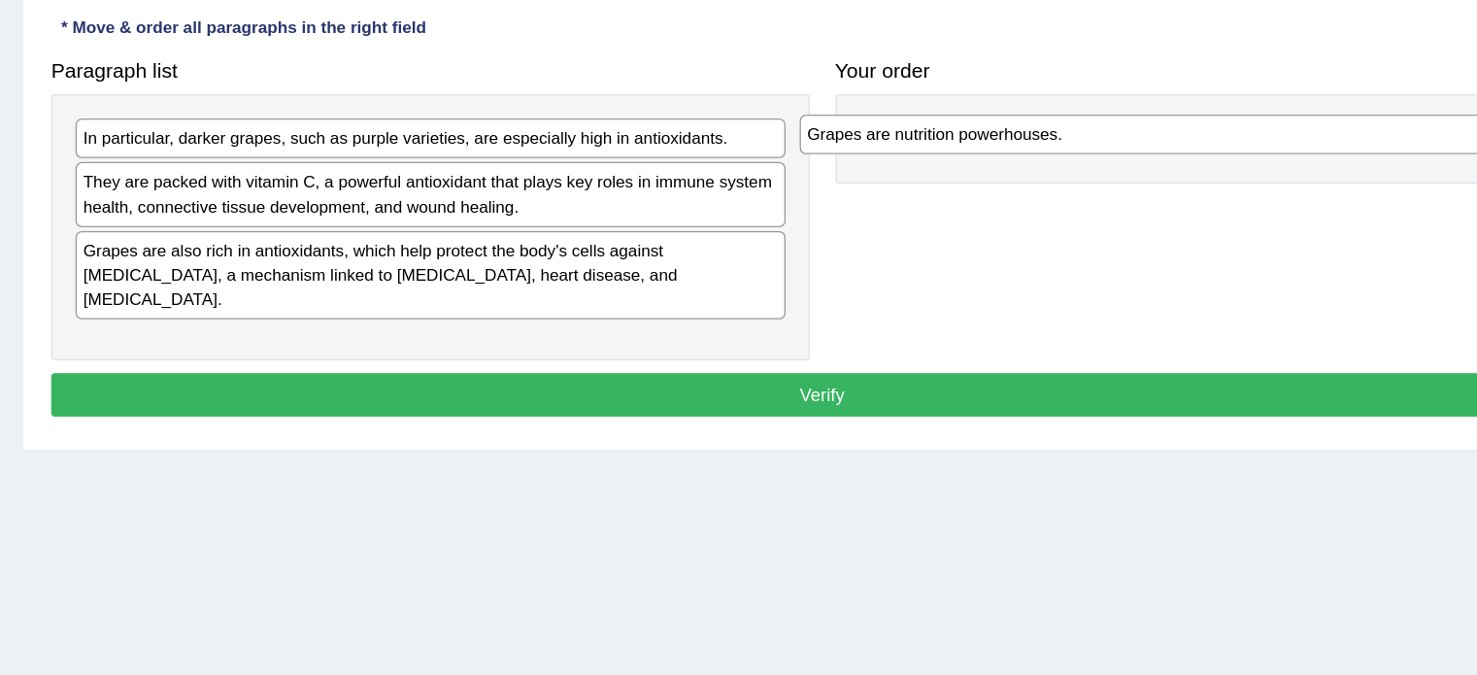
drag, startPoint x: 429, startPoint y: 158, endPoint x: 981, endPoint y: 154, distance: 551.7
click at [981, 154] on div "Grapes are nutrition powerhouses." at bounding box center [1102, 152] width 539 height 30
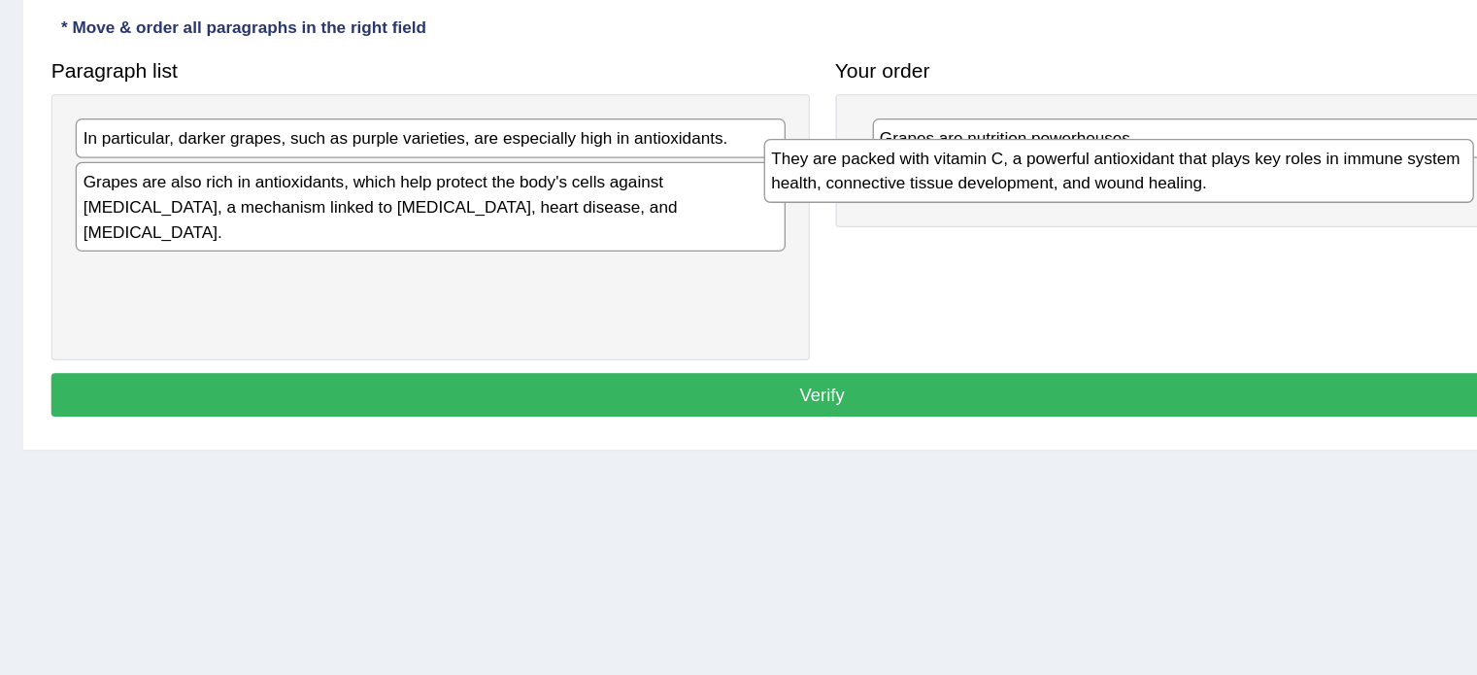
drag, startPoint x: 407, startPoint y: 183, endPoint x: 935, endPoint y: 172, distance: 528.5
click at [935, 172] on div "They are packed with vitamin C, a powerful antioxidant that plays key roles in …" at bounding box center [1075, 179] width 539 height 49
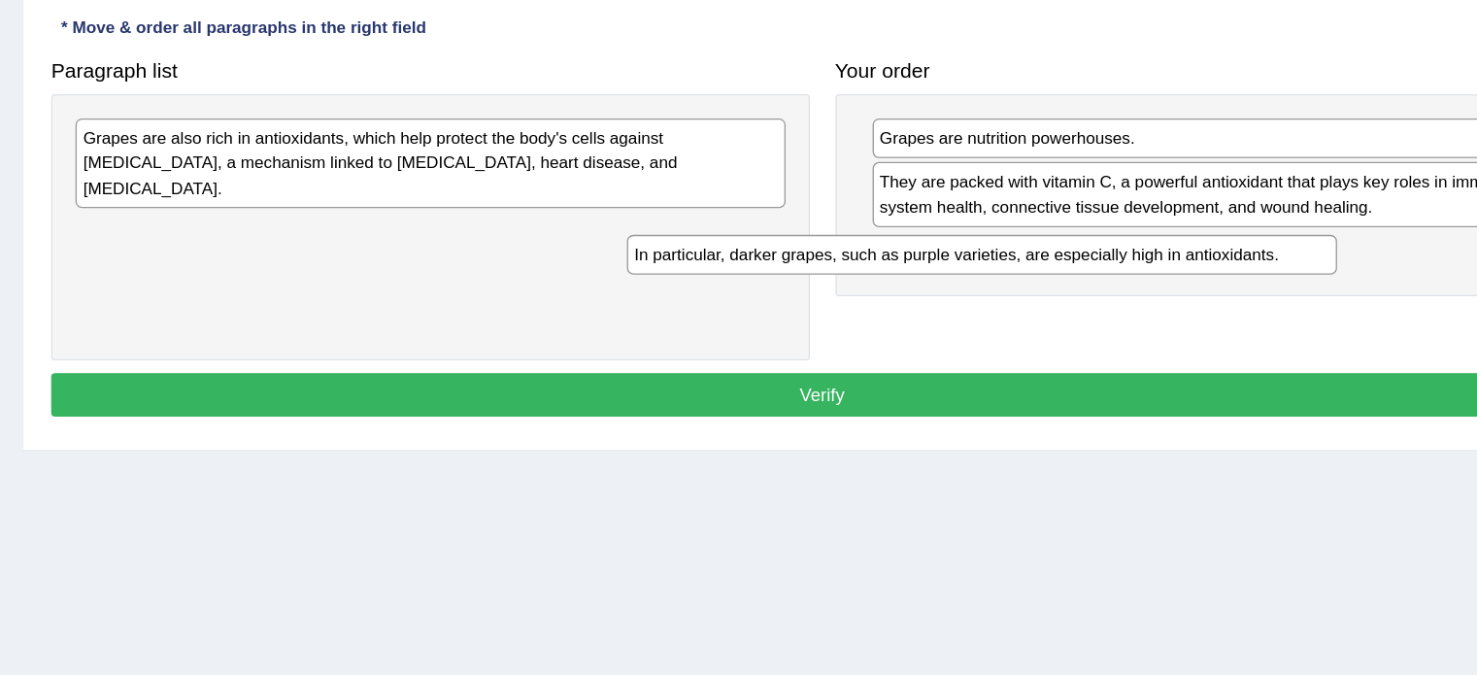
drag, startPoint x: 703, startPoint y: 149, endPoint x: 1128, endPoint y: 234, distance: 433.0
click at [1128, 234] on div "In particular, darker grapes, such as purple varieties, are especially high in …" at bounding box center [971, 243] width 539 height 30
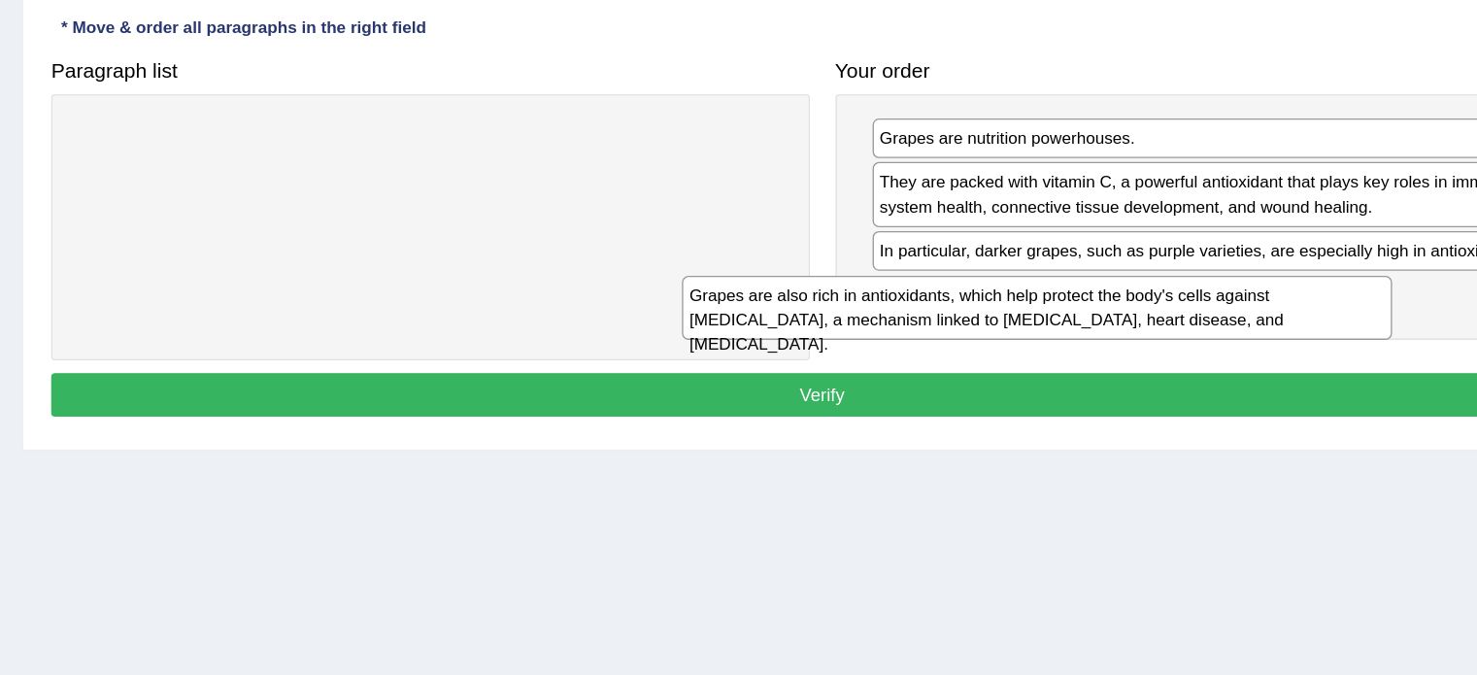
drag, startPoint x: 648, startPoint y: 169, endPoint x: 1110, endPoint y: 288, distance: 477.5
click at [1110, 288] on div "Grapes are also rich in antioxidants, which help protect the body's cells again…" at bounding box center [1013, 283] width 539 height 49
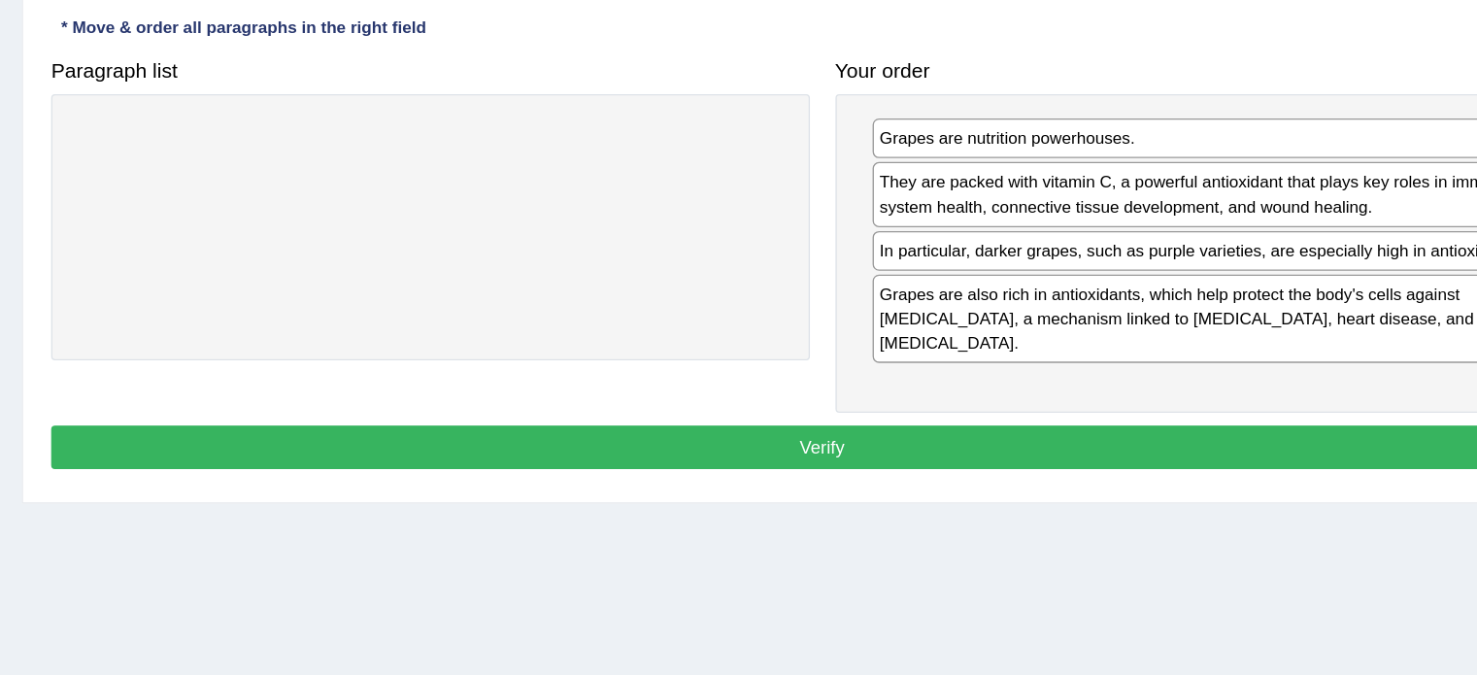
click at [1115, 373] on button "Verify" at bounding box center [850, 389] width 1170 height 33
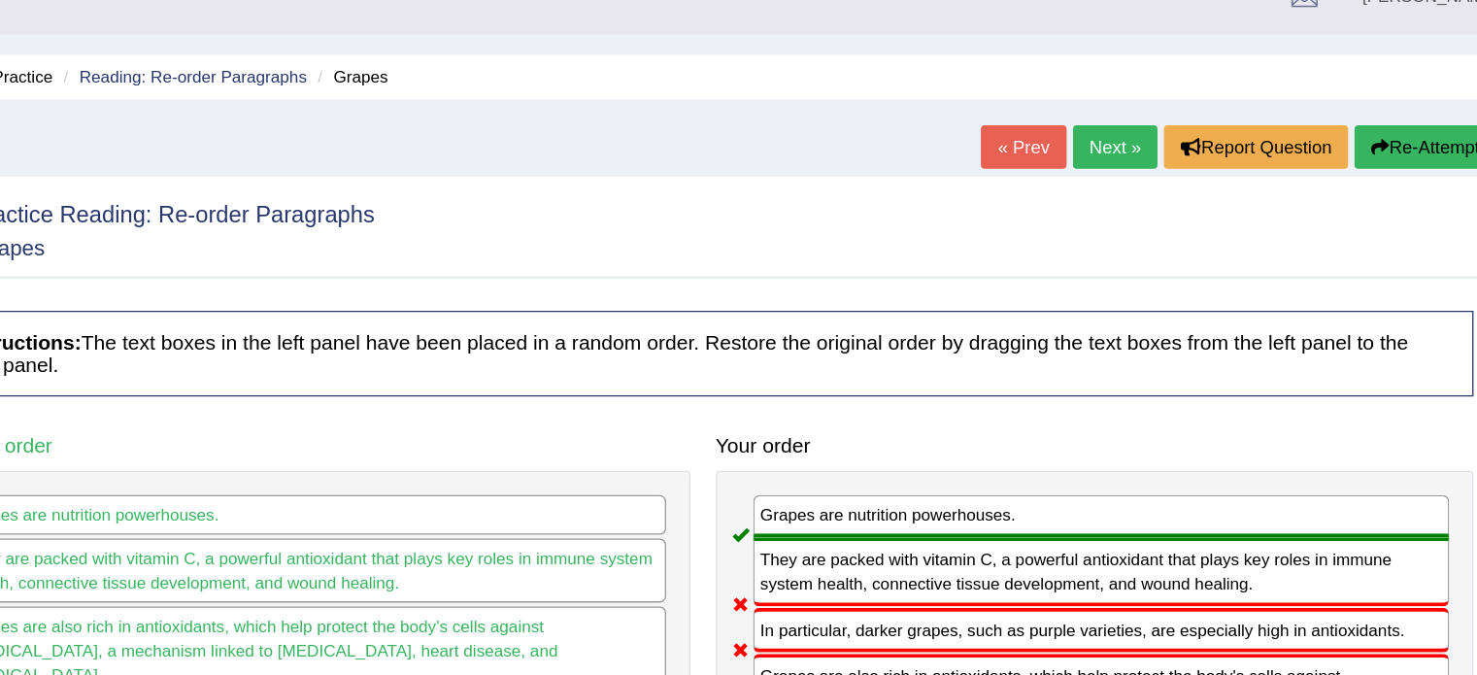
scroll to position [21, 0]
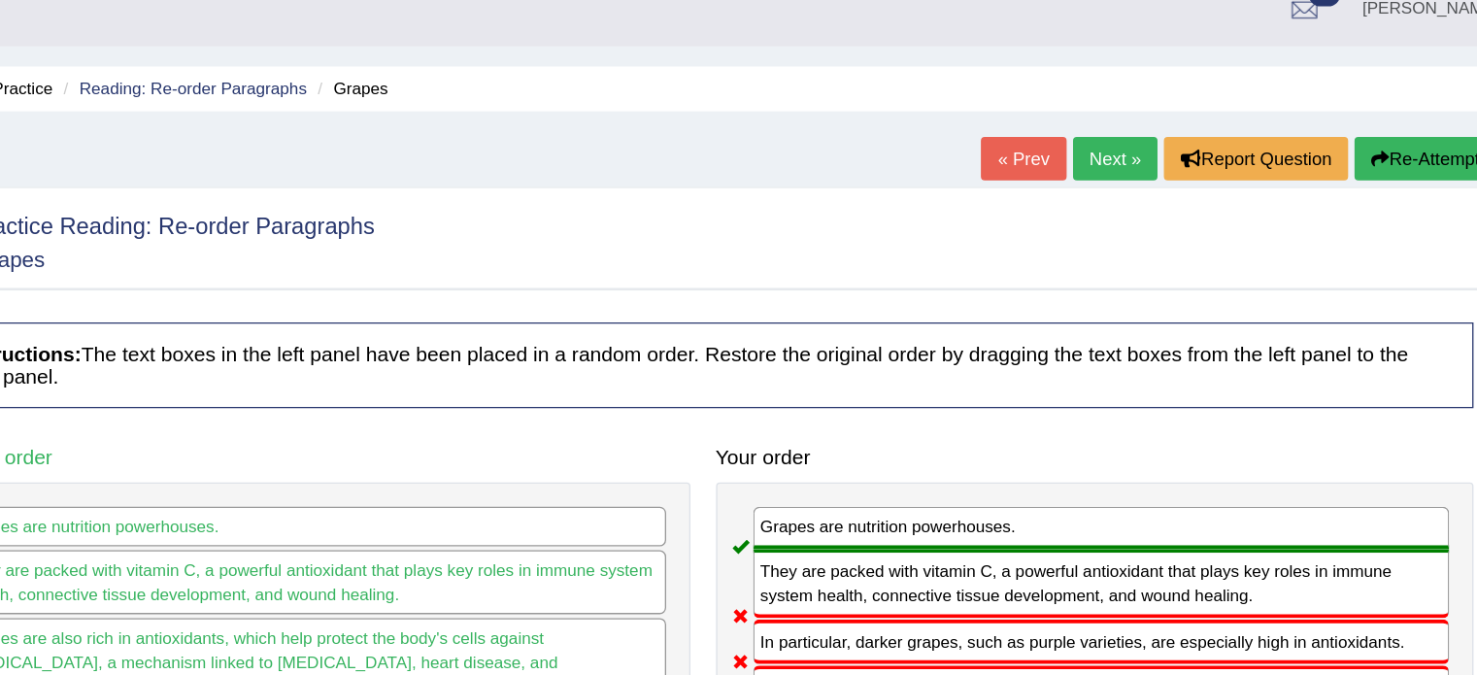
click at [1157, 127] on link "Next »" at bounding box center [1164, 120] width 64 height 33
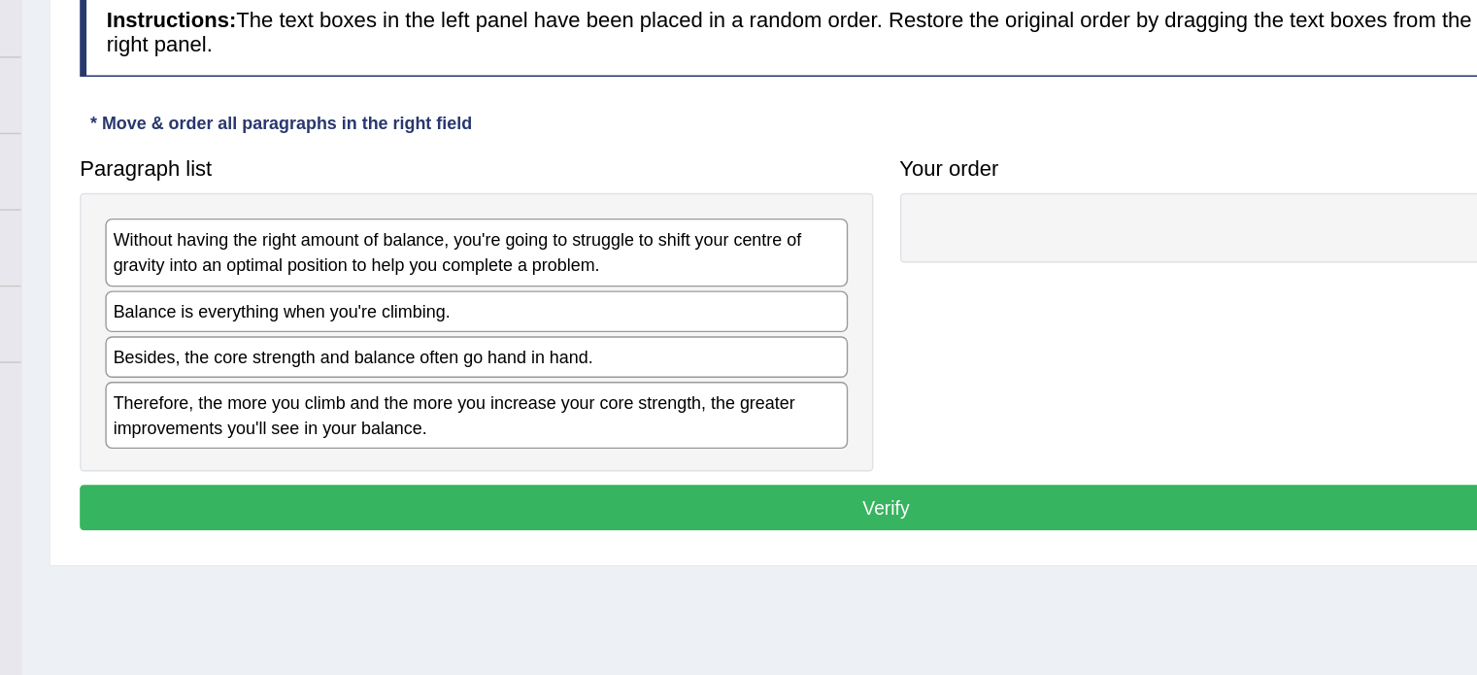
scroll to position [178, 0]
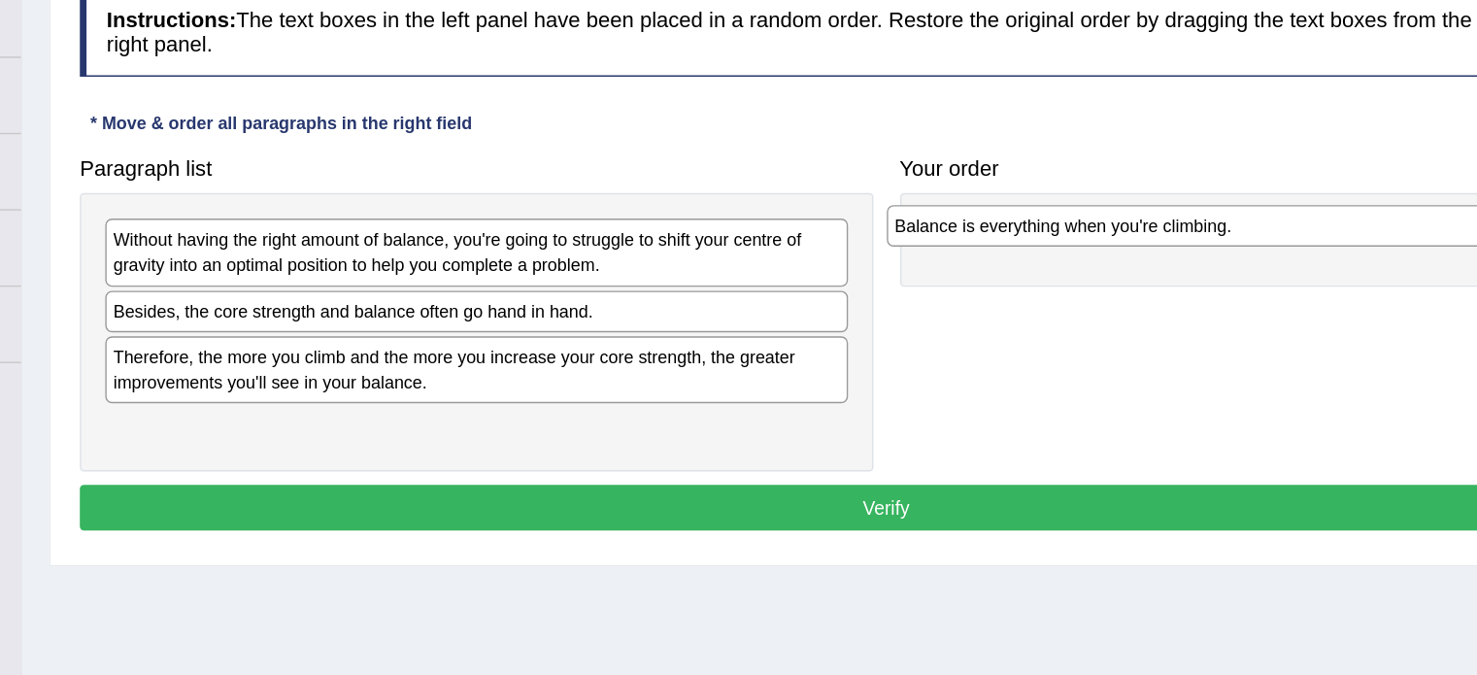
drag, startPoint x: 366, startPoint y: 330, endPoint x: 947, endPoint y: 266, distance: 584.4
click at [947, 266] on div "Balance is everything when you're climbing." at bounding box center [1120, 262] width 539 height 30
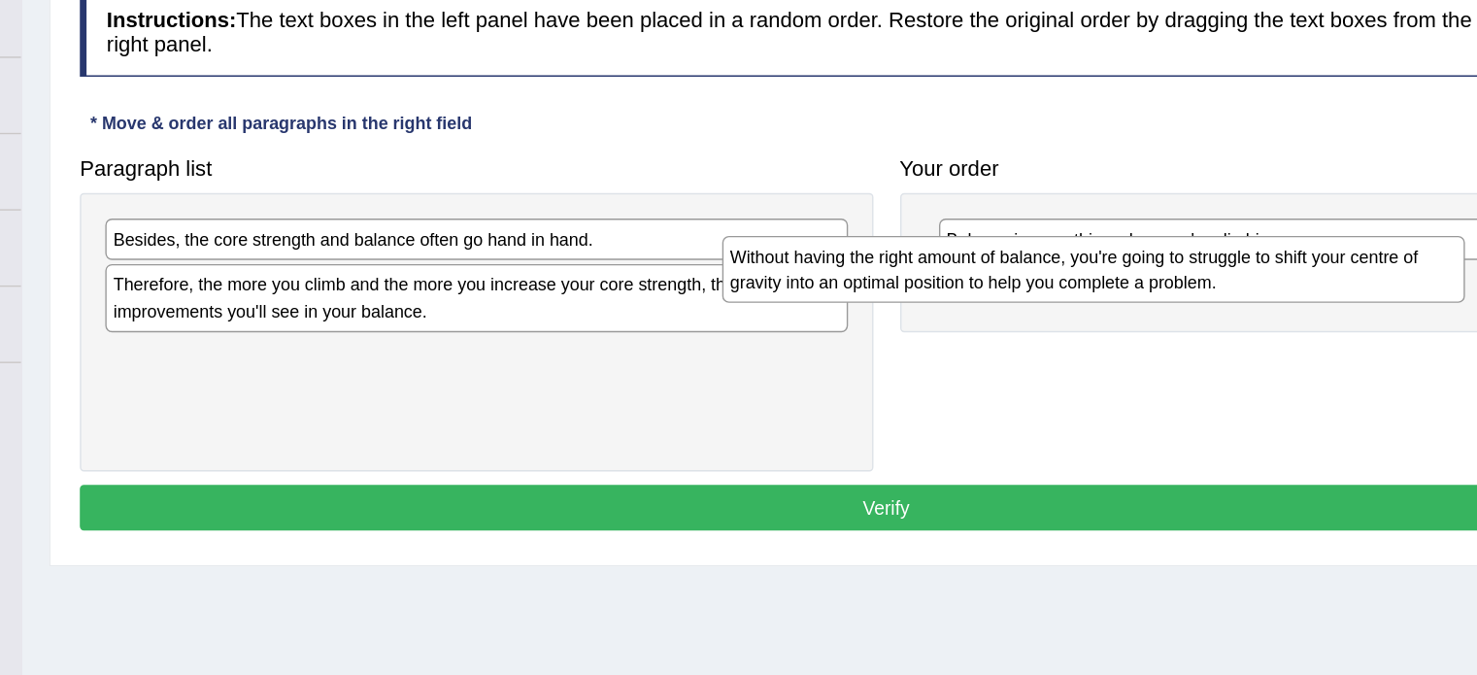
drag, startPoint x: 643, startPoint y: 276, endPoint x: 1135, endPoint y: 299, distance: 492.0
click at [1135, 299] on div "Without having the right amount of balance, you're going to struggle to shift y…" at bounding box center [1000, 293] width 539 height 49
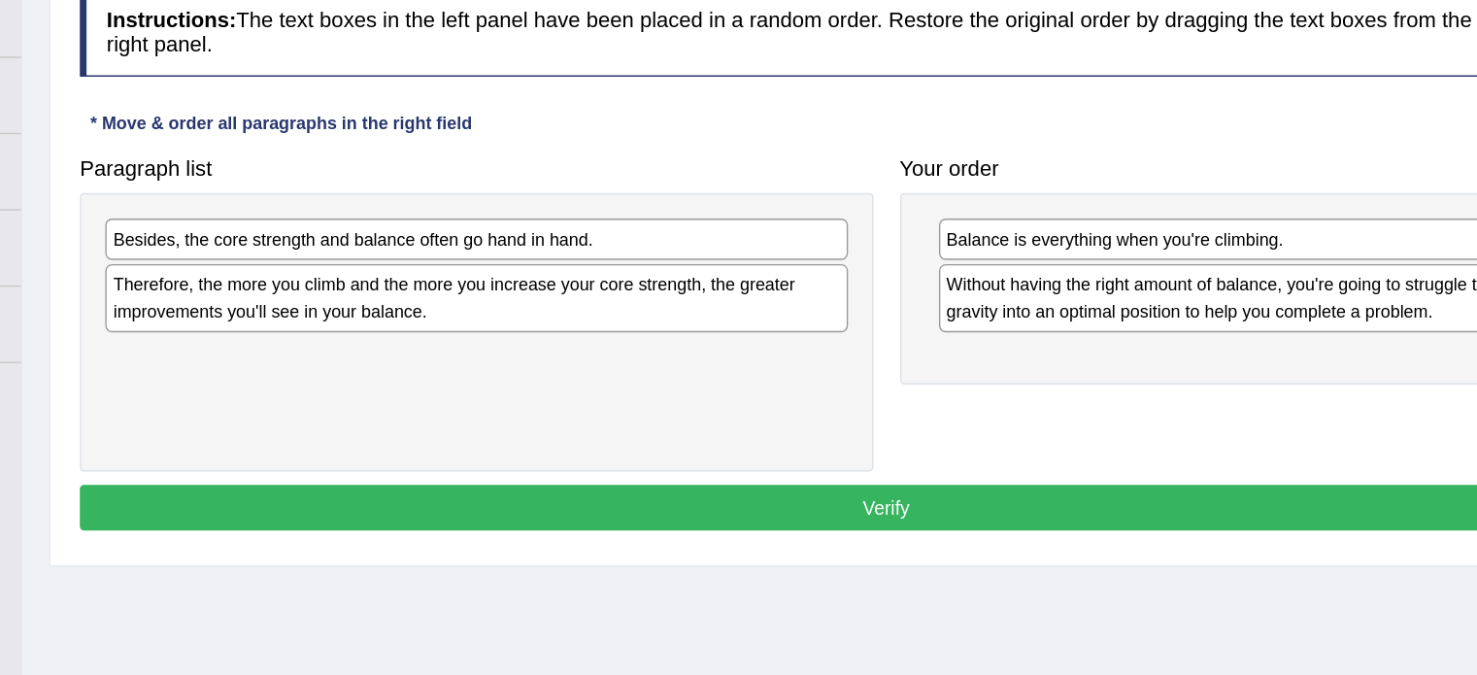
drag, startPoint x: 763, startPoint y: 337, endPoint x: 1107, endPoint y: 390, distance: 347.8
click at [1107, 390] on div "Paragraph list Besides, the core strength and balance often go hand in hand. Th…" at bounding box center [850, 321] width 1190 height 239
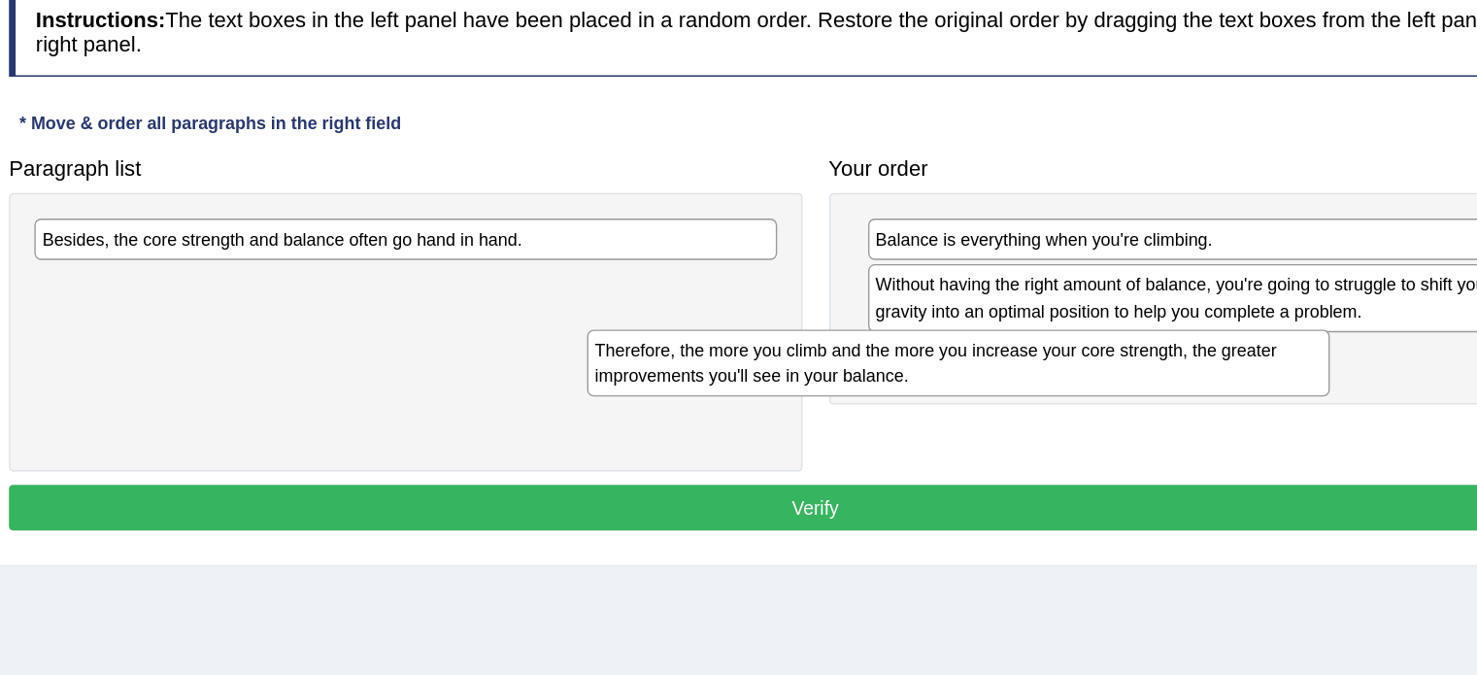
drag, startPoint x: 563, startPoint y: 306, endPoint x: 965, endPoint y: 354, distance: 404.0
click at [965, 354] on div "Therefore, the more you climb and the more you increase your core strength, the…" at bounding box center [954, 361] width 539 height 49
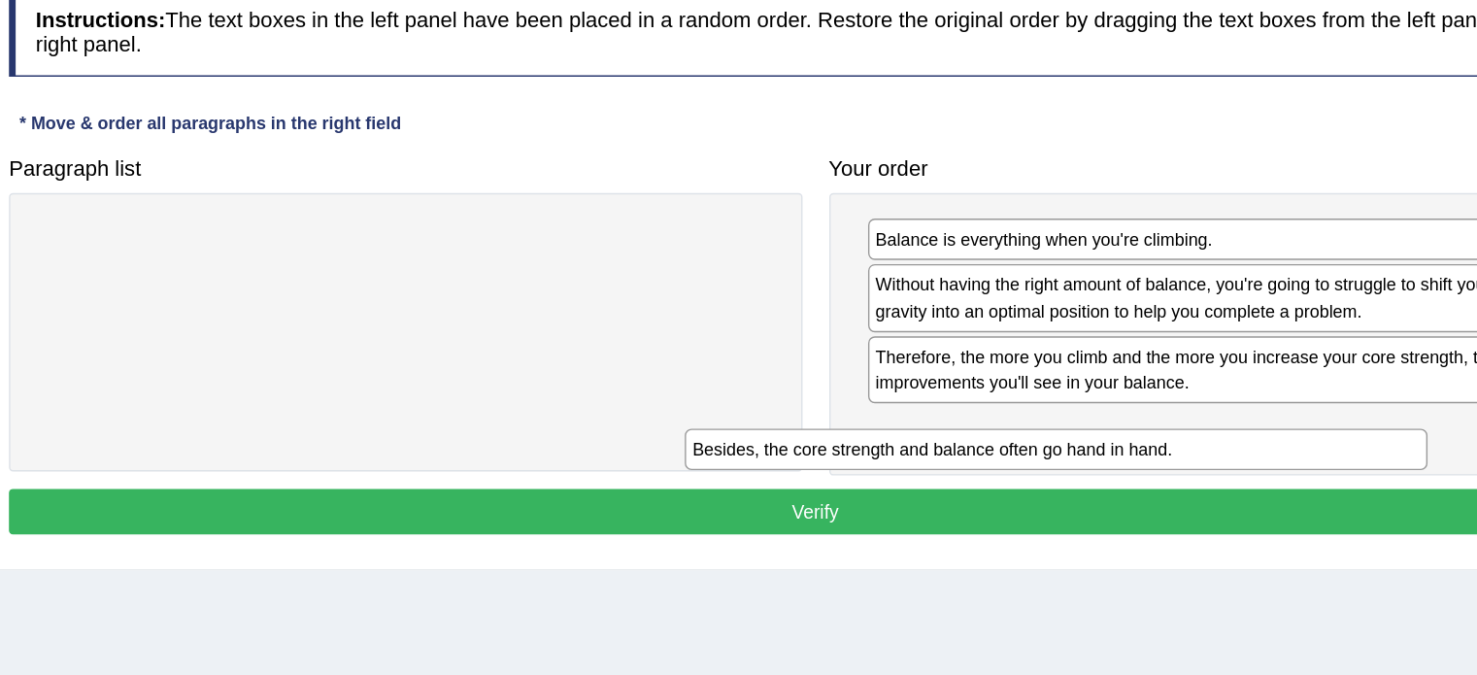
drag, startPoint x: 631, startPoint y: 270, endPoint x: 1104, endPoint y: 421, distance: 496.4
click at [1104, 421] on div "Besides, the core strength and balance often go hand in hand." at bounding box center [1025, 424] width 539 height 30
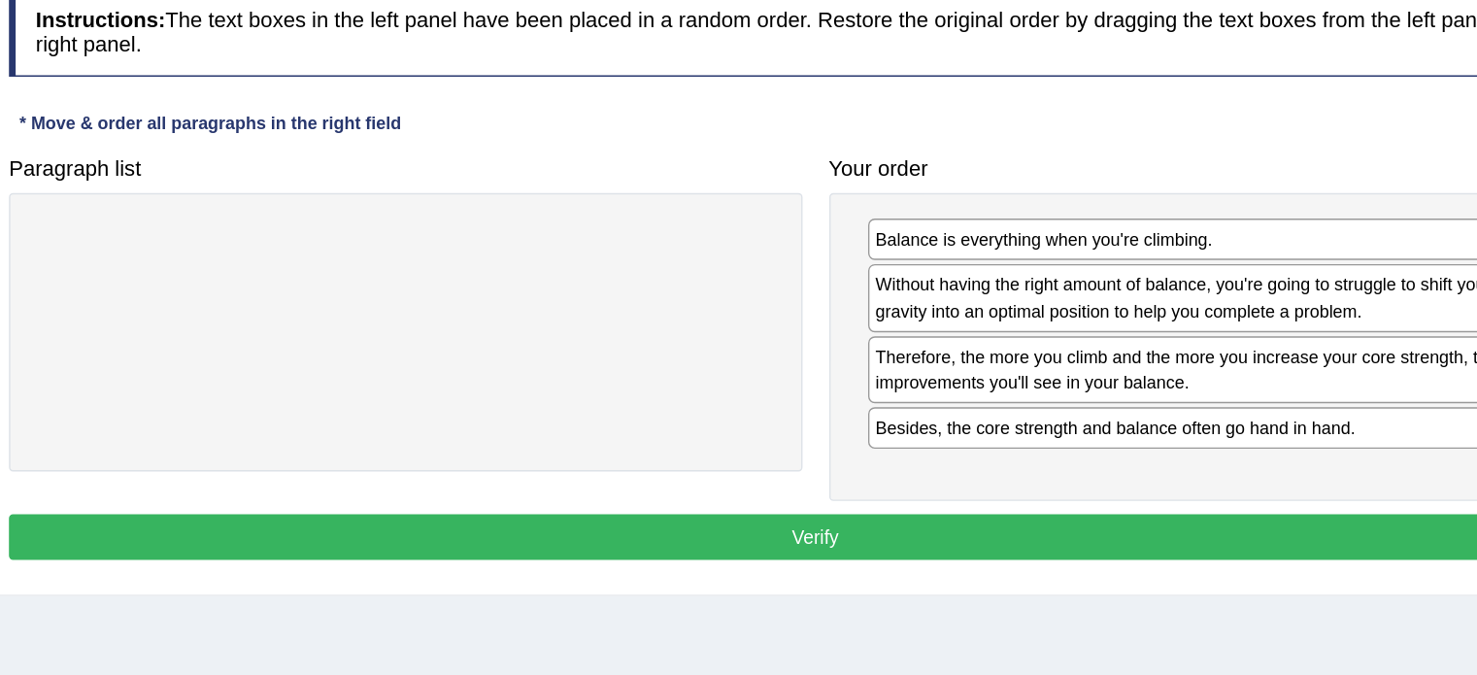
click at [1108, 471] on button "Verify" at bounding box center [850, 487] width 1170 height 33
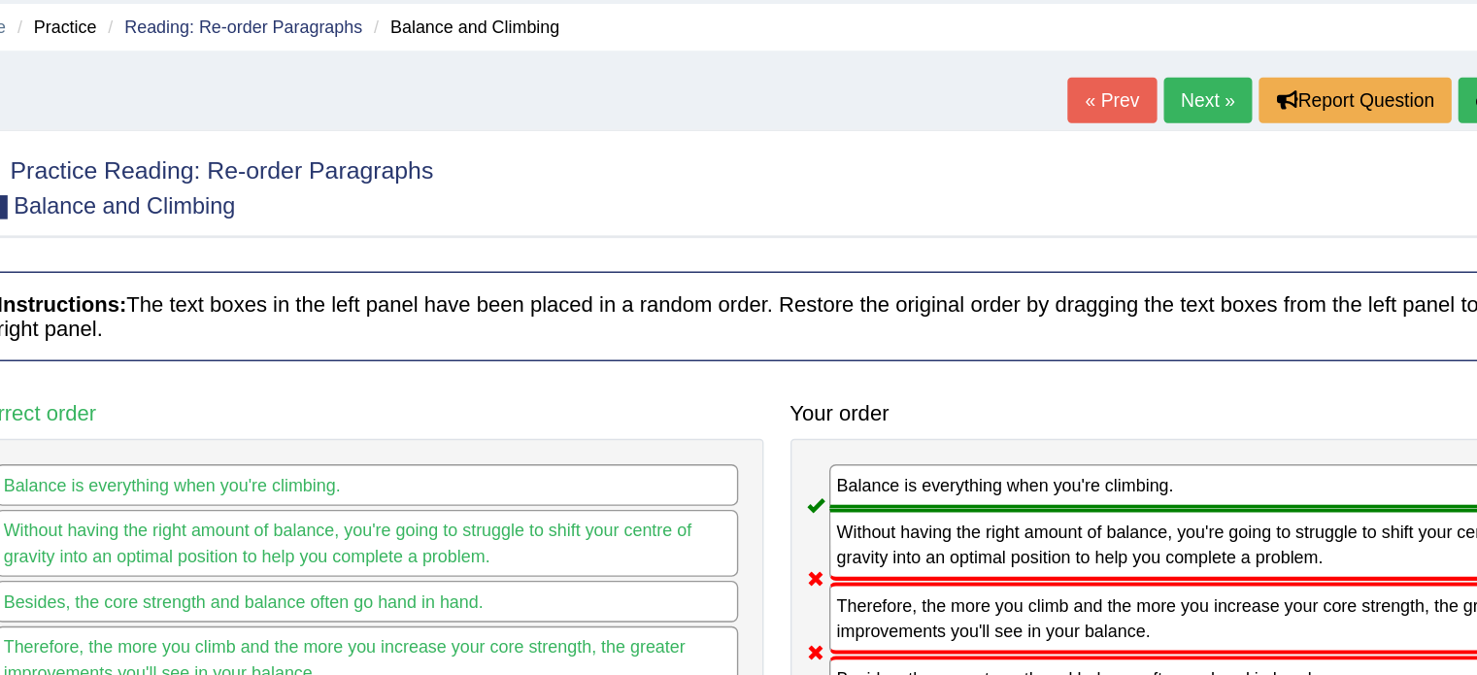
scroll to position [67, 0]
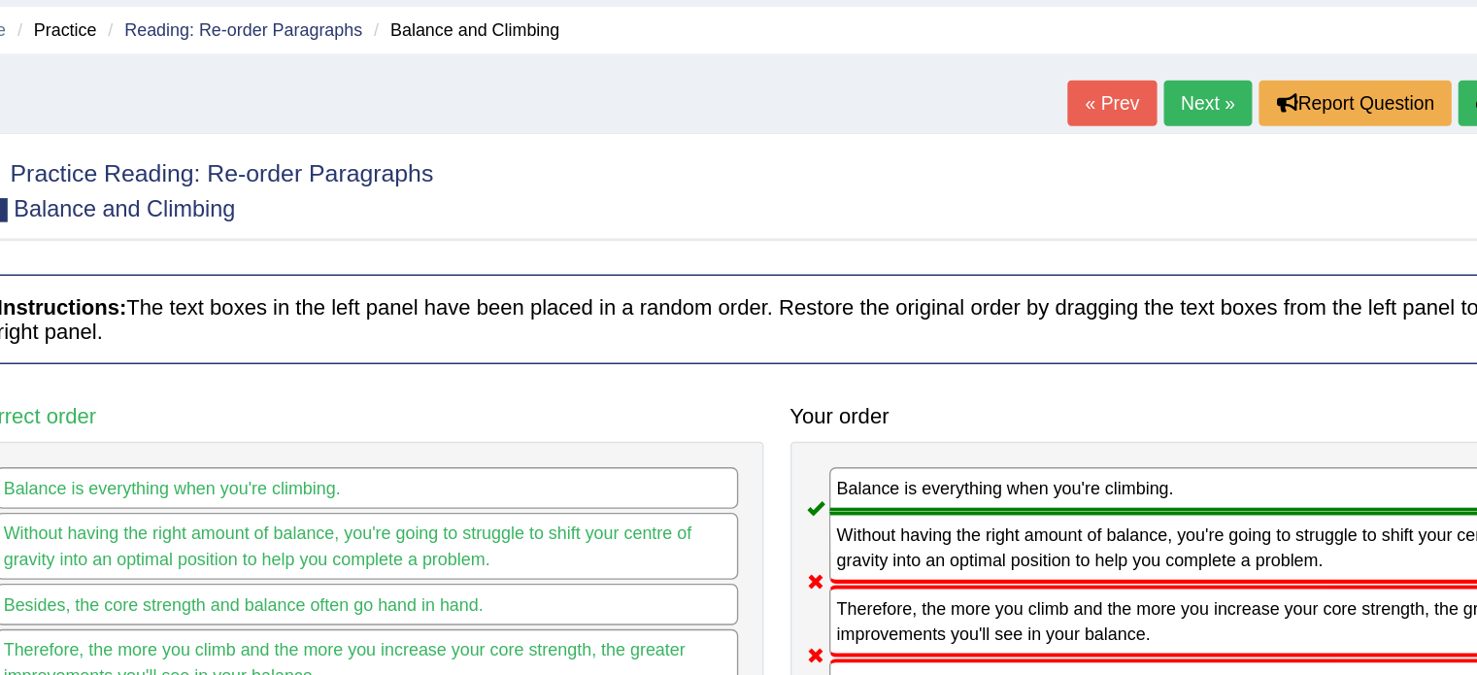
click at [1172, 77] on link "Next »" at bounding box center [1164, 74] width 64 height 33
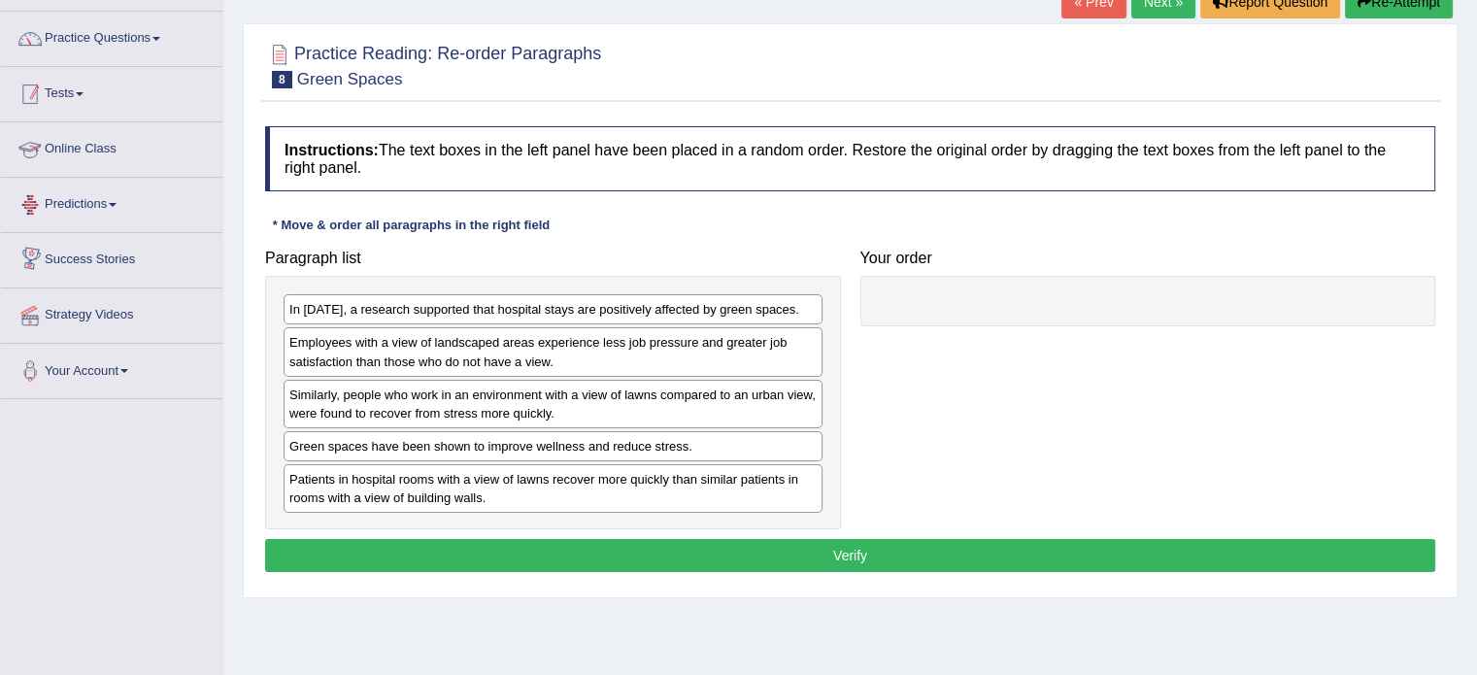
scroll to position [131, 0]
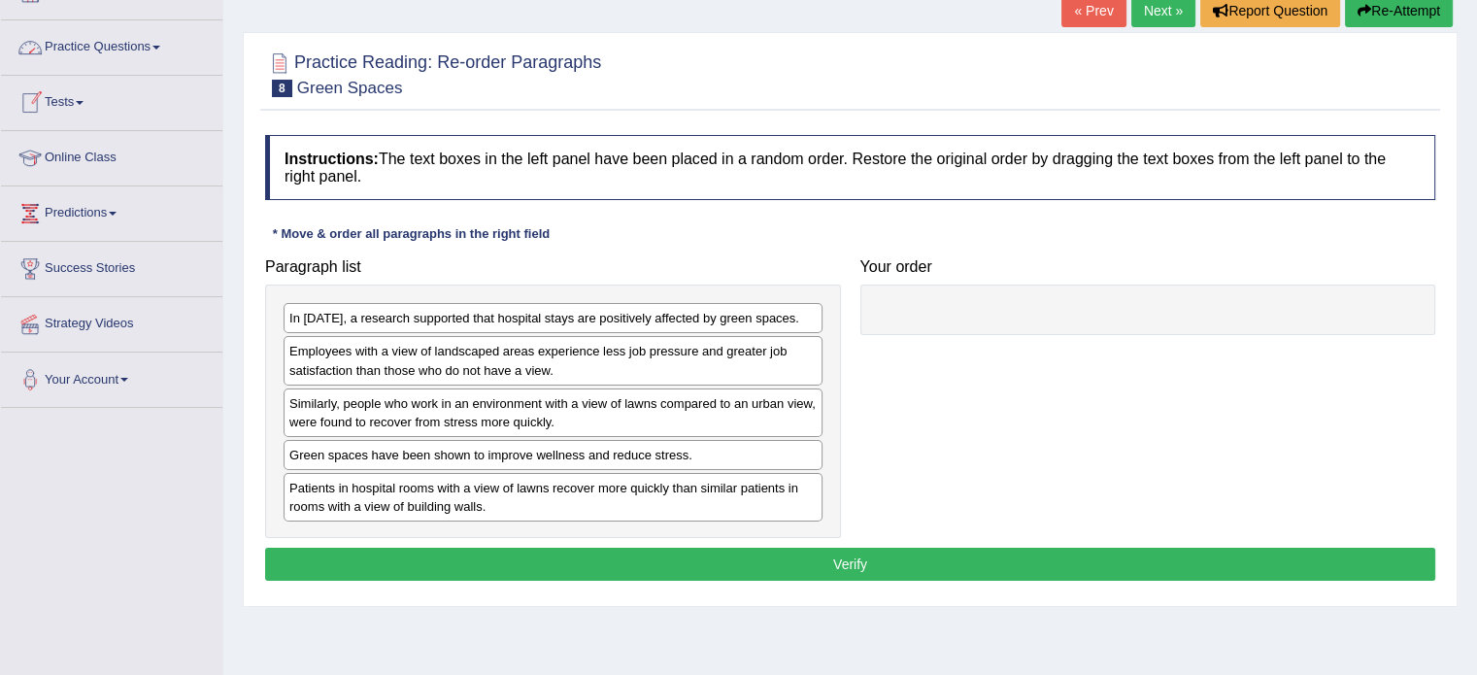
click at [73, 50] on link "Practice Questions" at bounding box center [111, 44] width 221 height 49
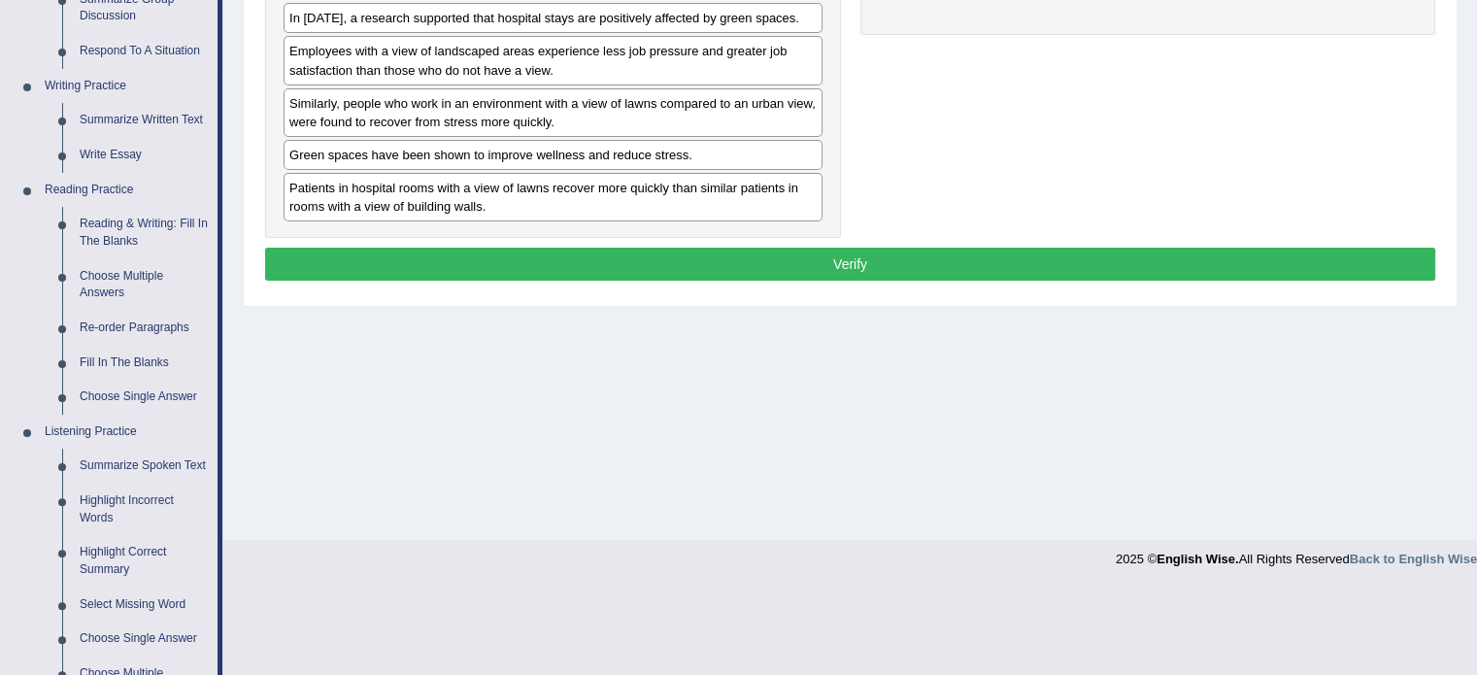
scroll to position [431, 0]
click at [101, 364] on link "Fill In The Blanks" at bounding box center [144, 363] width 147 height 35
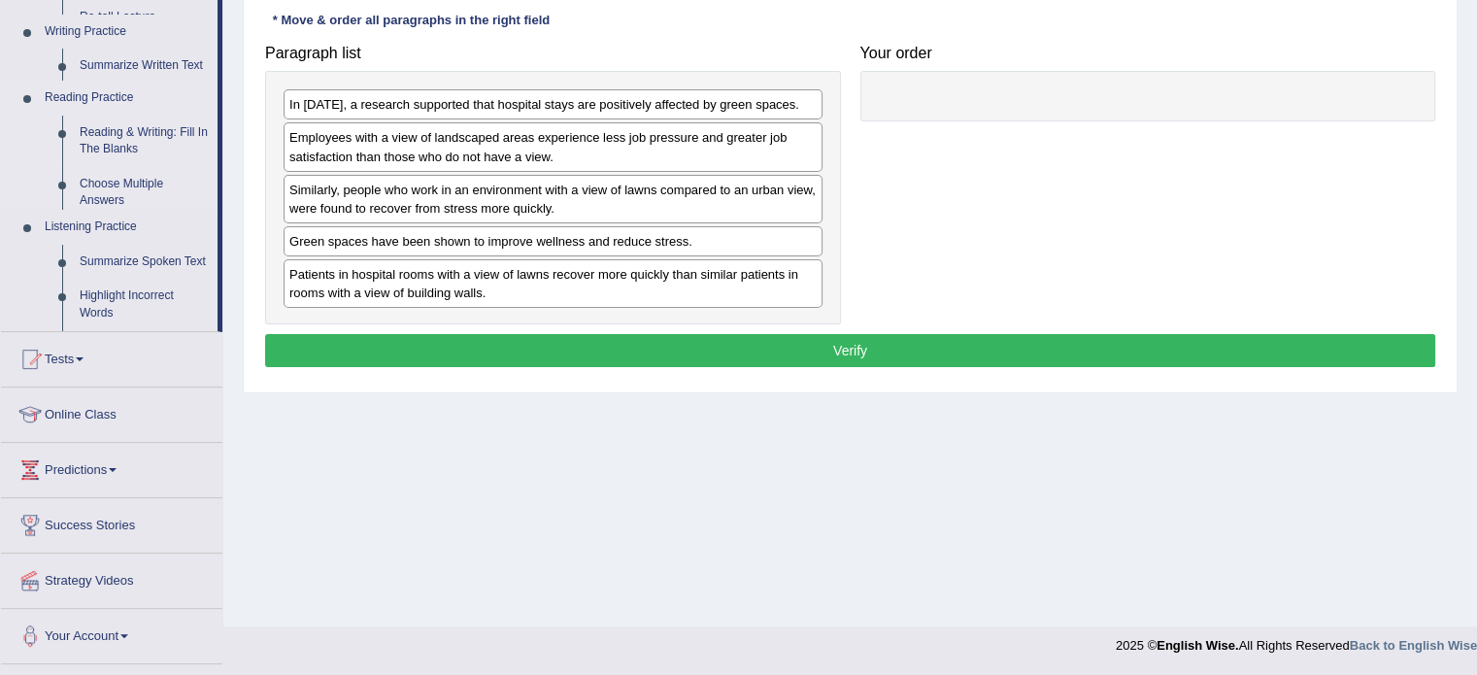
scroll to position [345, 0]
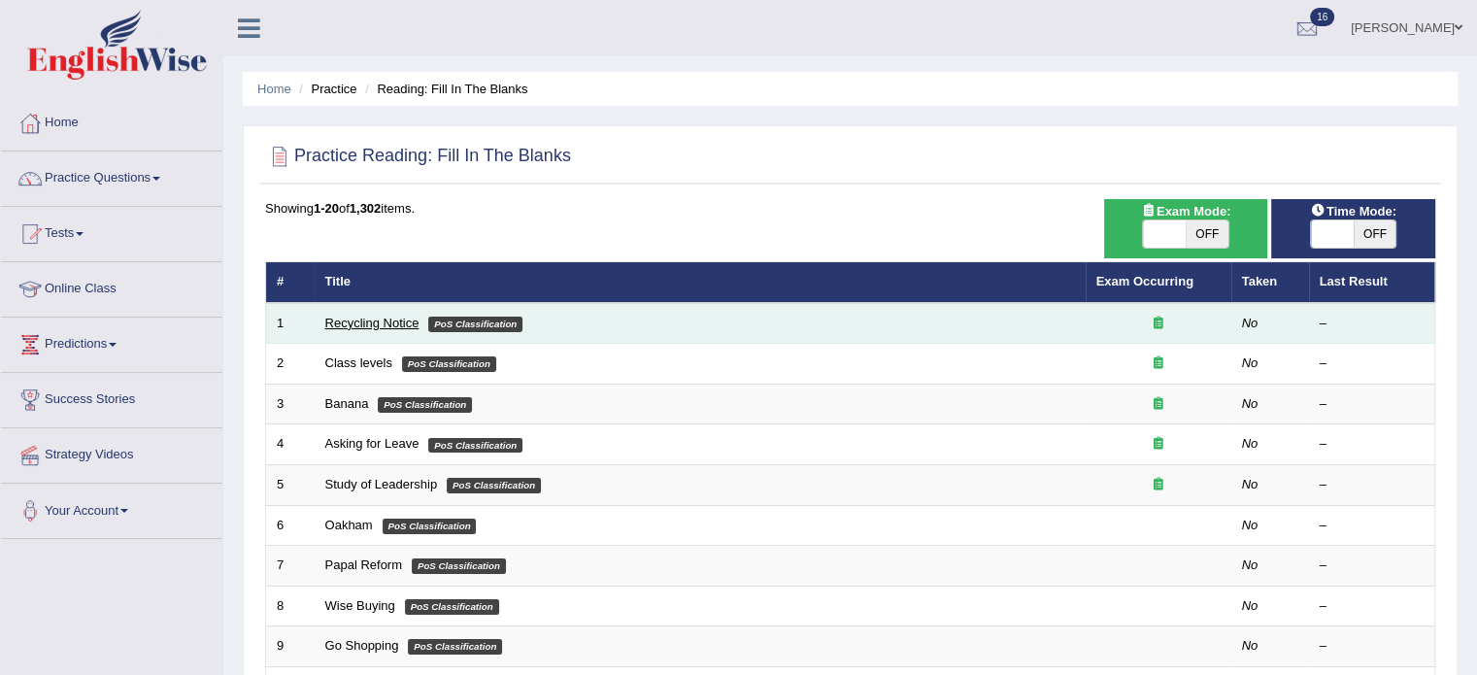
click at [381, 325] on link "Recycling Notice" at bounding box center [372, 323] width 94 height 15
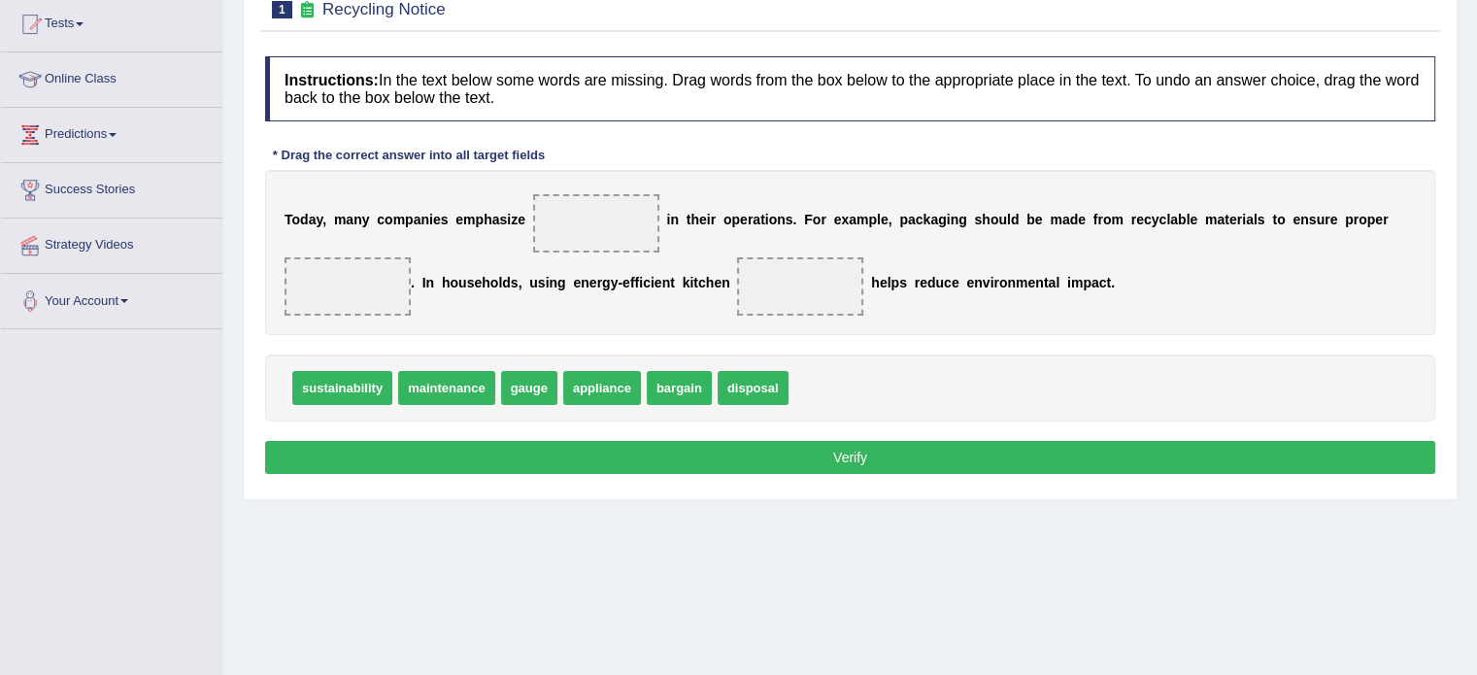
scroll to position [210, 0]
drag, startPoint x: 594, startPoint y: 389, endPoint x: 798, endPoint y: 291, distance: 225.9
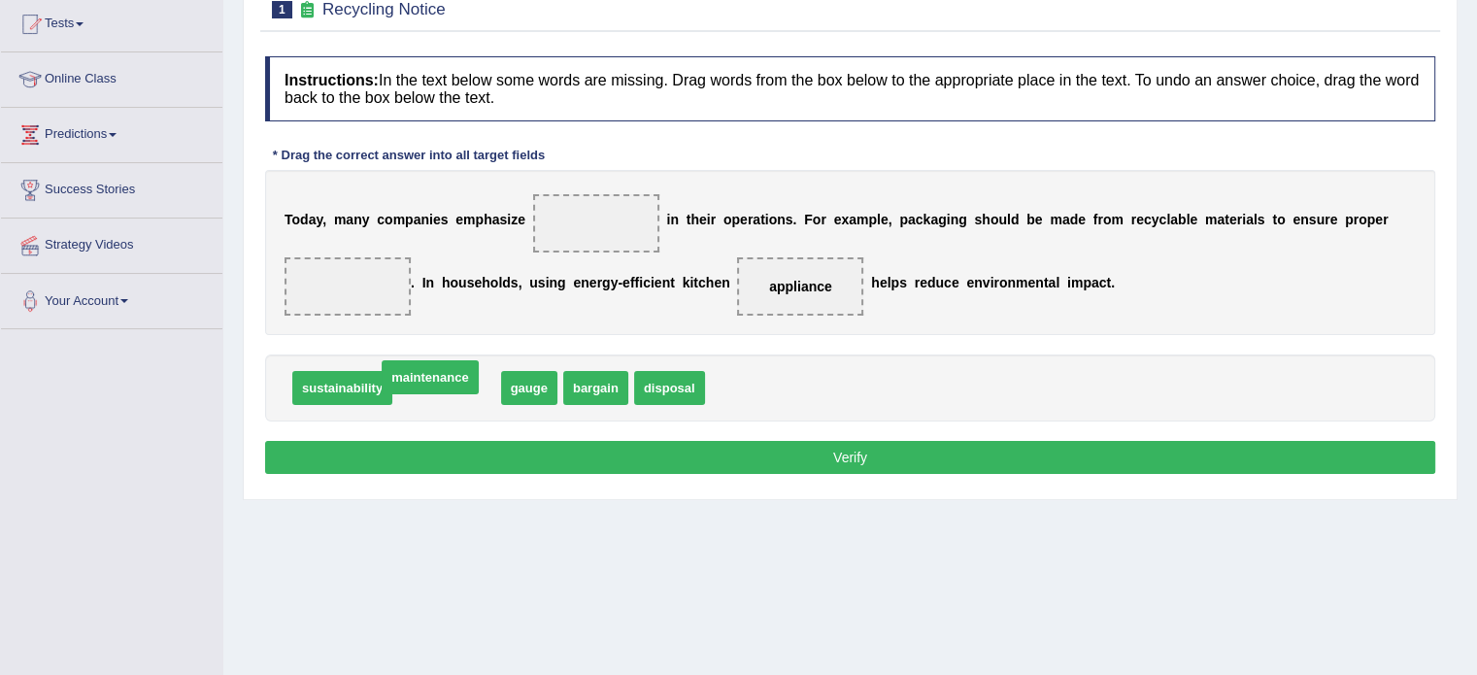
drag, startPoint x: 448, startPoint y: 386, endPoint x: 432, endPoint y: 376, distance: 18.3
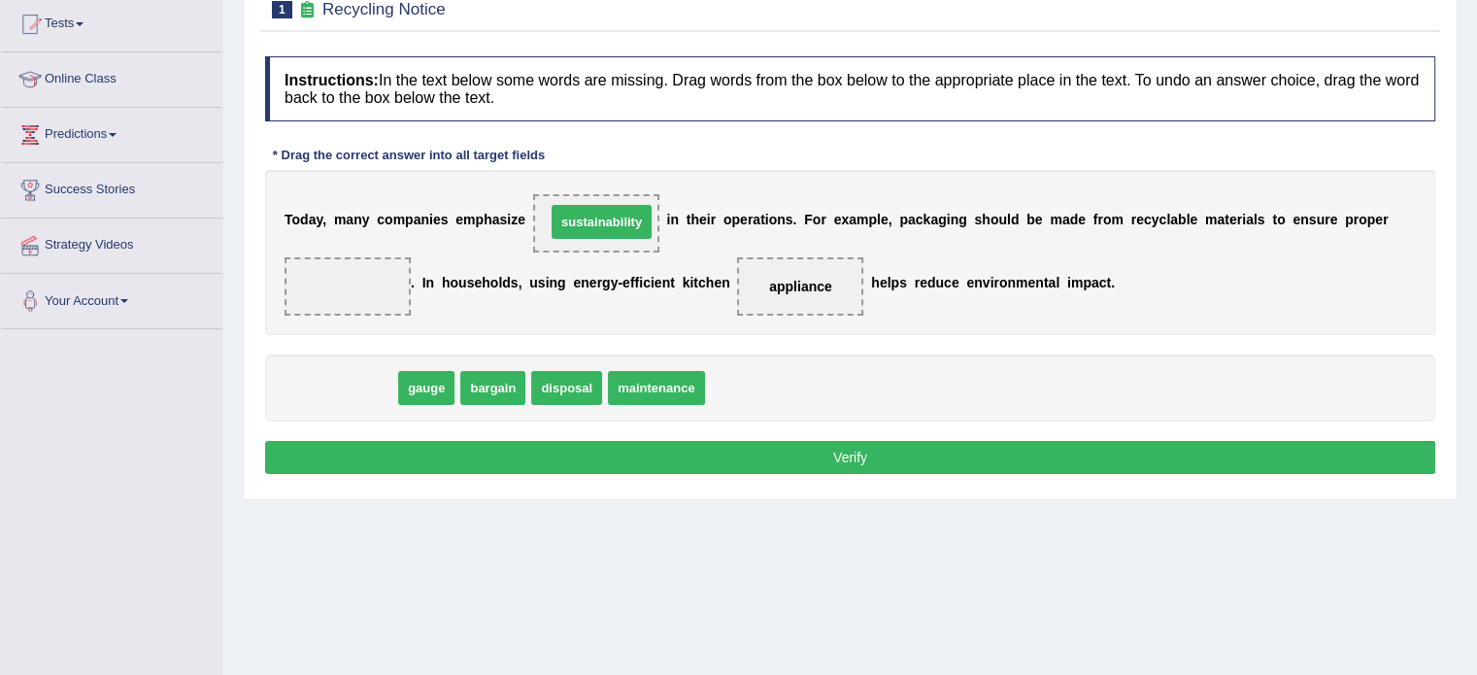
drag, startPoint x: 336, startPoint y: 391, endPoint x: 595, endPoint y: 227, distance: 306.9
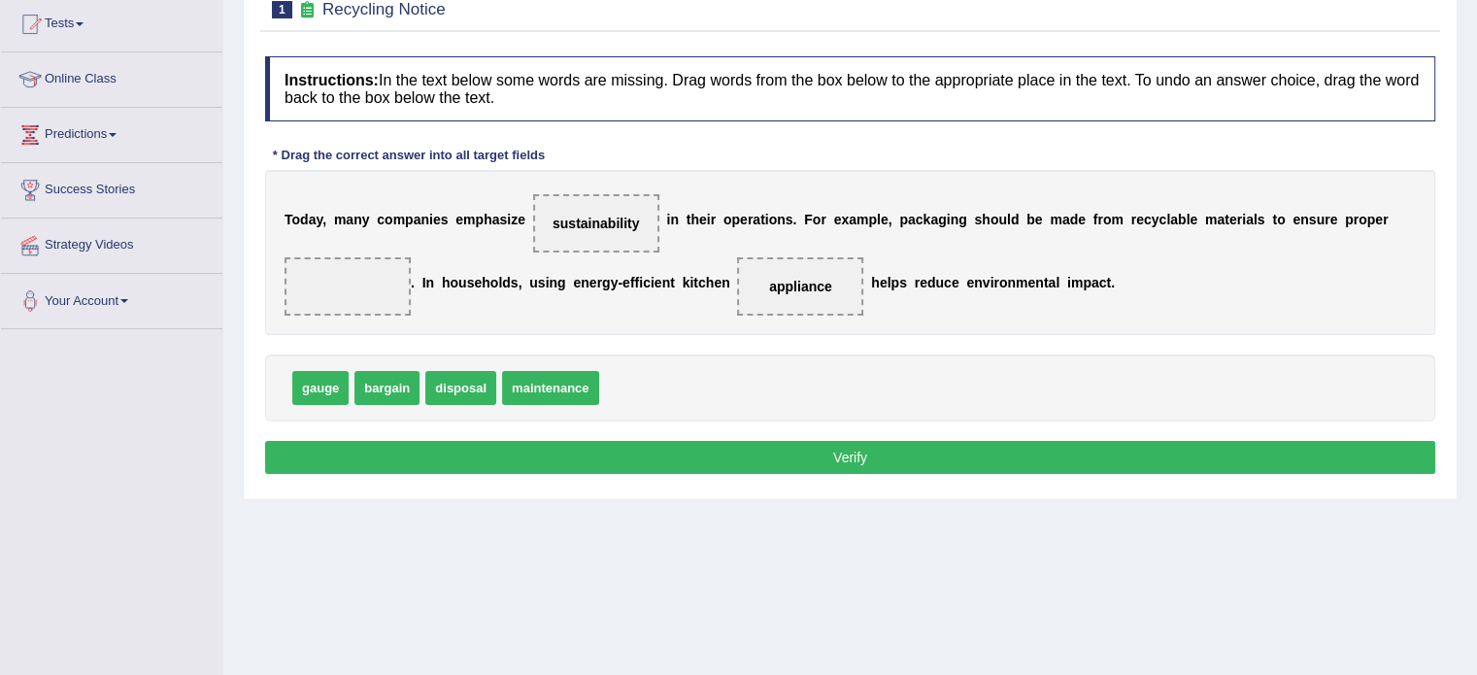
click at [455, 377] on span "disposal" at bounding box center [460, 388] width 71 height 34
drag, startPoint x: 451, startPoint y: 393, endPoint x: 362, endPoint y: 285, distance: 140.2
click at [367, 452] on button "Verify" at bounding box center [850, 457] width 1170 height 33
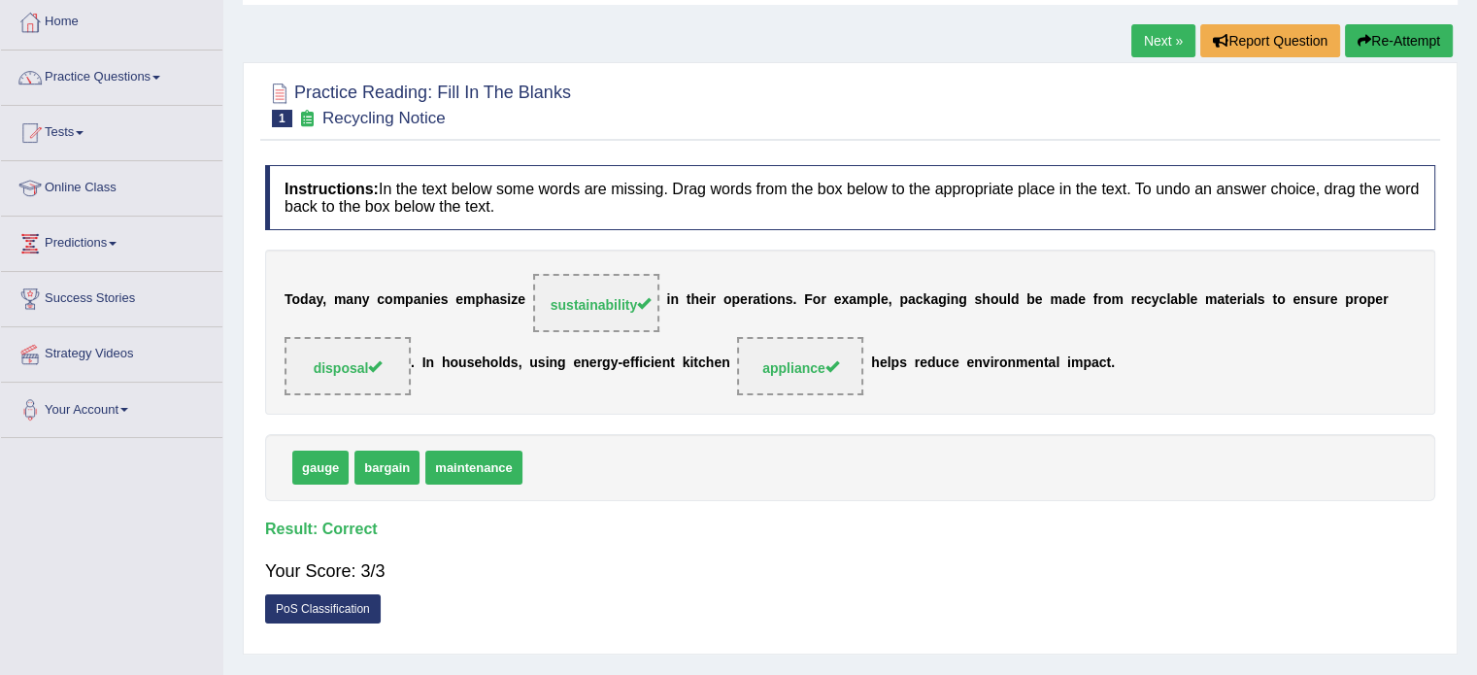
scroll to position [97, 0]
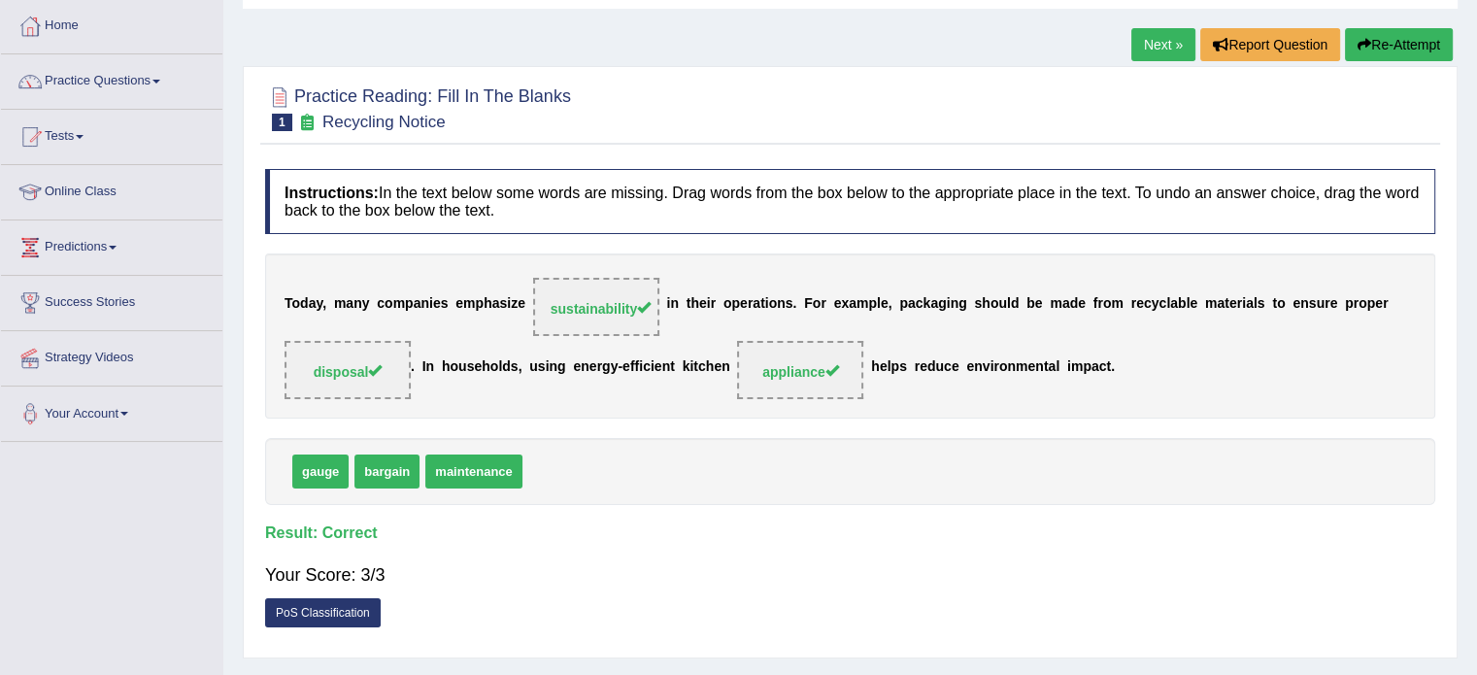
click at [1161, 30] on link "Next »" at bounding box center [1164, 44] width 64 height 33
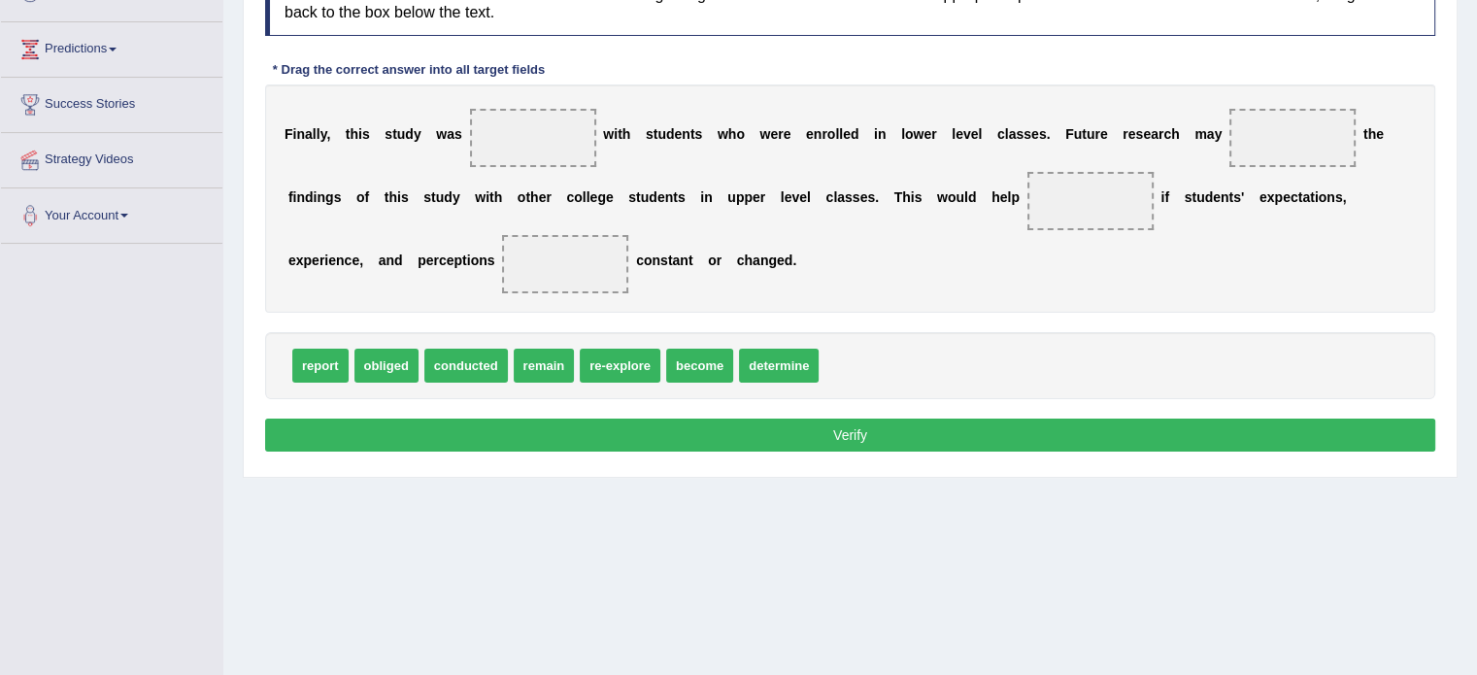
scroll to position [299, 0]
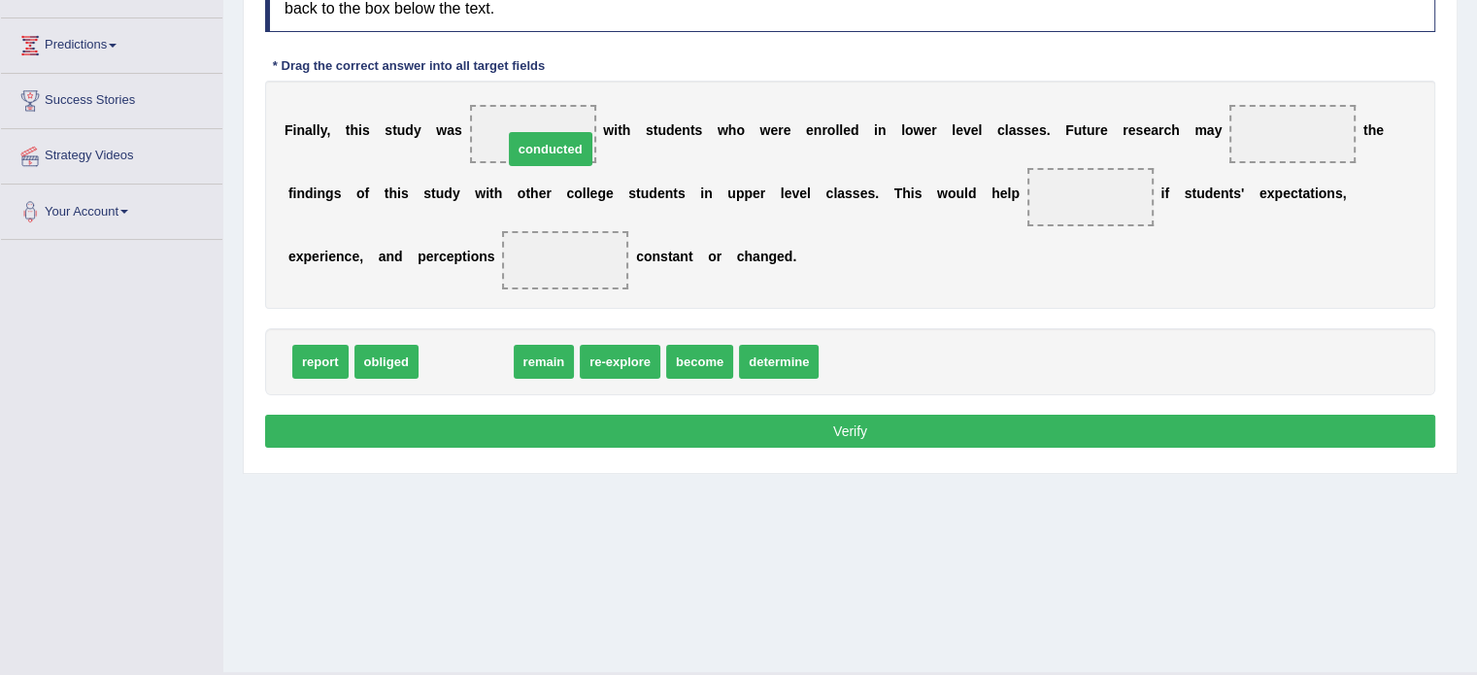
drag, startPoint x: 488, startPoint y: 360, endPoint x: 572, endPoint y: 147, distance: 229.8
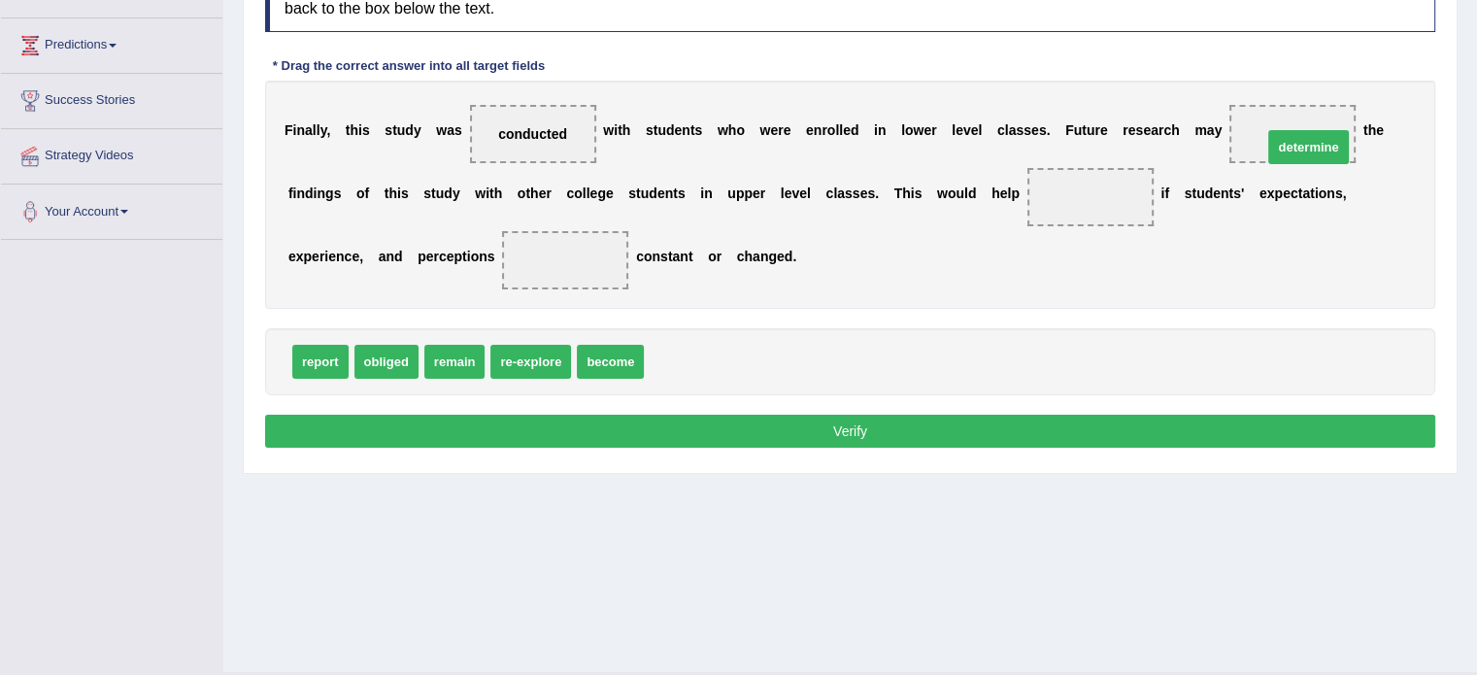
drag, startPoint x: 668, startPoint y: 356, endPoint x: 1303, endPoint y: 140, distance: 670.2
drag, startPoint x: 437, startPoint y: 359, endPoint x: 547, endPoint y: 265, distance: 144.7
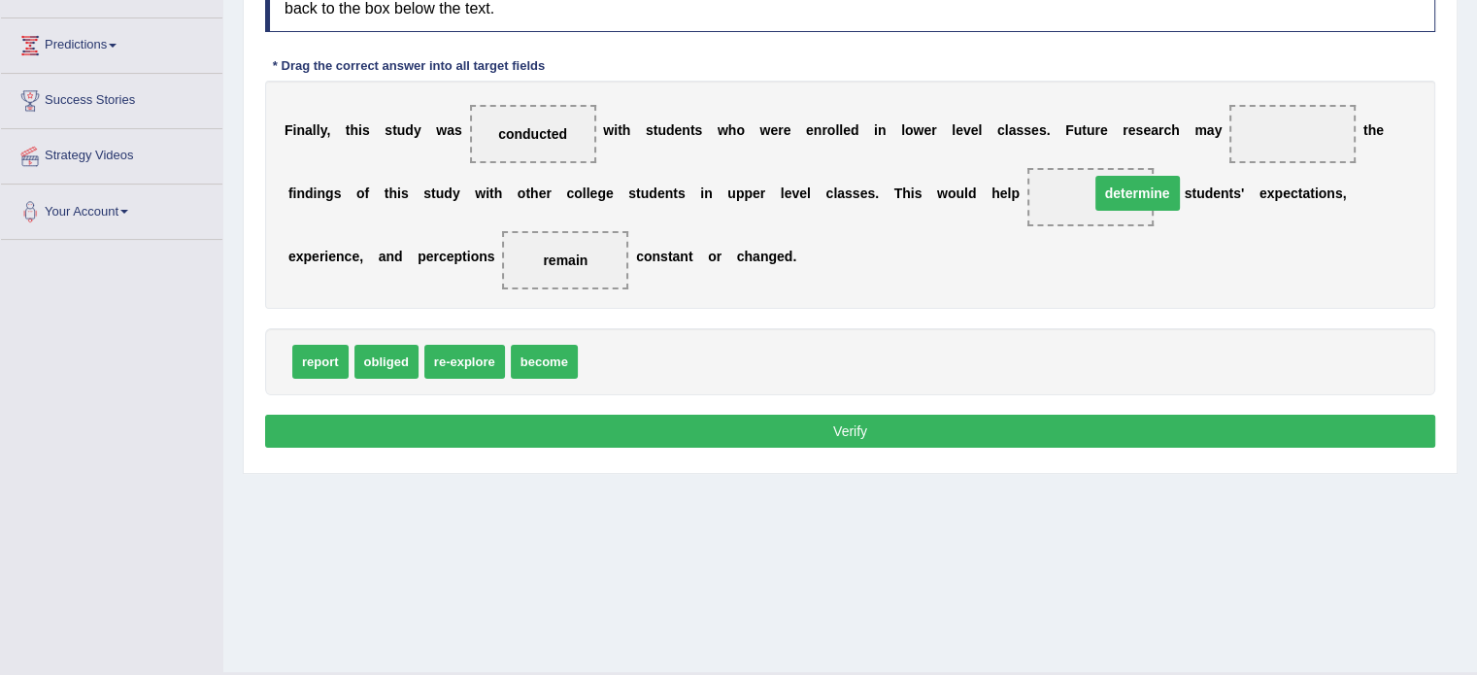
drag, startPoint x: 1274, startPoint y: 134, endPoint x: 1073, endPoint y: 199, distance: 211.3
drag, startPoint x: 544, startPoint y: 351, endPoint x: 1275, endPoint y: 136, distance: 762.3
click at [1199, 415] on button "Verify" at bounding box center [850, 431] width 1170 height 33
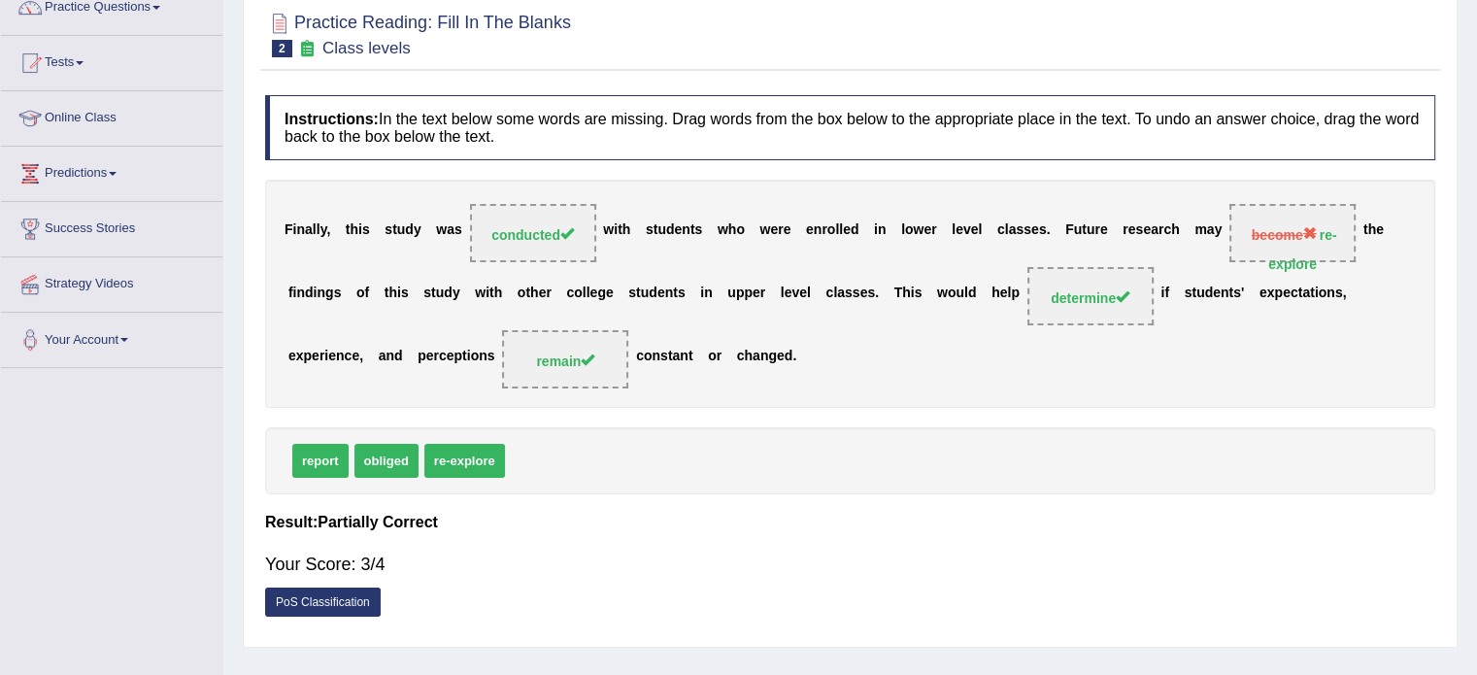
scroll to position [94, 0]
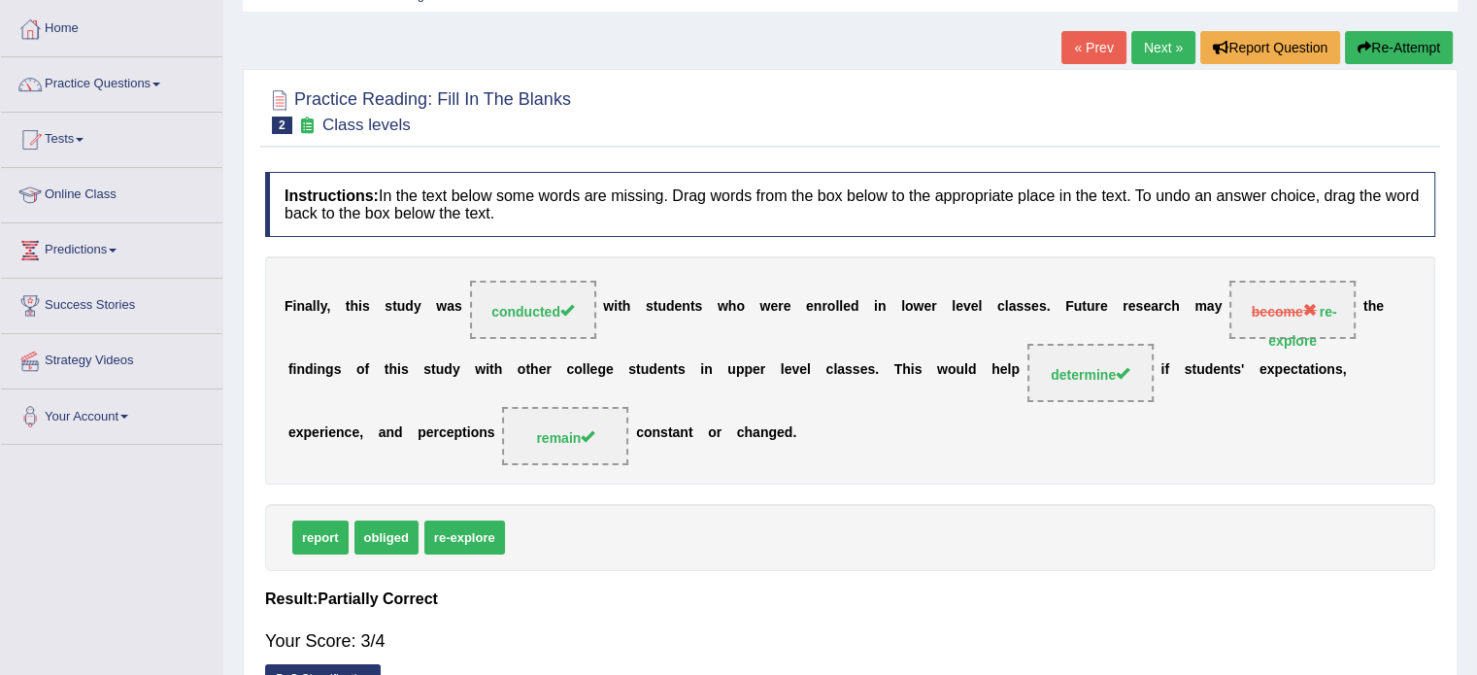
click at [1170, 44] on link "Next »" at bounding box center [1164, 47] width 64 height 33
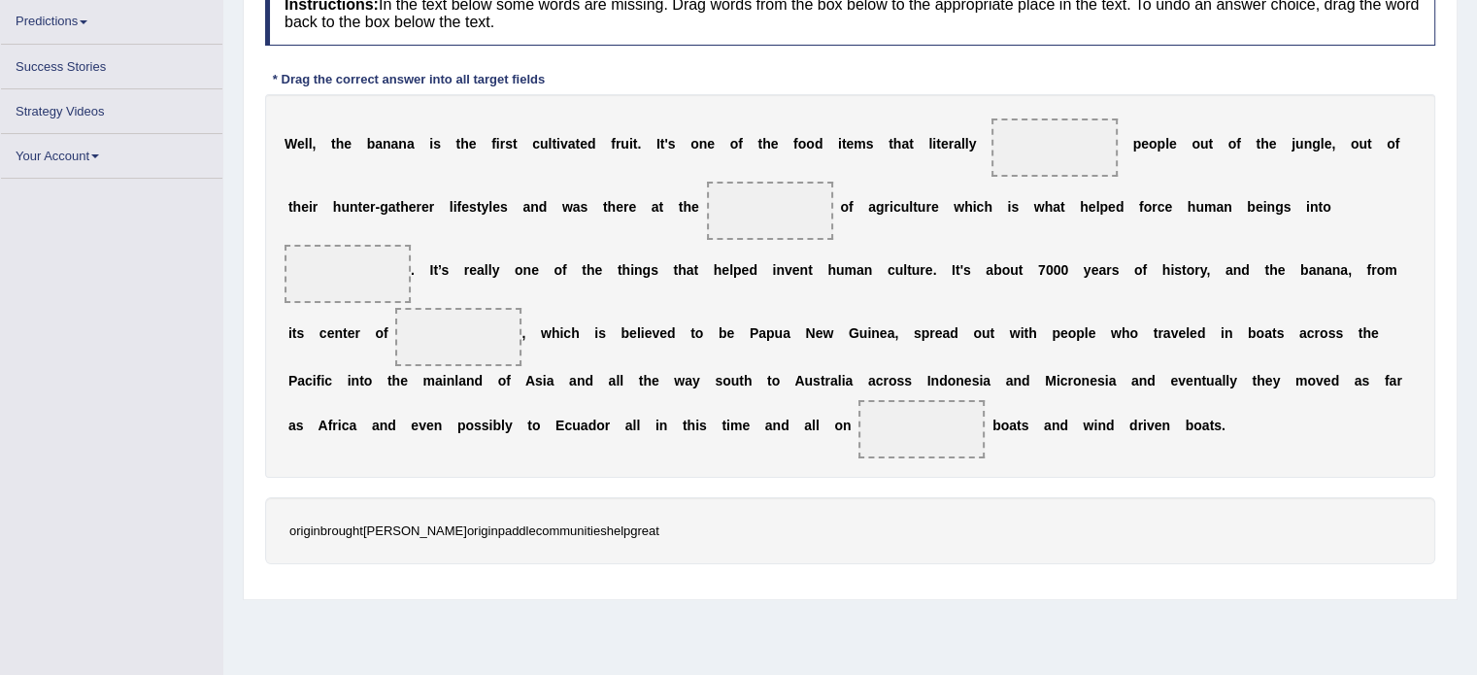
scroll to position [323, 0]
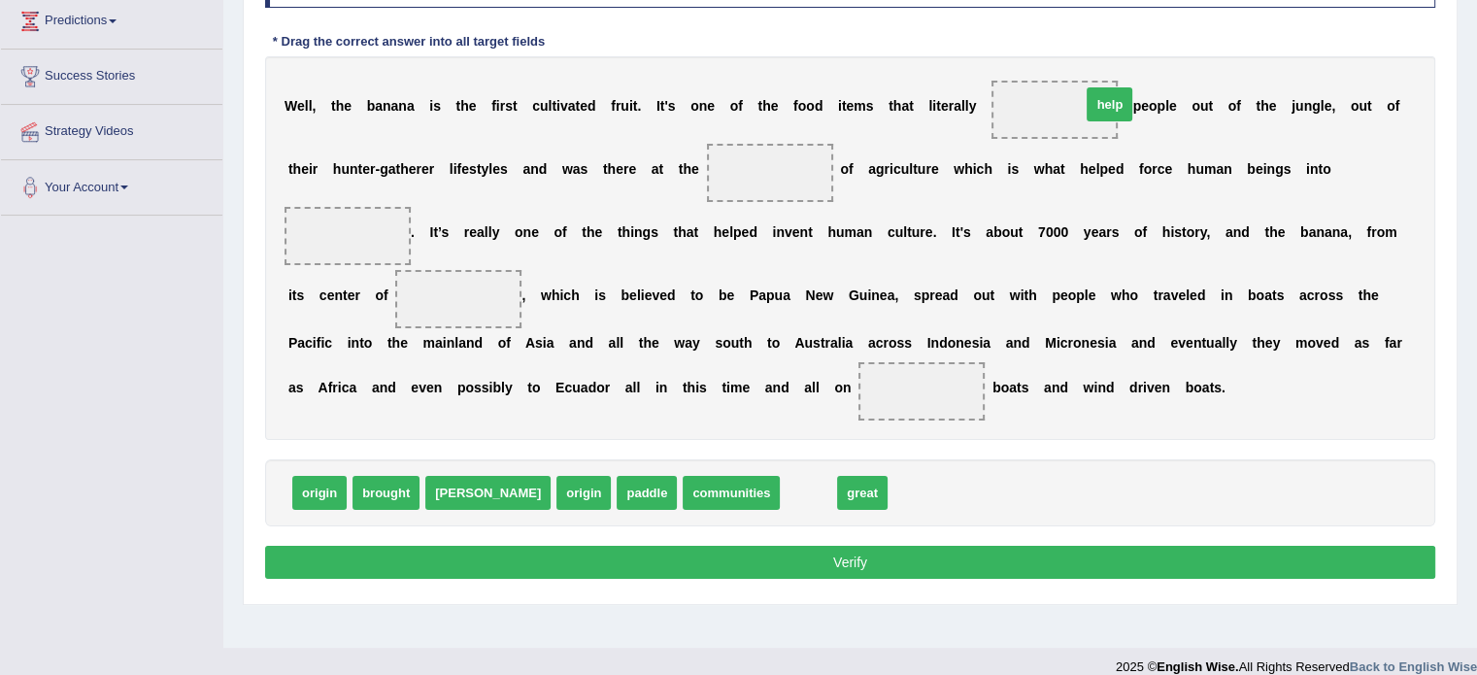
drag, startPoint x: 742, startPoint y: 498, endPoint x: 1043, endPoint y: 108, distance: 493.1
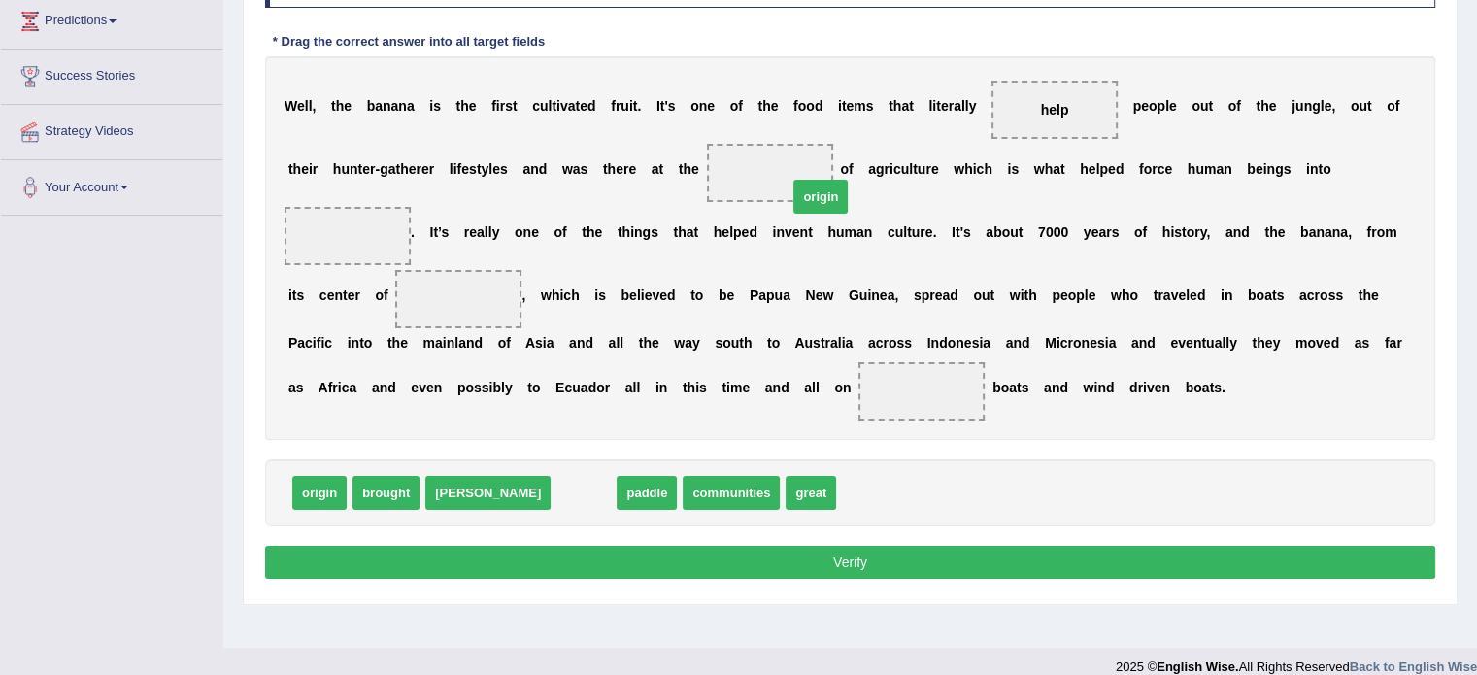
drag, startPoint x: 513, startPoint y: 492, endPoint x: 754, endPoint y: 191, distance: 385.6
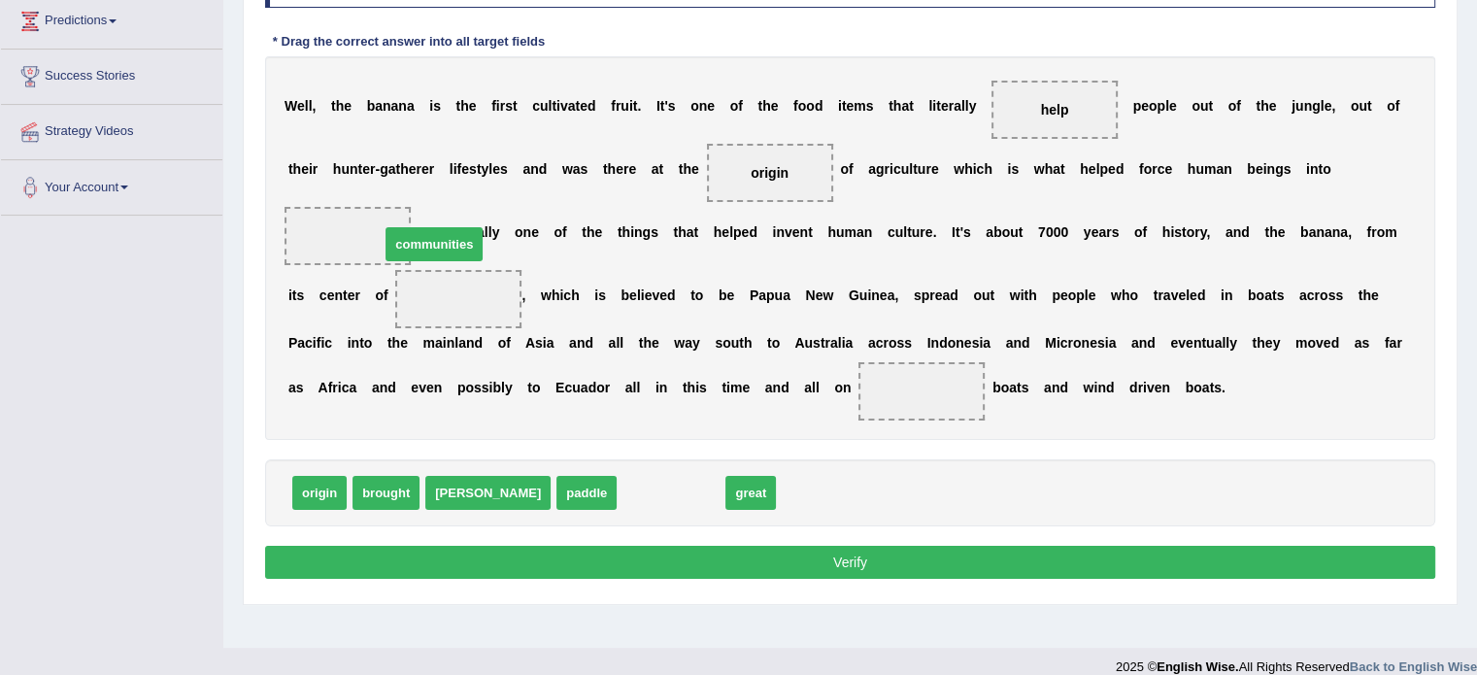
drag, startPoint x: 579, startPoint y: 487, endPoint x: 342, endPoint y: 239, distance: 342.8
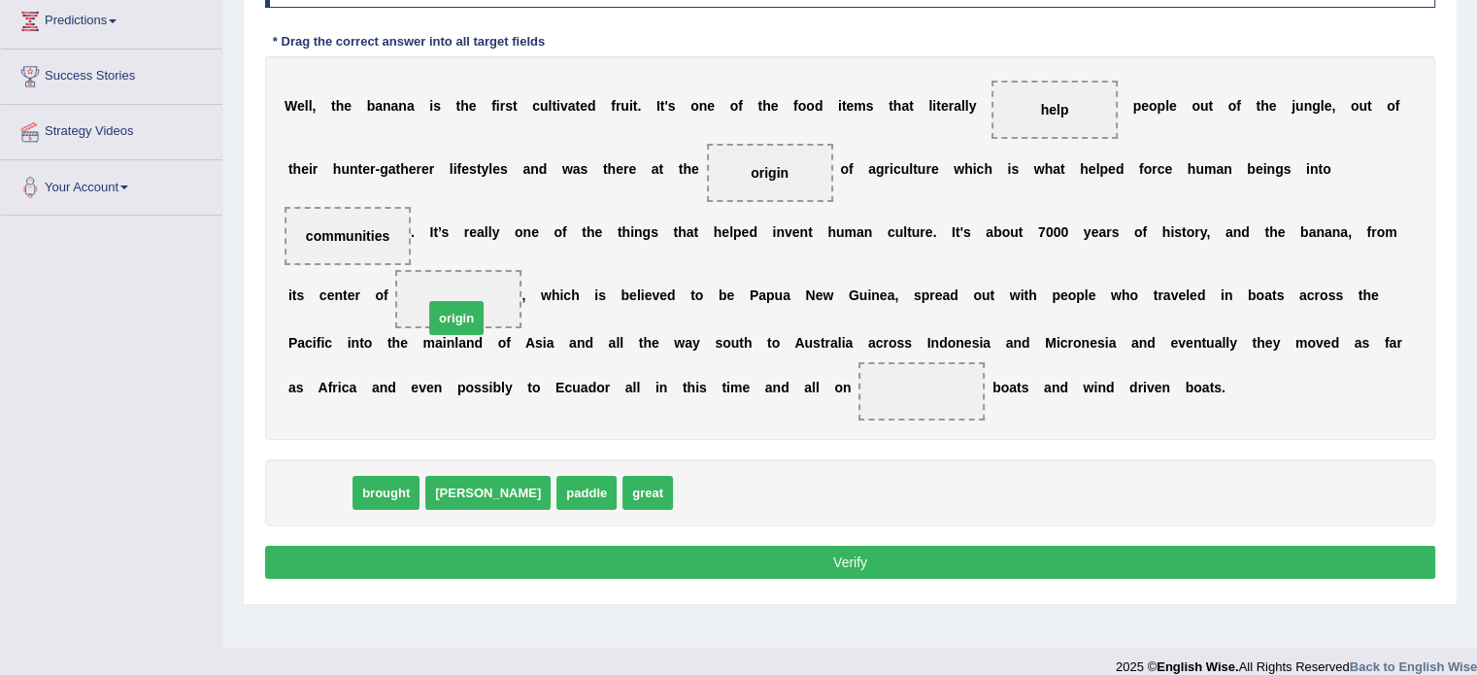
drag, startPoint x: 307, startPoint y: 496, endPoint x: 444, endPoint y: 322, distance: 222.1
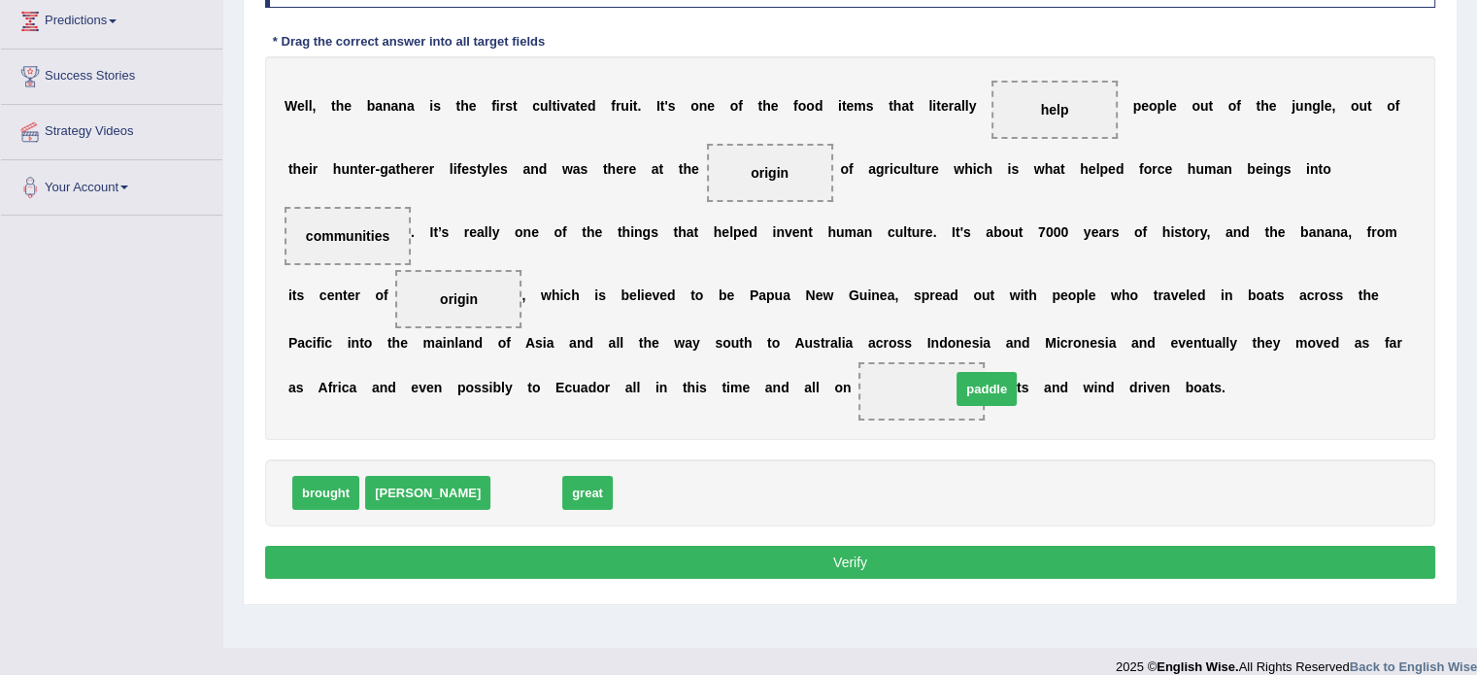
drag, startPoint x: 446, startPoint y: 486, endPoint x: 909, endPoint y: 383, distance: 474.6
click at [815, 556] on button "Verify" at bounding box center [850, 562] width 1170 height 33
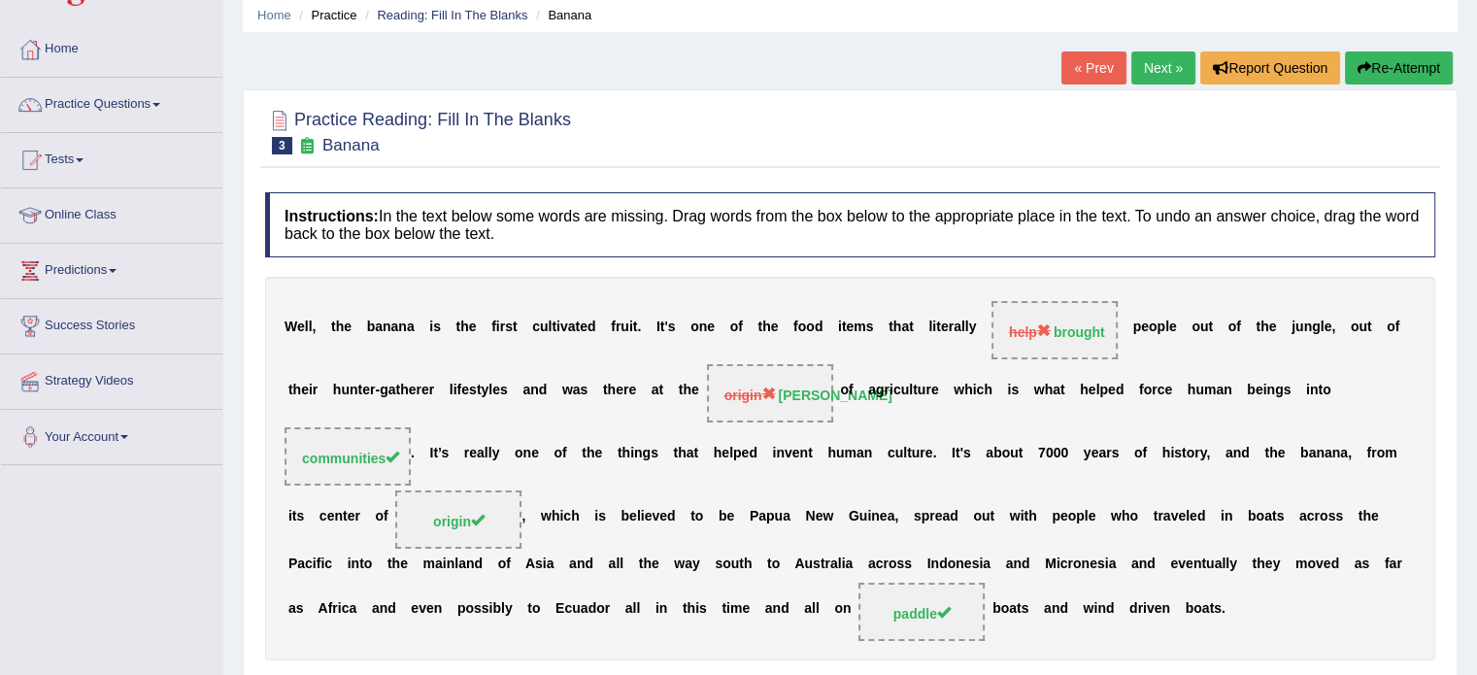
scroll to position [71, 0]
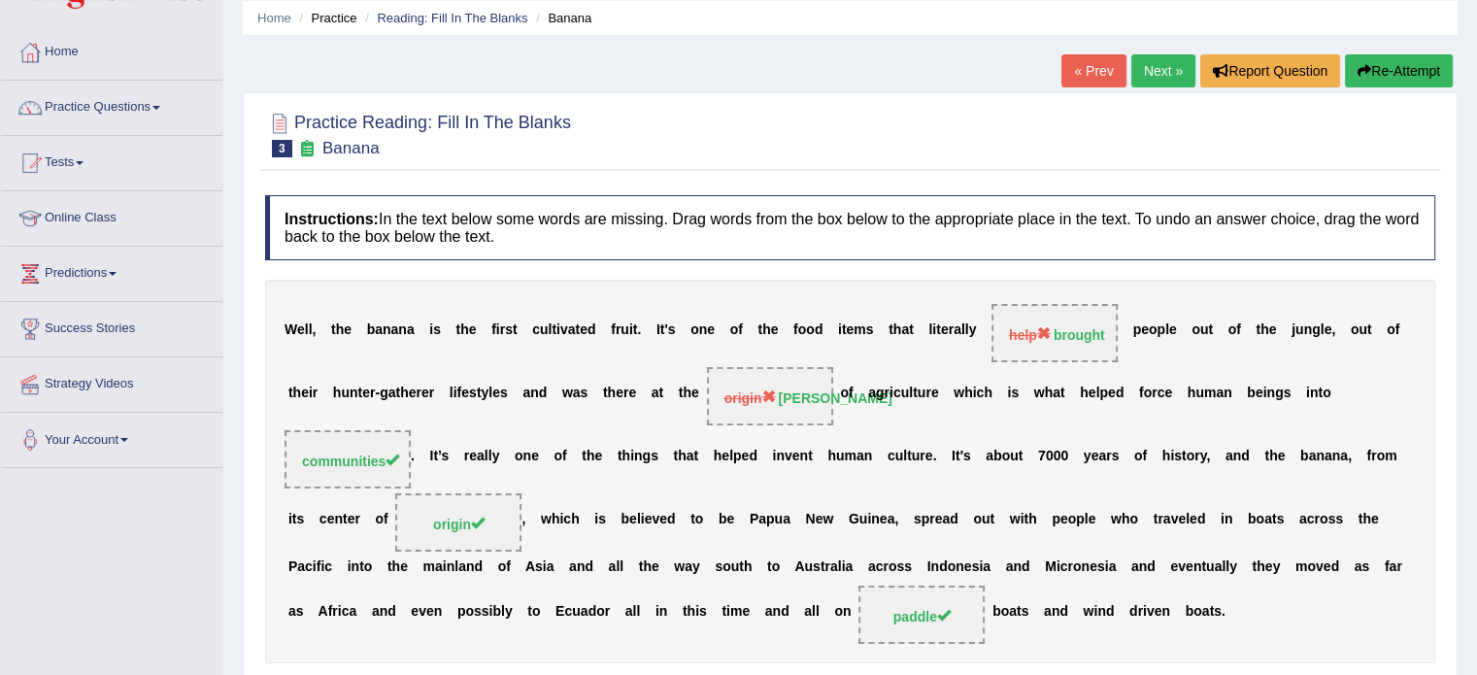
click at [1170, 79] on link "Next »" at bounding box center [1164, 70] width 64 height 33
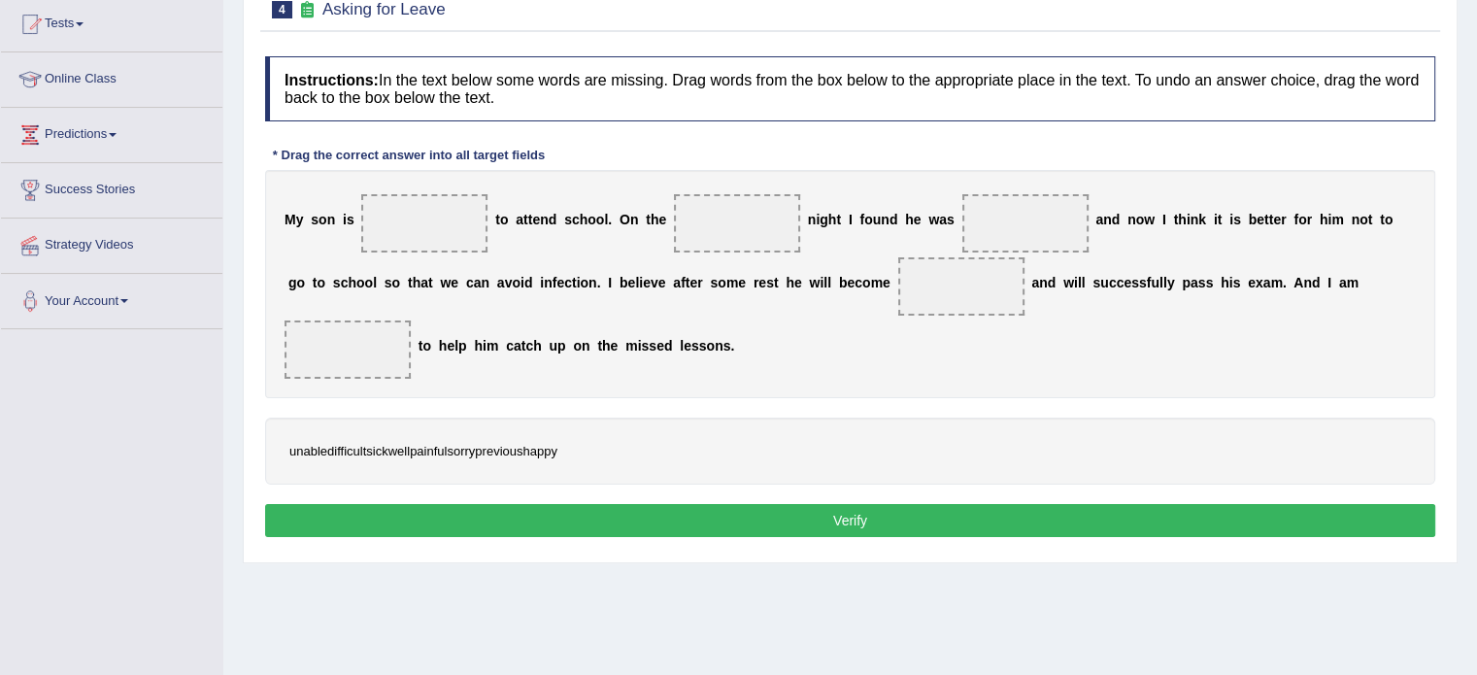
scroll to position [236, 0]
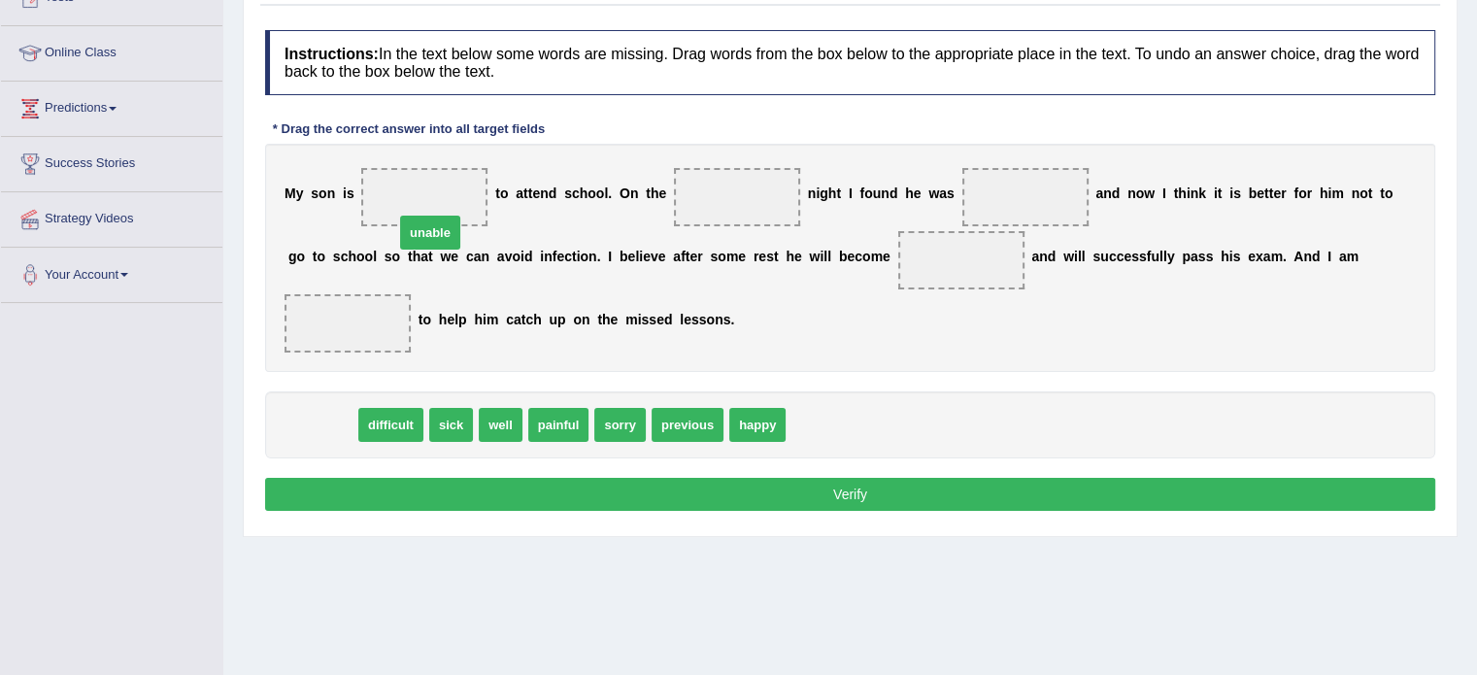
drag, startPoint x: 313, startPoint y: 420, endPoint x: 425, endPoint y: 213, distance: 235.6
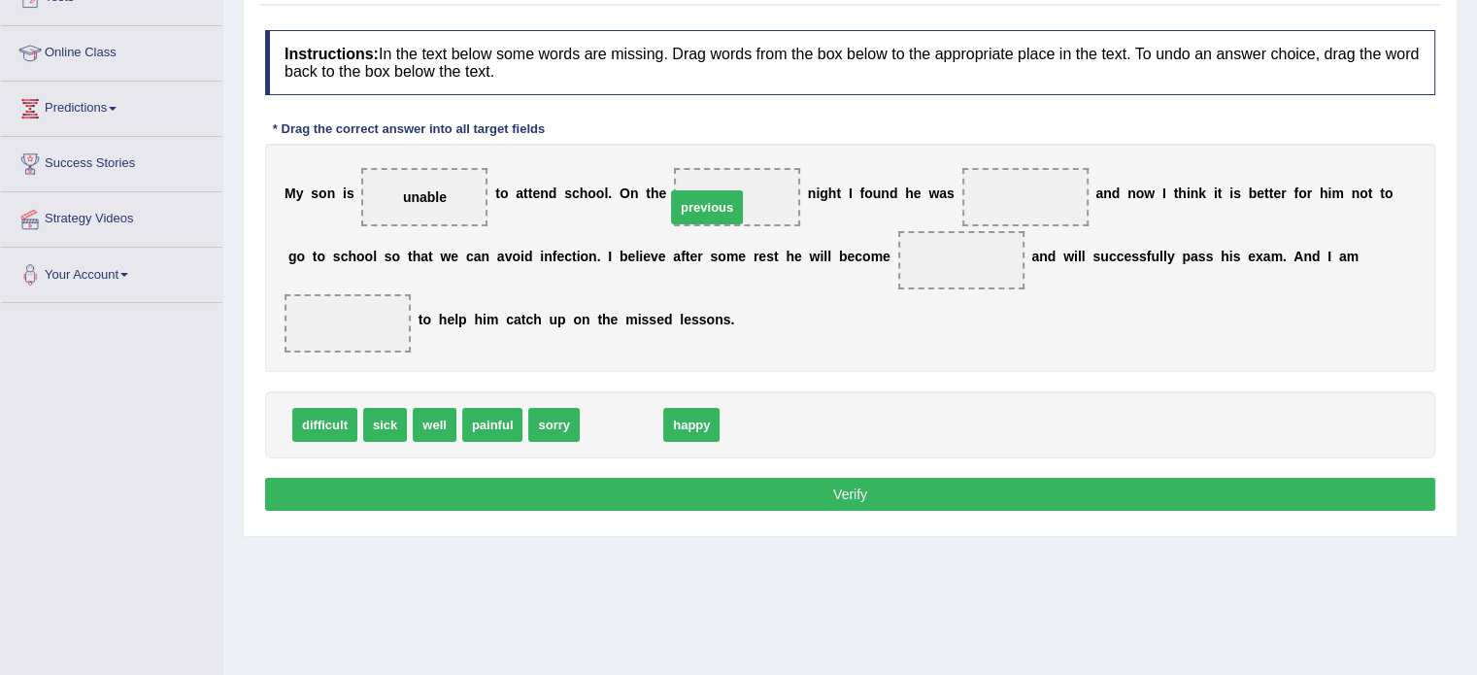
drag, startPoint x: 636, startPoint y: 432, endPoint x: 747, endPoint y: 208, distance: 250.2
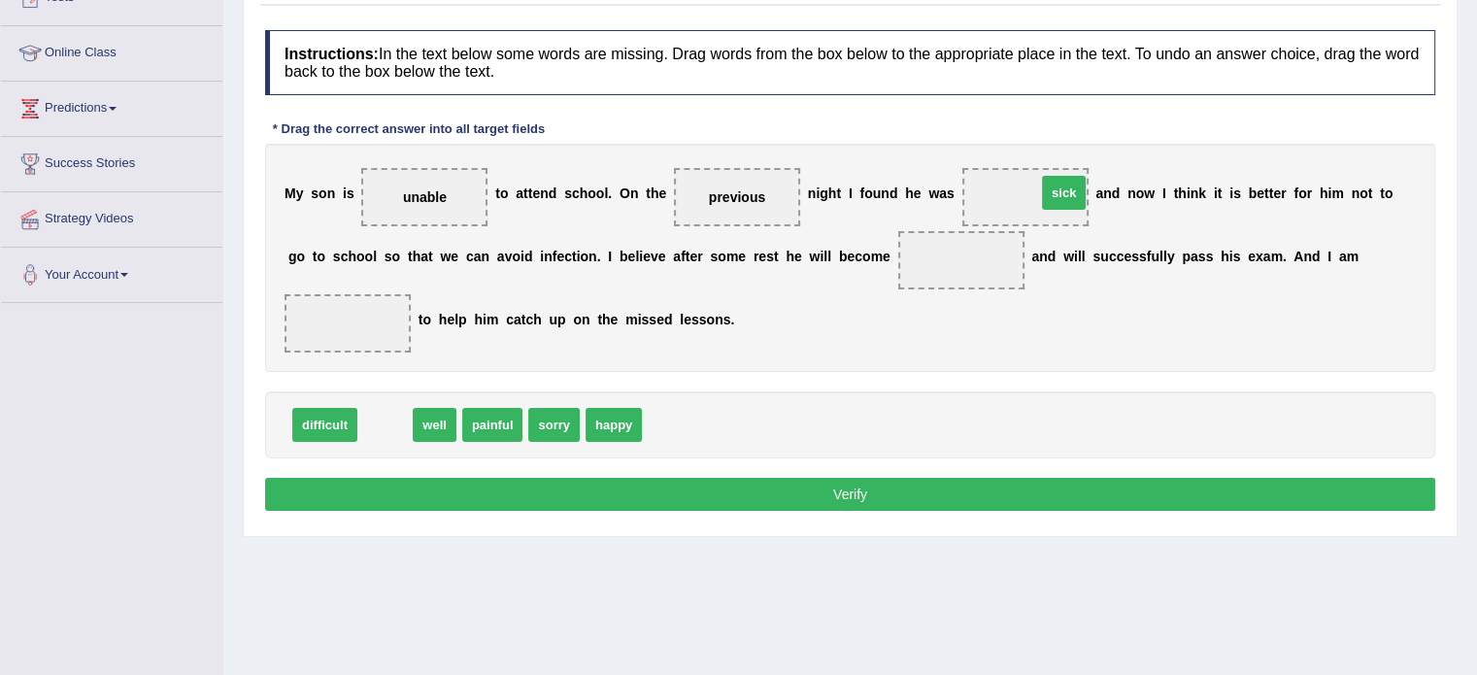
drag, startPoint x: 385, startPoint y: 421, endPoint x: 1064, endPoint y: 188, distance: 717.6
drag, startPoint x: 380, startPoint y: 423, endPoint x: 968, endPoint y: 283, distance: 605.0
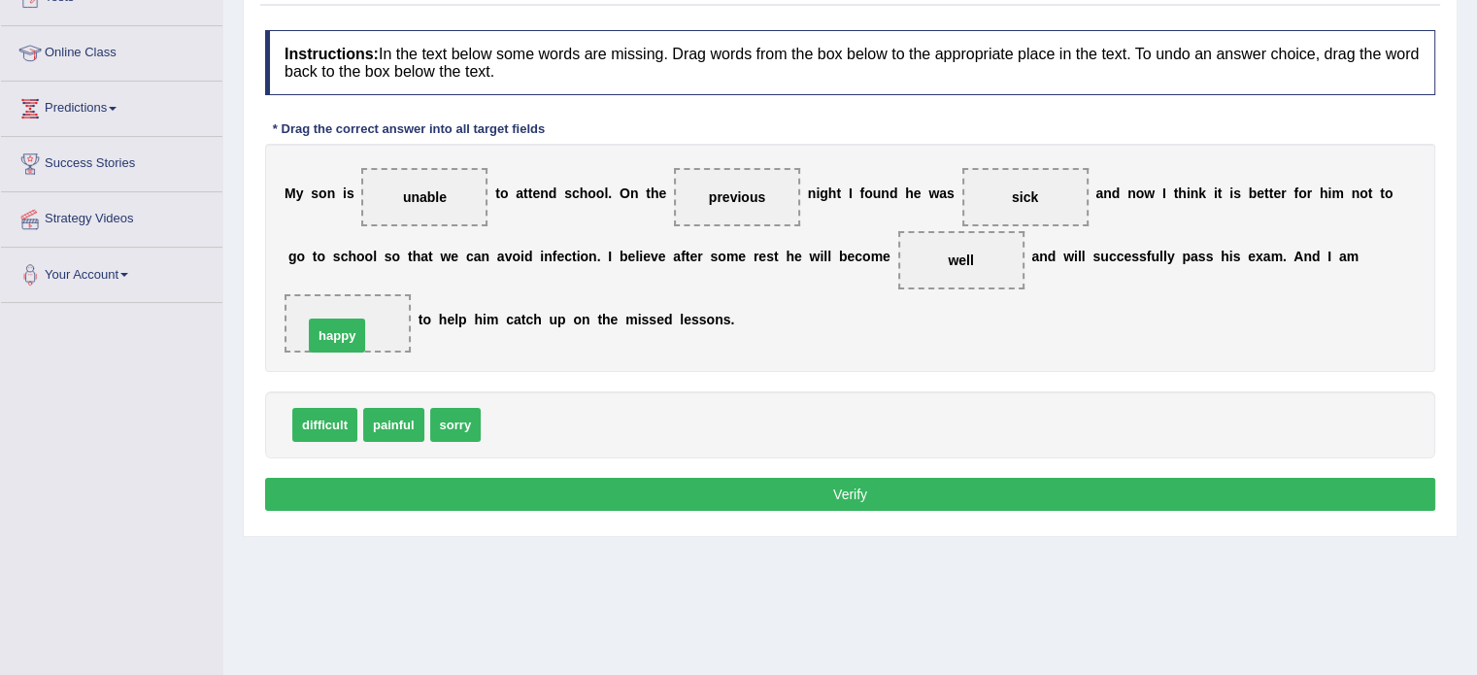
drag, startPoint x: 512, startPoint y: 423, endPoint x: 335, endPoint y: 331, distance: 199.0
click at [489, 483] on button "Verify" at bounding box center [850, 494] width 1170 height 33
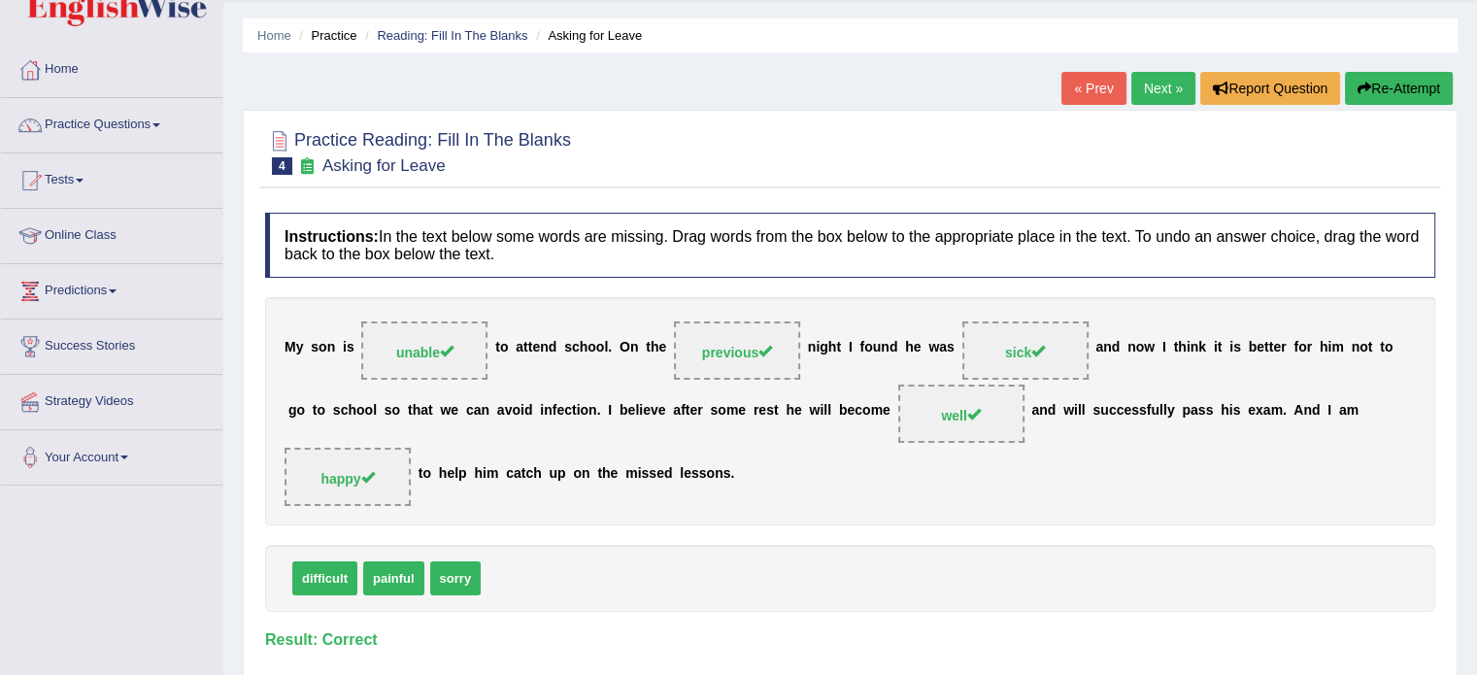
scroll to position [55, 0]
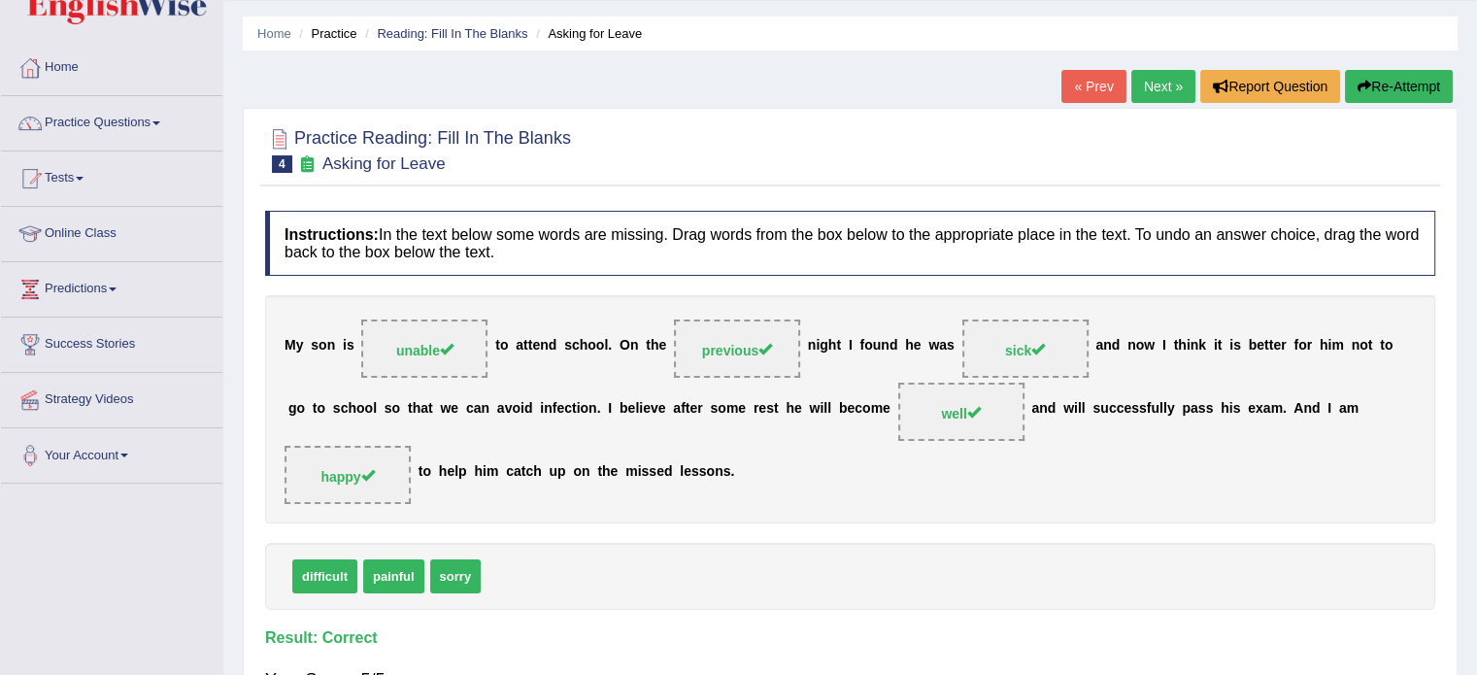
click at [1145, 80] on link "Next »" at bounding box center [1164, 86] width 64 height 33
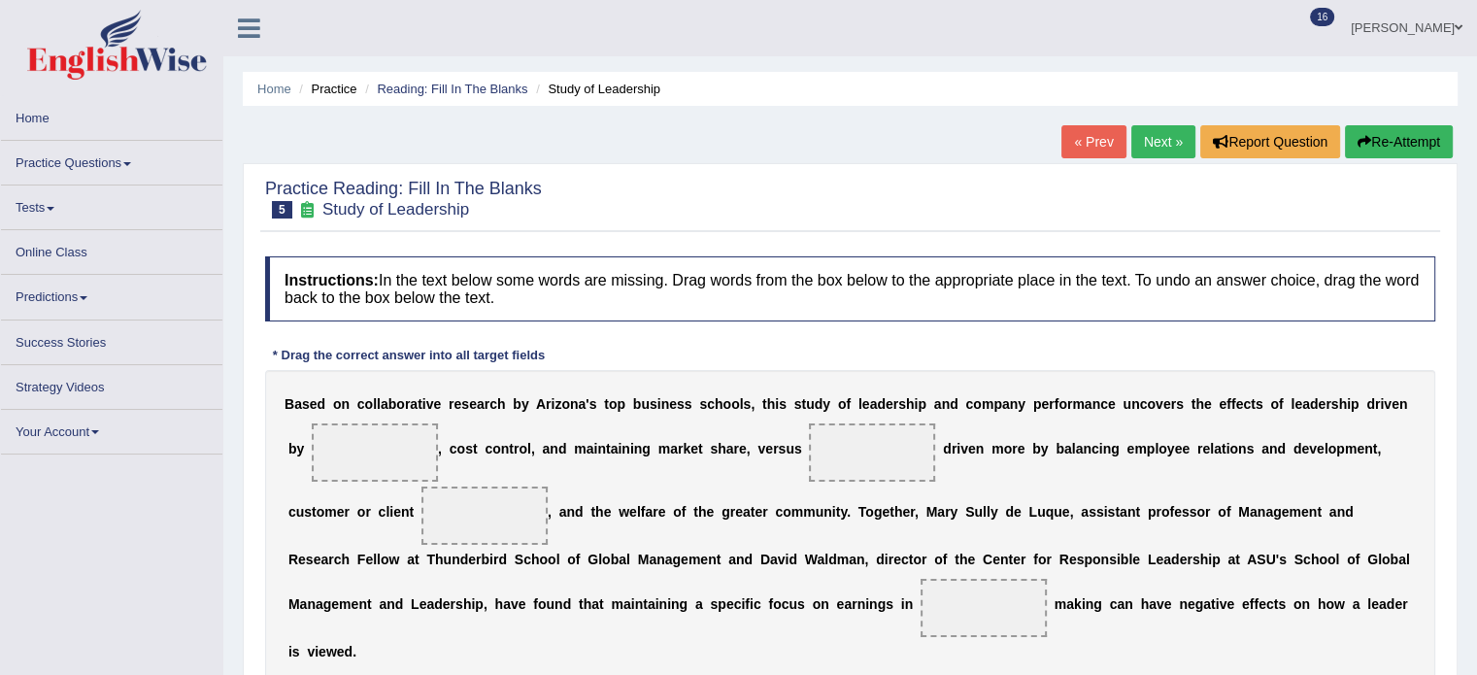
click at [62, 174] on link "Practice Questions" at bounding box center [111, 160] width 221 height 38
click at [62, 163] on link "Practice Questions" at bounding box center [111, 160] width 221 height 38
click at [119, 164] on link "Practice Questions" at bounding box center [111, 160] width 221 height 38
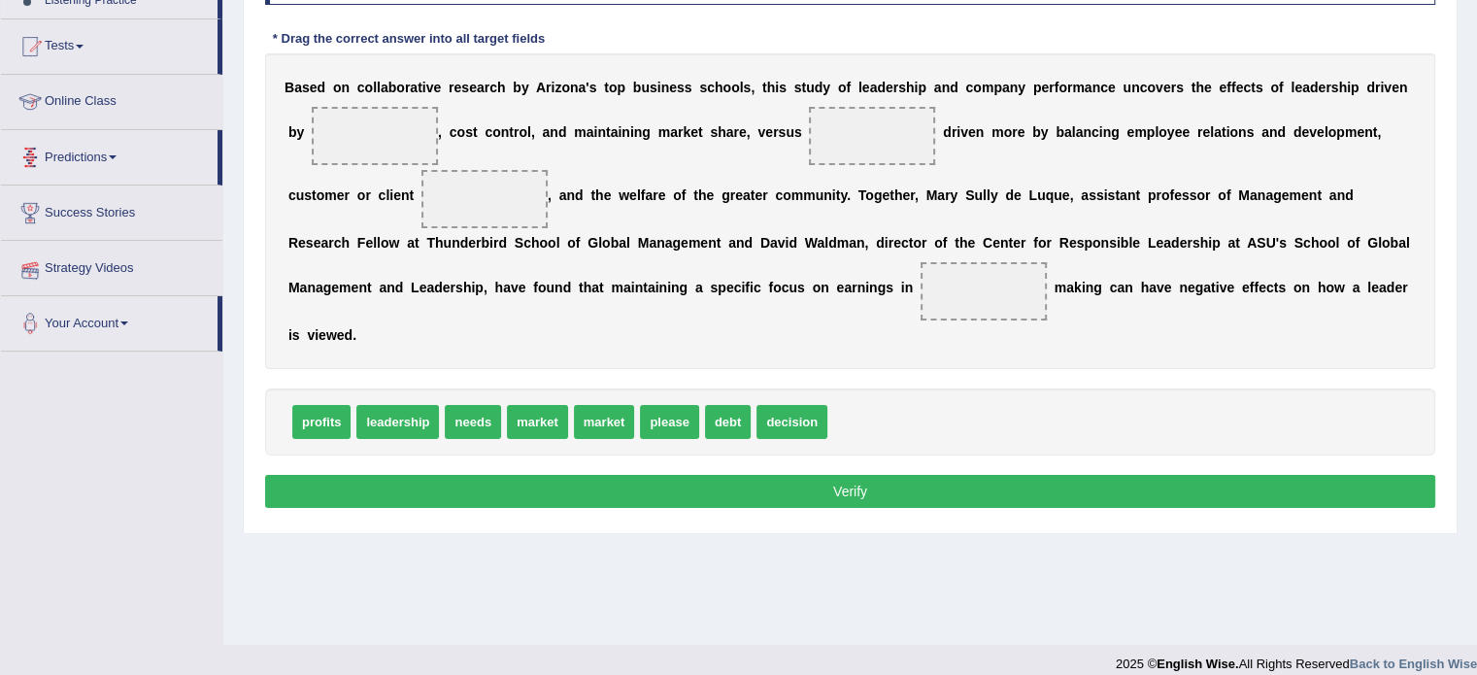
scroll to position [327, 0]
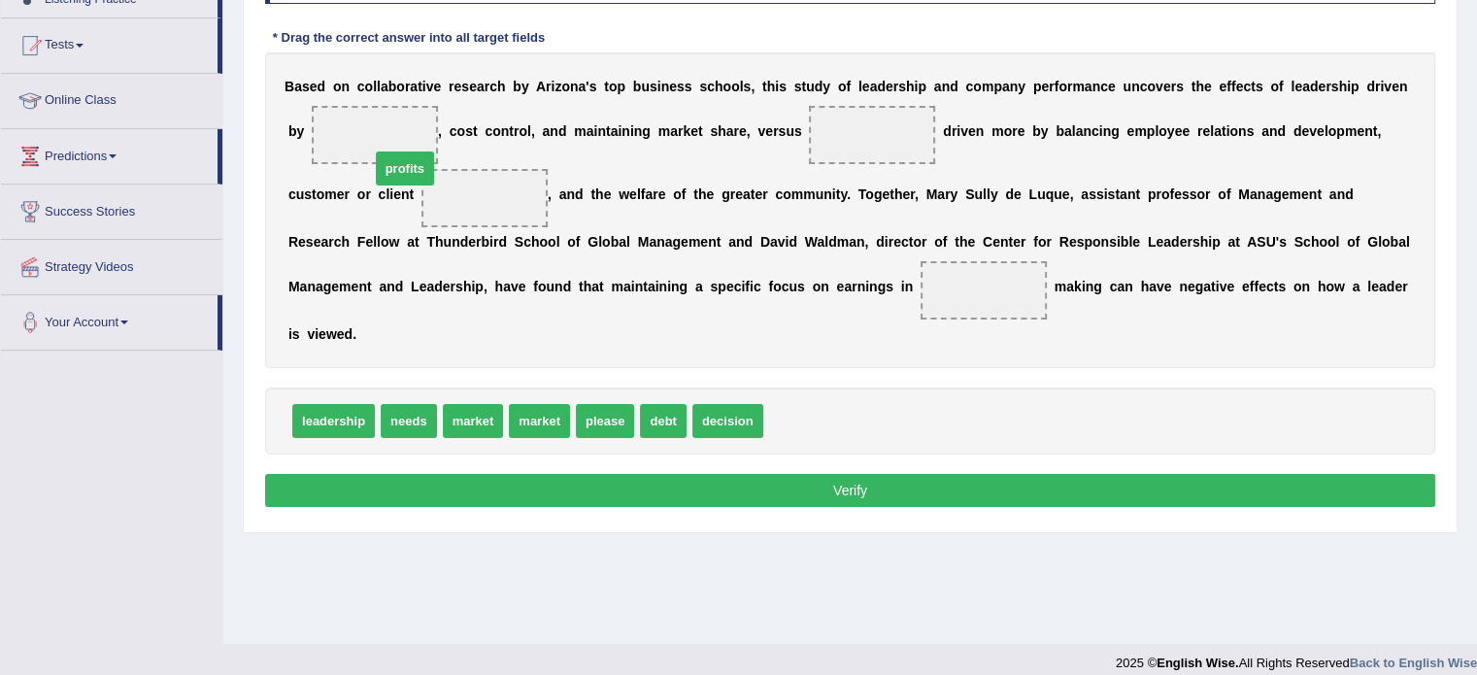
drag, startPoint x: 815, startPoint y: 416, endPoint x: 395, endPoint y: 135, distance: 504.9
drag, startPoint x: 467, startPoint y: 421, endPoint x: 881, endPoint y: 131, distance: 505.0
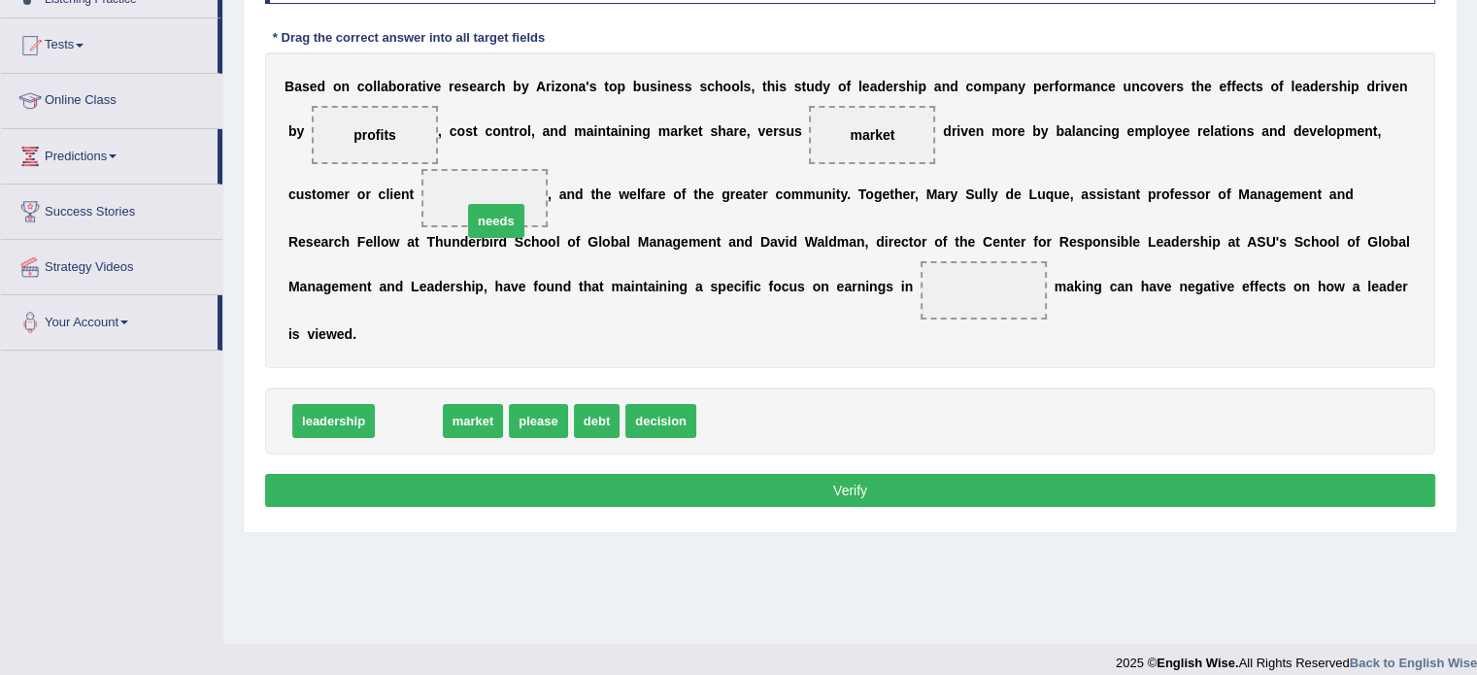
drag, startPoint x: 407, startPoint y: 423, endPoint x: 493, endPoint y: 214, distance: 226.0
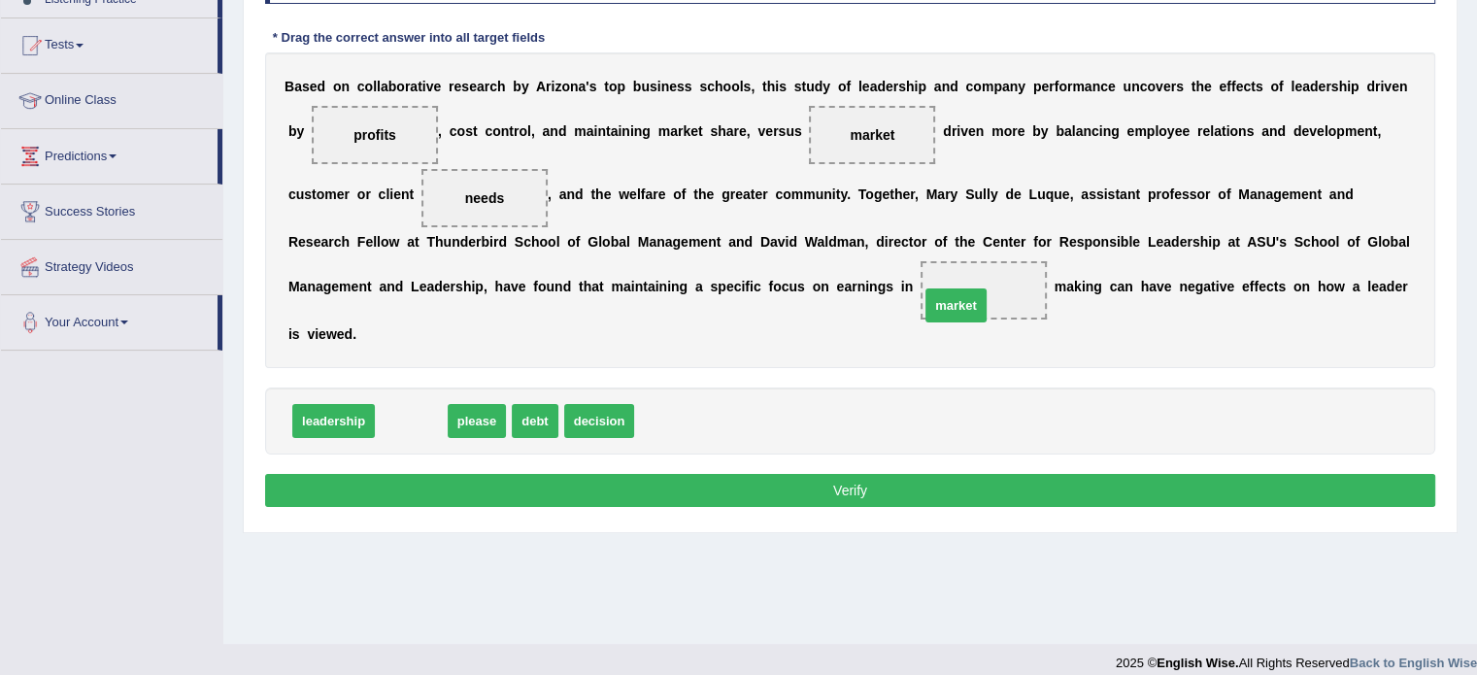
drag, startPoint x: 405, startPoint y: 412, endPoint x: 951, endPoint y: 293, distance: 558.6
click at [921, 492] on button "Verify" at bounding box center [850, 490] width 1170 height 33
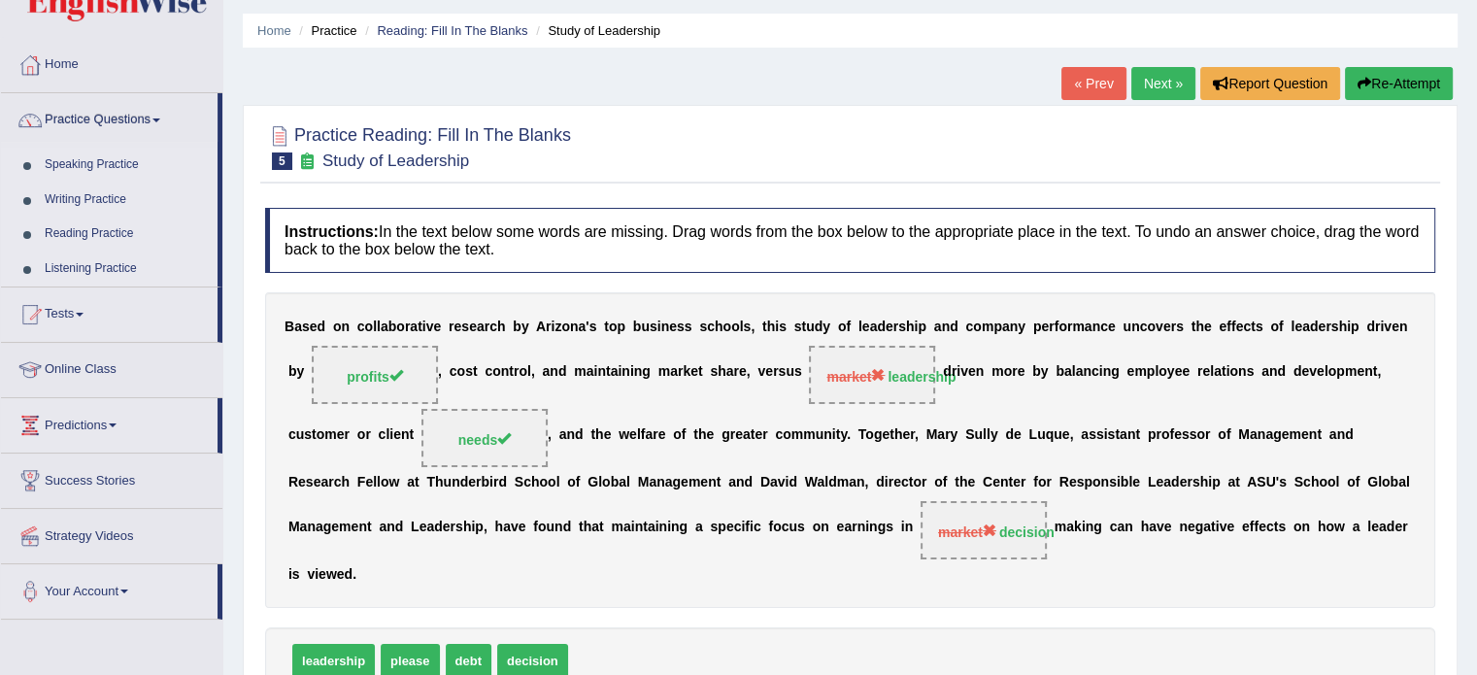
scroll to position [56, 0]
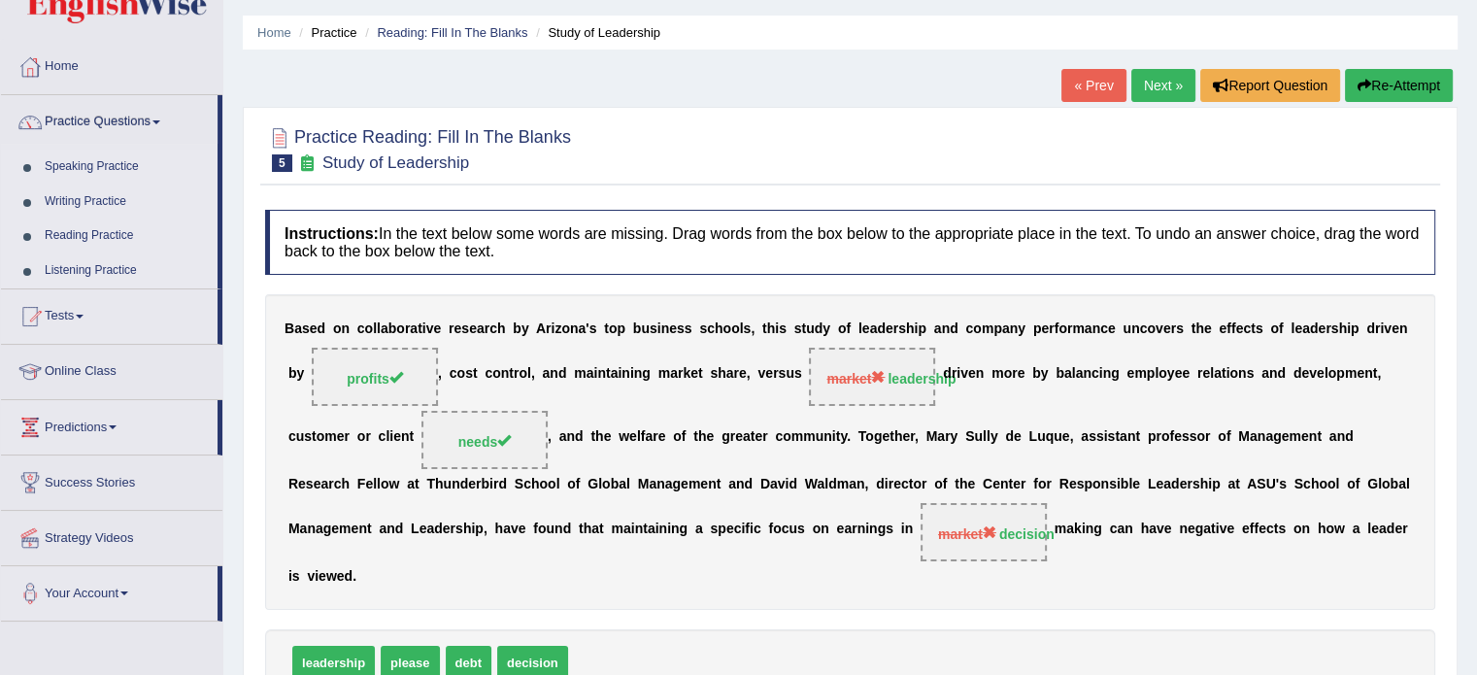
click at [92, 241] on link "Reading Practice" at bounding box center [127, 236] width 182 height 35
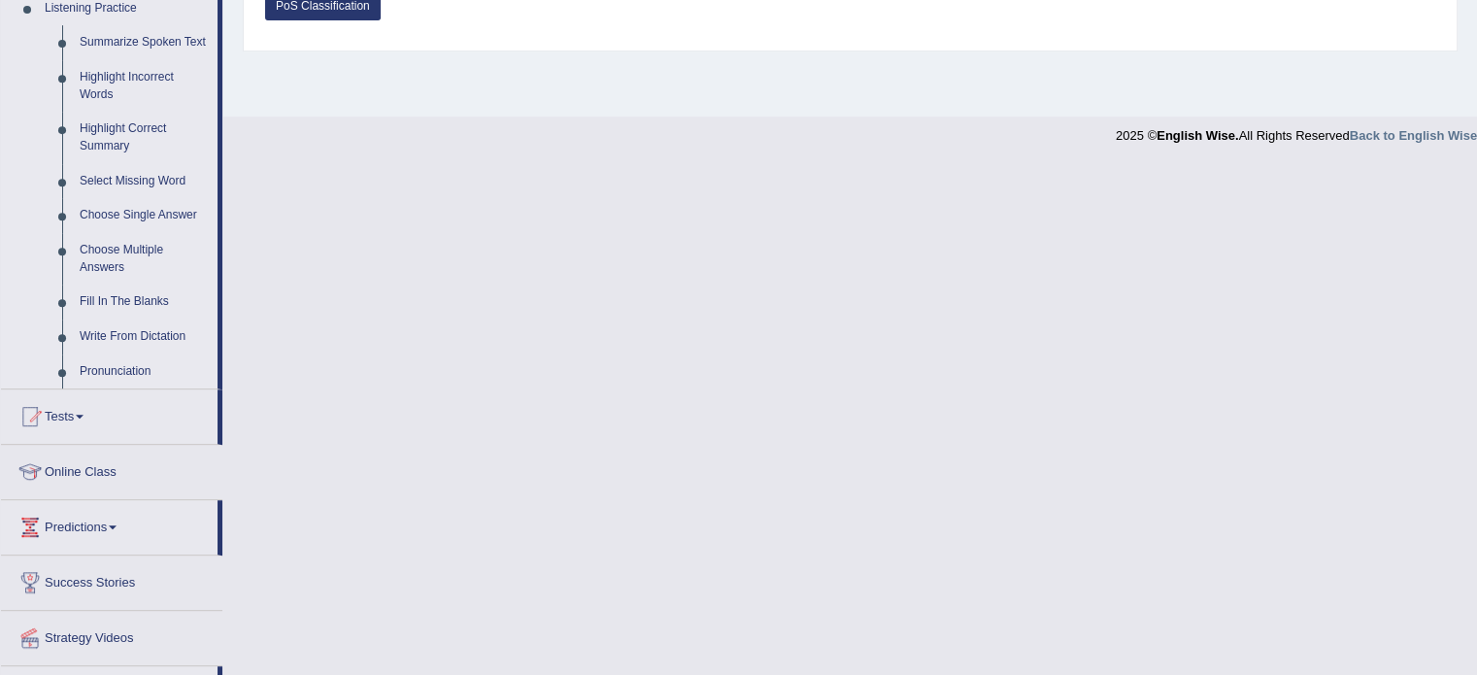
scroll to position [900, 0]
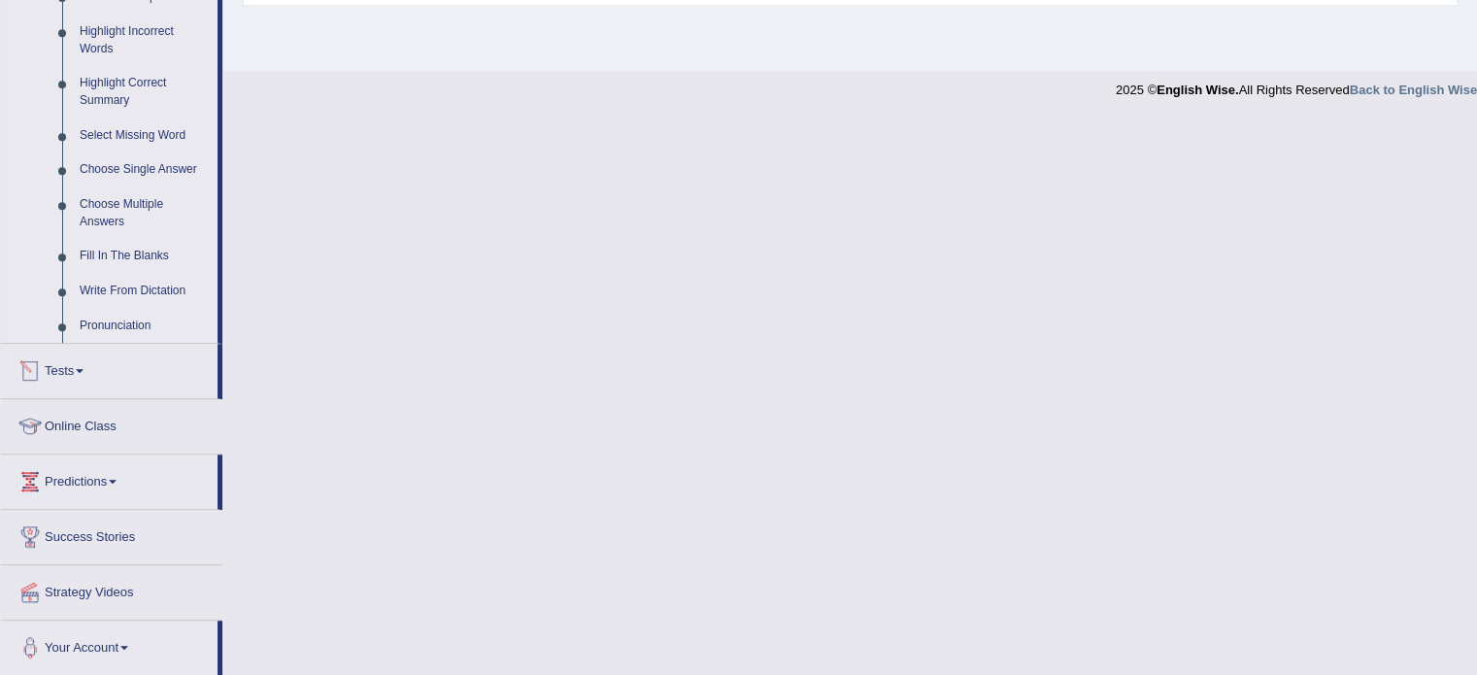
click at [42, 374] on div at bounding box center [30, 370] width 29 height 29
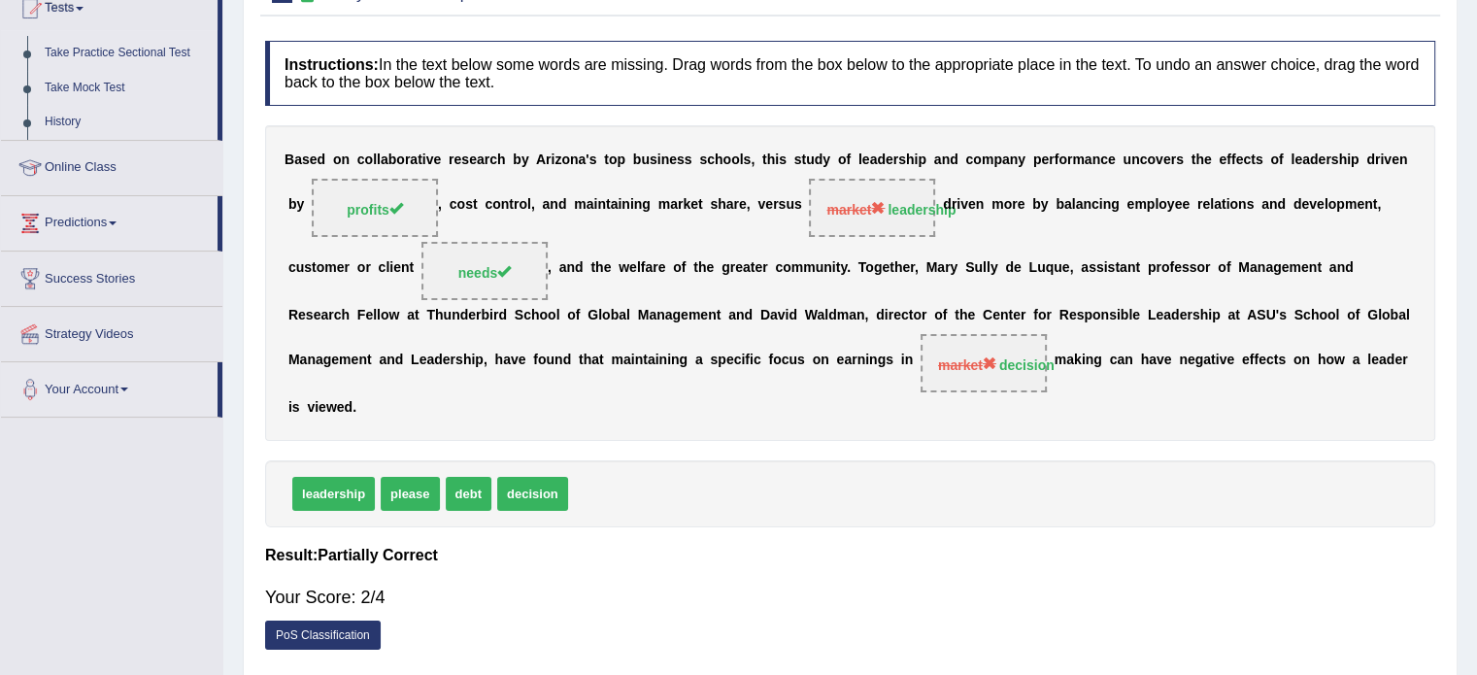
scroll to position [175, 0]
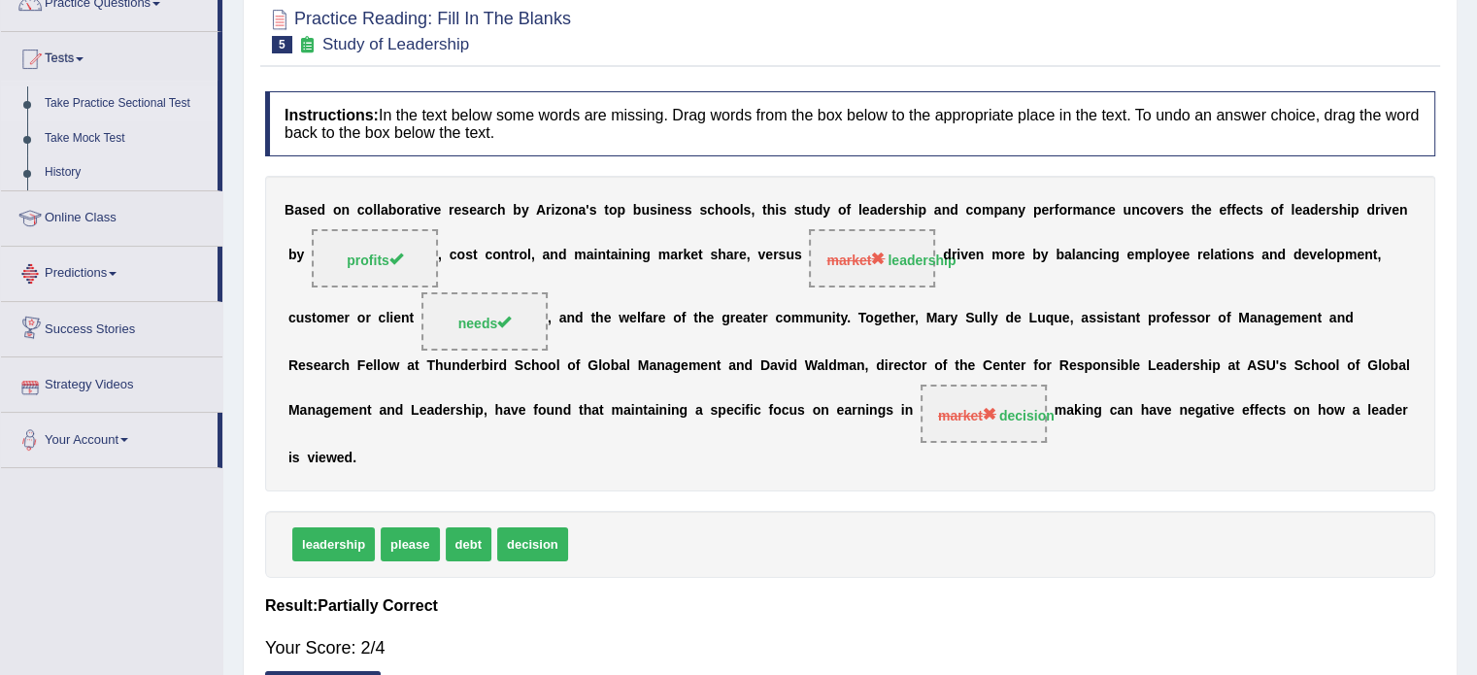
click at [144, 98] on link "Take Practice Sectional Test" at bounding box center [127, 103] width 182 height 35
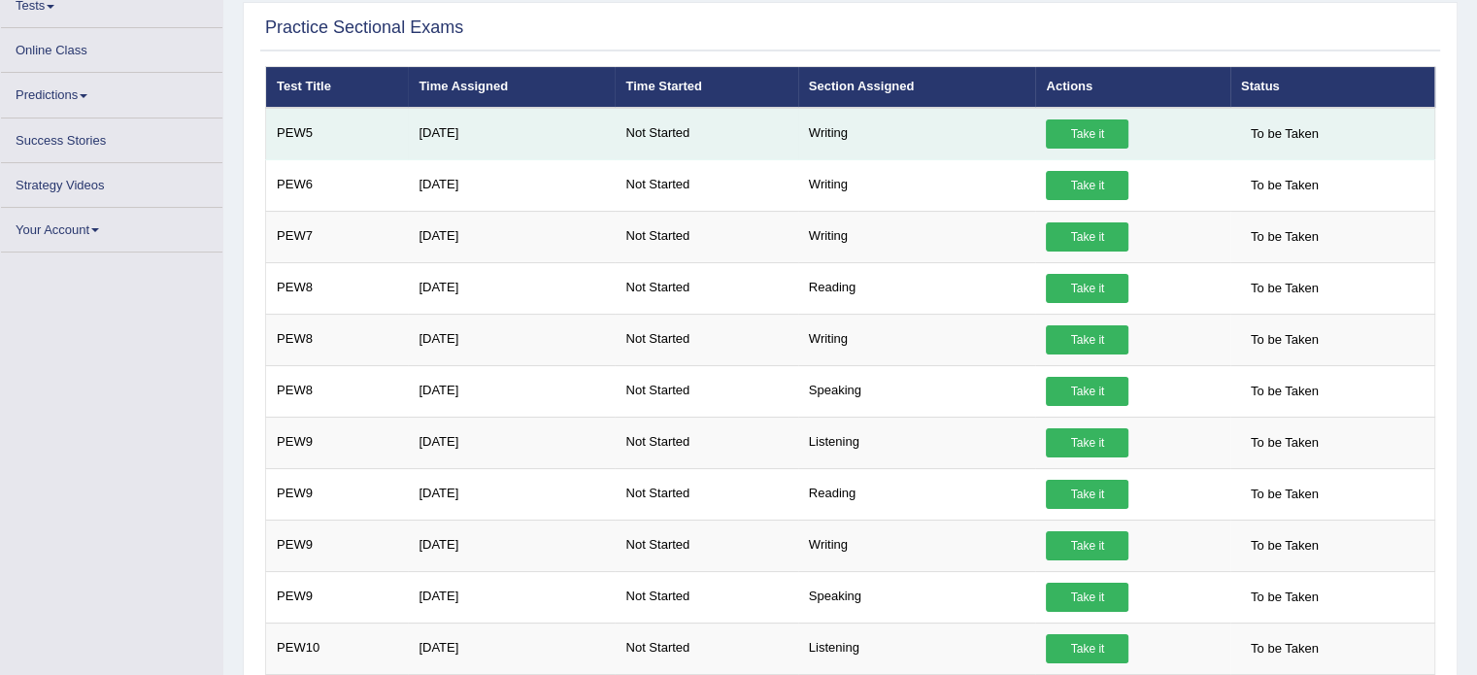
scroll to position [201, 0]
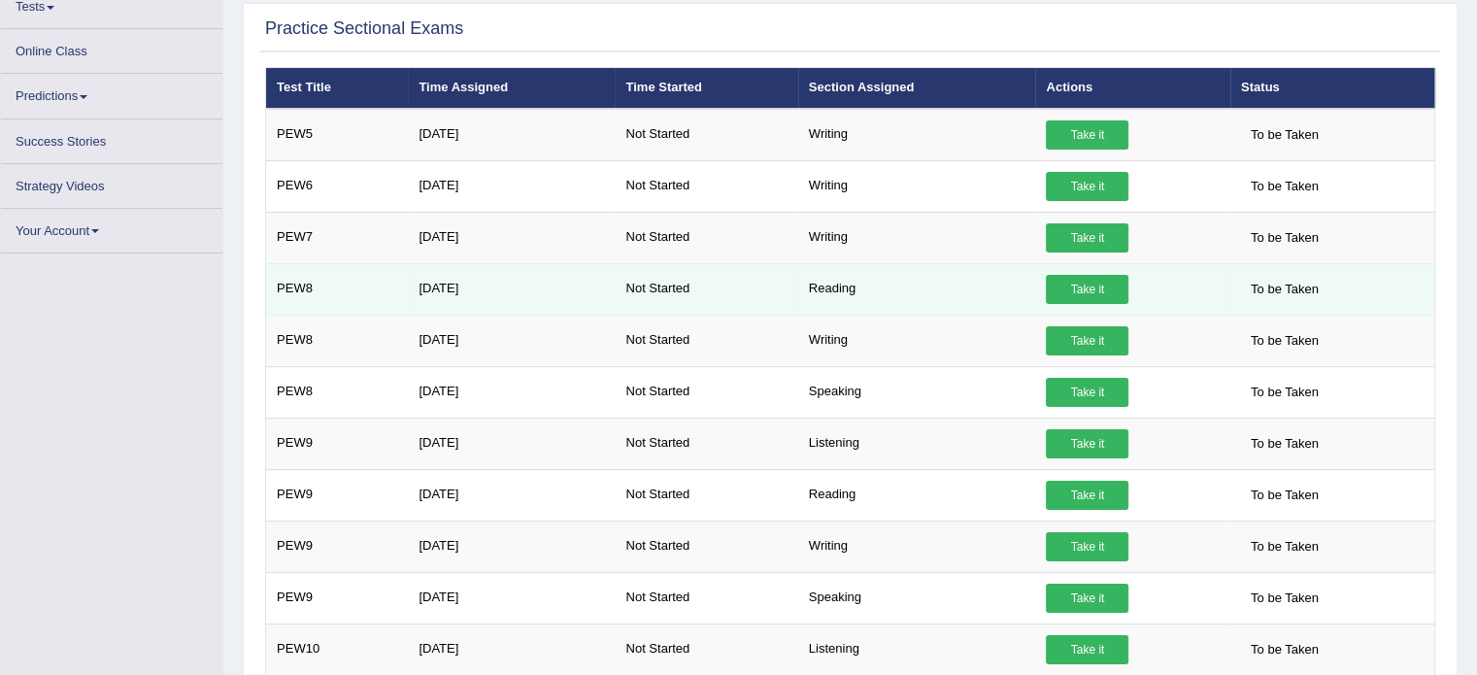
click at [1061, 299] on link "Take it" at bounding box center [1087, 289] width 83 height 29
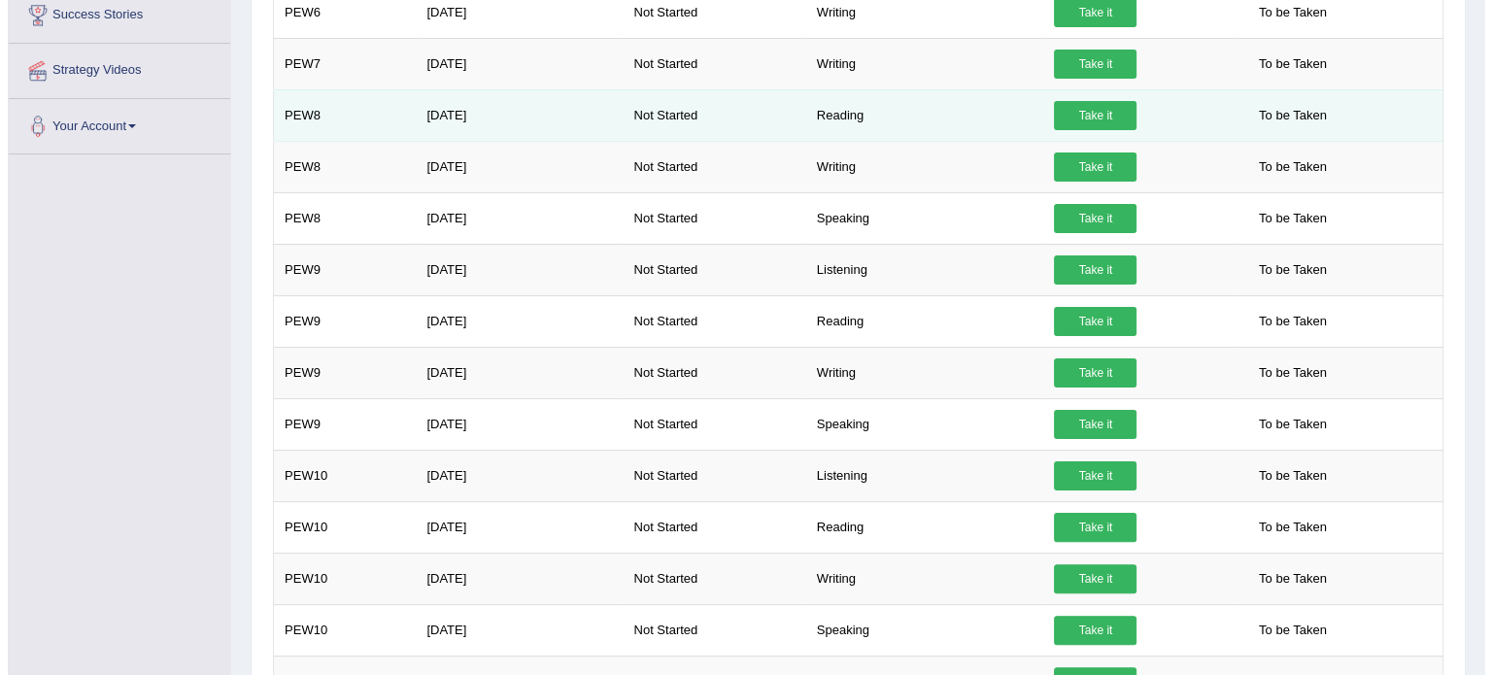
scroll to position [385, 0]
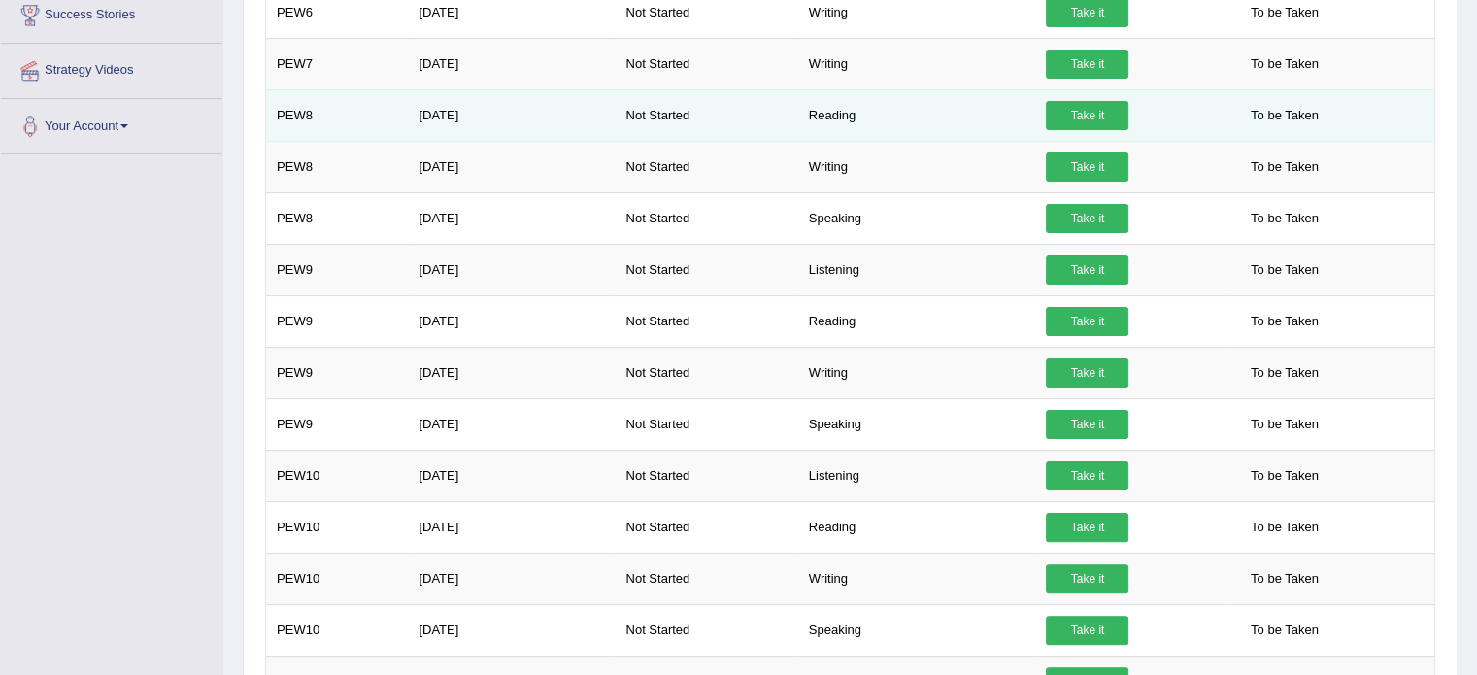
click at [1113, 109] on link "Take it" at bounding box center [1087, 115] width 83 height 29
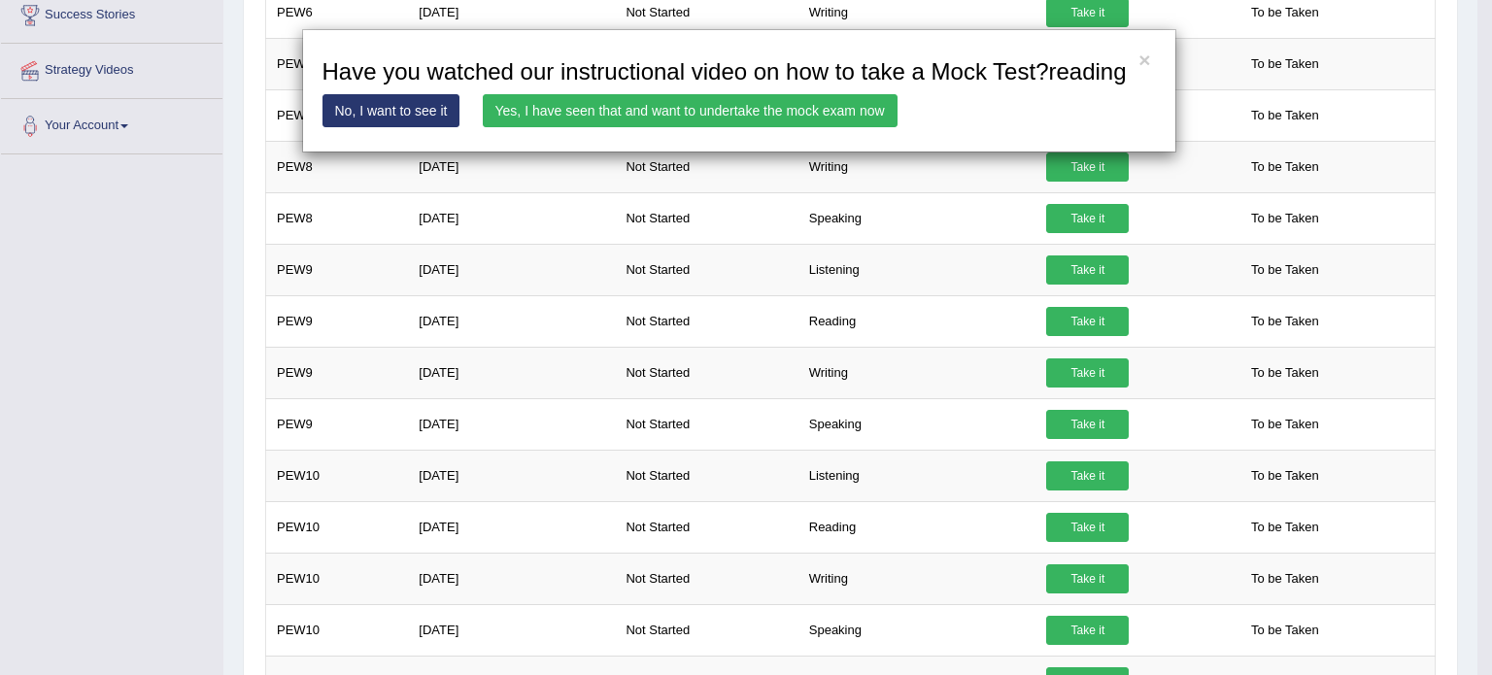
click at [653, 104] on link "Yes, I have seen that and want to undertake the mock exam now" at bounding box center [690, 110] width 415 height 33
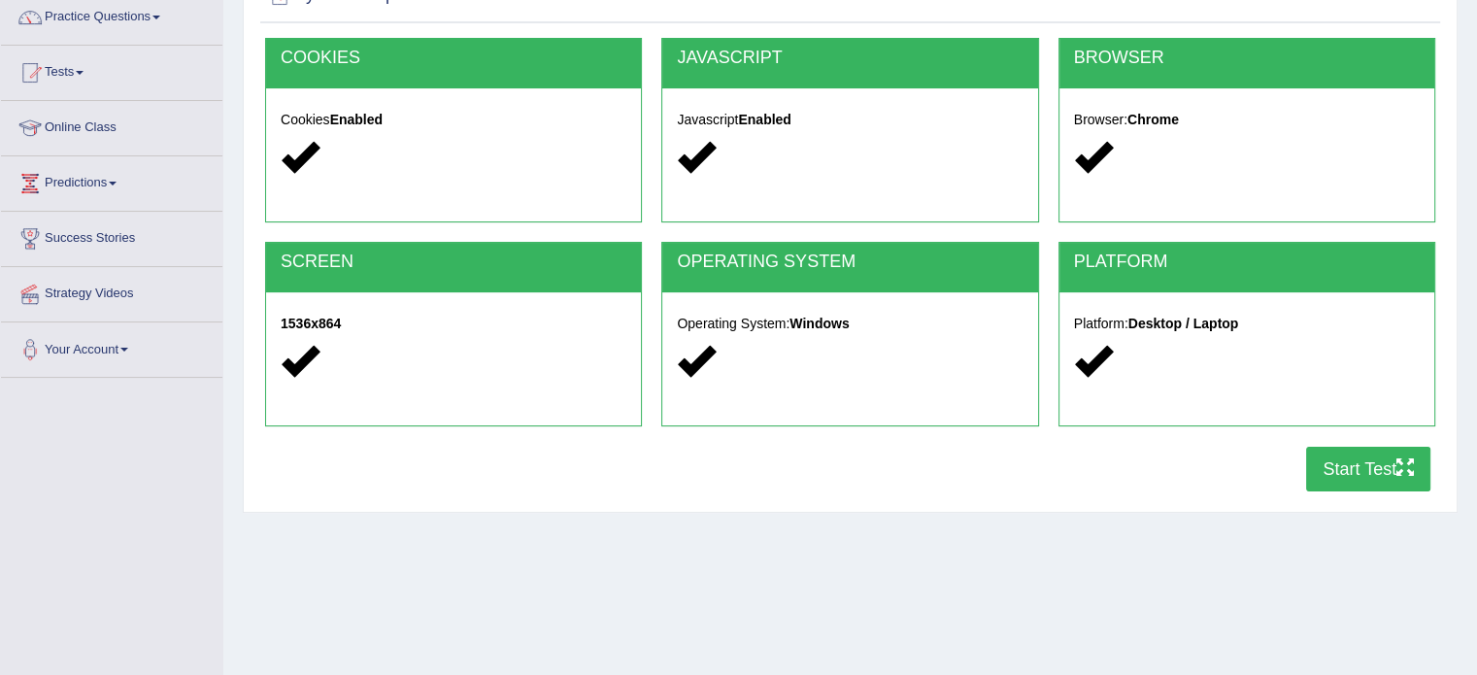
scroll to position [158, 0]
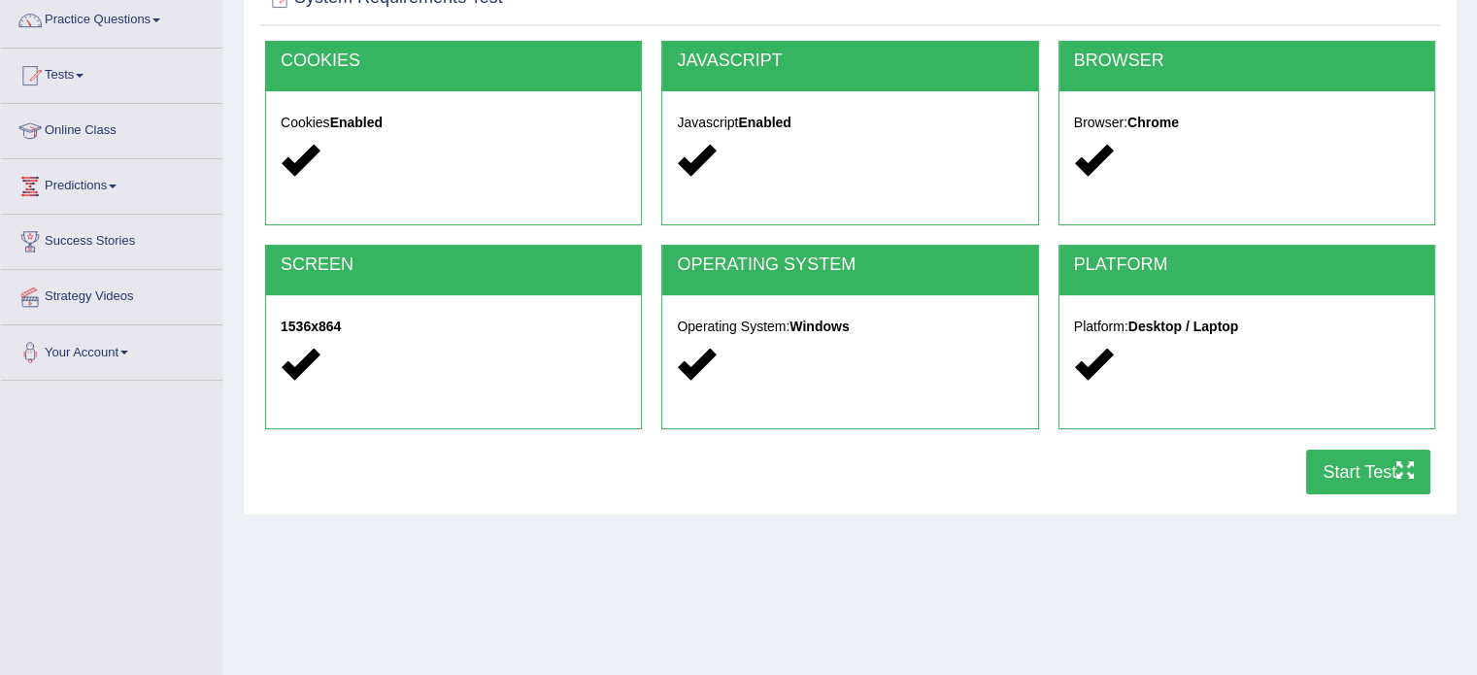
click at [1353, 468] on button "Start Test" at bounding box center [1368, 472] width 124 height 45
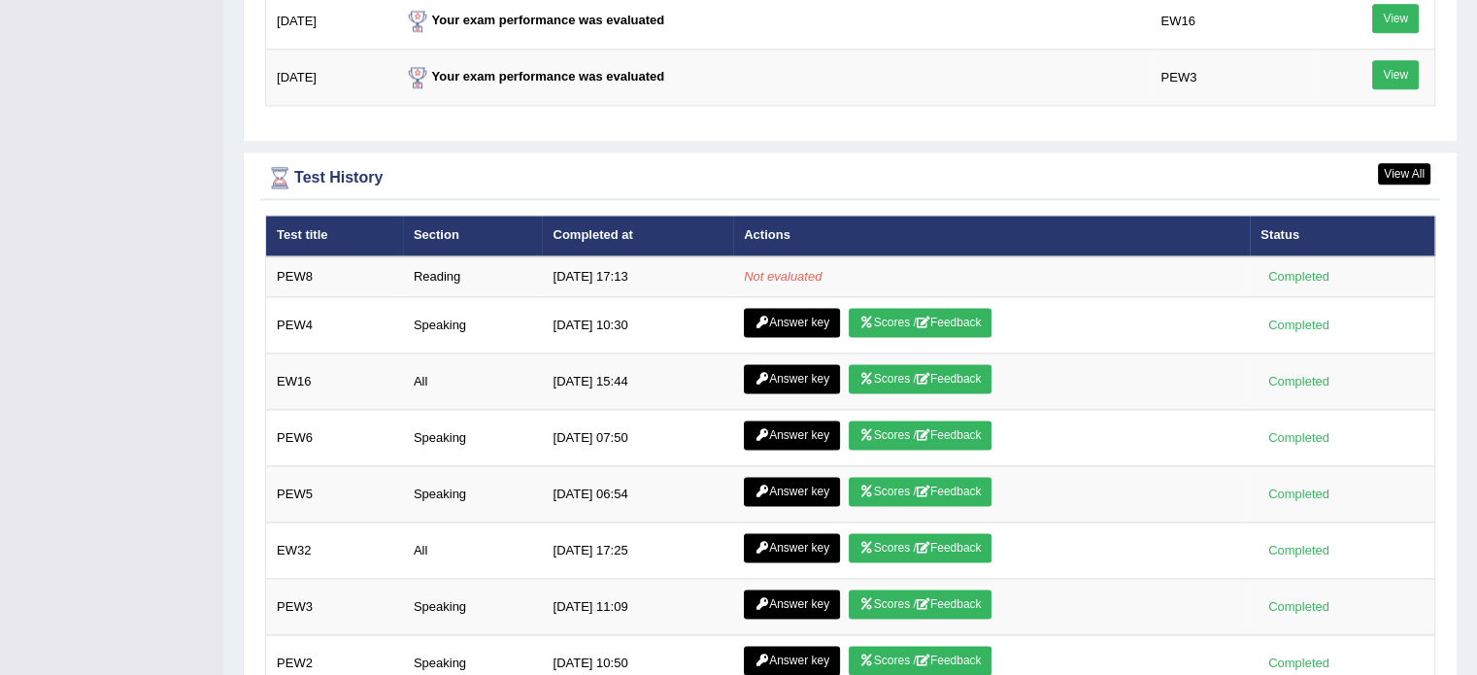
scroll to position [2566, 0]
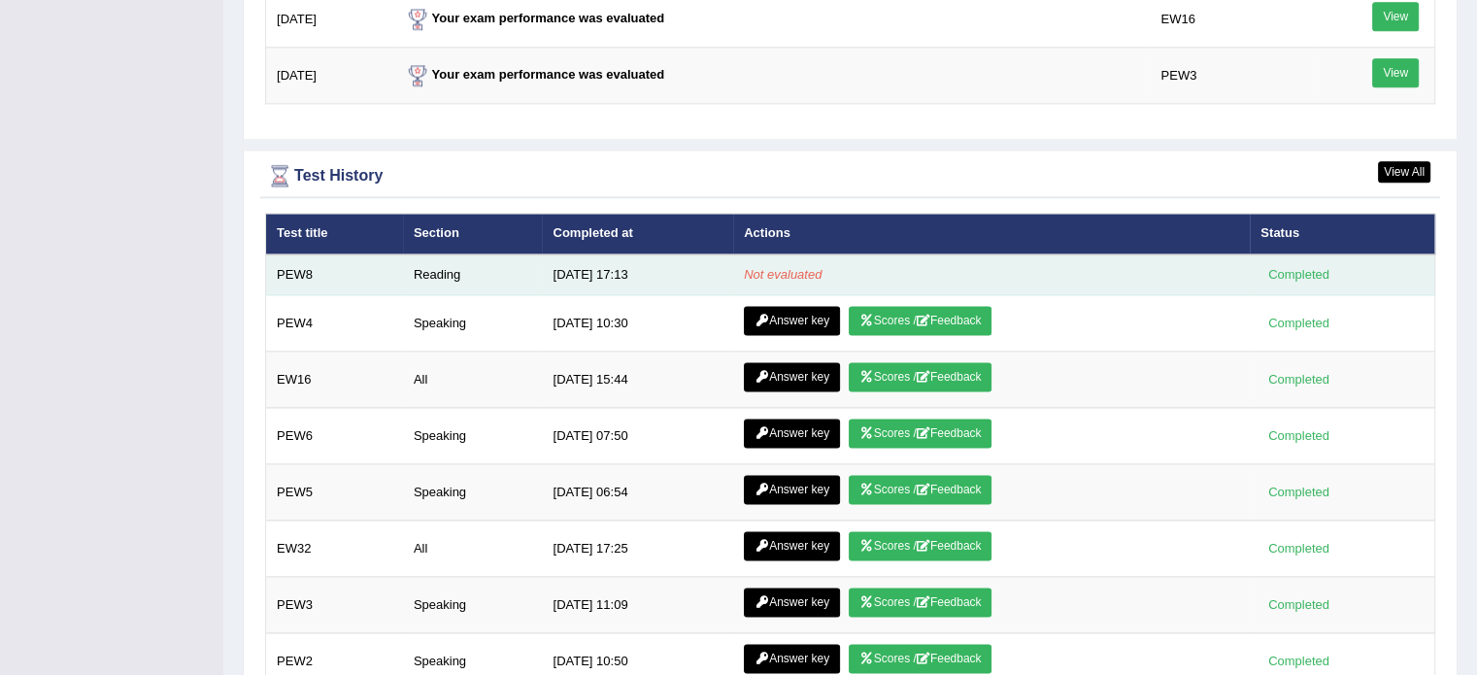
click at [433, 268] on td "Reading" at bounding box center [473, 274] width 140 height 41
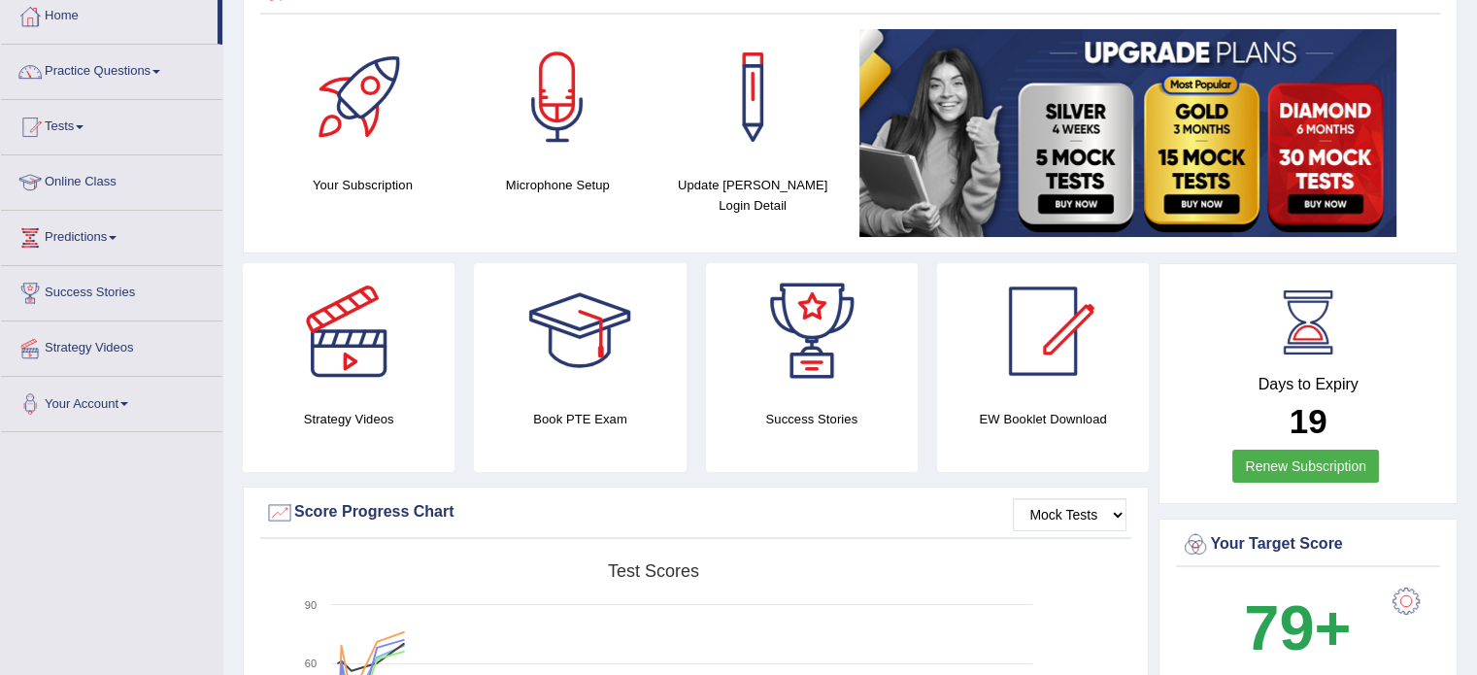
scroll to position [0, 0]
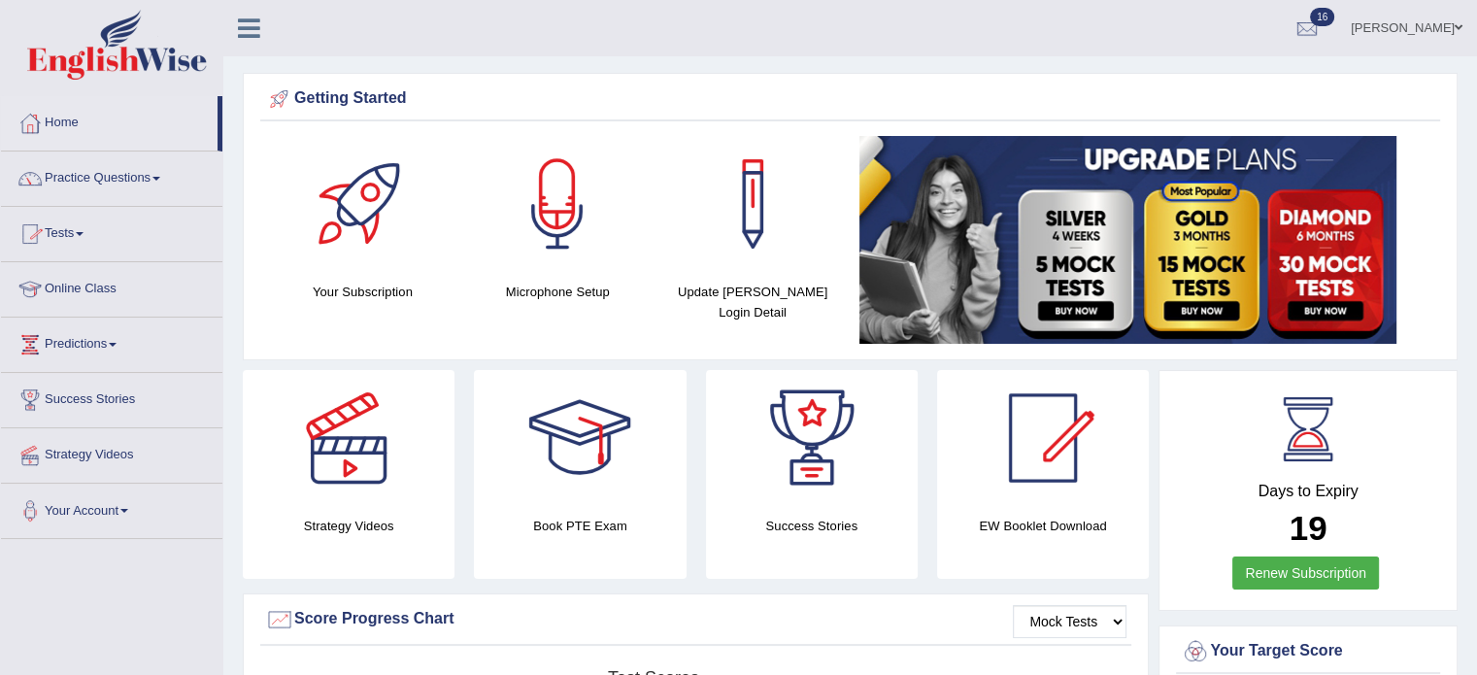
click at [113, 182] on link "Practice Questions" at bounding box center [111, 176] width 221 height 49
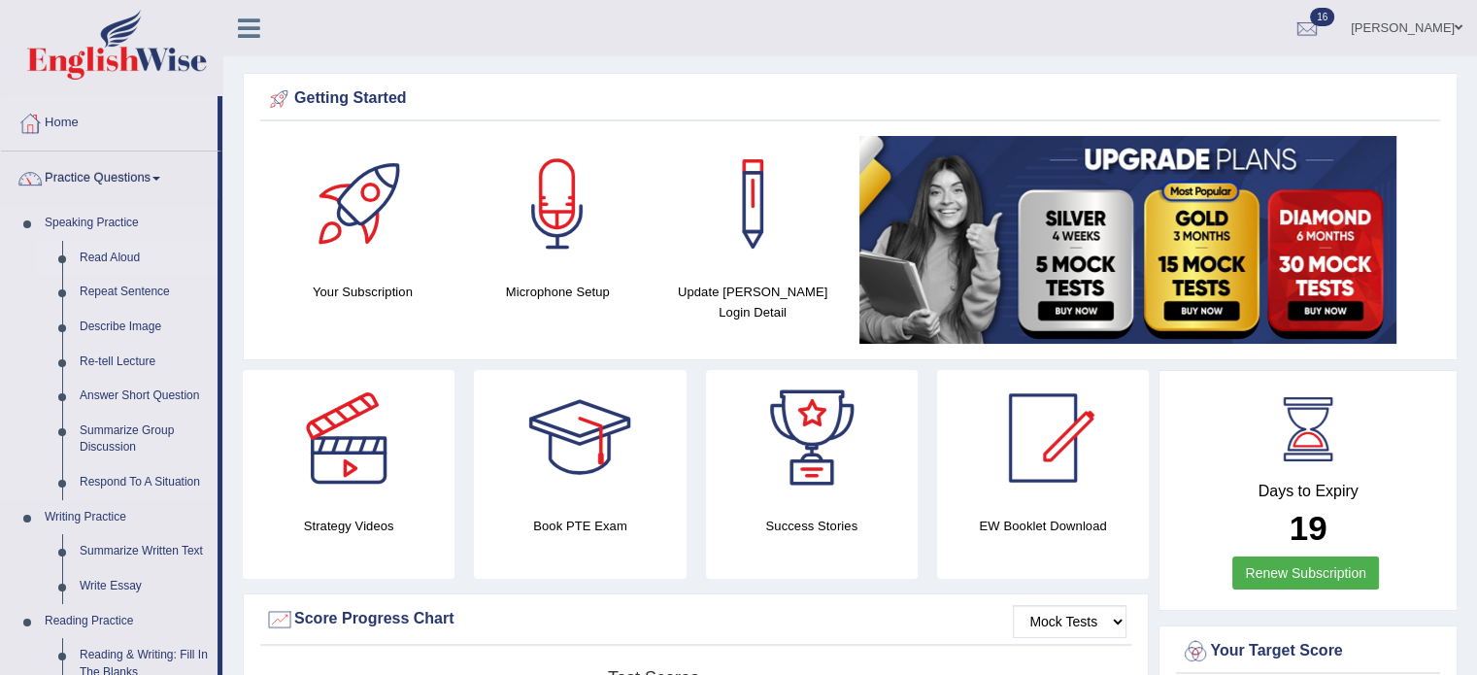
click at [101, 252] on link "Read Aloud" at bounding box center [144, 258] width 147 height 35
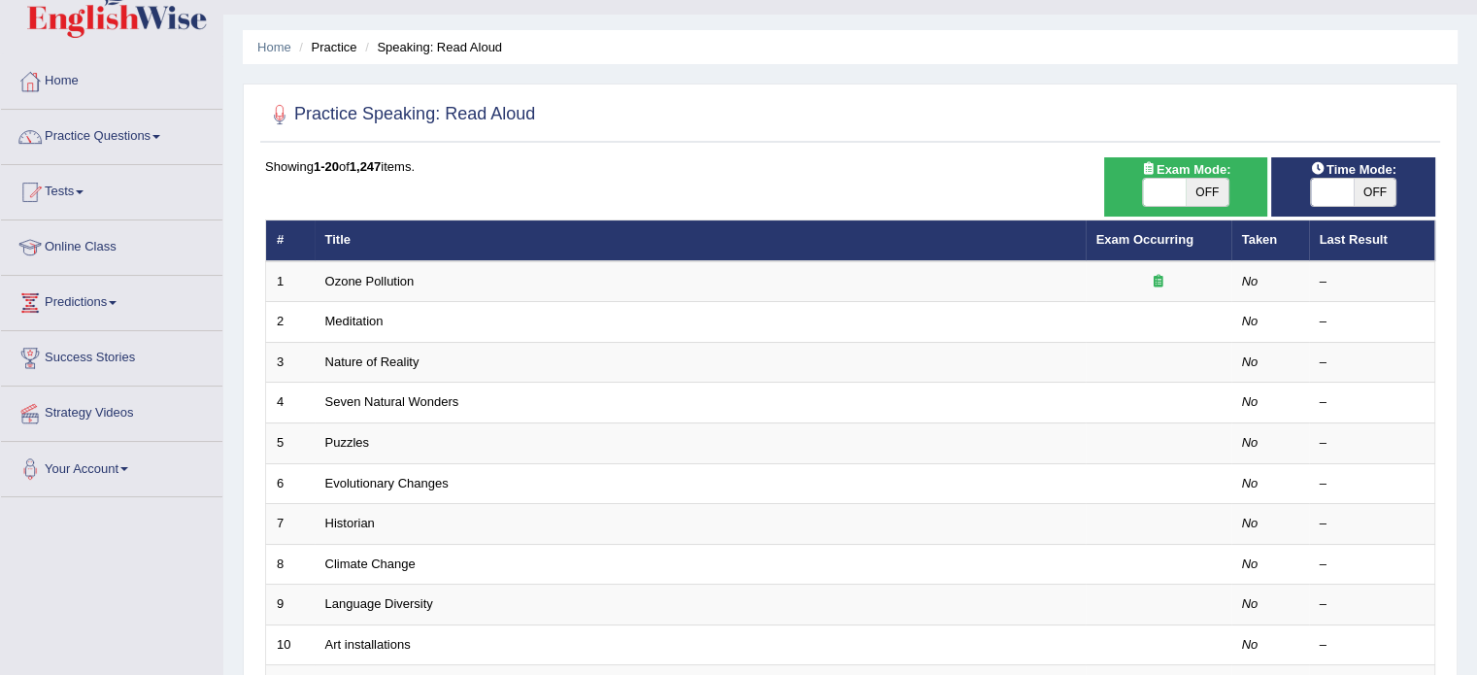
scroll to position [39, 0]
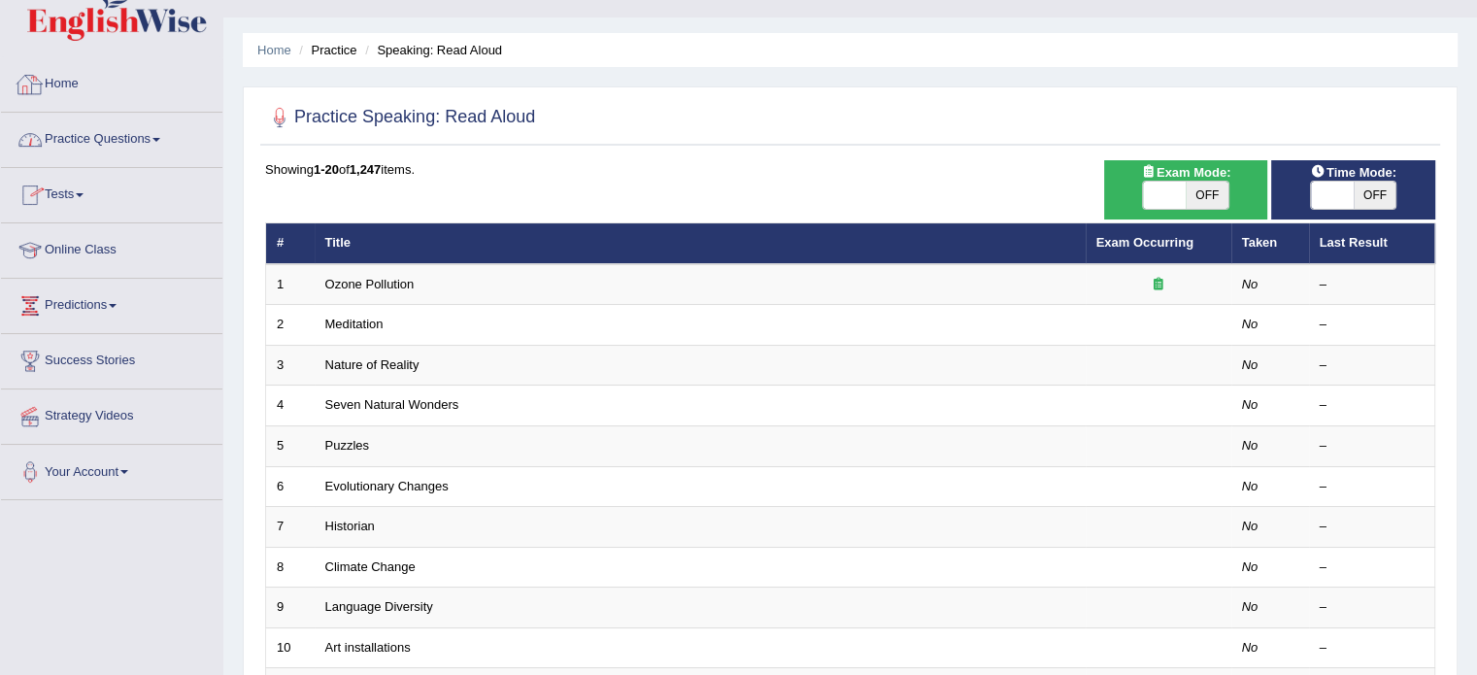
click at [68, 87] on link "Home" at bounding box center [111, 81] width 221 height 49
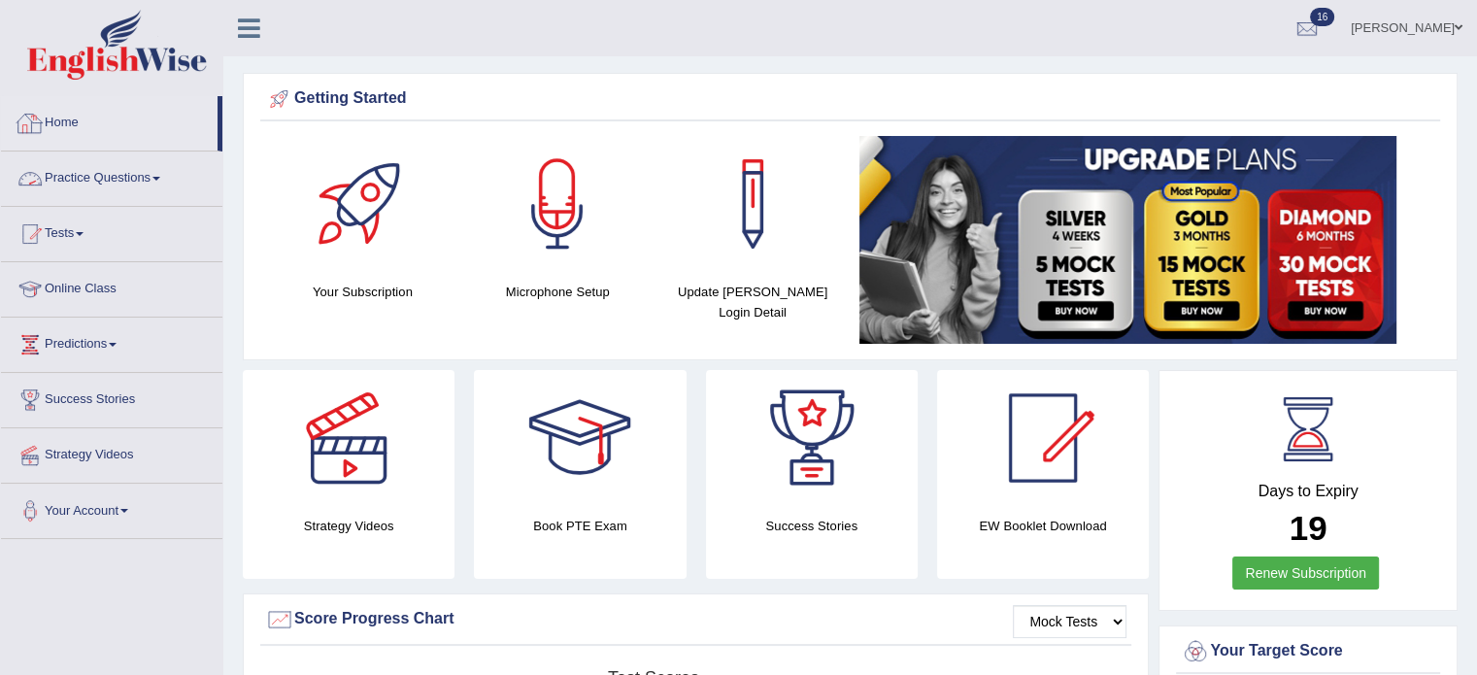
click at [68, 123] on link "Home" at bounding box center [109, 120] width 217 height 49
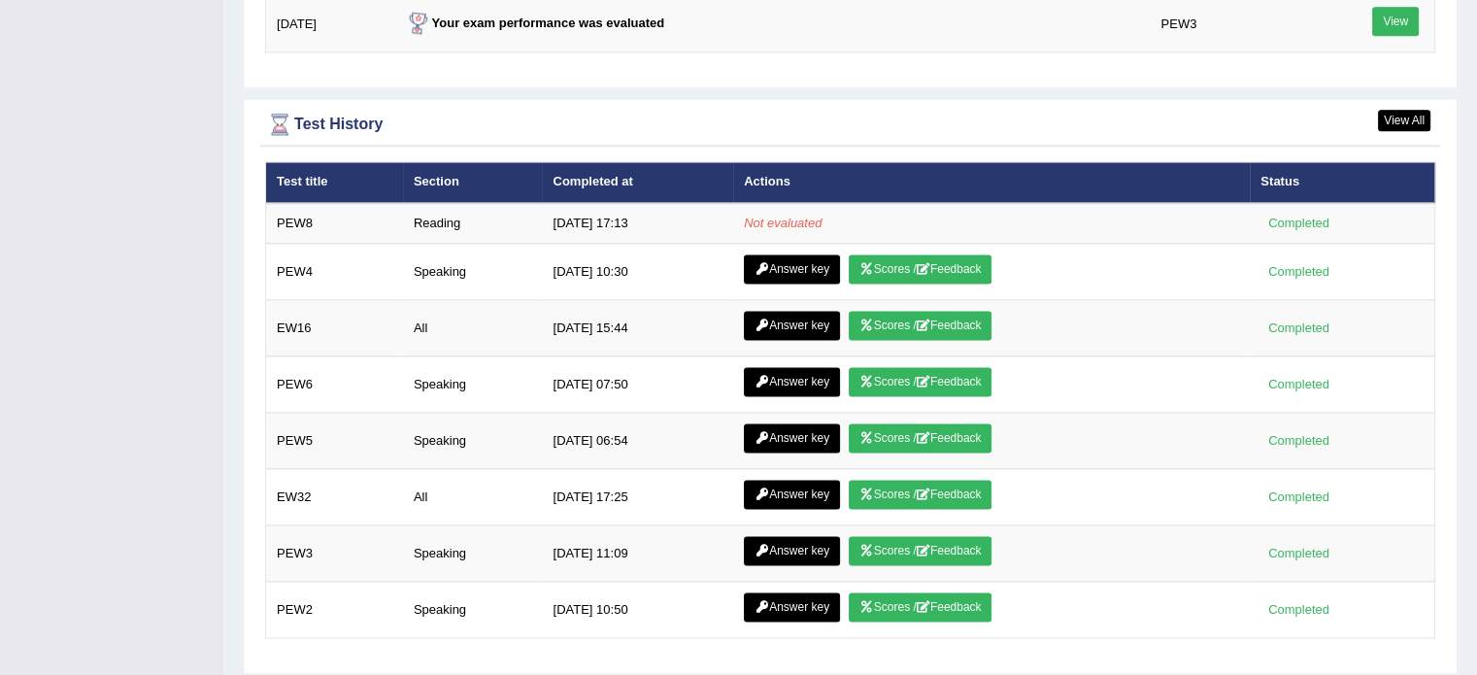
scroll to position [2623, 0]
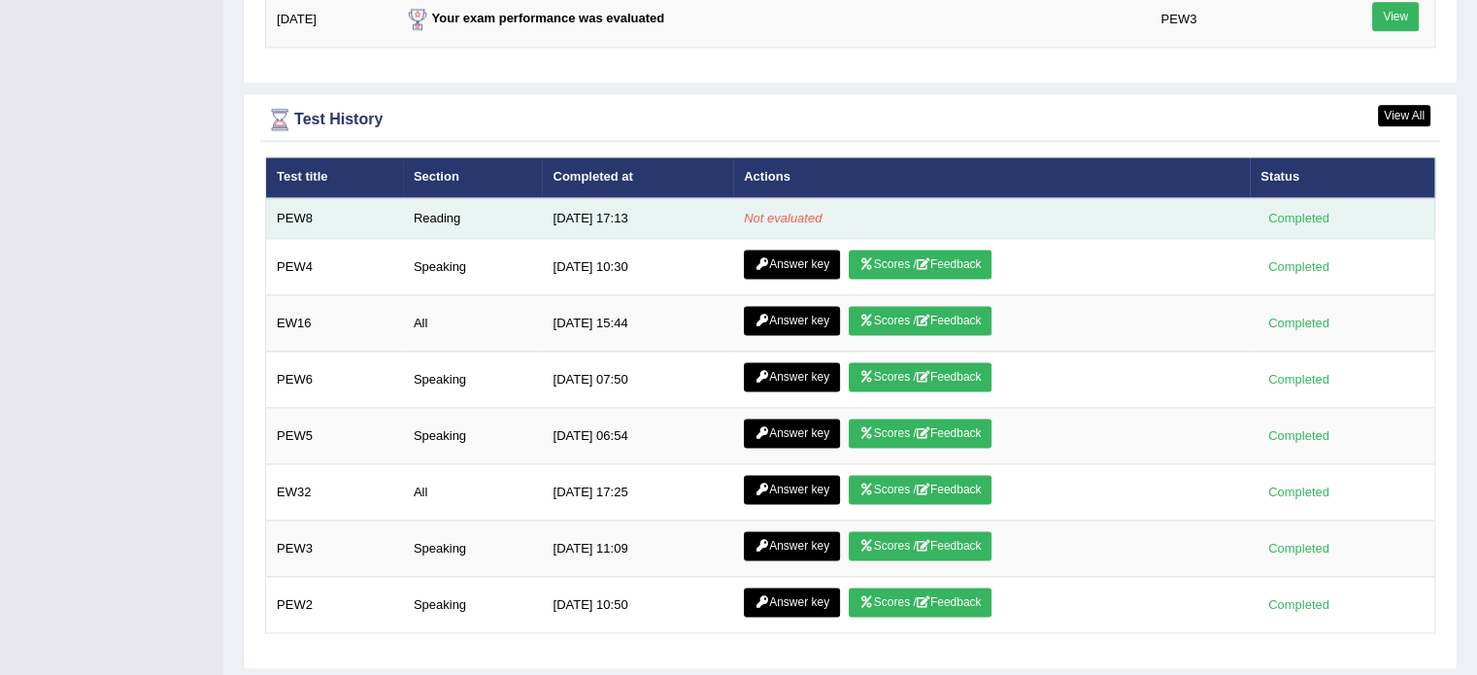
click at [756, 211] on em "Not evaluated" at bounding box center [783, 218] width 78 height 15
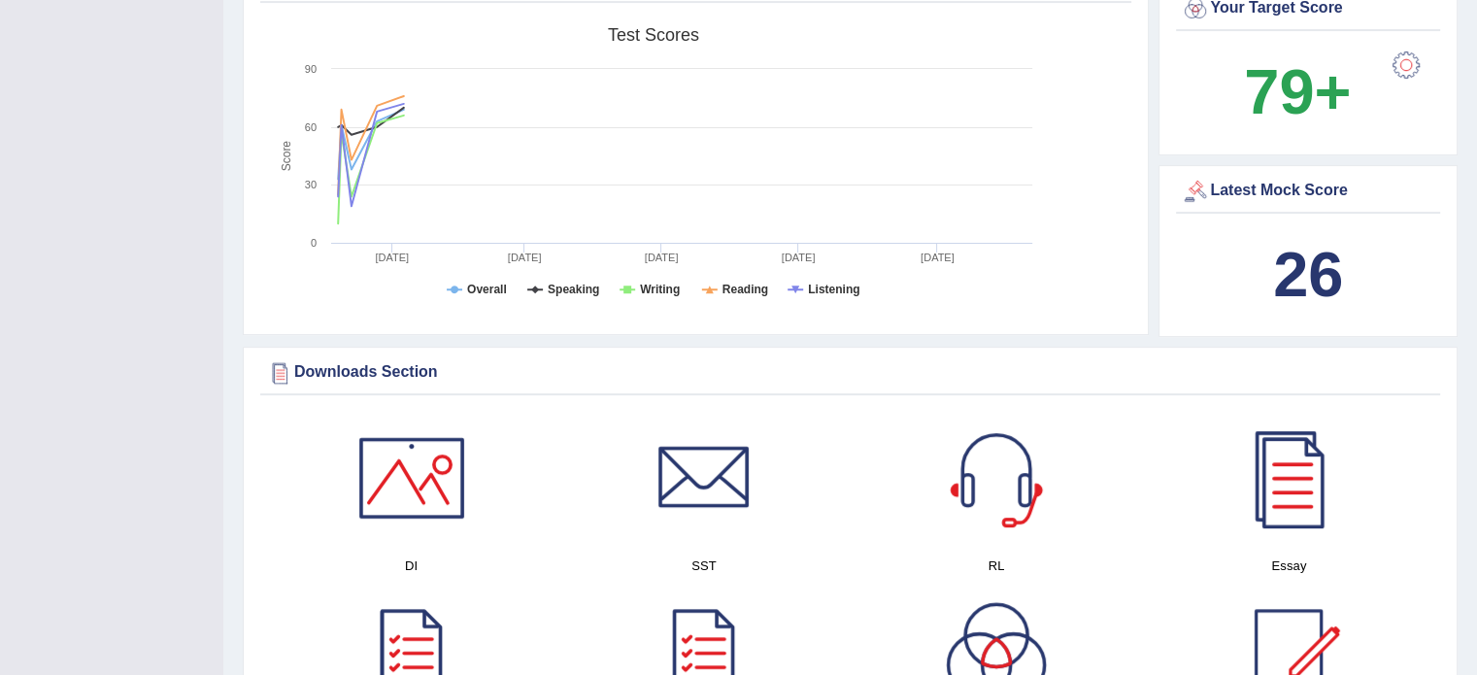
scroll to position [0, 0]
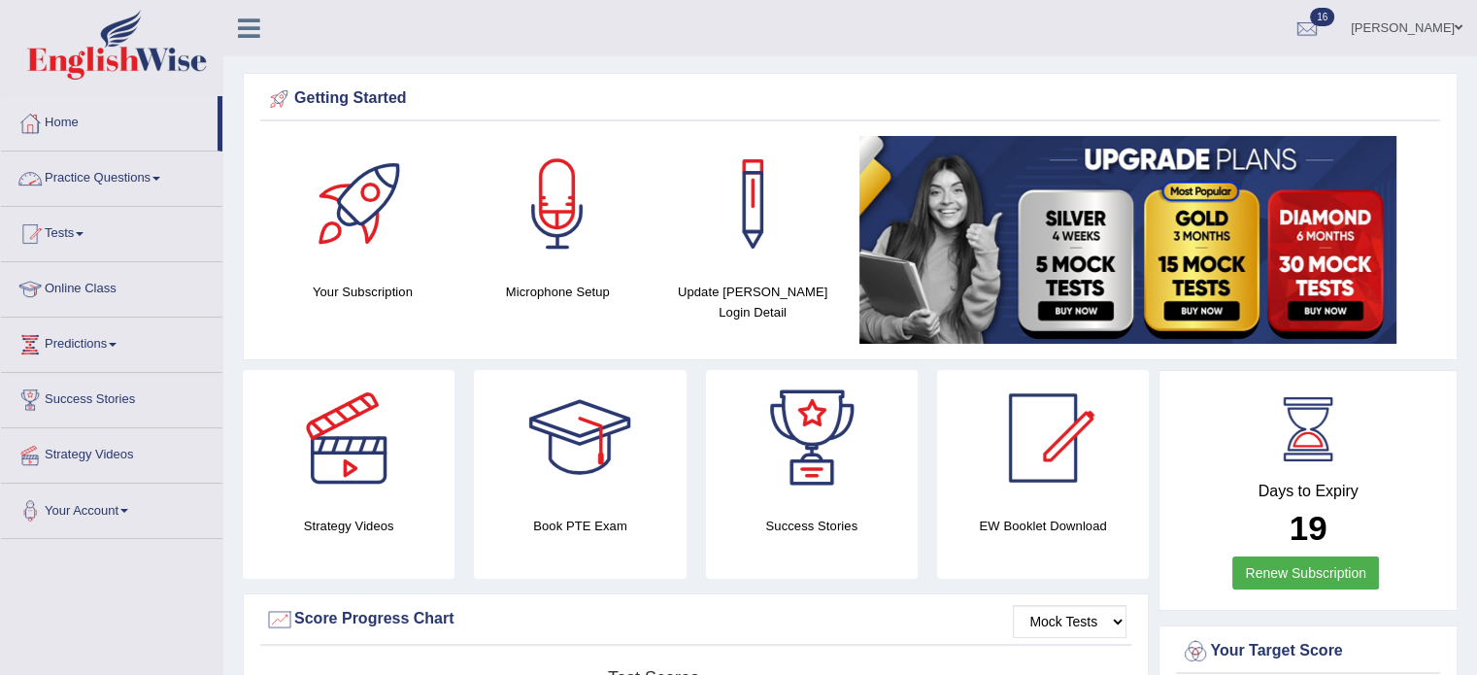
click at [73, 182] on link "Practice Questions" at bounding box center [111, 176] width 221 height 49
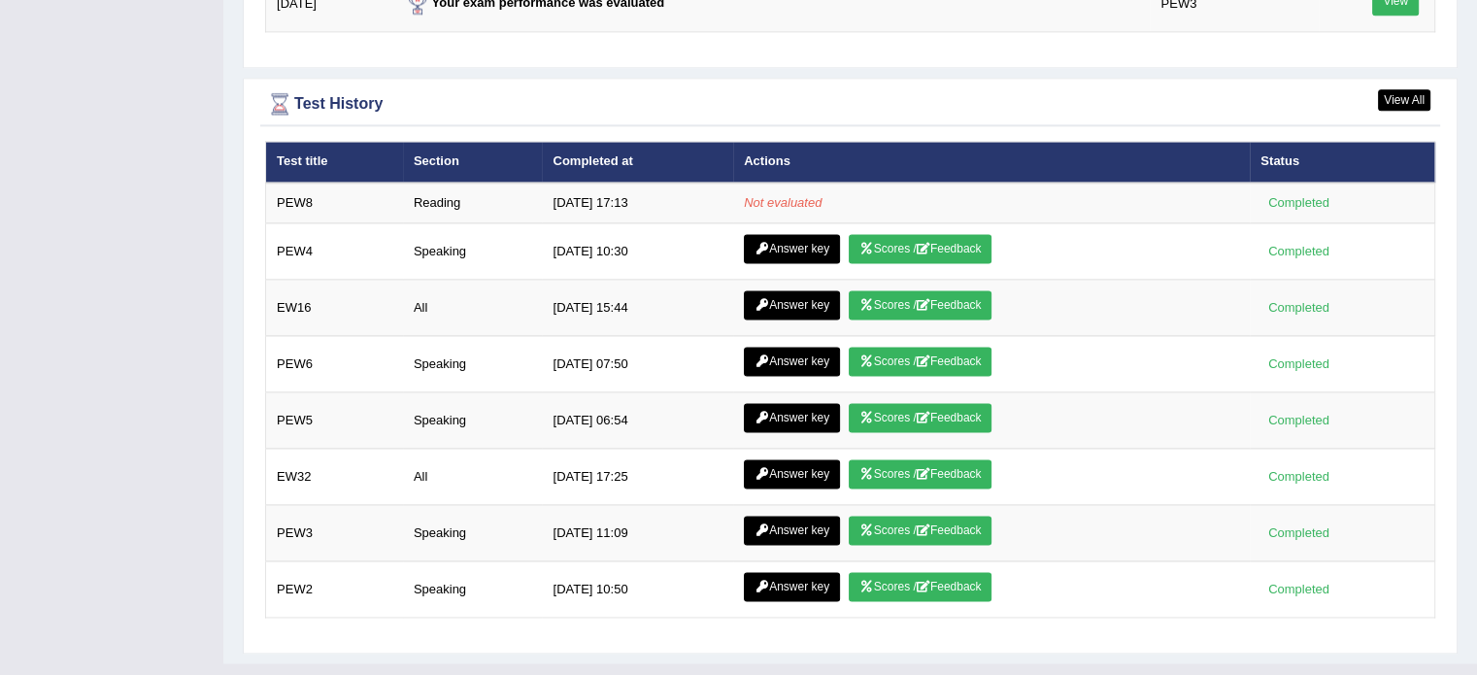
scroll to position [2654, 0]
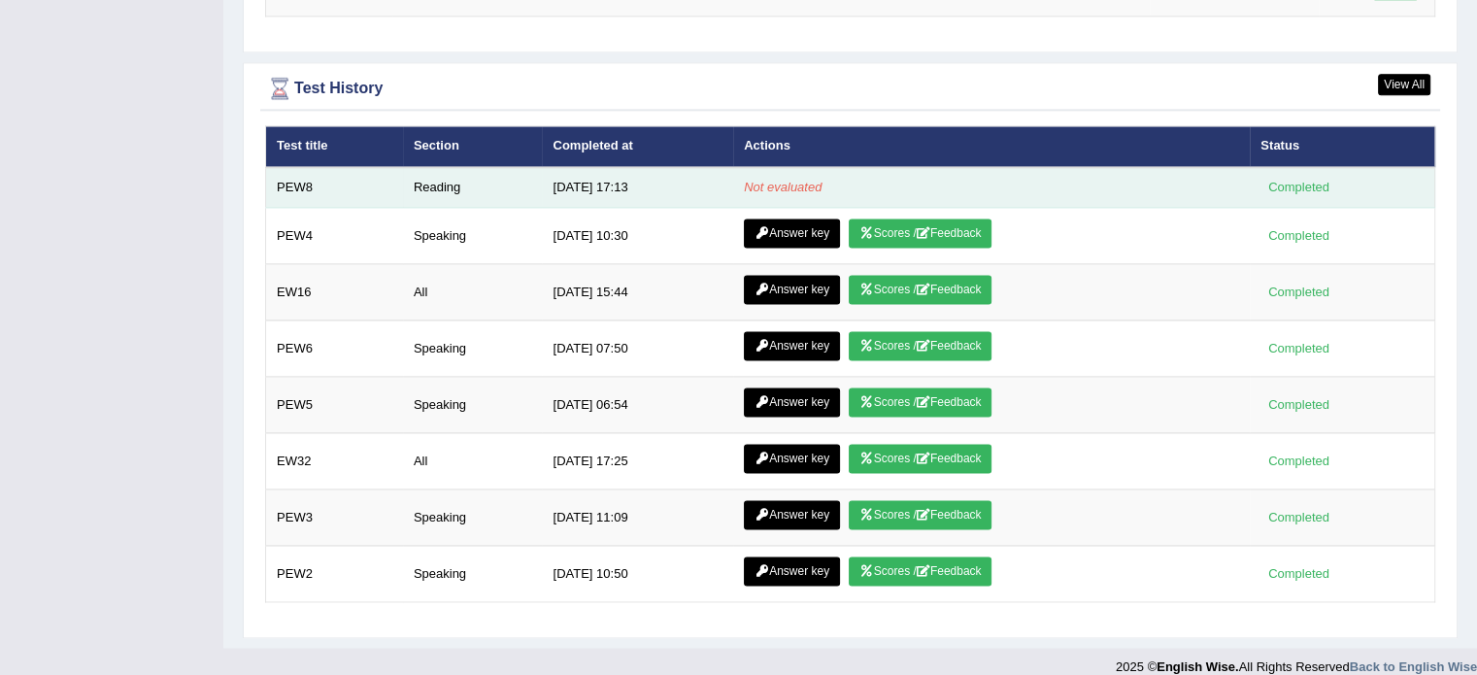
click at [436, 184] on td "Reading" at bounding box center [473, 187] width 140 height 41
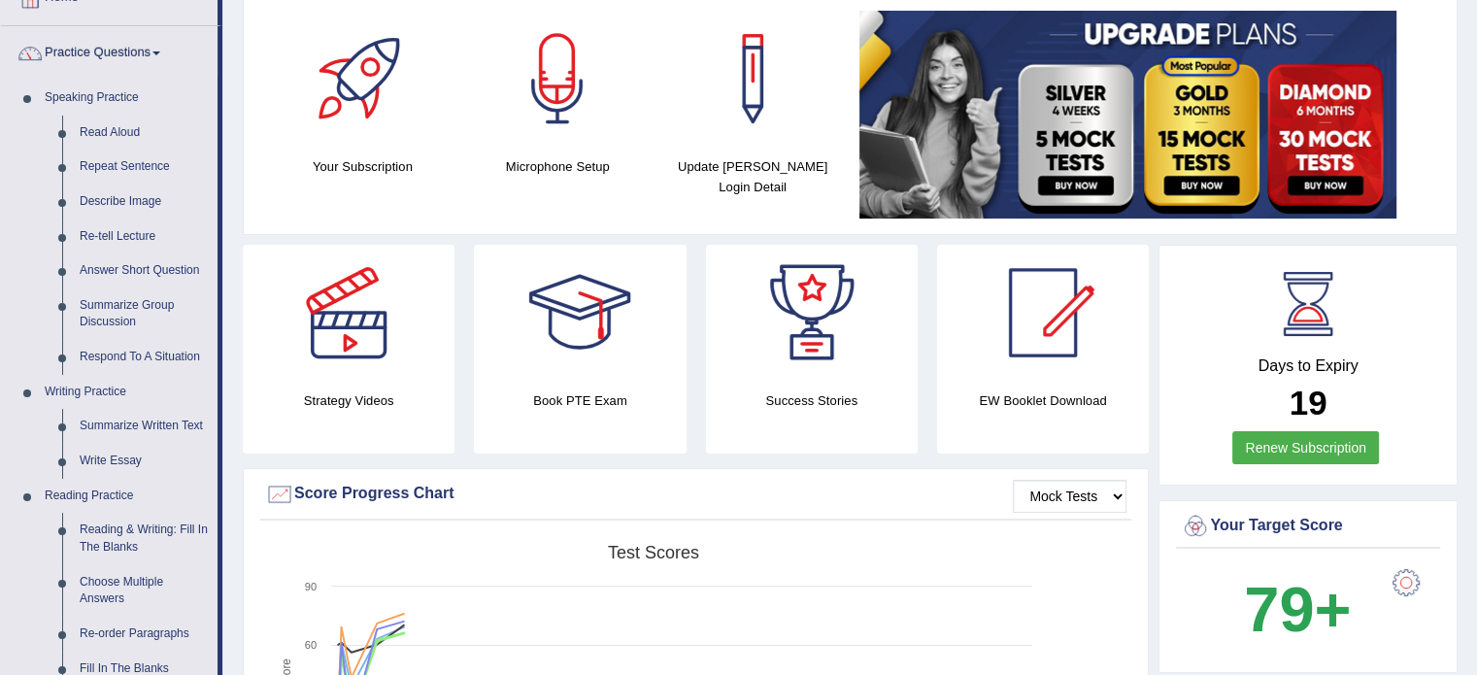
scroll to position [120, 0]
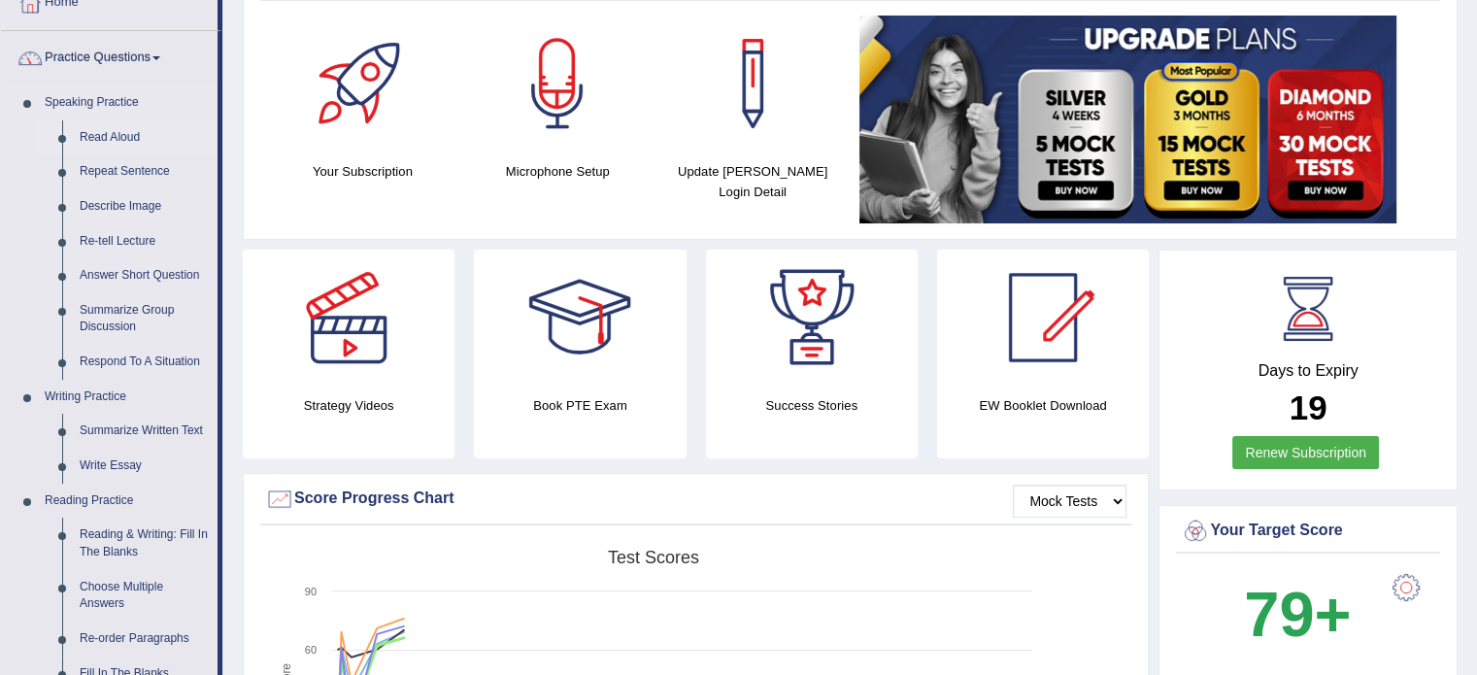
click at [117, 127] on link "Read Aloud" at bounding box center [144, 137] width 147 height 35
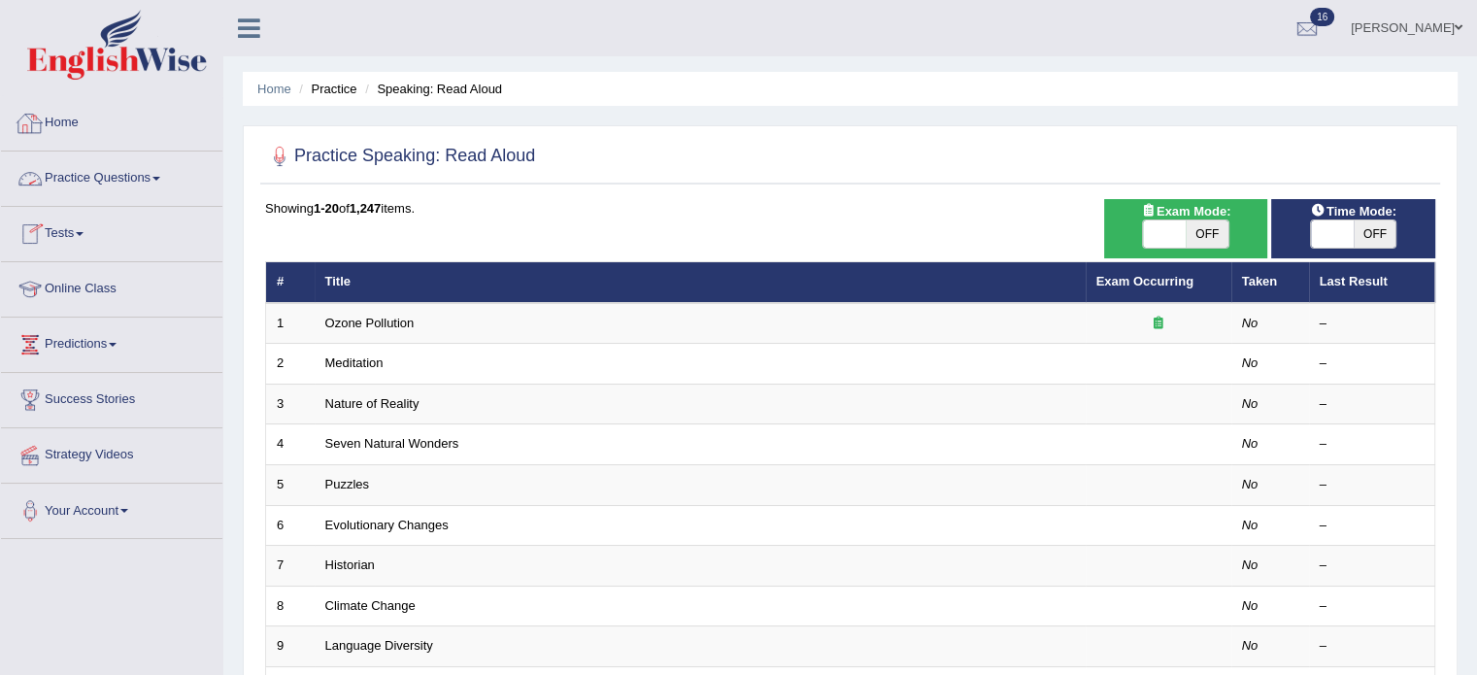
click at [77, 118] on link "Home" at bounding box center [111, 120] width 221 height 49
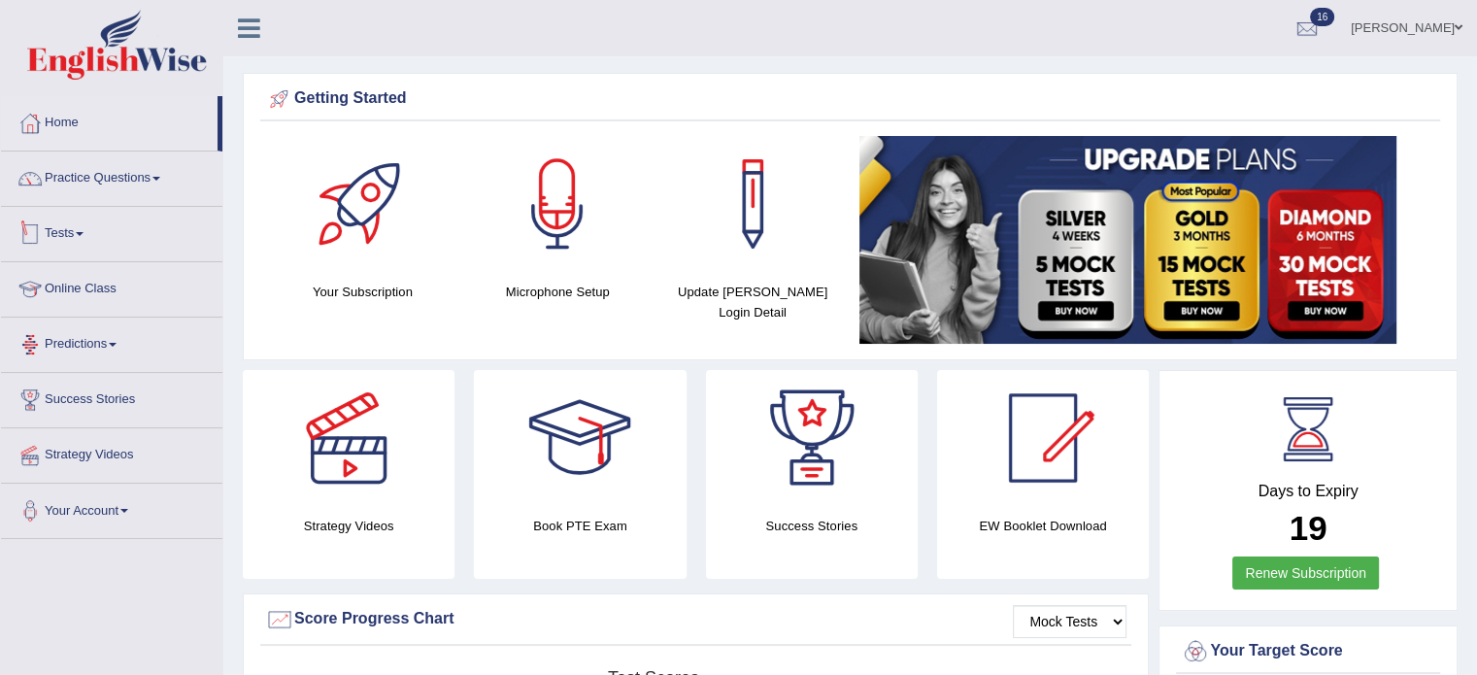
click at [66, 241] on link "Tests" at bounding box center [111, 231] width 221 height 49
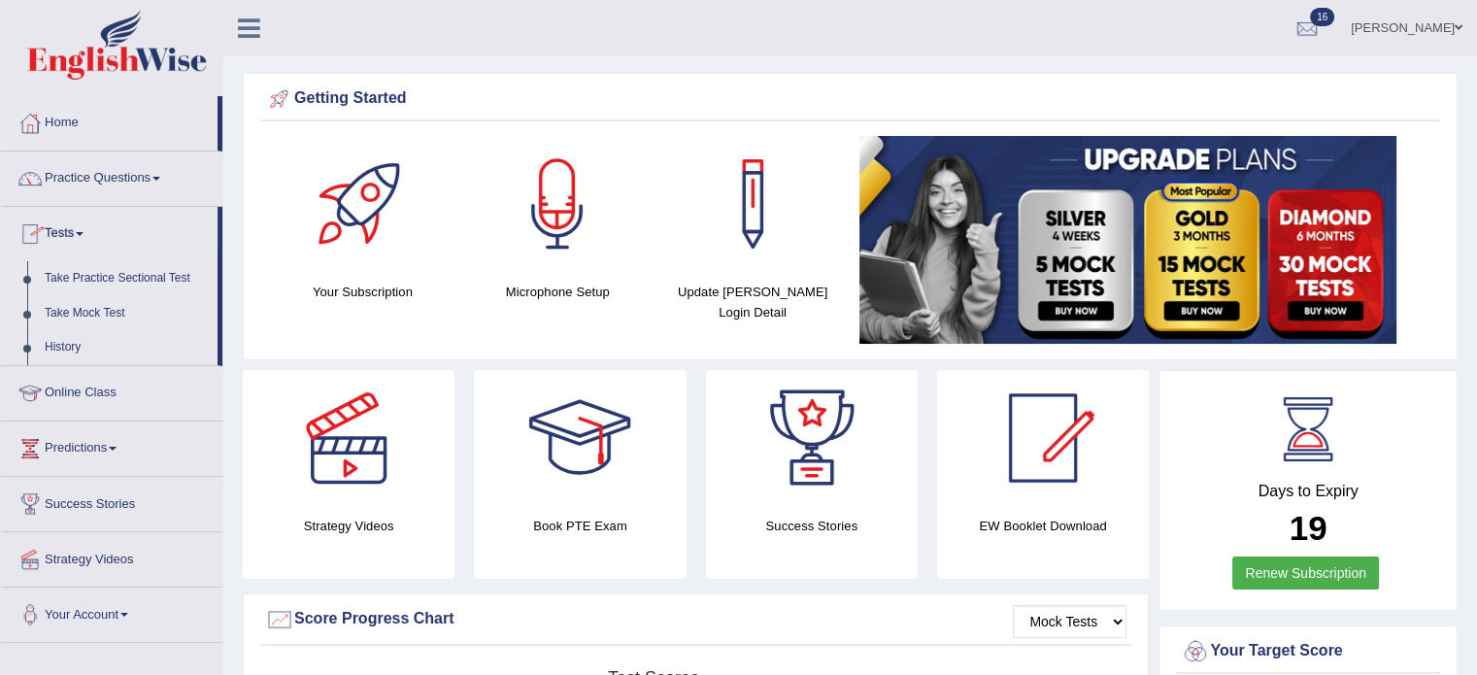
click at [78, 278] on link "Take Practice Sectional Test" at bounding box center [127, 278] width 182 height 35
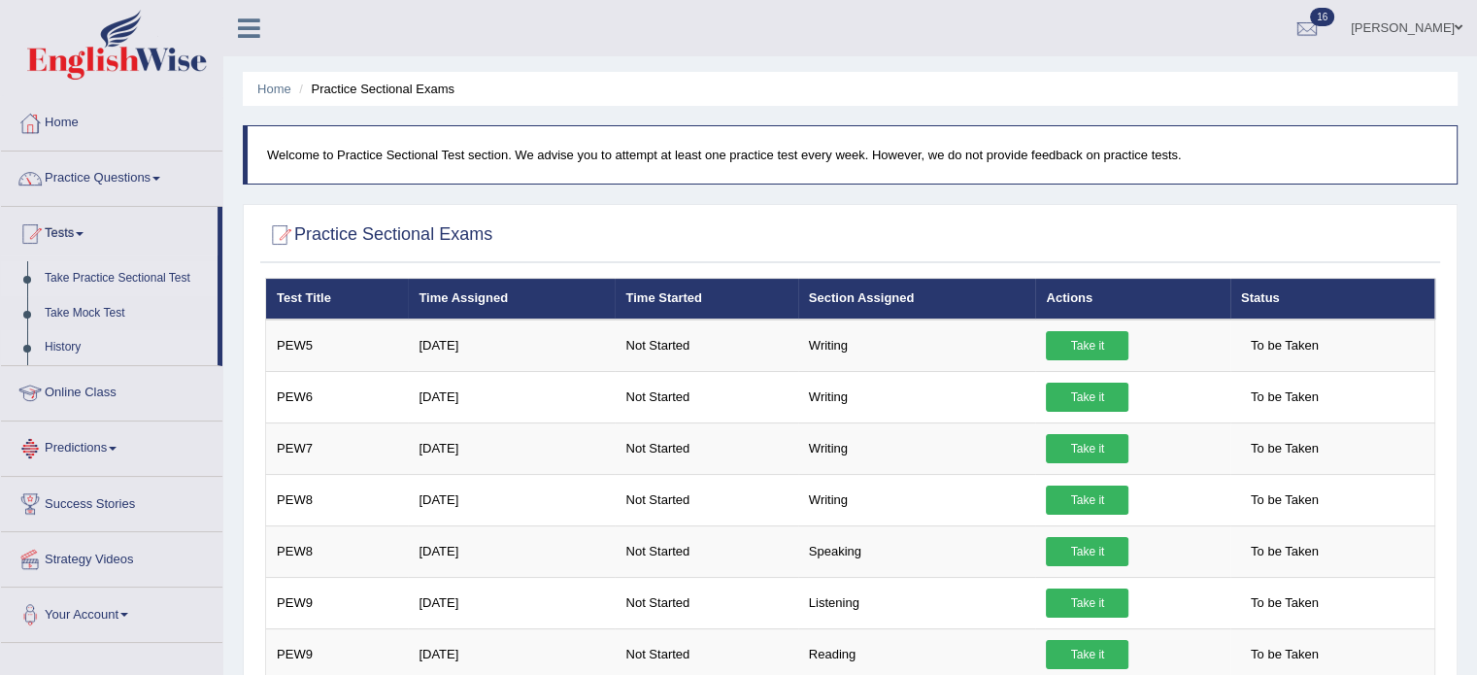
click at [58, 349] on link "History" at bounding box center [127, 347] width 182 height 35
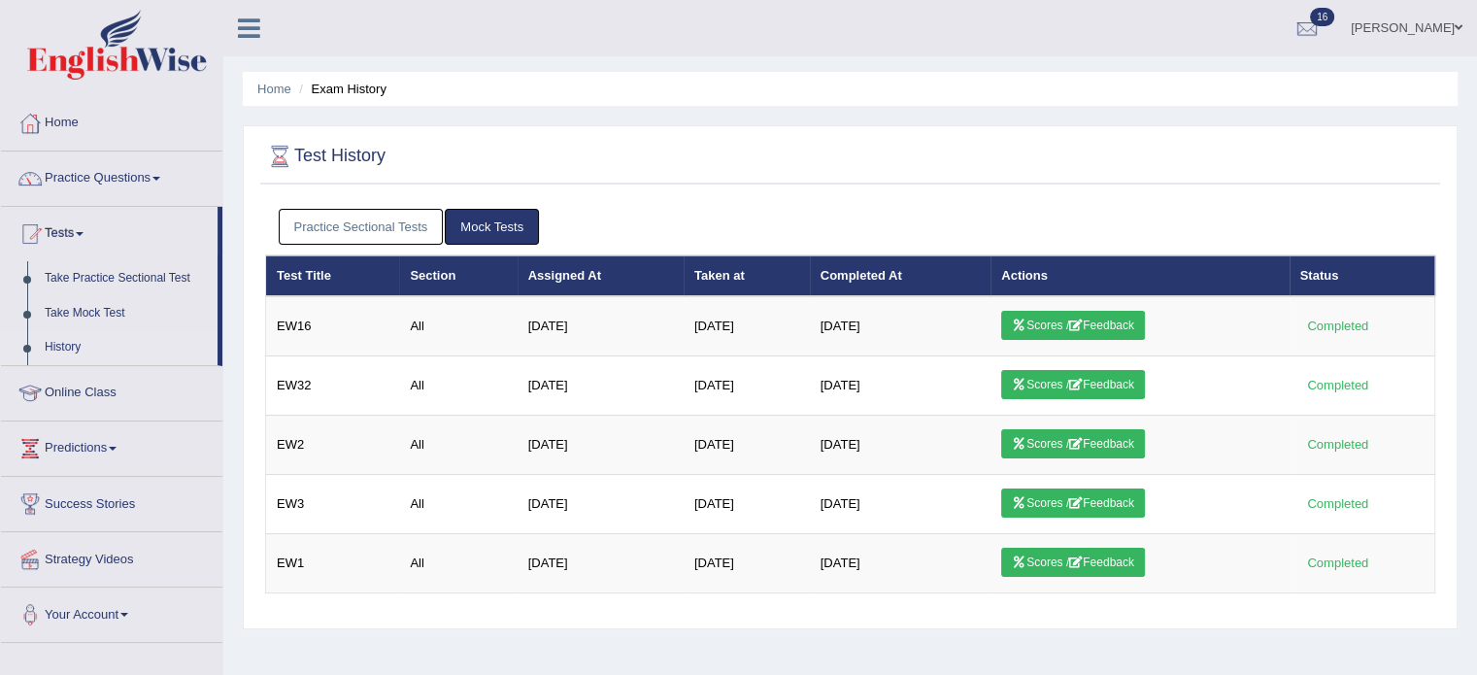
click at [385, 236] on link "Practice Sectional Tests" at bounding box center [361, 227] width 165 height 36
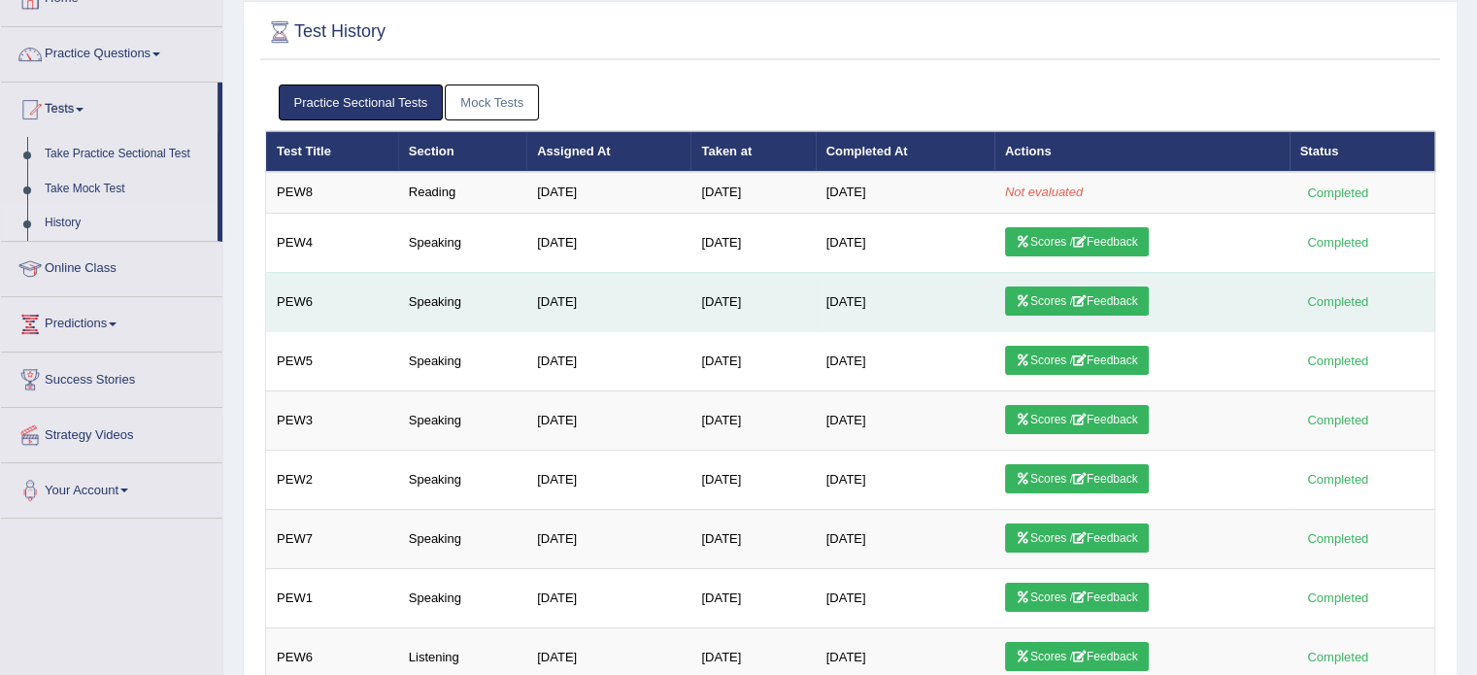
scroll to position [53, 0]
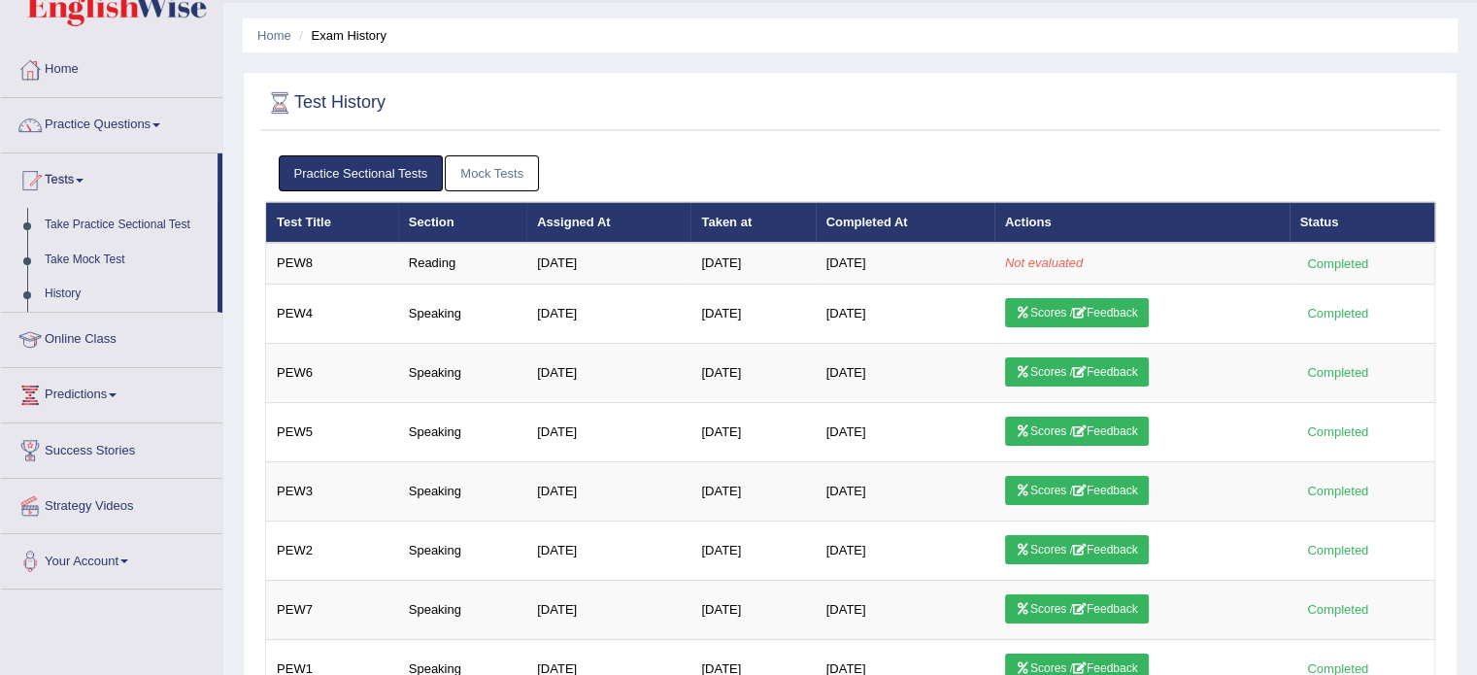
click at [457, 166] on link "Mock Tests" at bounding box center [492, 173] width 94 height 36
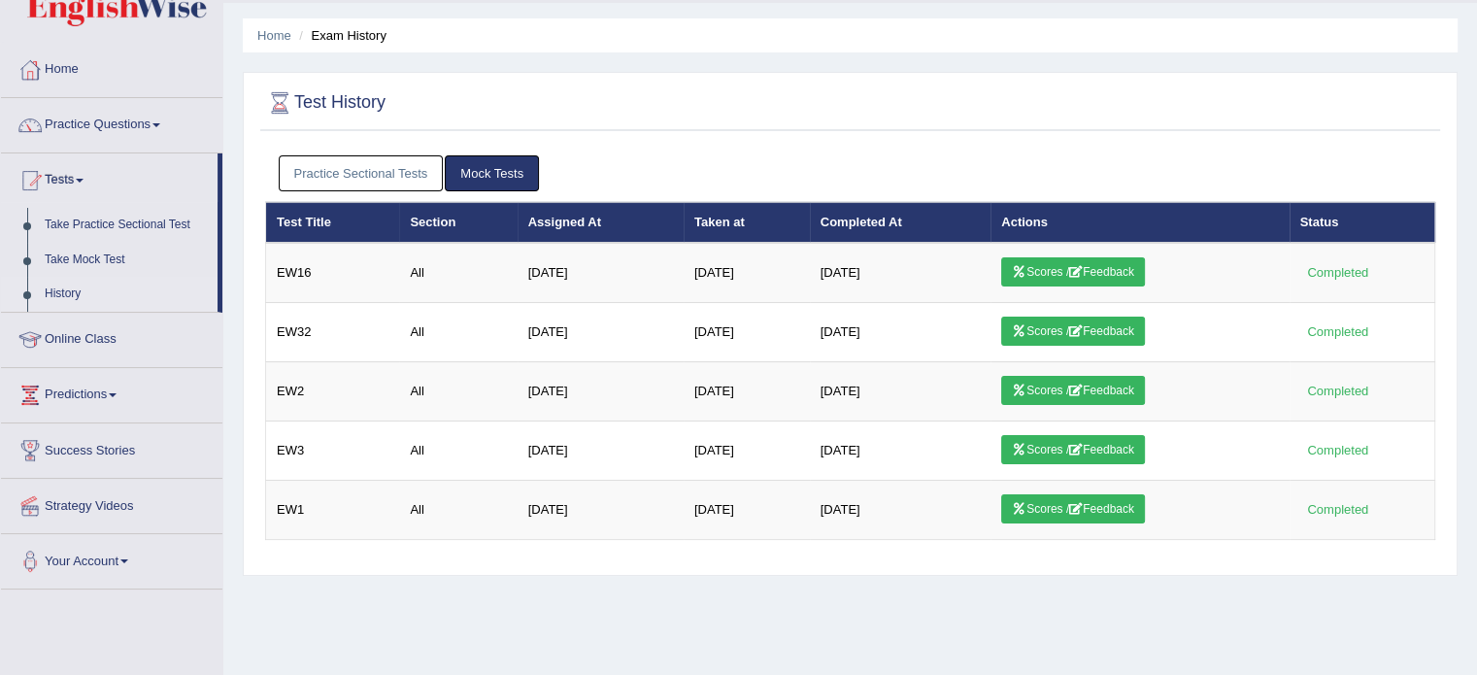
click at [375, 169] on link "Practice Sectional Tests" at bounding box center [361, 173] width 165 height 36
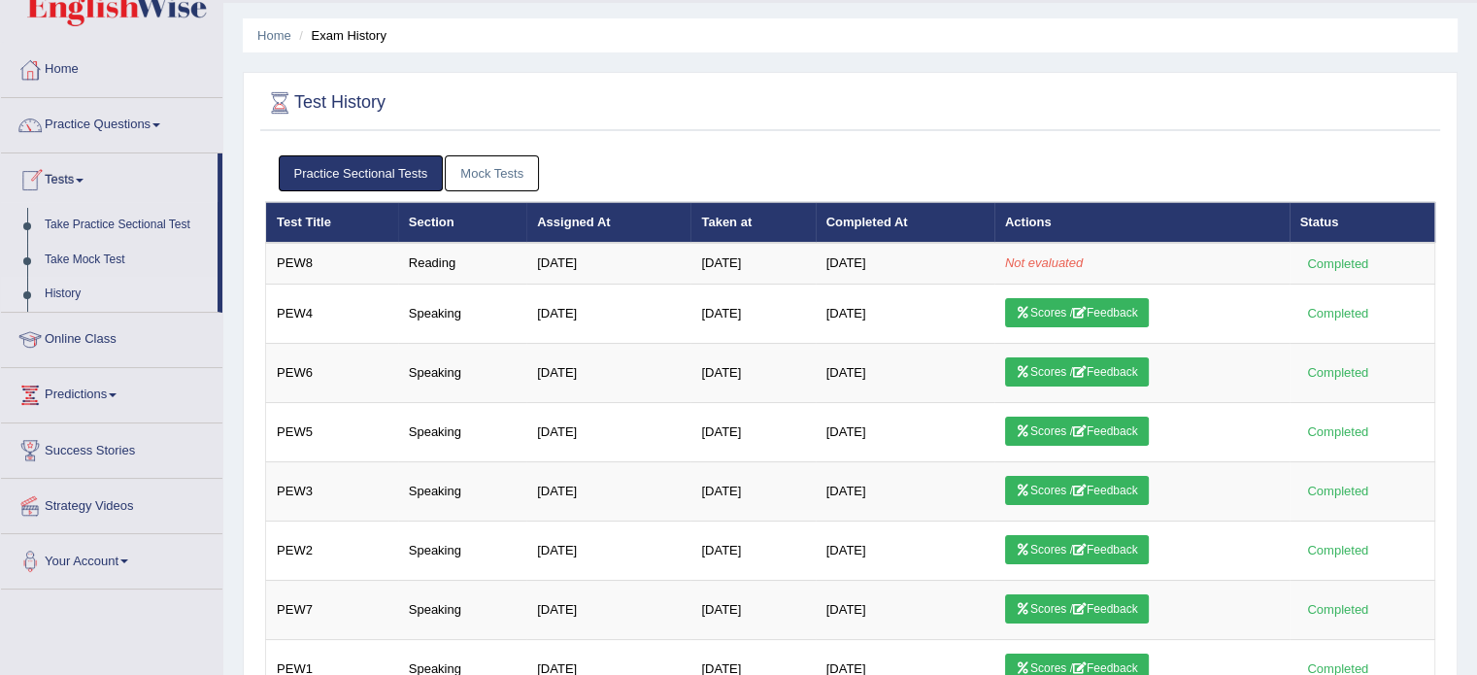
click at [635, 151] on div "Practice Sectional Tests Mock Tests" at bounding box center [850, 174] width 1170 height 56
click at [471, 158] on link "Mock Tests" at bounding box center [492, 173] width 94 height 36
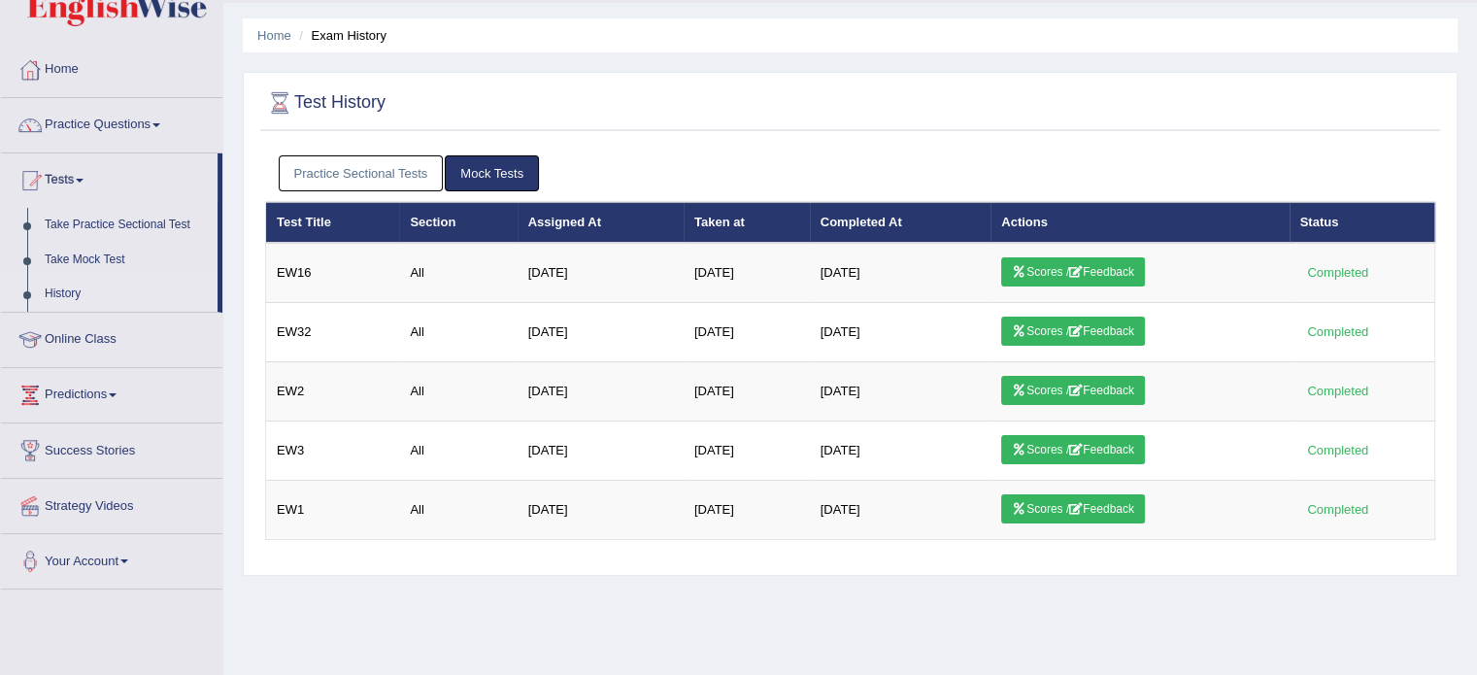
click at [330, 178] on link "Practice Sectional Tests" at bounding box center [361, 173] width 165 height 36
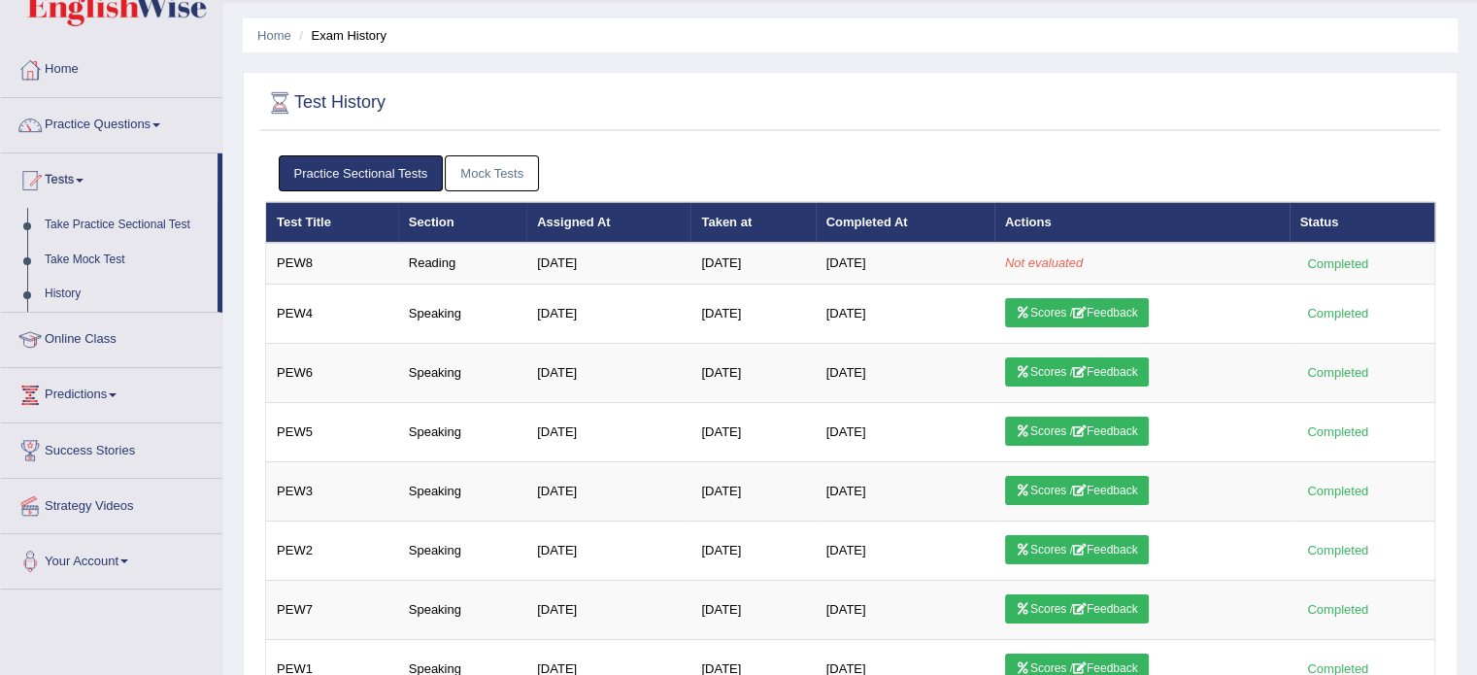
click at [461, 164] on link "Mock Tests" at bounding box center [492, 173] width 94 height 36
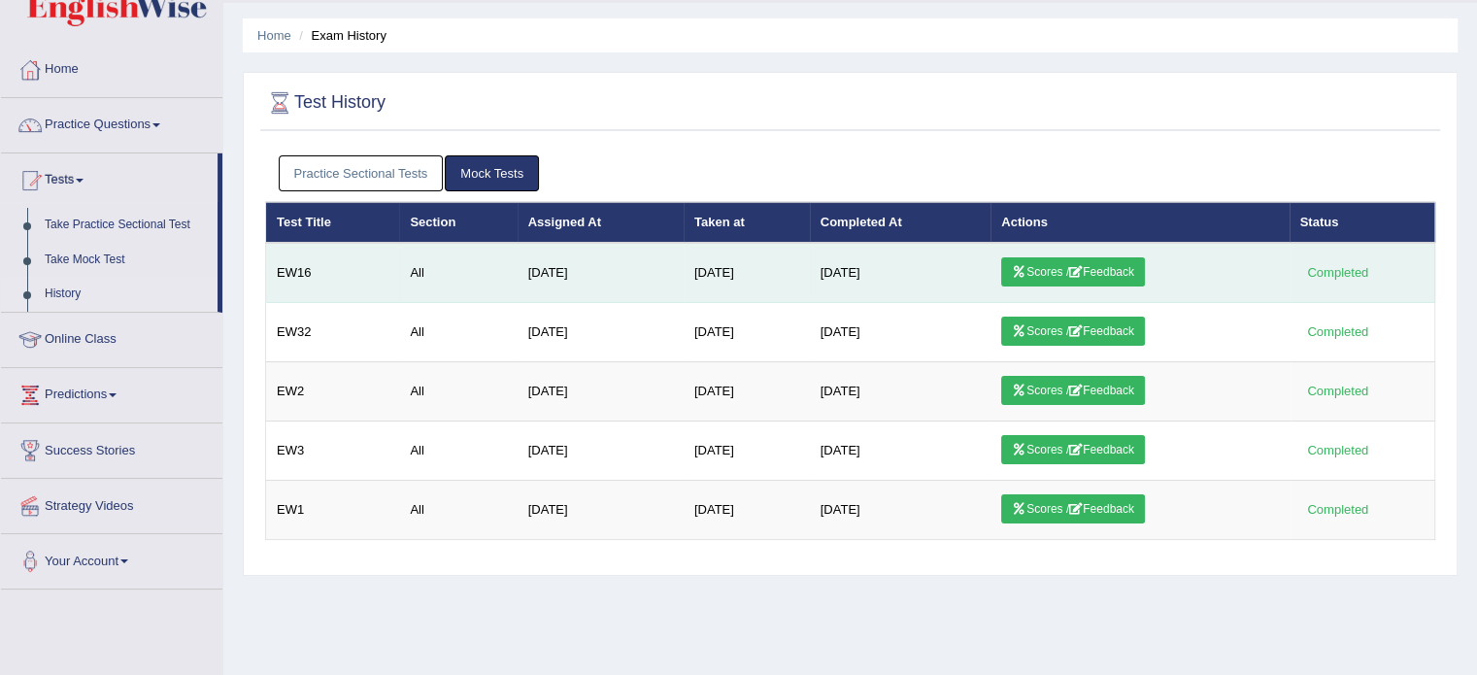
click at [1006, 262] on link "Scores / Feedback" at bounding box center [1073, 271] width 144 height 29
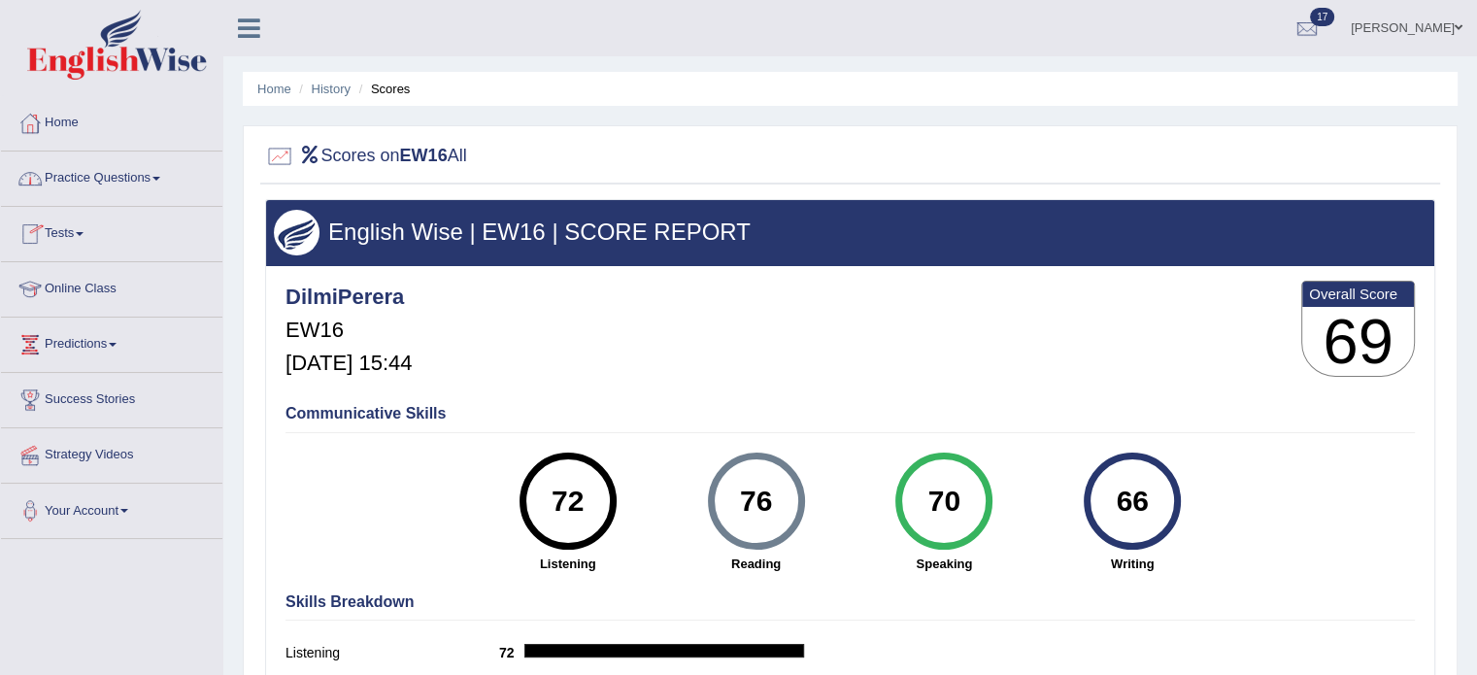
click at [82, 242] on link "Tests" at bounding box center [111, 231] width 221 height 49
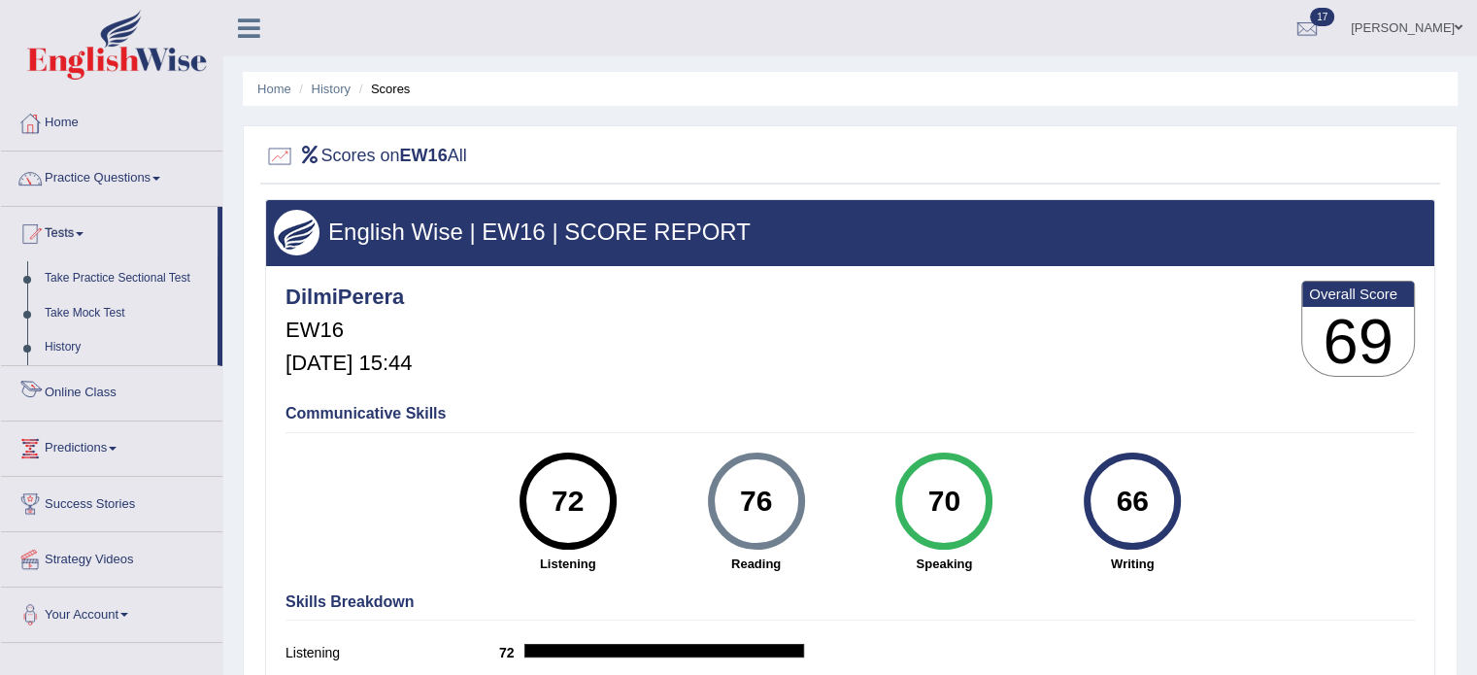
click at [70, 366] on link "Online Class" at bounding box center [111, 390] width 221 height 49
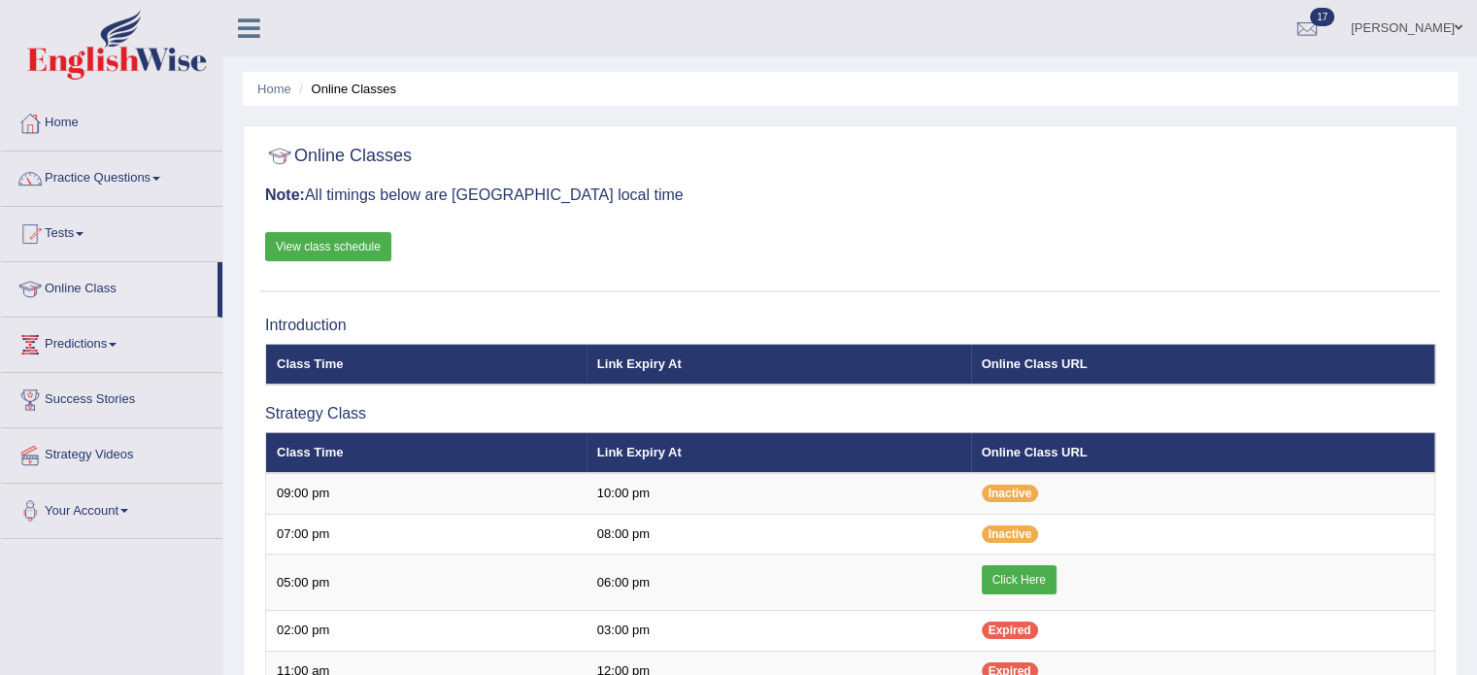
click at [74, 235] on link "Tests" at bounding box center [111, 231] width 221 height 49
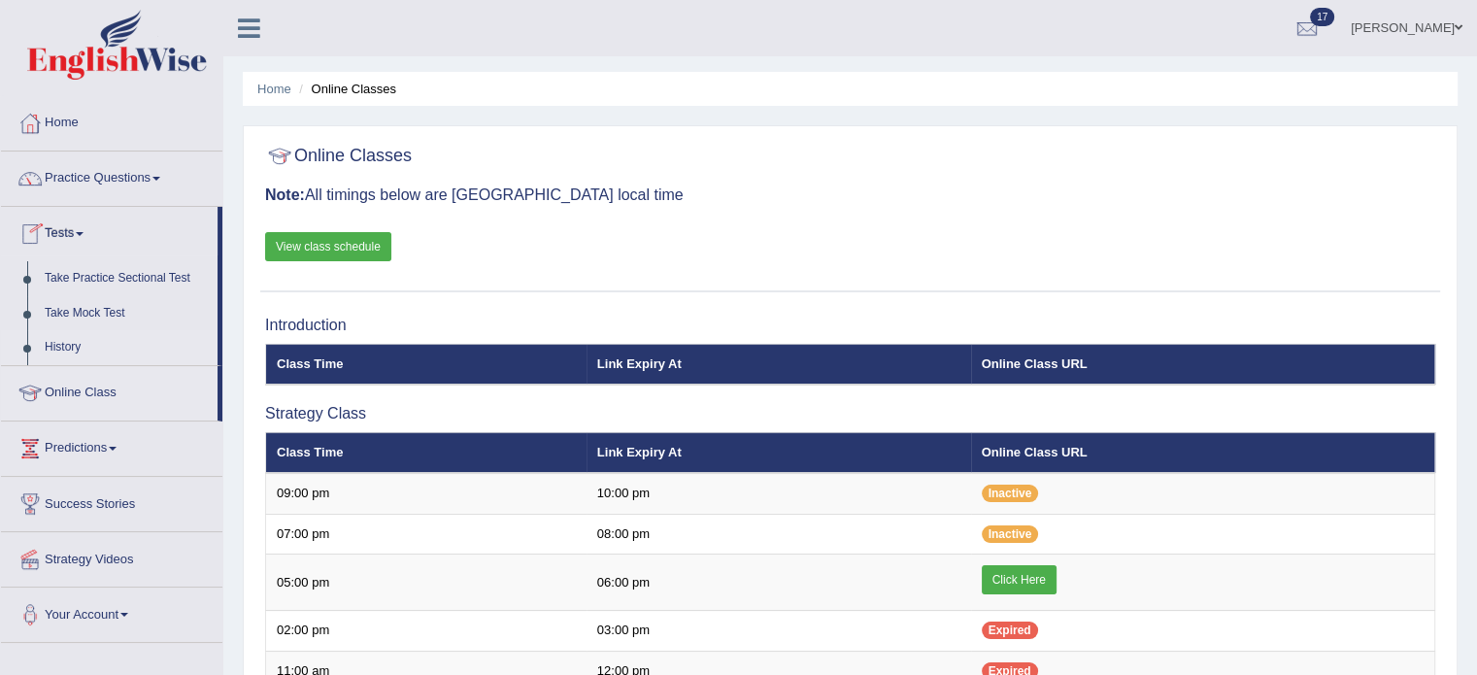
click at [70, 338] on link "History" at bounding box center [127, 347] width 182 height 35
click at [1290, 169] on div at bounding box center [850, 157] width 1170 height 40
click at [59, 348] on link "History" at bounding box center [127, 347] width 182 height 35
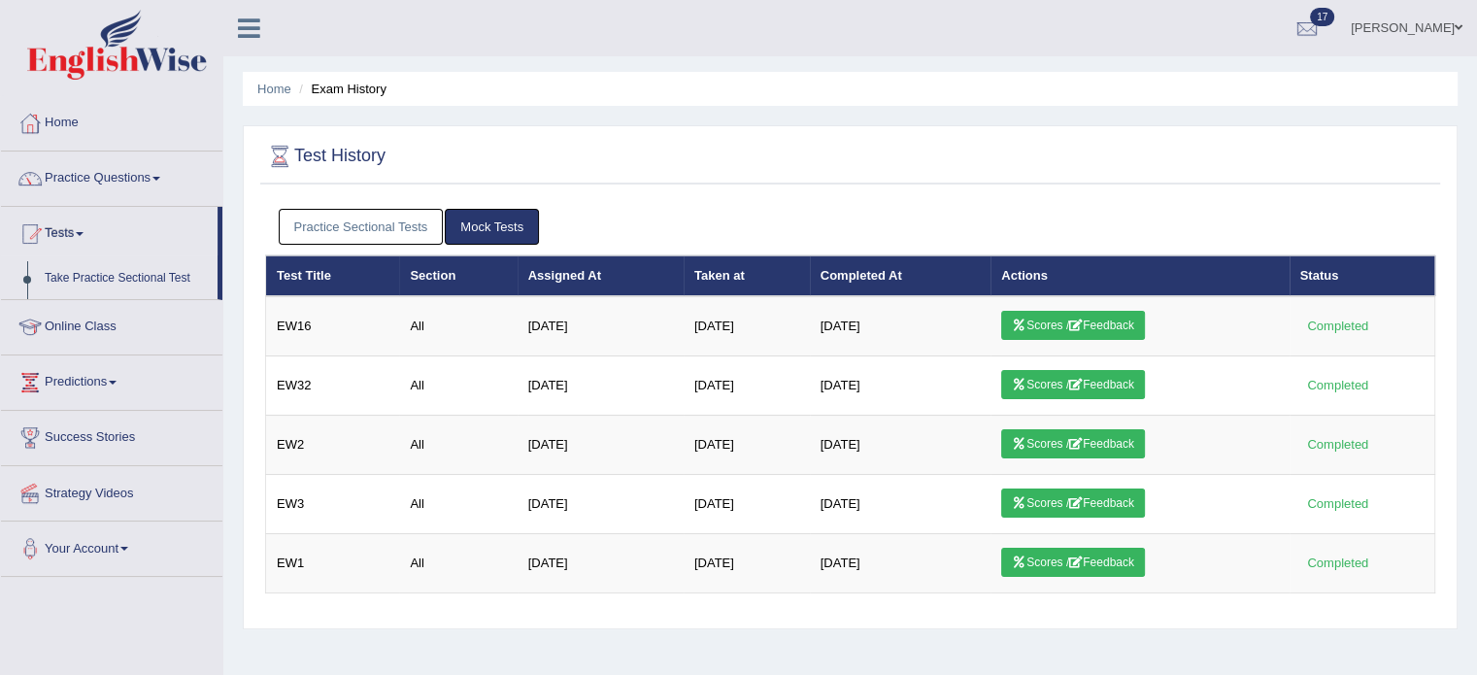
click at [380, 220] on link "Practice Sectional Tests" at bounding box center [361, 227] width 165 height 36
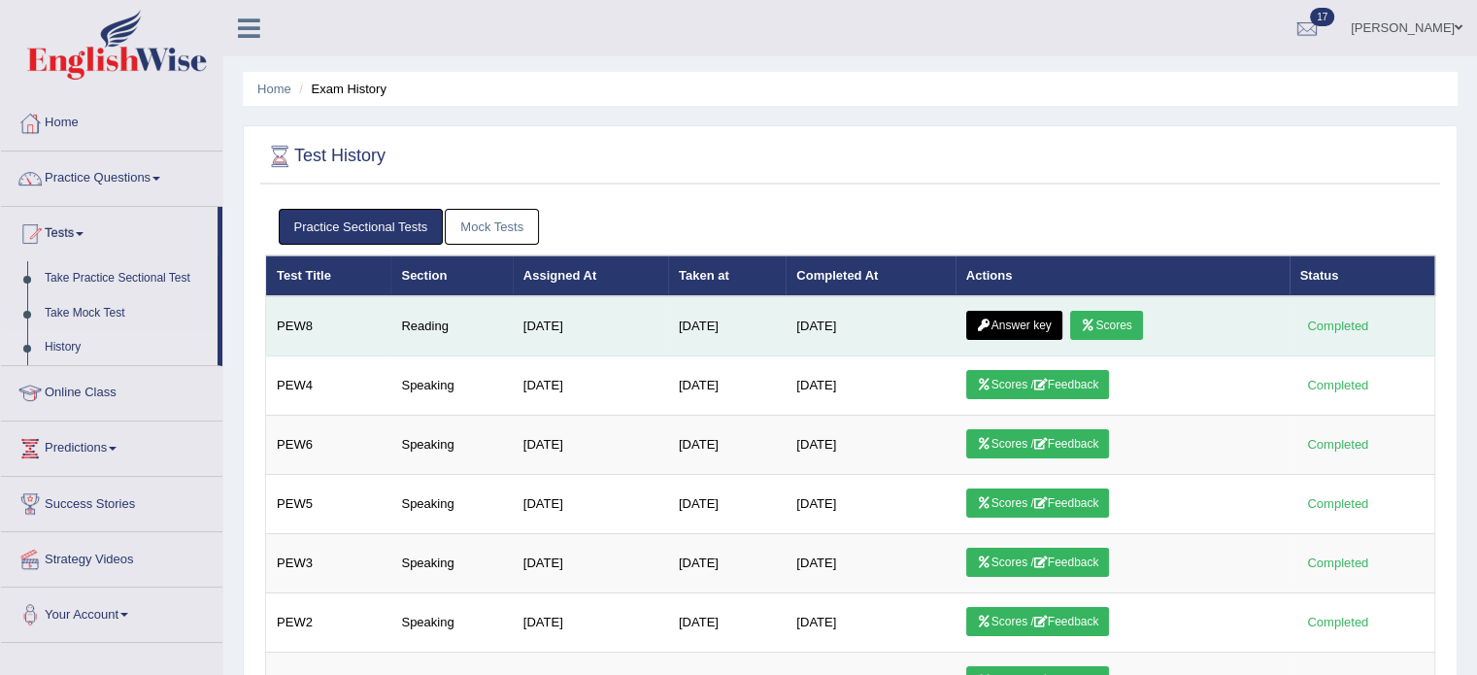
click at [1013, 321] on link "Answer key" at bounding box center [1014, 325] width 96 height 29
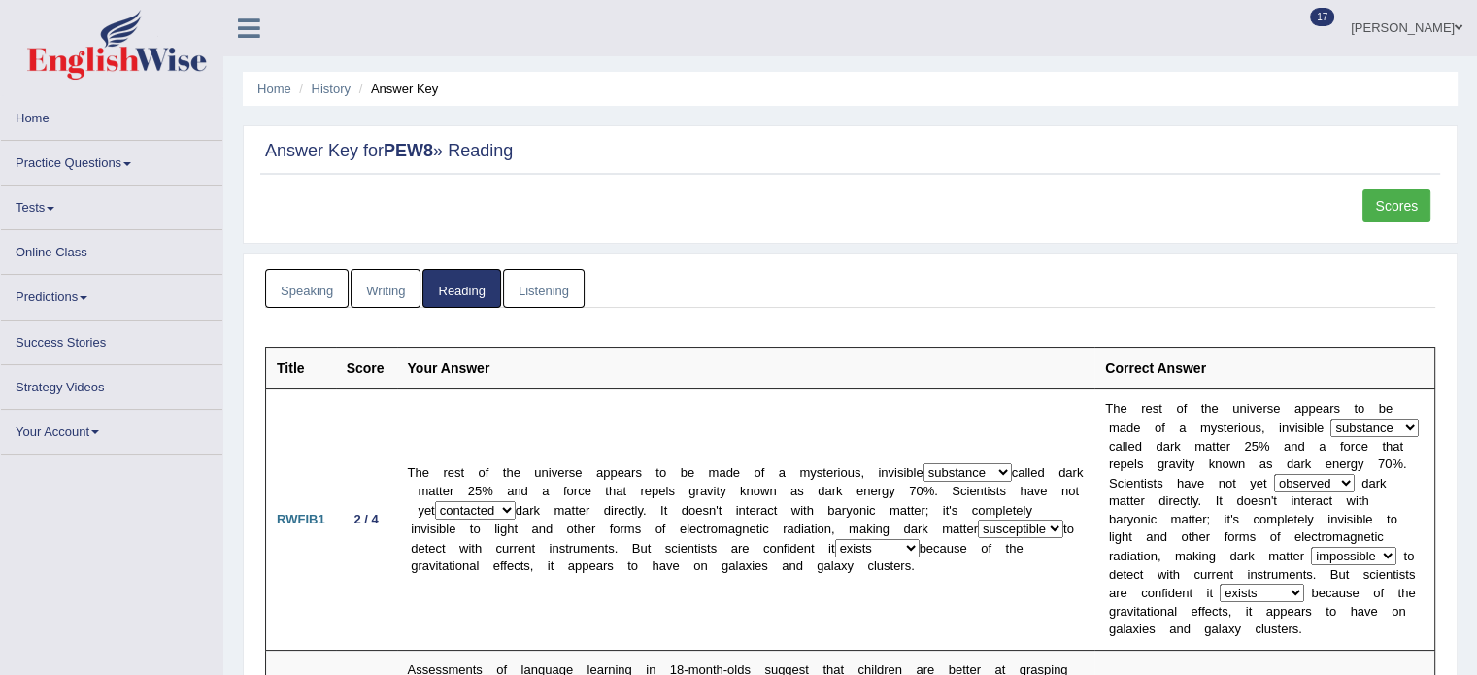
click at [1414, 209] on link "Scores" at bounding box center [1397, 205] width 68 height 33
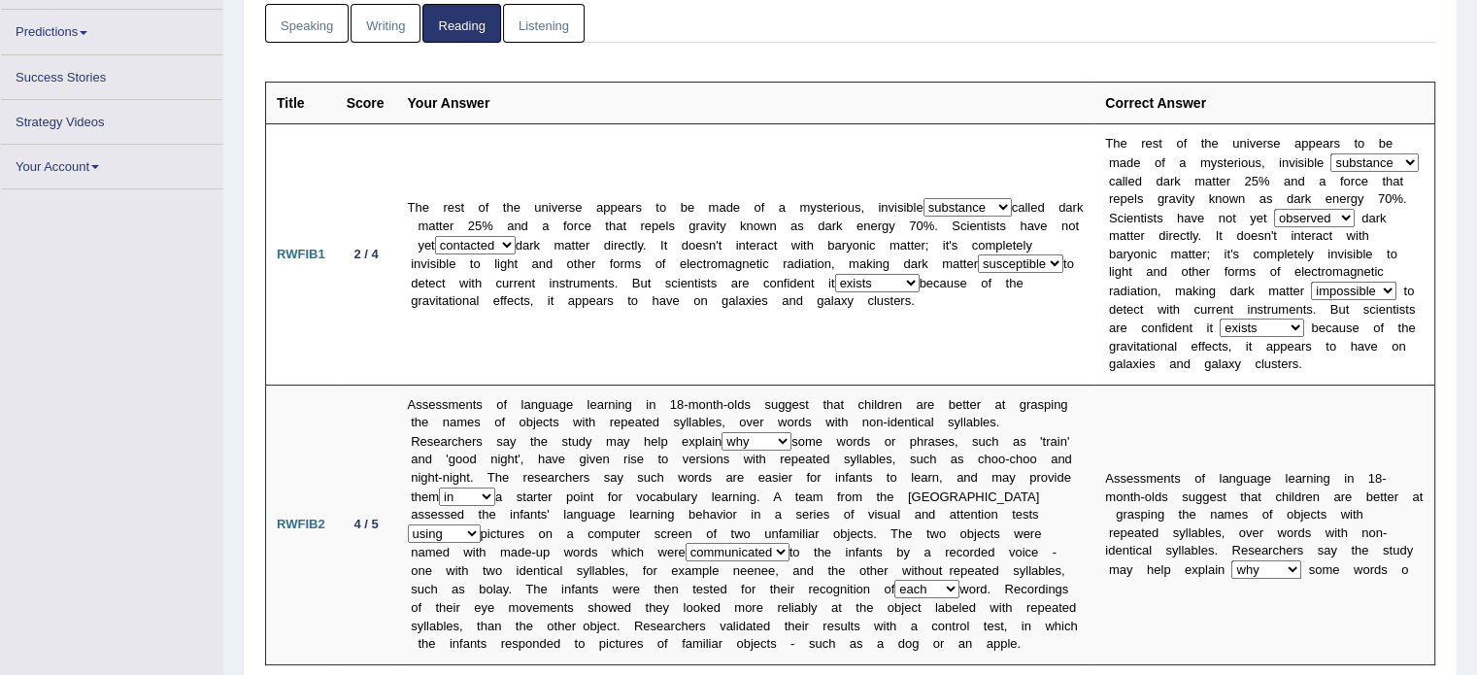
scroll to position [351, 0]
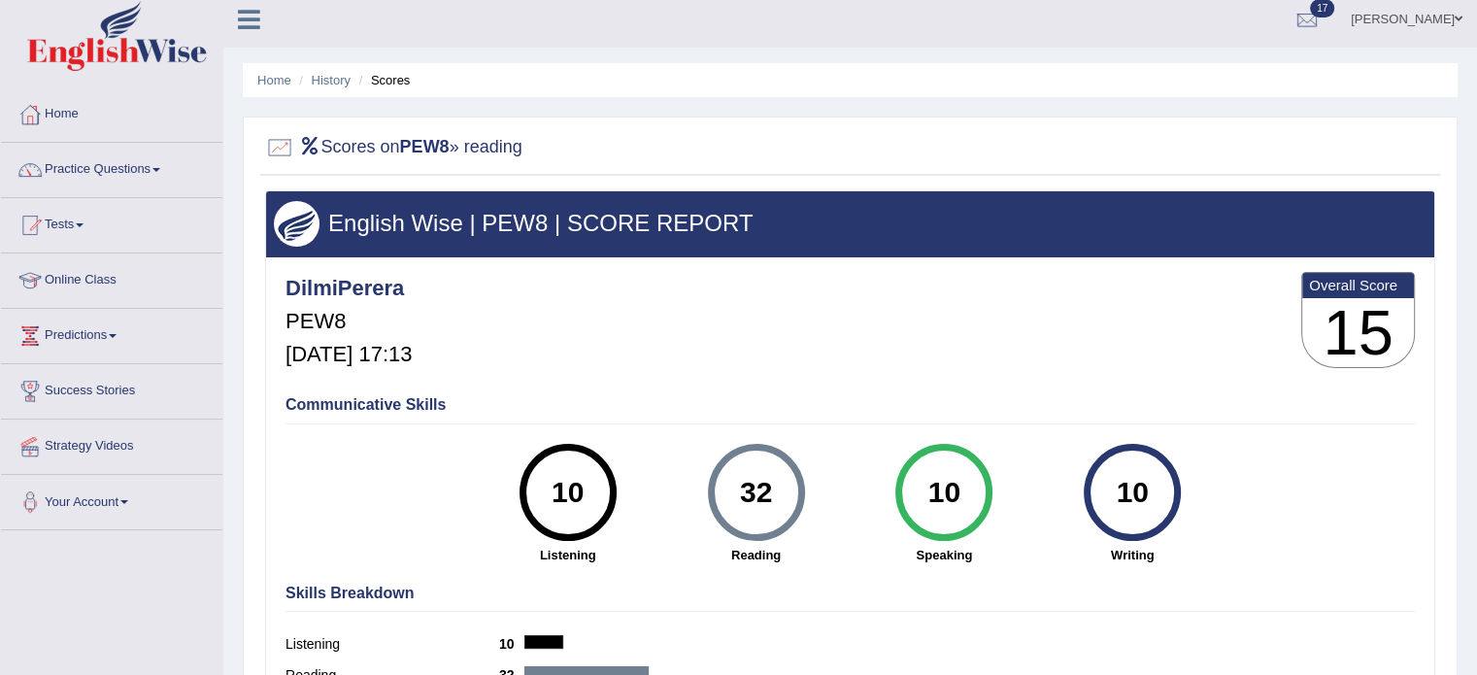
scroll to position [6, 0]
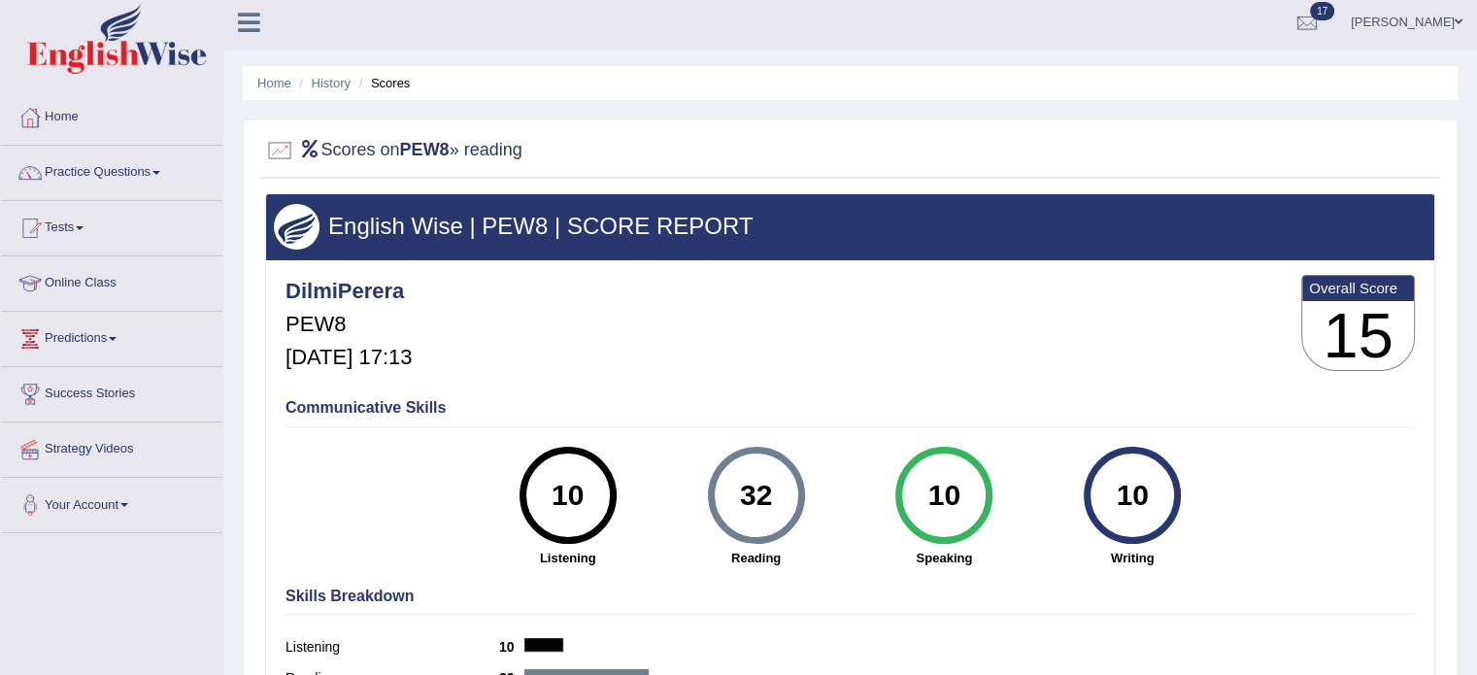
click at [385, 88] on li "Scores" at bounding box center [383, 83] width 56 height 18
click at [70, 219] on link "Tests" at bounding box center [111, 225] width 221 height 49
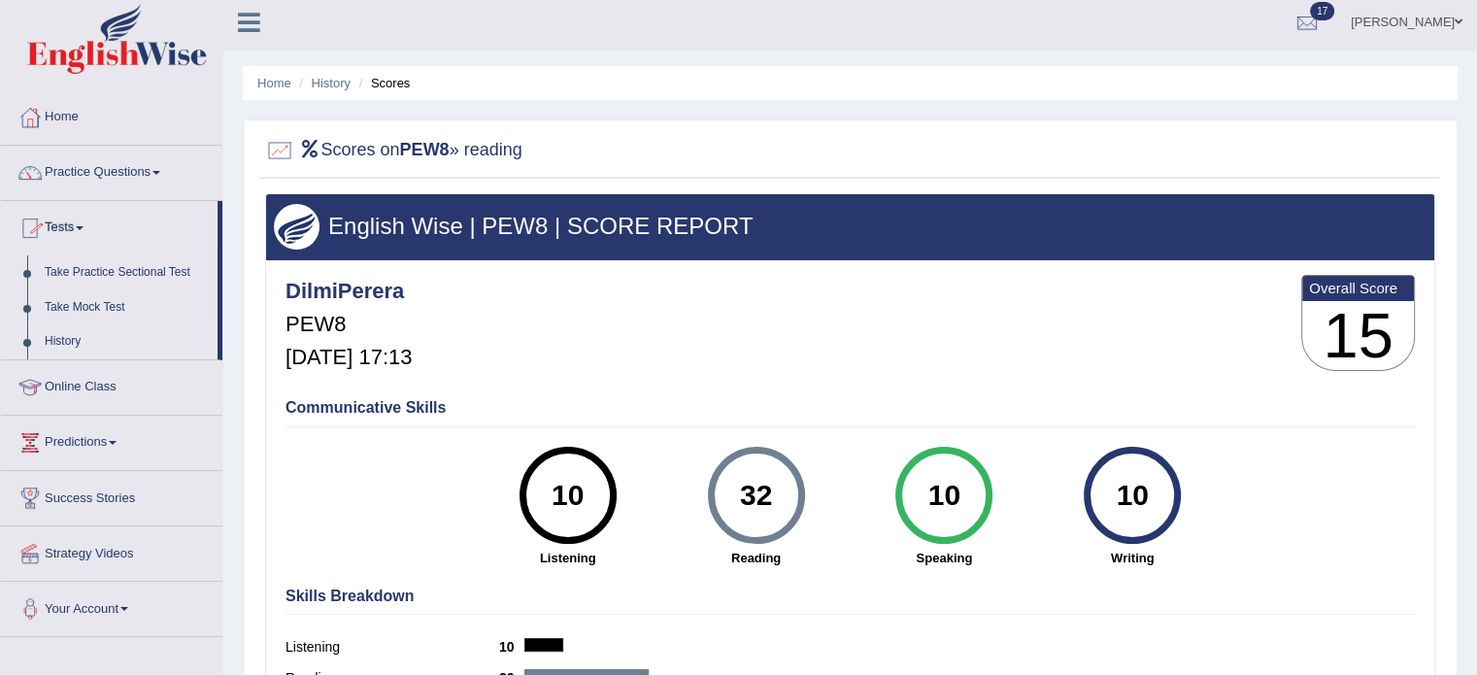
click at [76, 339] on link "History" at bounding box center [127, 341] width 182 height 35
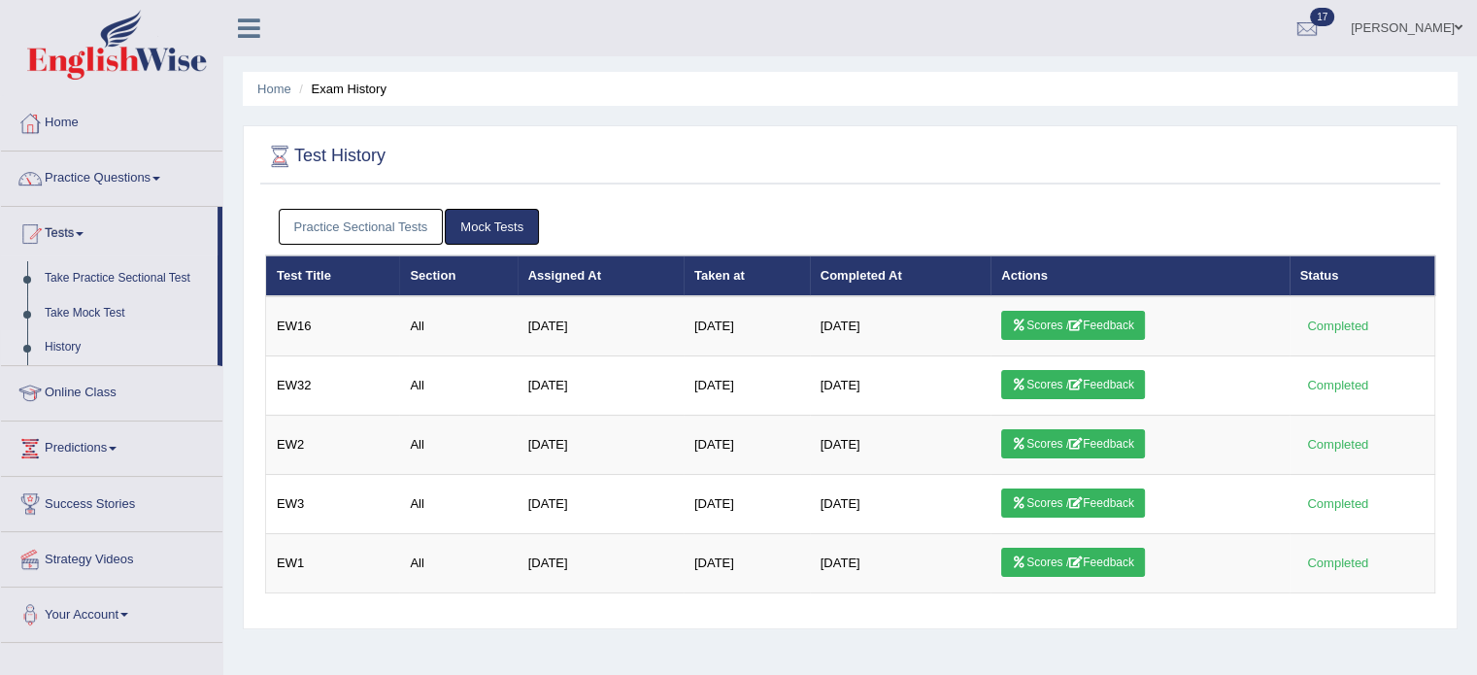
click at [409, 235] on link "Practice Sectional Tests" at bounding box center [361, 227] width 165 height 36
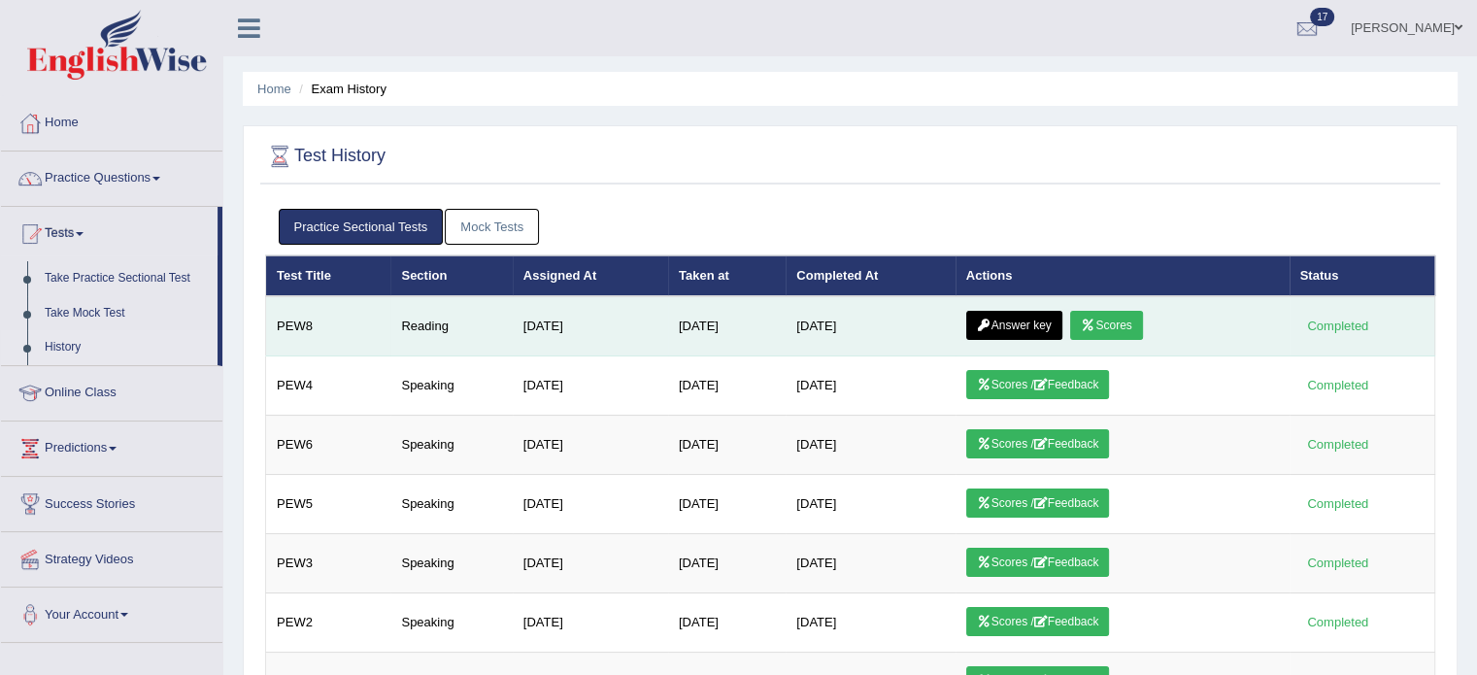
click at [1033, 322] on link "Answer key" at bounding box center [1014, 325] width 96 height 29
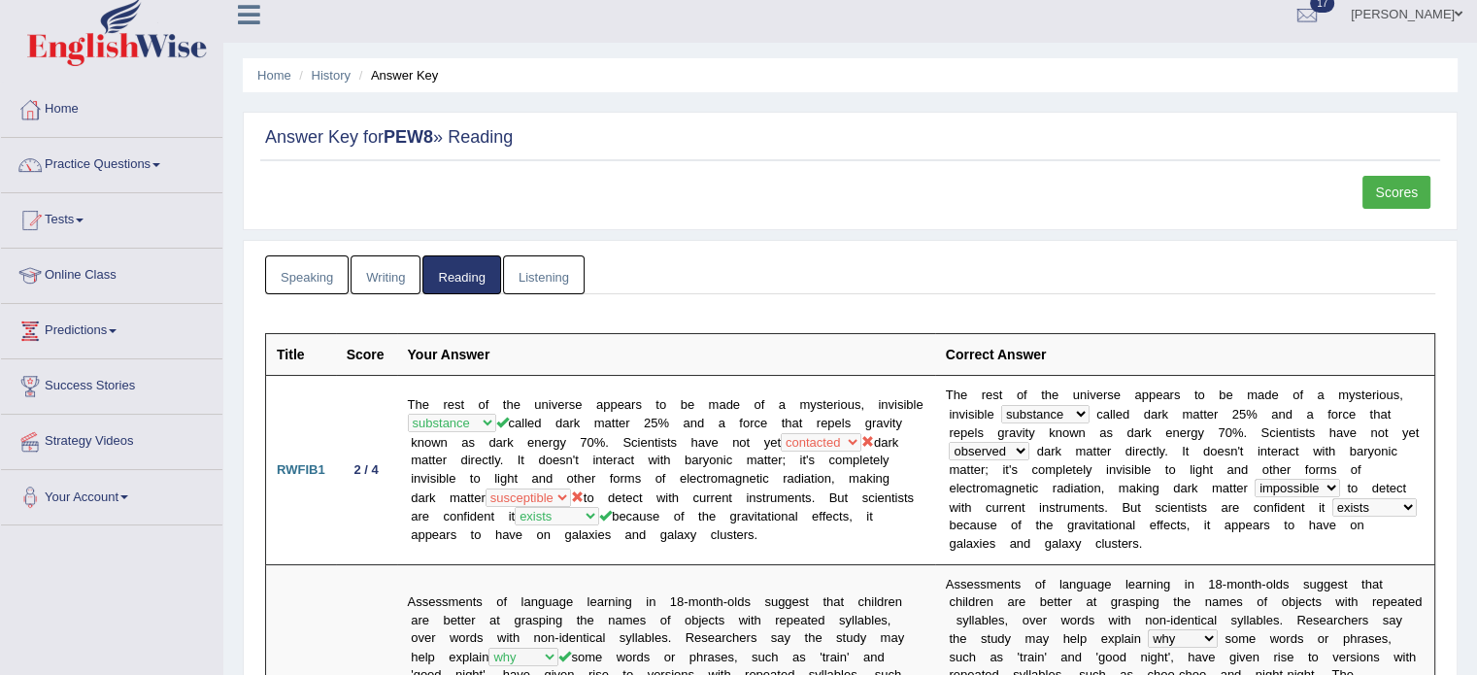
scroll to position [13, 0]
